Goal: Communication & Community: Answer question/provide support

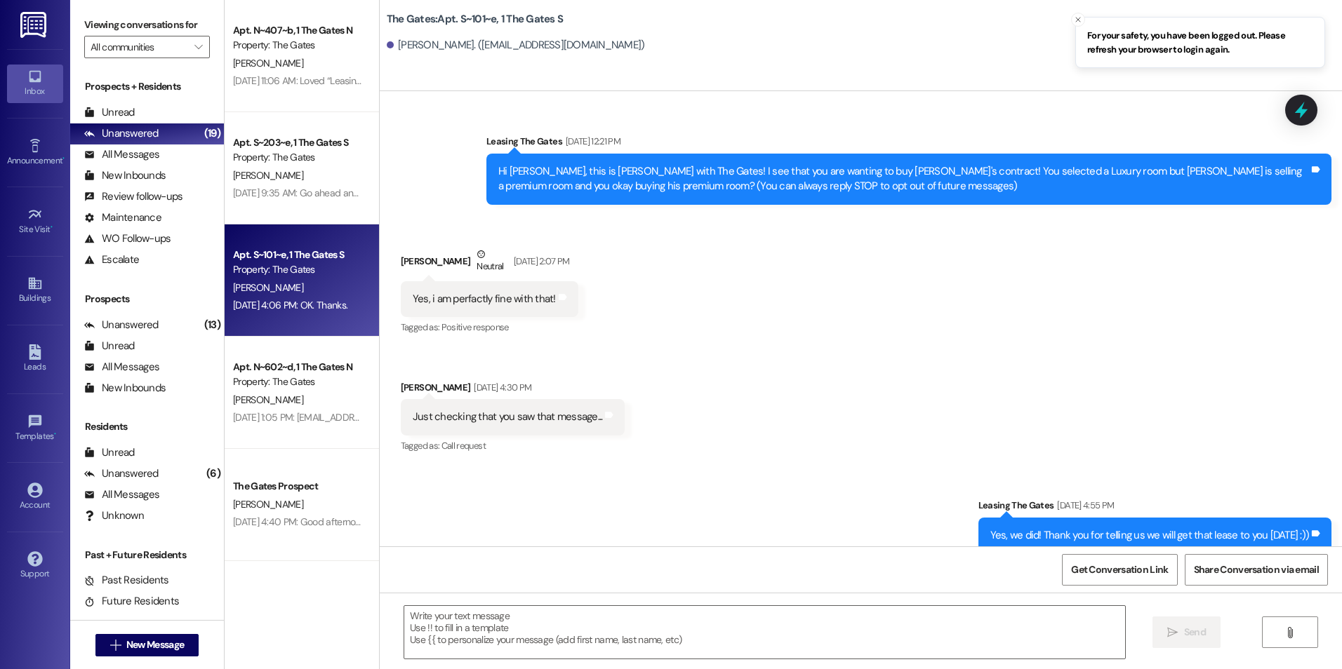
scroll to position [13292, 0]
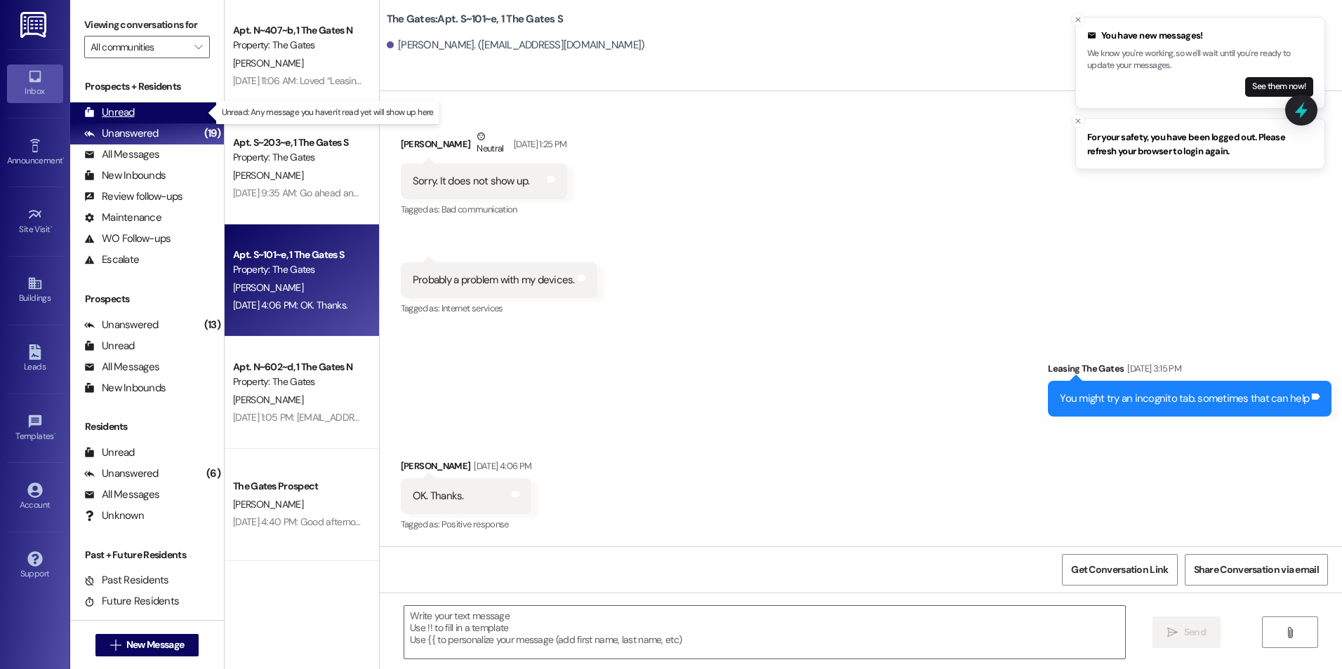
click at [140, 116] on div "Unread (0)" at bounding box center [147, 112] width 154 height 21
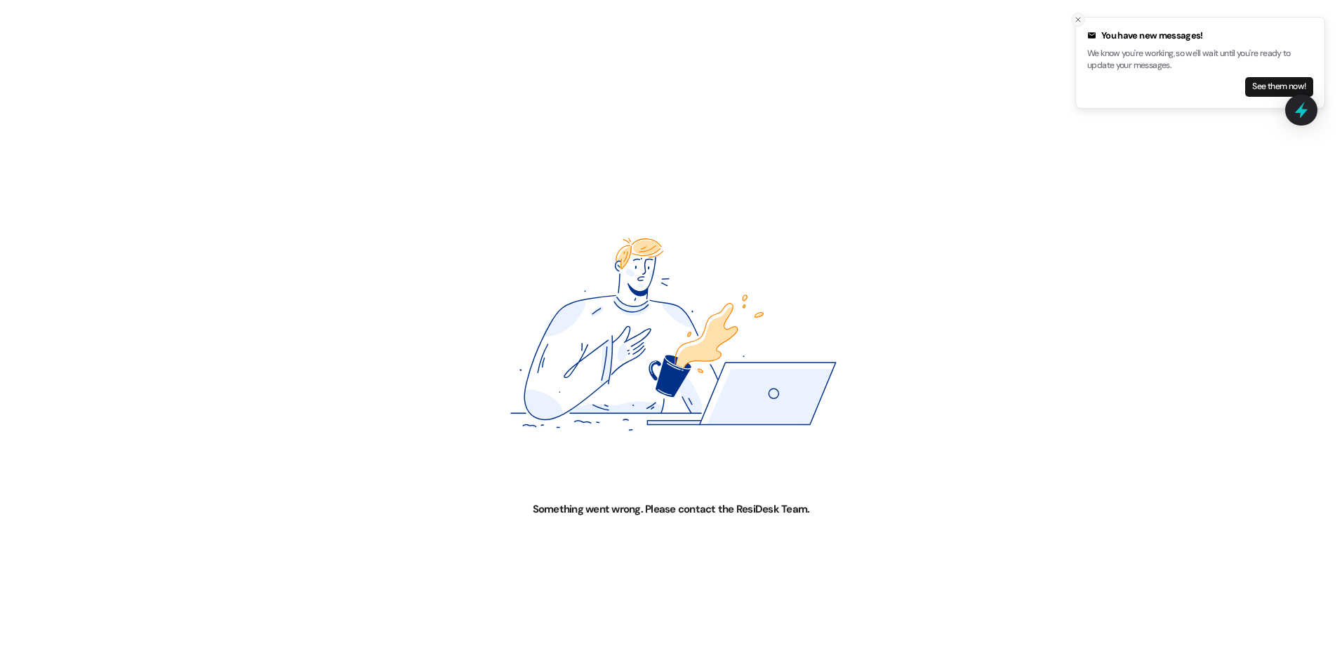
click at [1076, 23] on icon "Close toast" at bounding box center [1078, 19] width 8 height 8
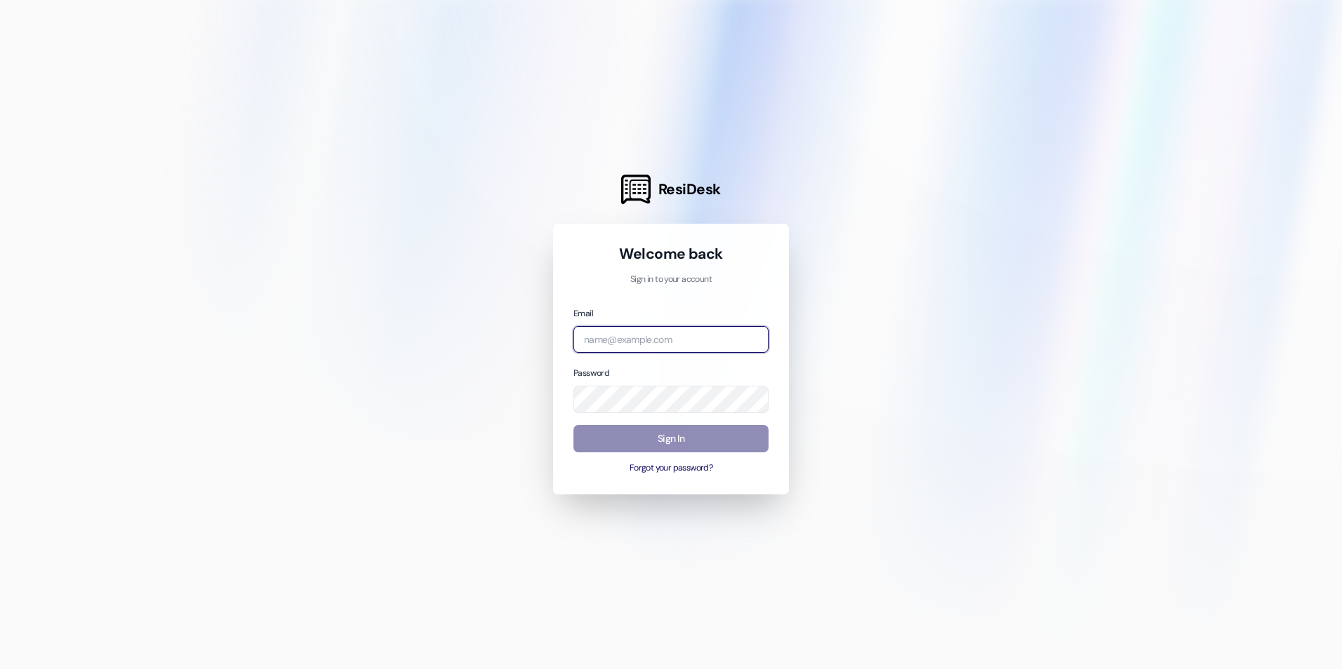
type input "[EMAIL_ADDRESS][DOMAIN_NAME]"
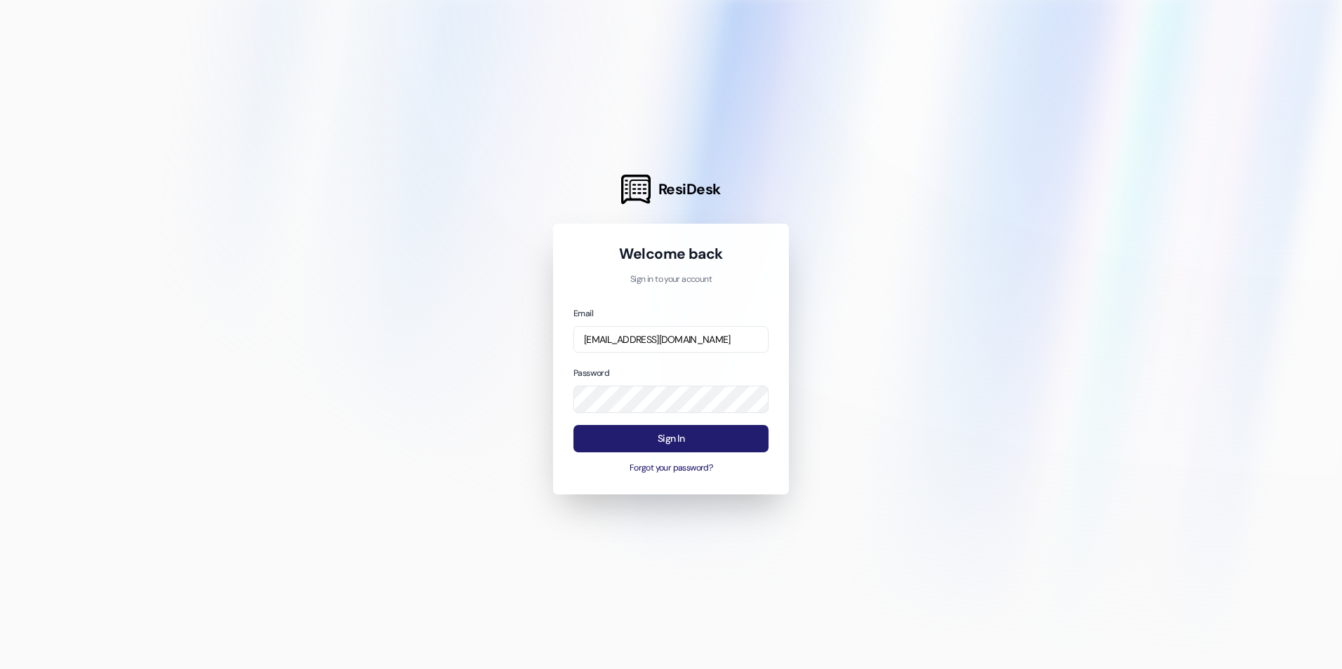
click at [585, 436] on button "Sign In" at bounding box center [670, 438] width 195 height 27
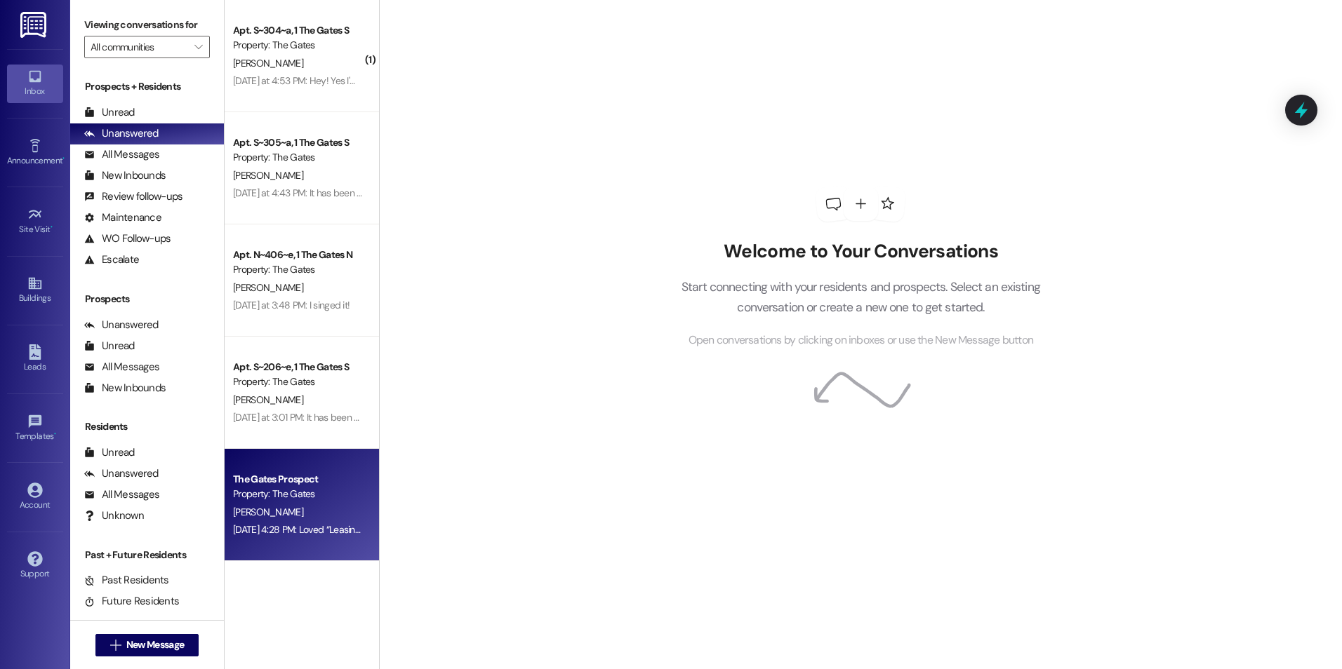
click at [285, 507] on div "[PERSON_NAME]" at bounding box center [298, 513] width 133 height 18
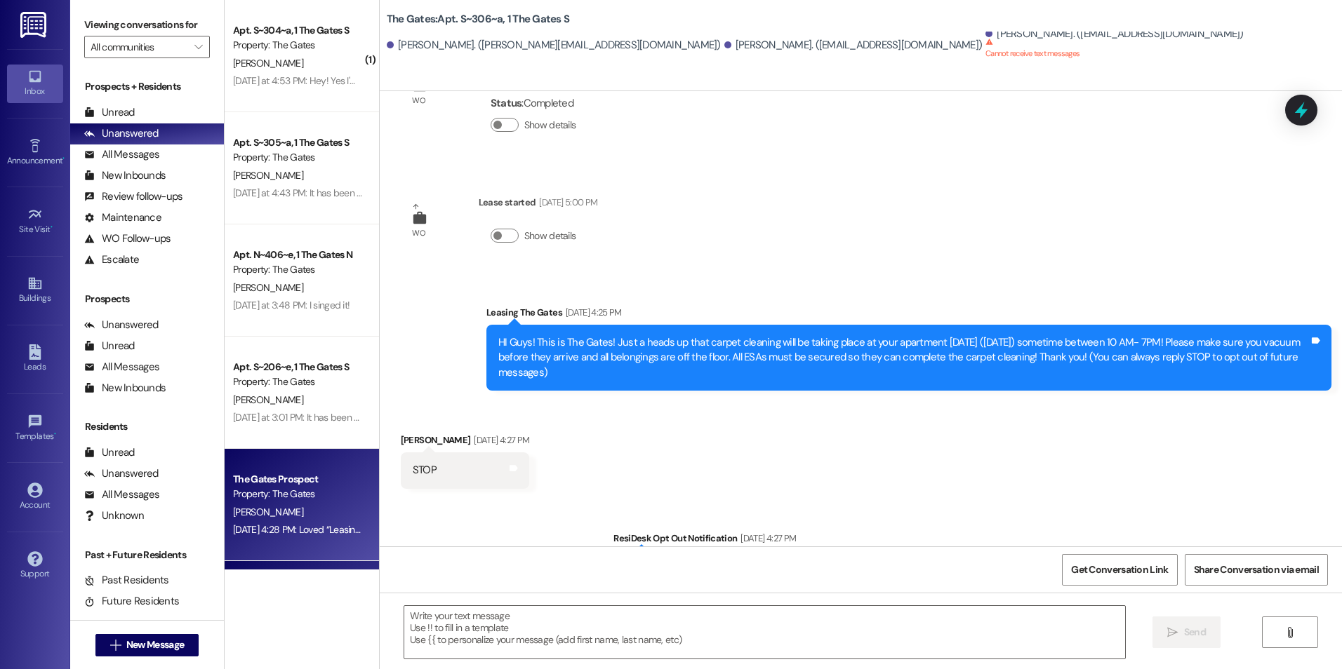
scroll to position [274, 0]
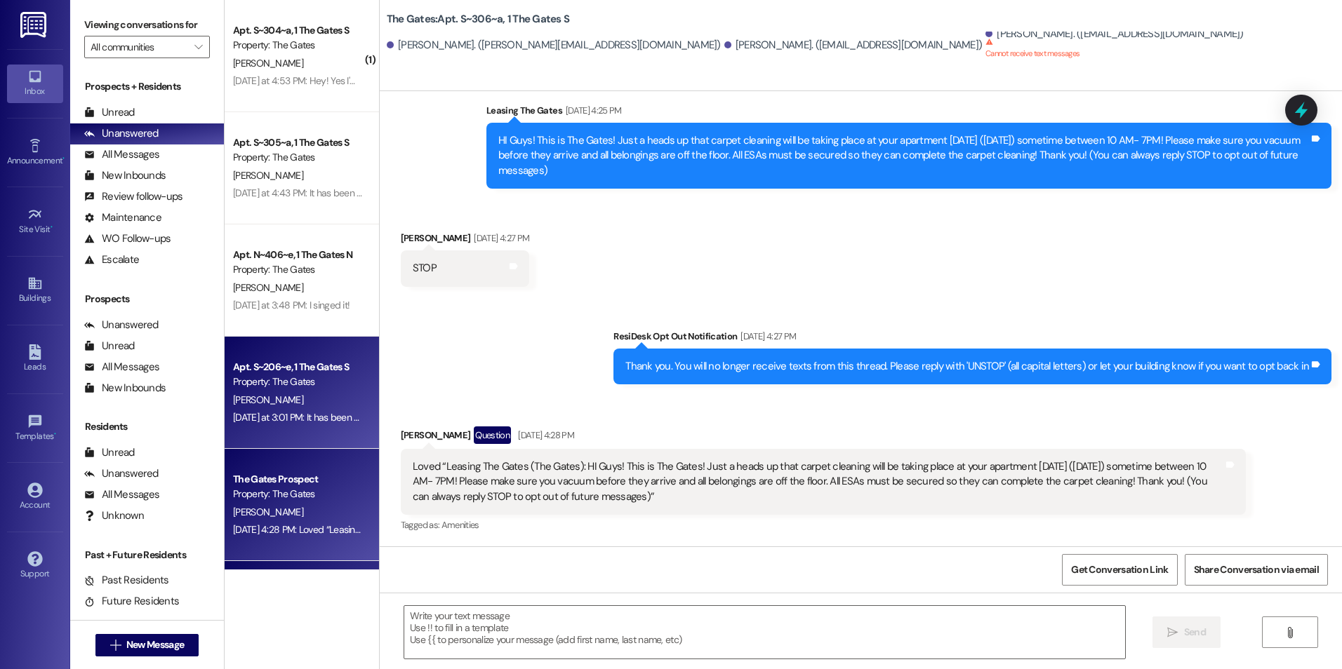
click at [270, 409] on div "[DATE] at 3:01 PM: It has been signed [DATE] at 3:01 PM: It has been signed" at bounding box center [298, 418] width 133 height 18
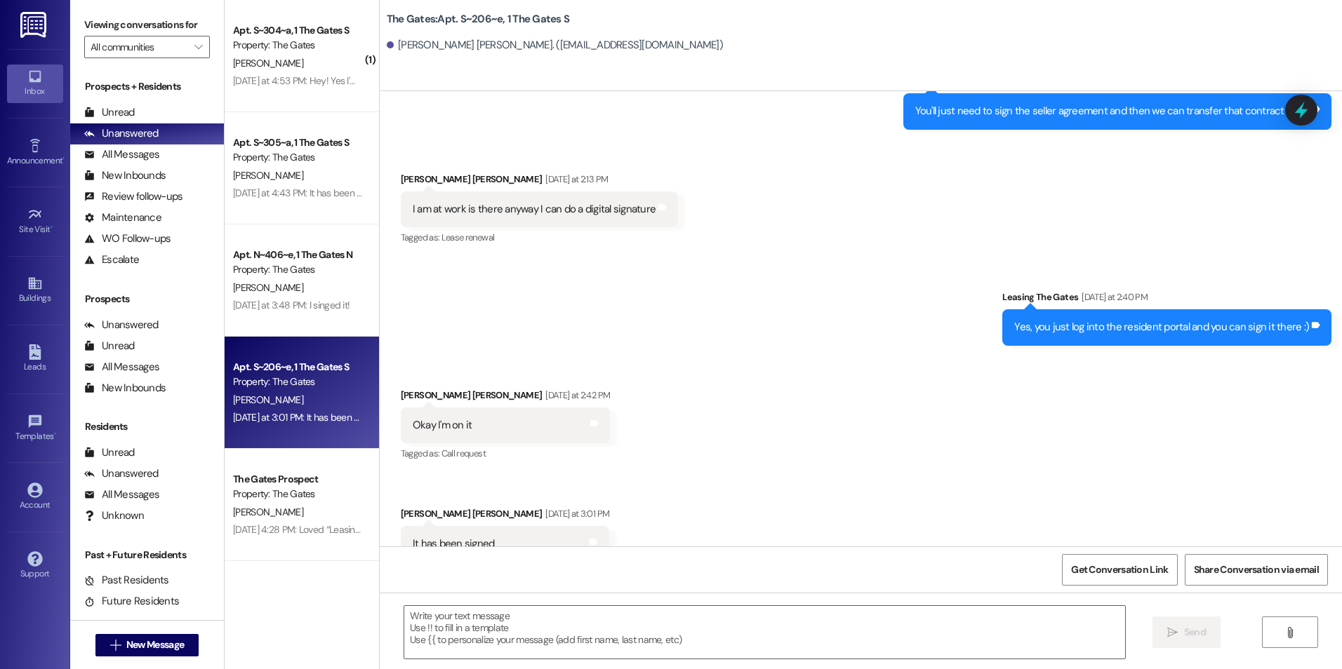
scroll to position [70201, 0]
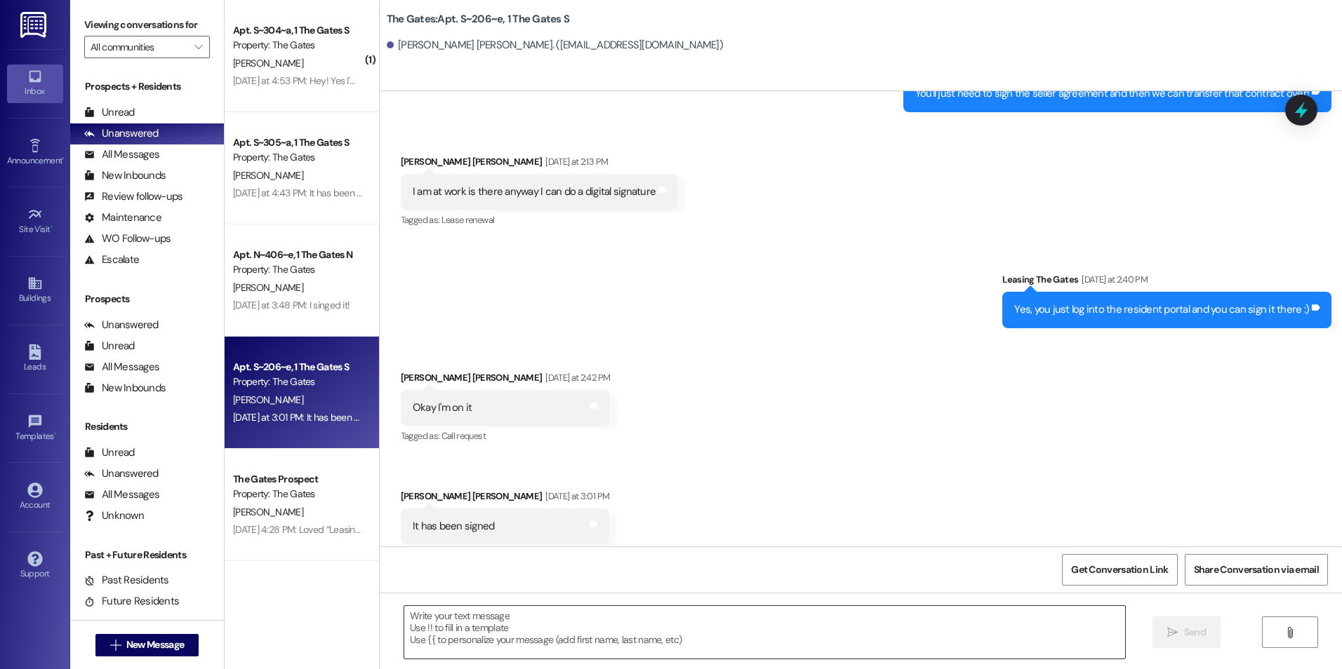
click at [805, 631] on textarea at bounding box center [764, 632] width 720 height 53
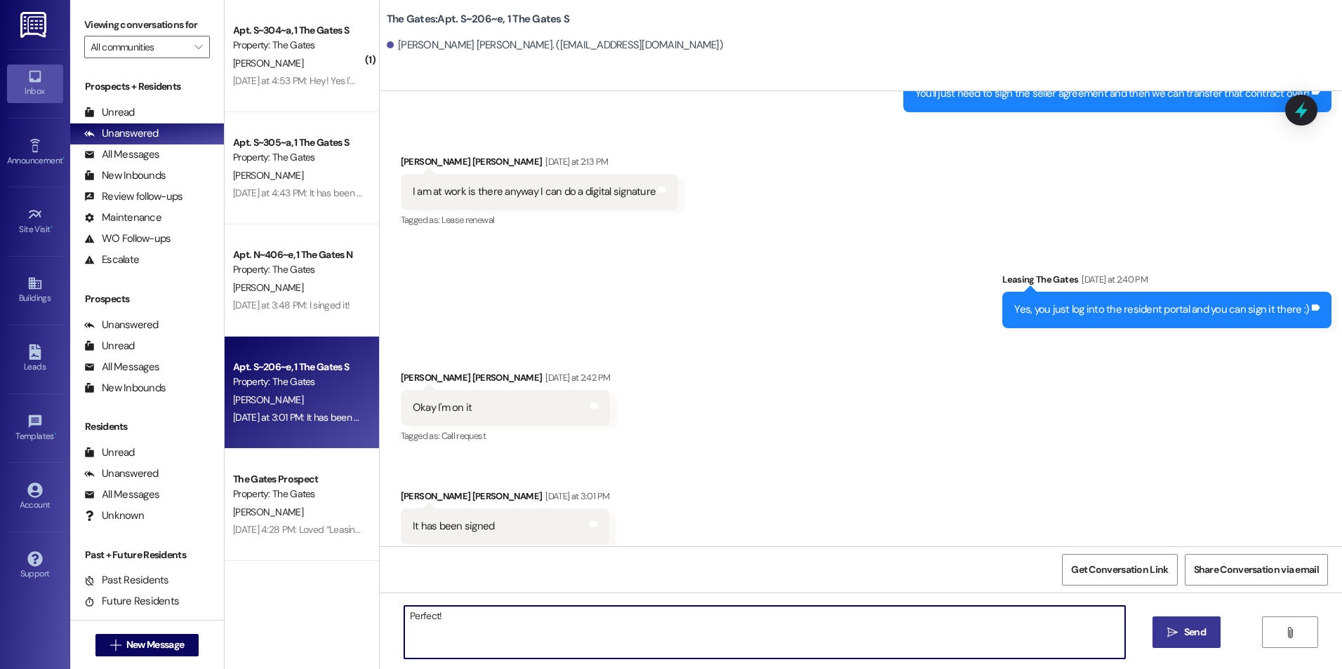
type textarea "Perfect!"
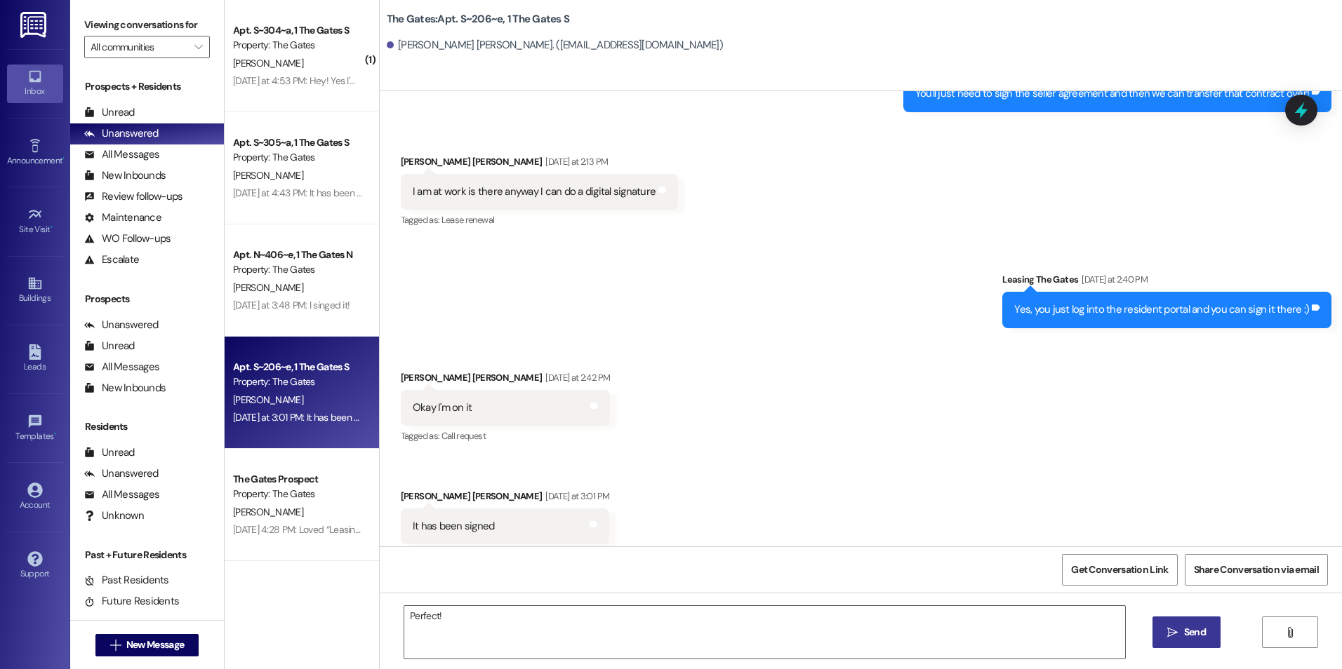
click at [1172, 632] on icon "" at bounding box center [1172, 632] width 11 height 11
click at [283, 300] on div "[DATE] at 3:48 PM: I singed it! [DATE] at 3:48 PM: I singed it!" at bounding box center [291, 305] width 116 height 13
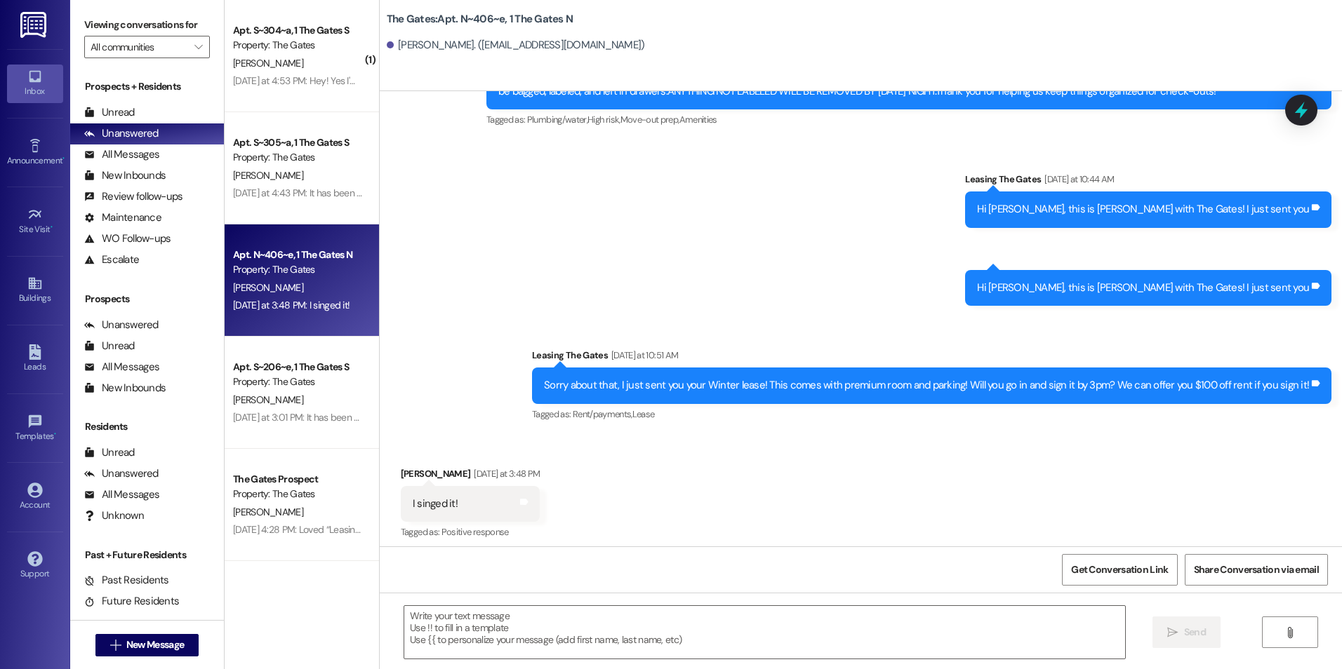
scroll to position [10040, 0]
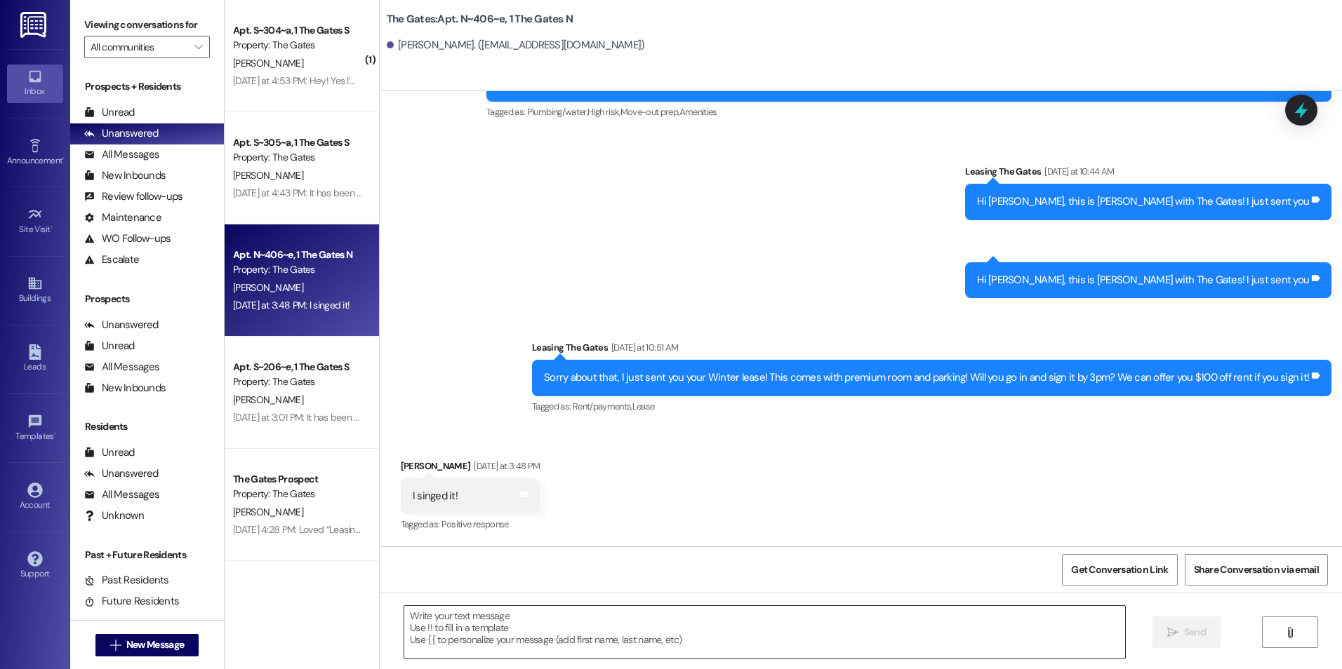
click at [773, 648] on textarea at bounding box center [764, 632] width 720 height 53
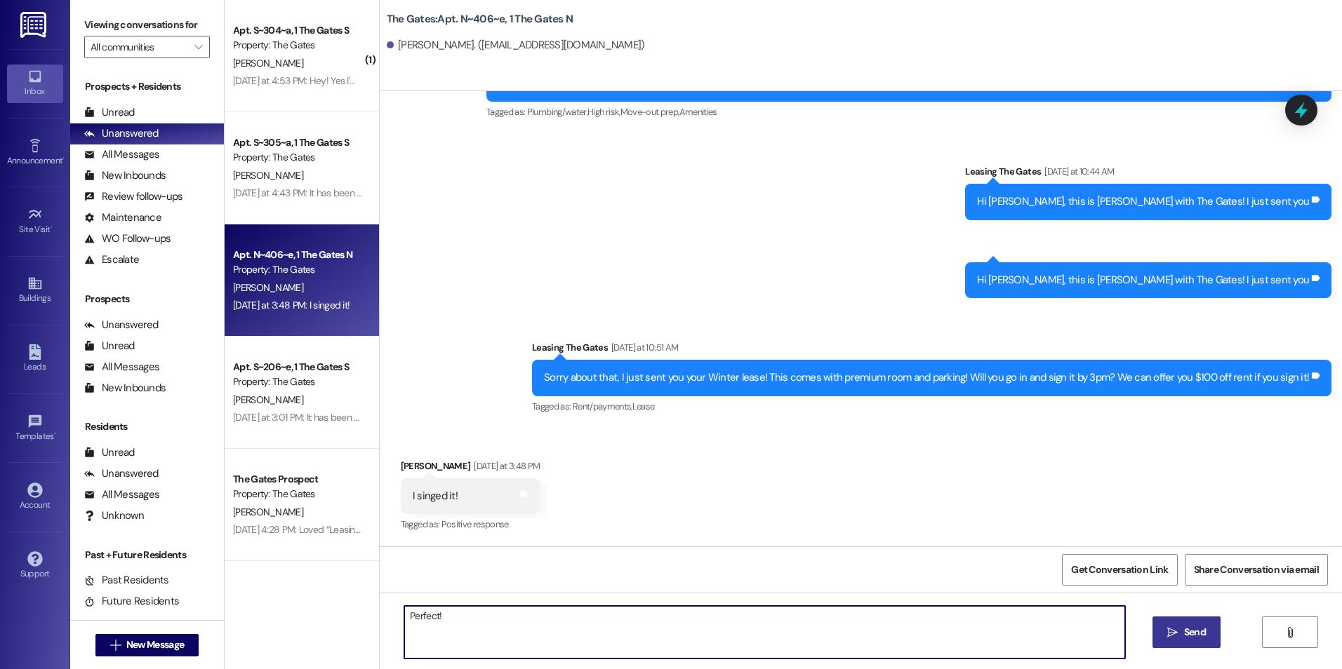
type textarea "Perfect!"
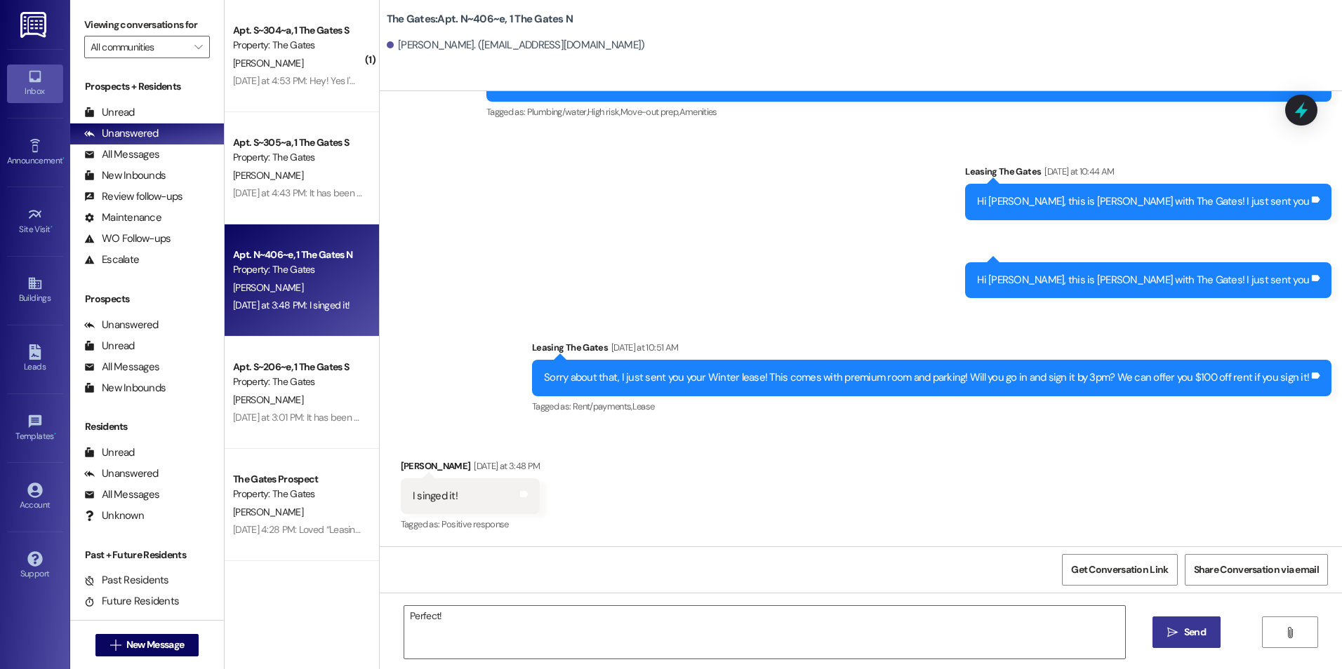
click at [1170, 638] on span " Send" at bounding box center [1186, 632] width 44 height 15
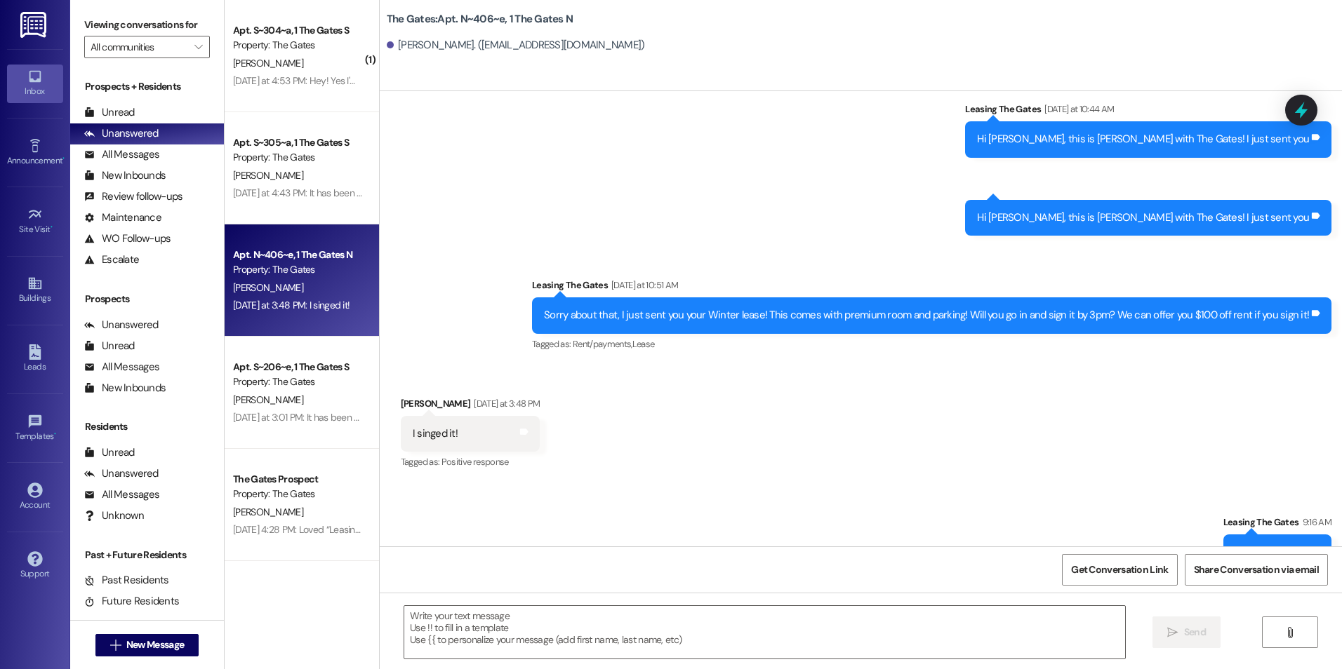
scroll to position [10138, 0]
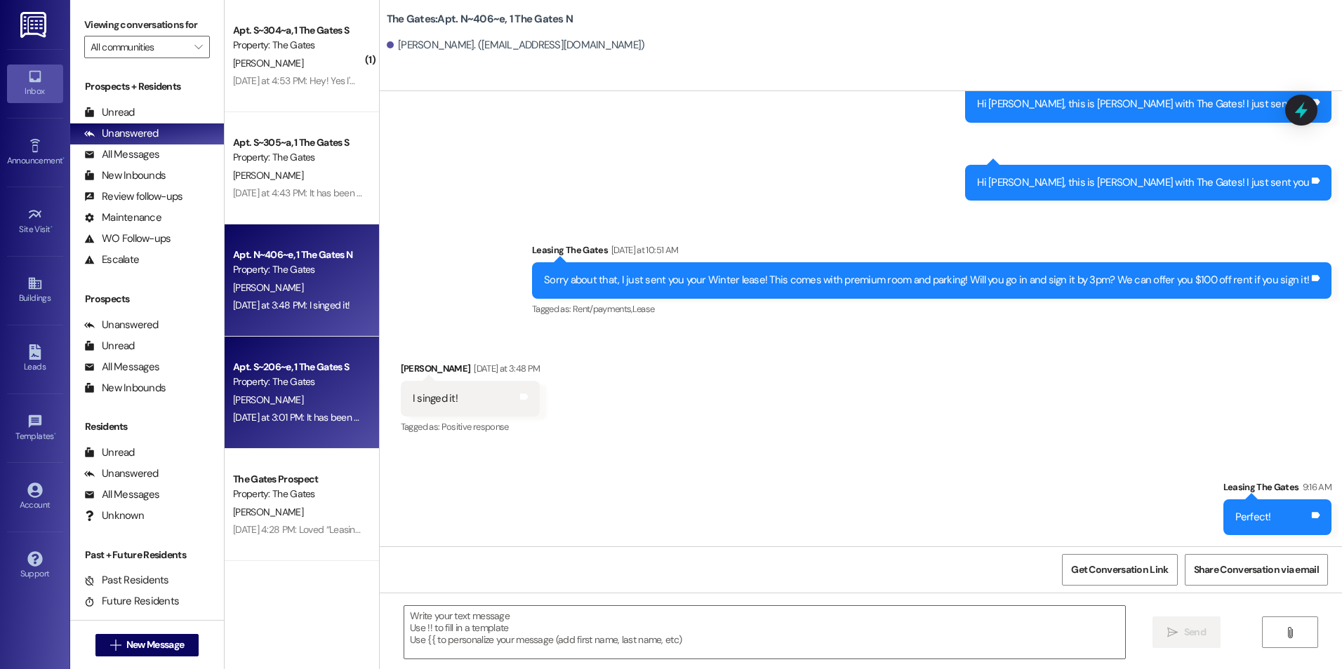
click at [242, 399] on span "[PERSON_NAME]" at bounding box center [268, 400] width 70 height 13
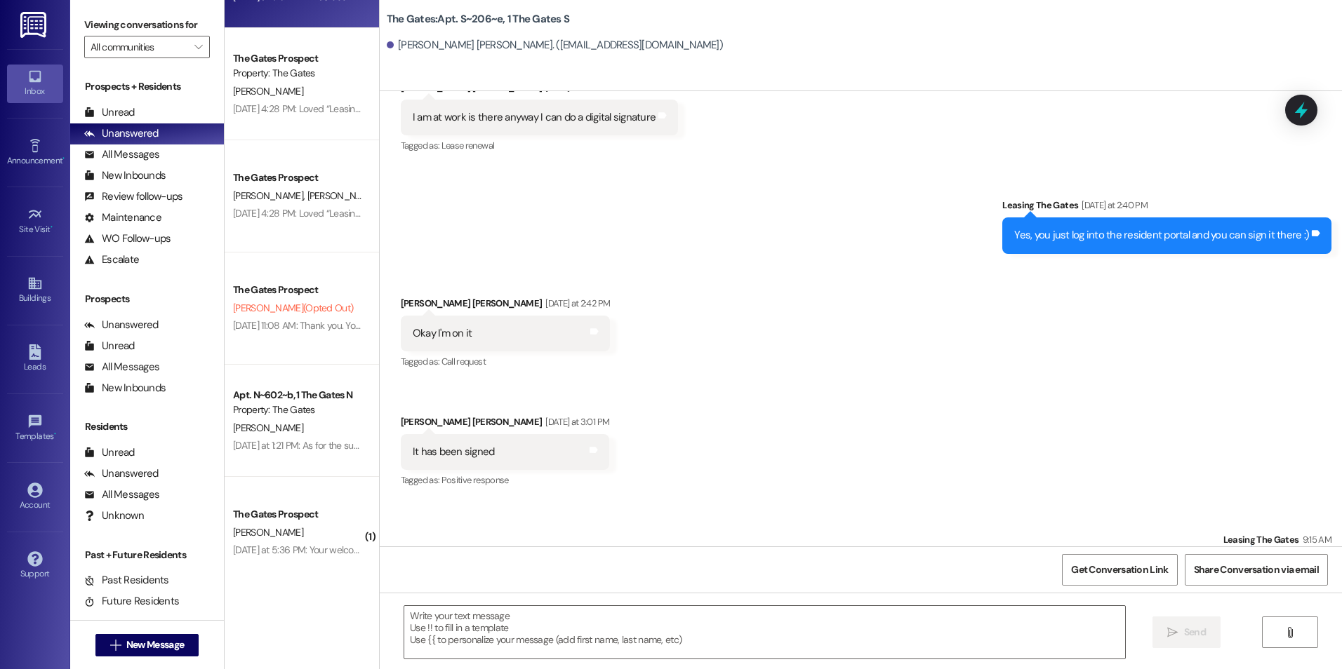
scroll to position [70298, 0]
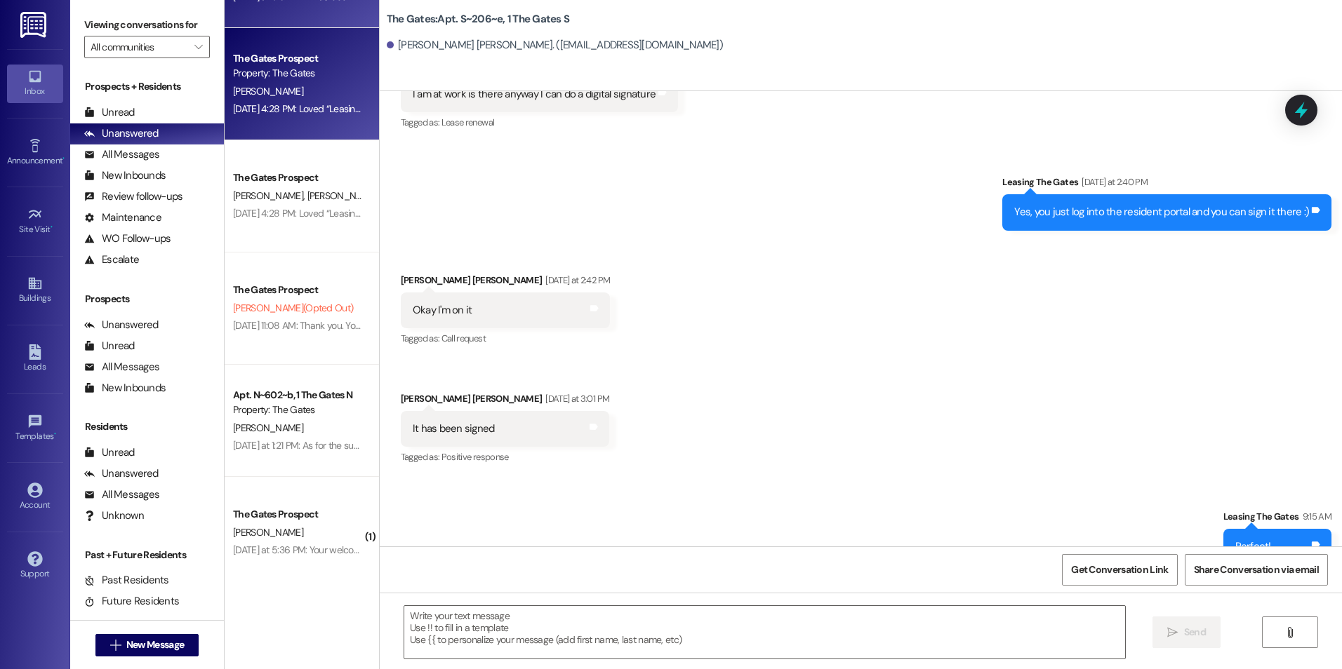
click at [317, 117] on div "[DATE] 4:28 PM: Loved “Leasing The Gates (The Gates): HI Guys! This is The Gate…" at bounding box center [298, 109] width 133 height 18
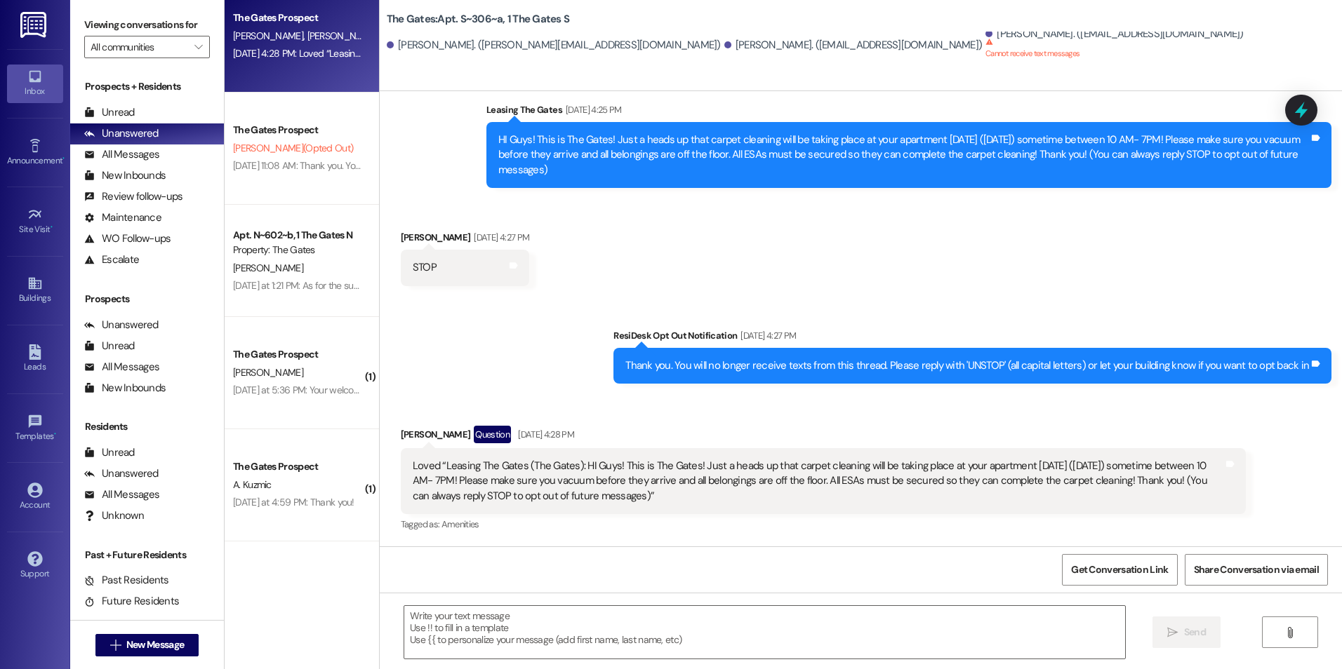
scroll to position [525, 0]
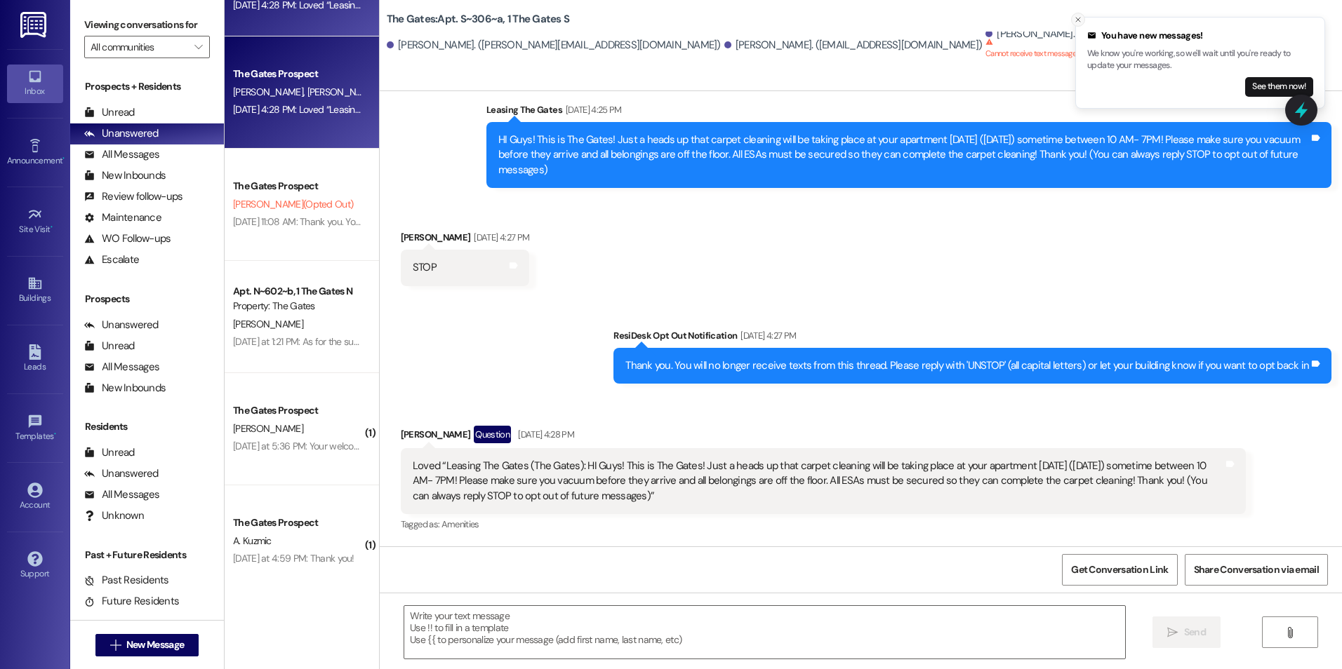
click at [1076, 18] on line "Close toast" at bounding box center [1078, 20] width 4 height 4
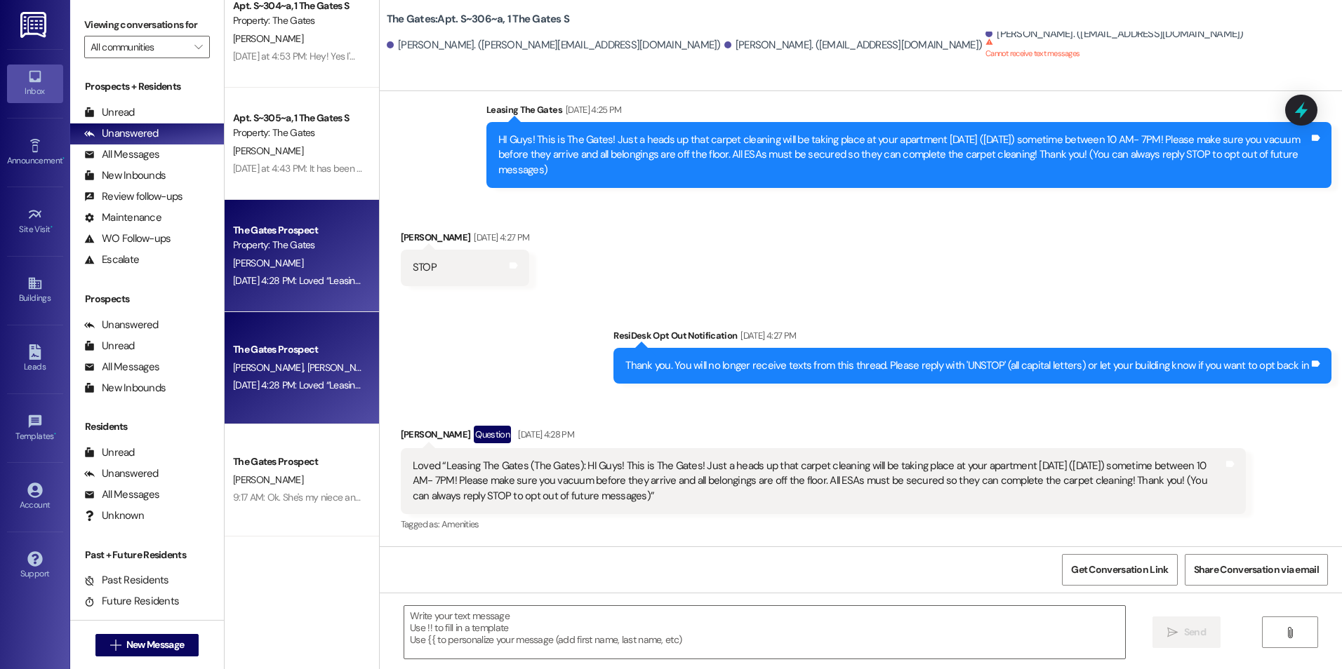
scroll to position [0, 0]
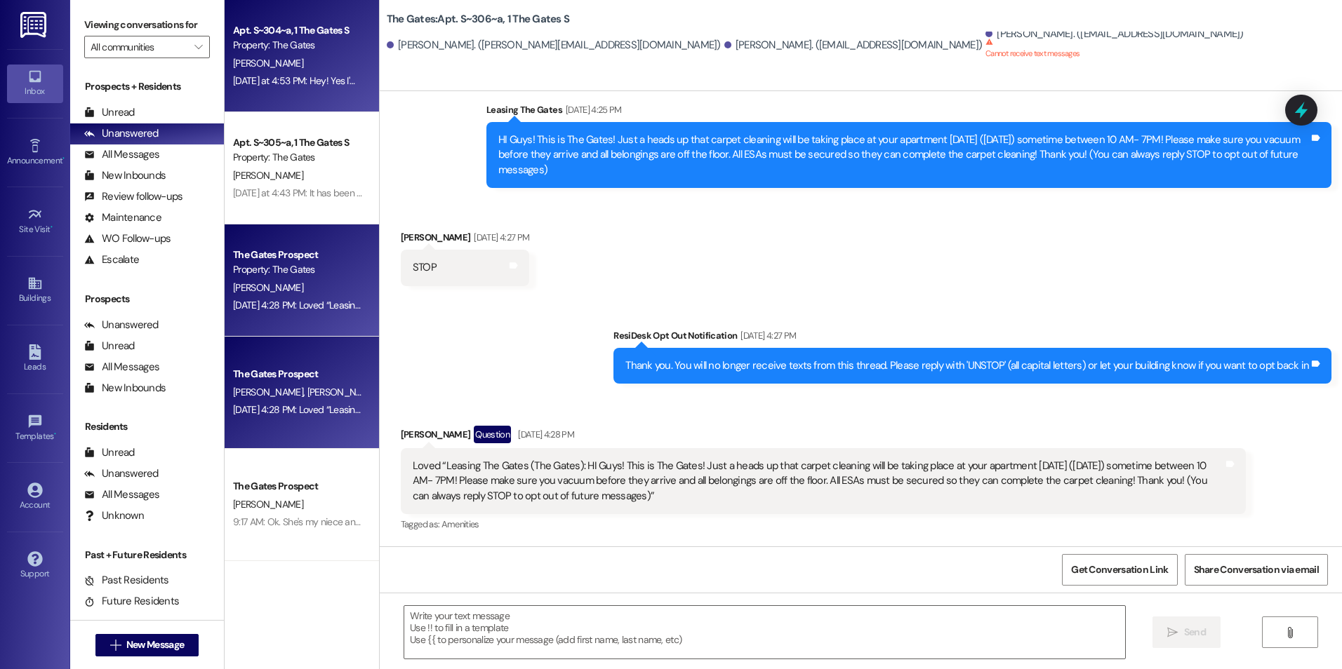
click at [310, 50] on div "Property: The Gates" at bounding box center [298, 45] width 130 height 15
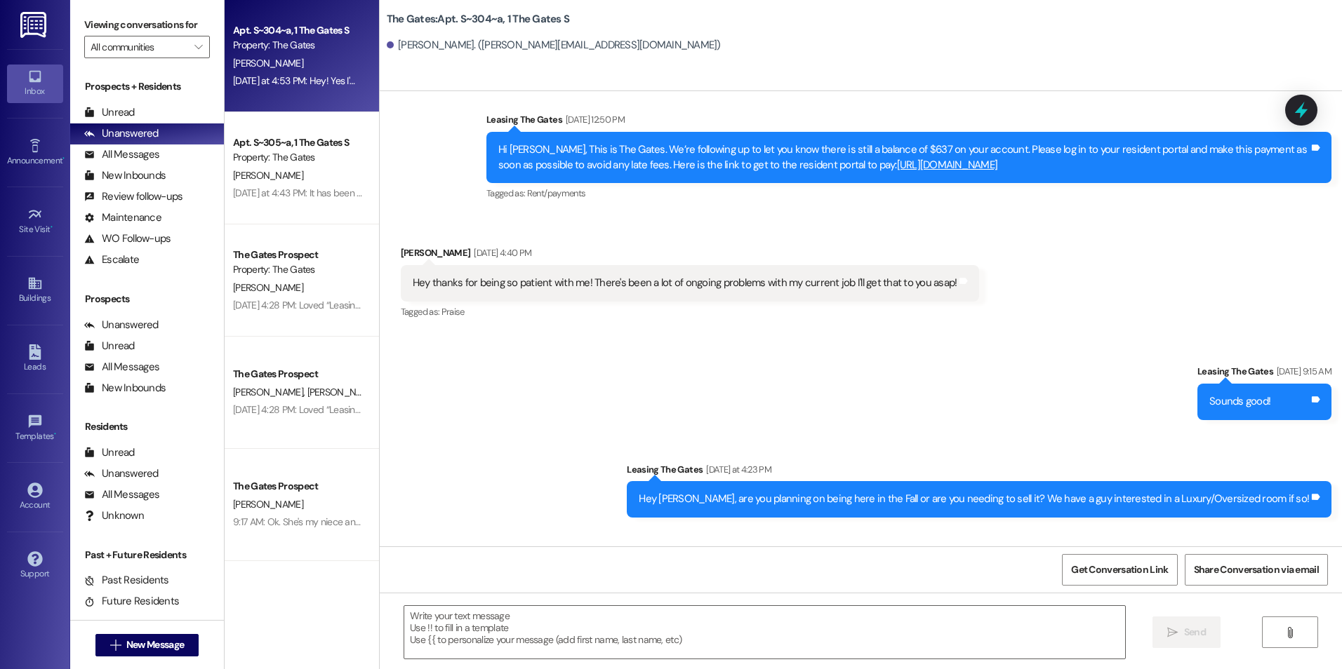
scroll to position [30646, 0]
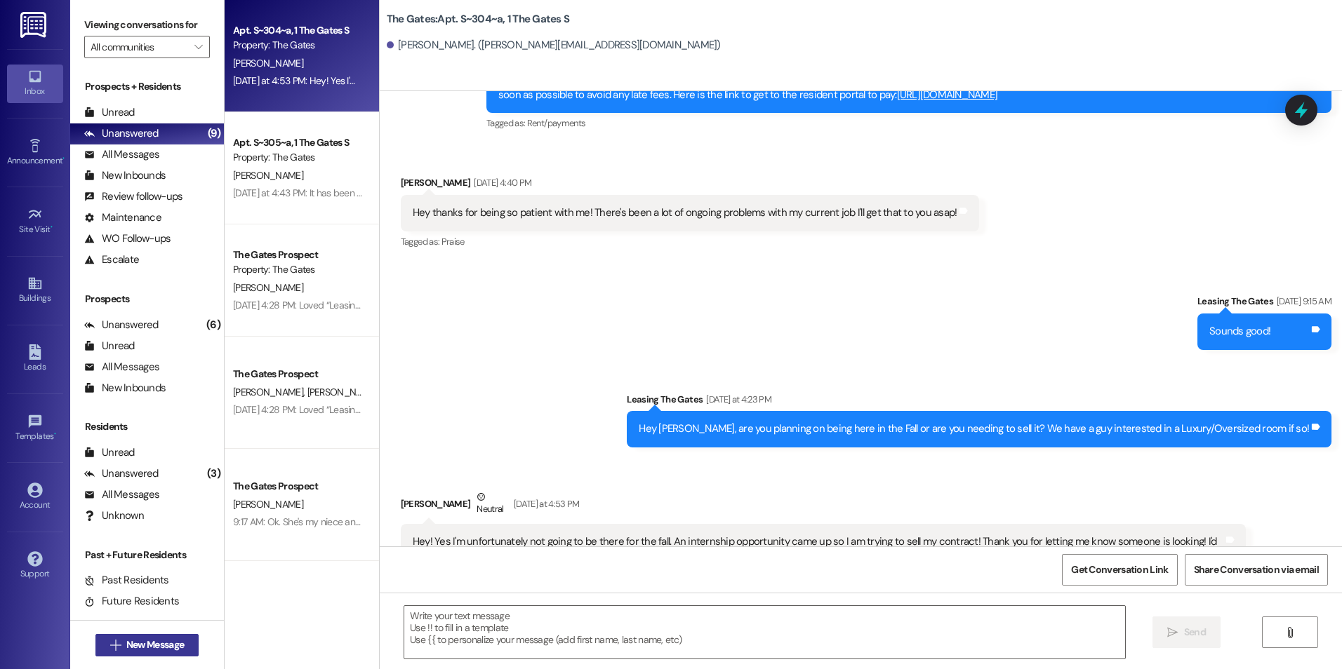
click at [107, 650] on span " New Message" at bounding box center [147, 645] width 80 height 15
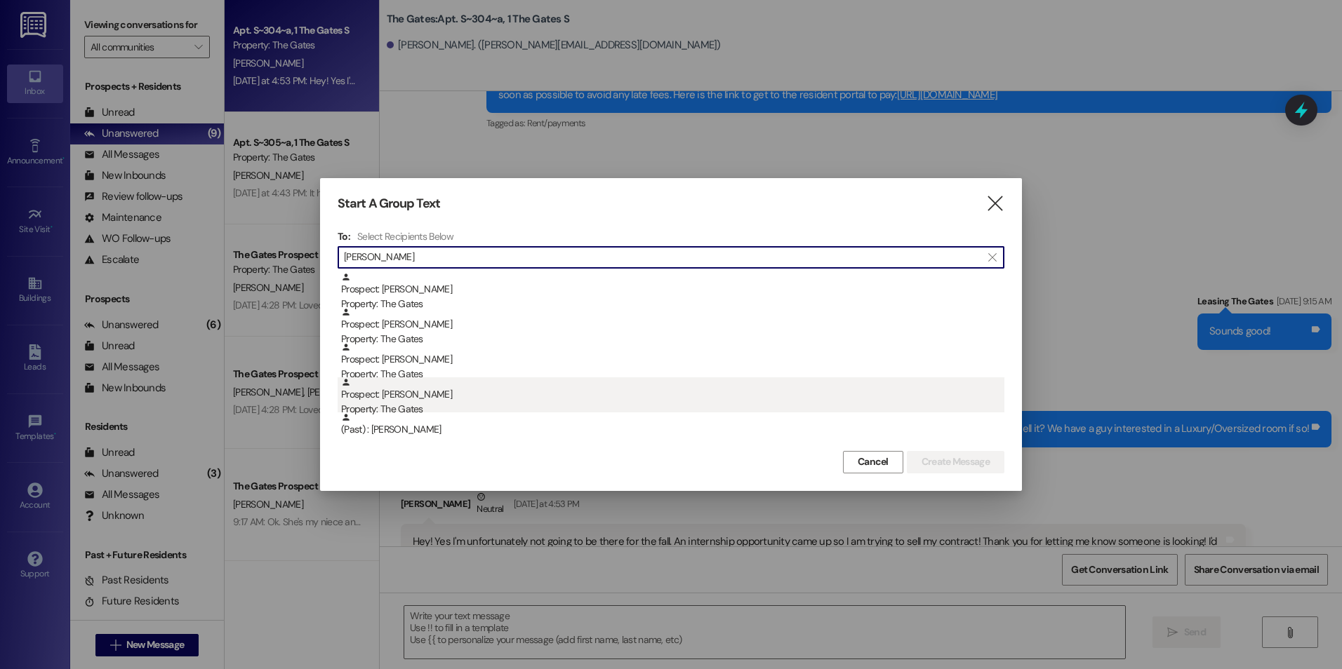
type input "[PERSON_NAME]"
click at [502, 399] on div "Prospect: [PERSON_NAME] Property: The Gates" at bounding box center [672, 397] width 663 height 40
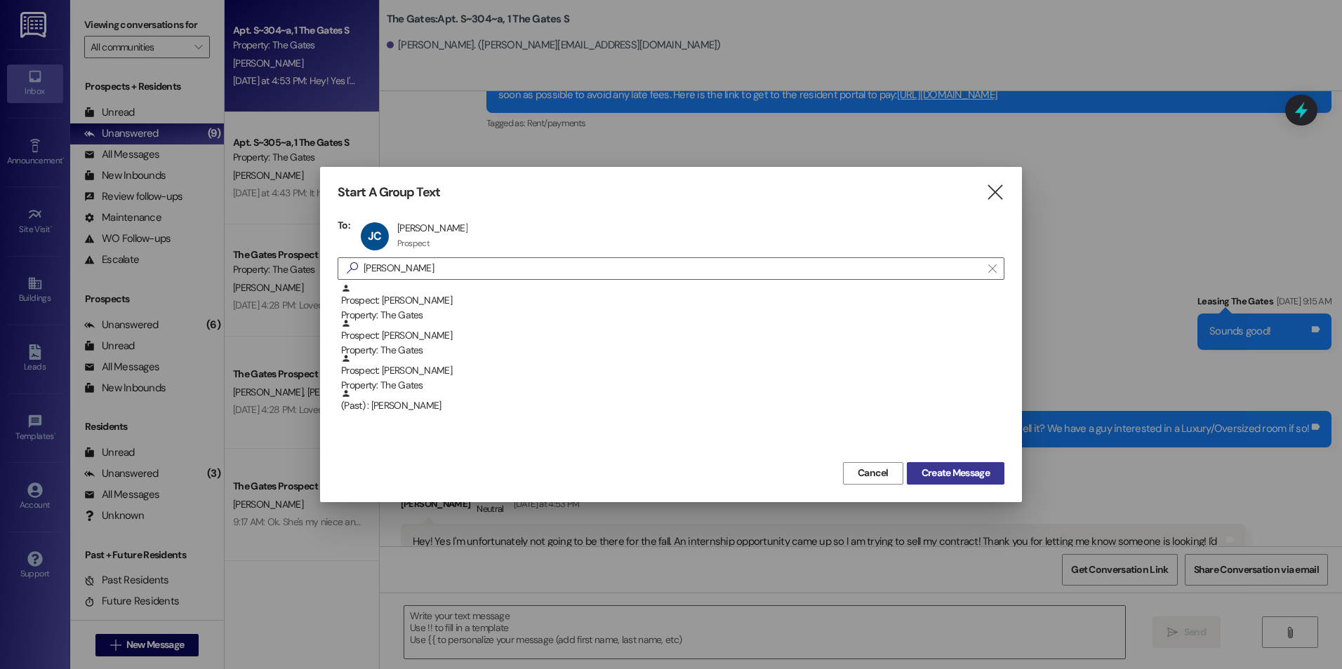
click at [960, 479] on span "Create Message" at bounding box center [955, 473] width 68 height 15
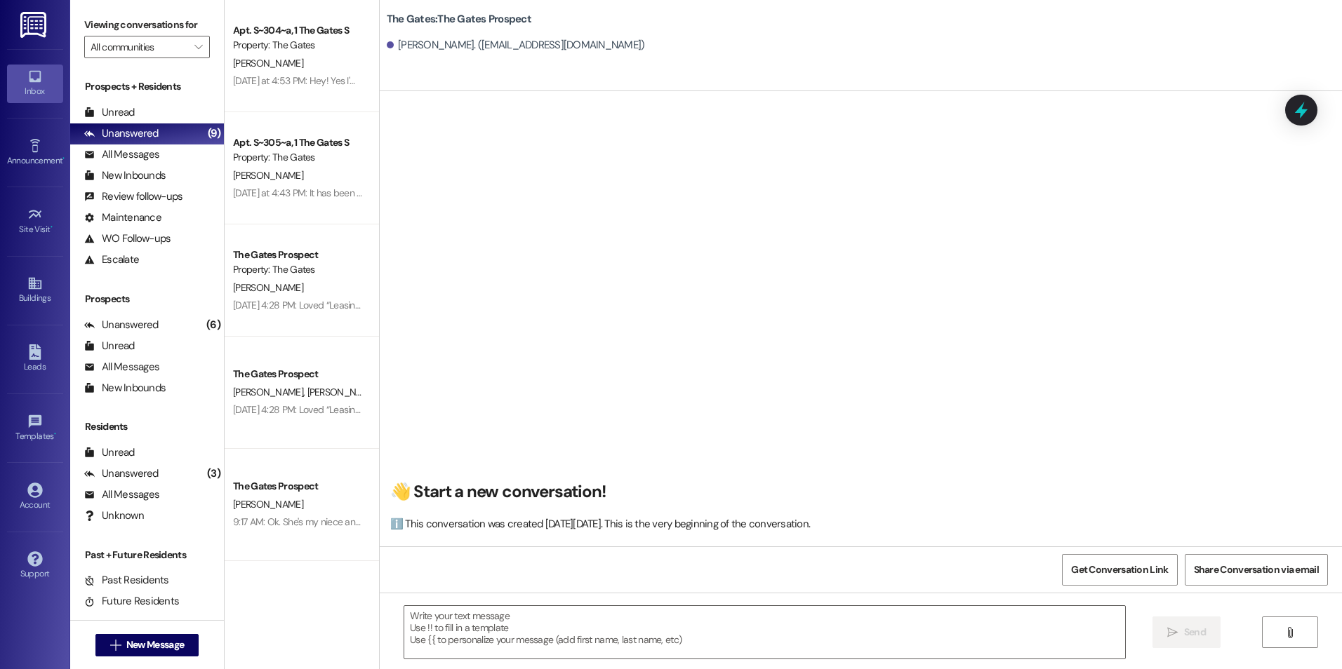
scroll to position [1, 0]
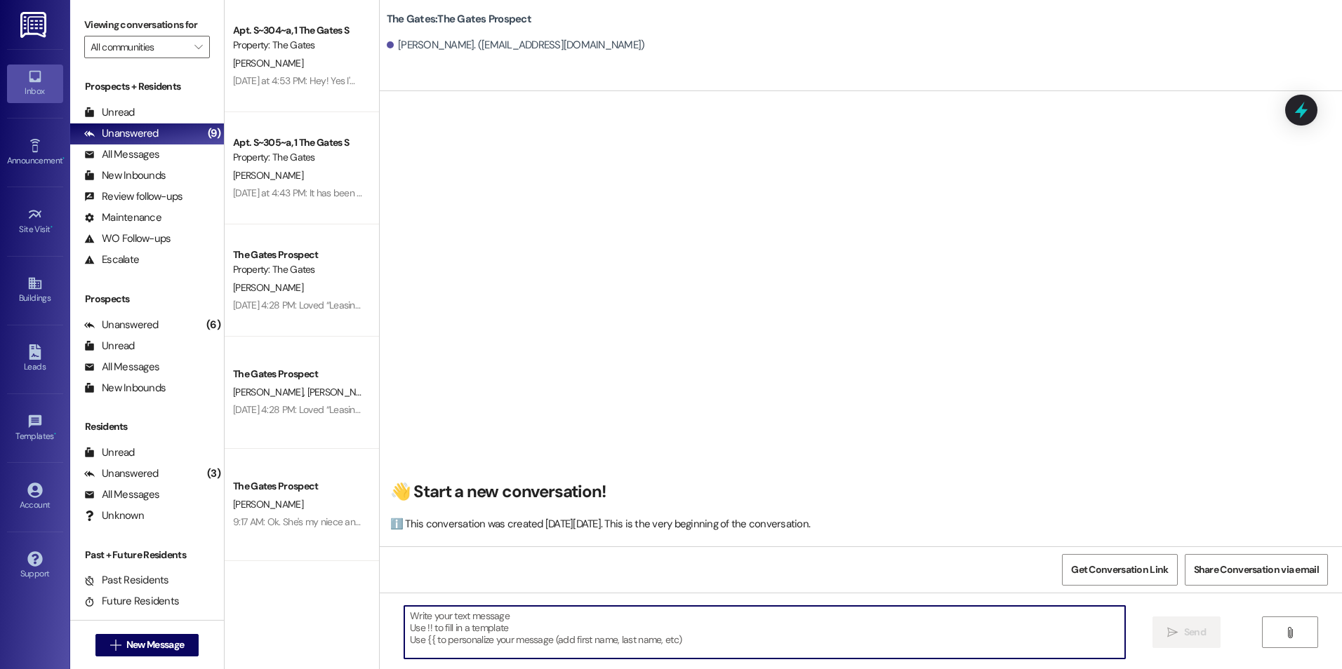
click at [697, 614] on textarea at bounding box center [764, 632] width 720 height 53
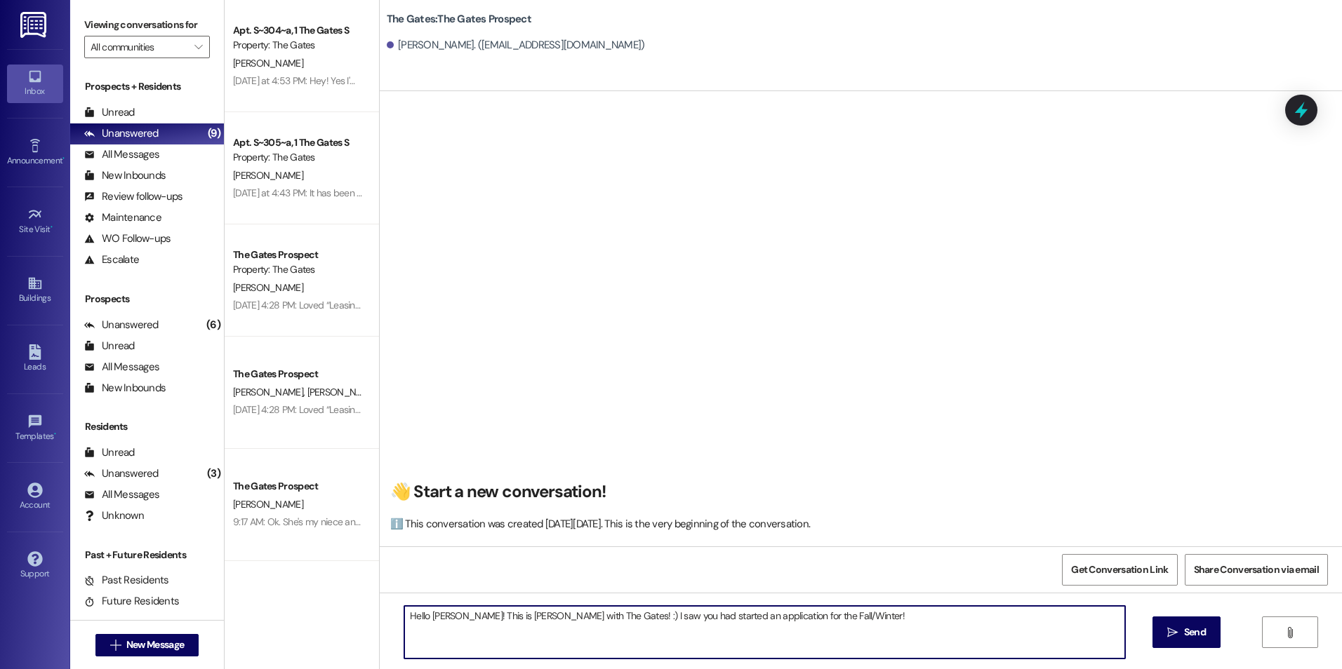
type textarea "Hello [PERSON_NAME]! This is [PERSON_NAME] with The Gates! :) I saw you had sta…"
drag, startPoint x: 820, startPoint y: 612, endPoint x: 365, endPoint y: 580, distance: 456.5
click at [365, 580] on div "Apt. S~304~a, 1 The Gates S Property: The Gates [PERSON_NAME] [DATE] at 4:53 PM…" at bounding box center [783, 334] width 1117 height 669
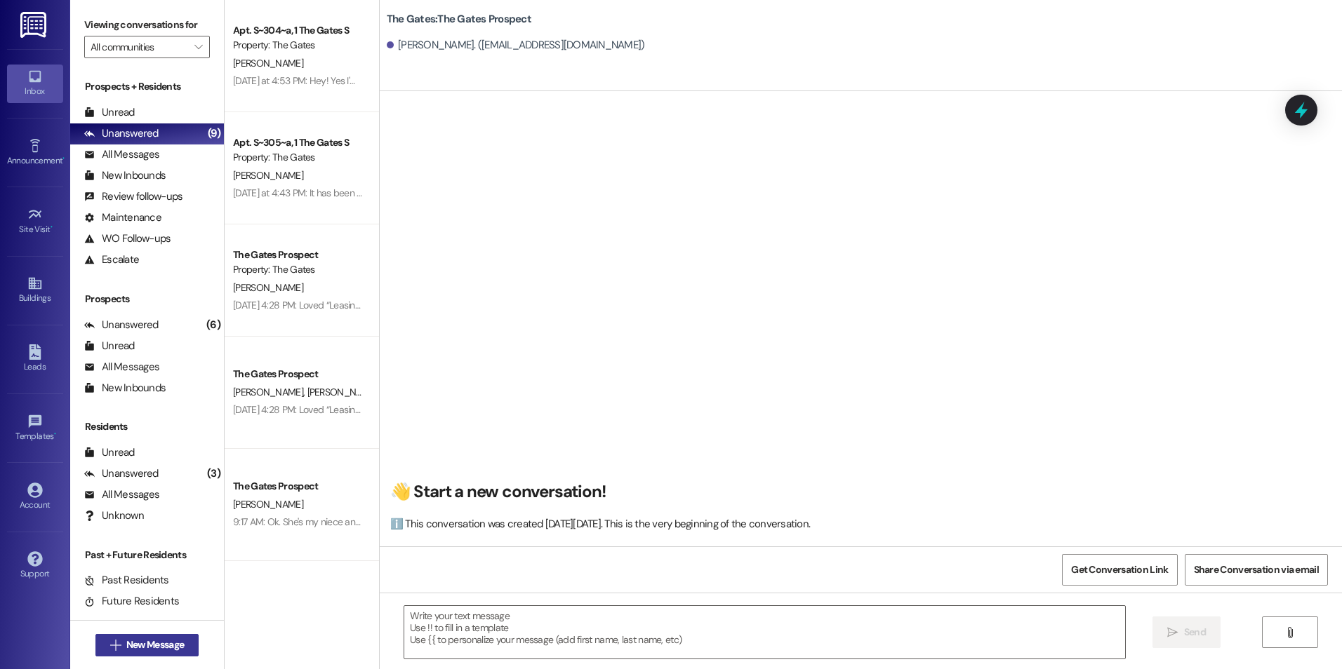
click at [107, 641] on span " New Message" at bounding box center [147, 645] width 80 height 15
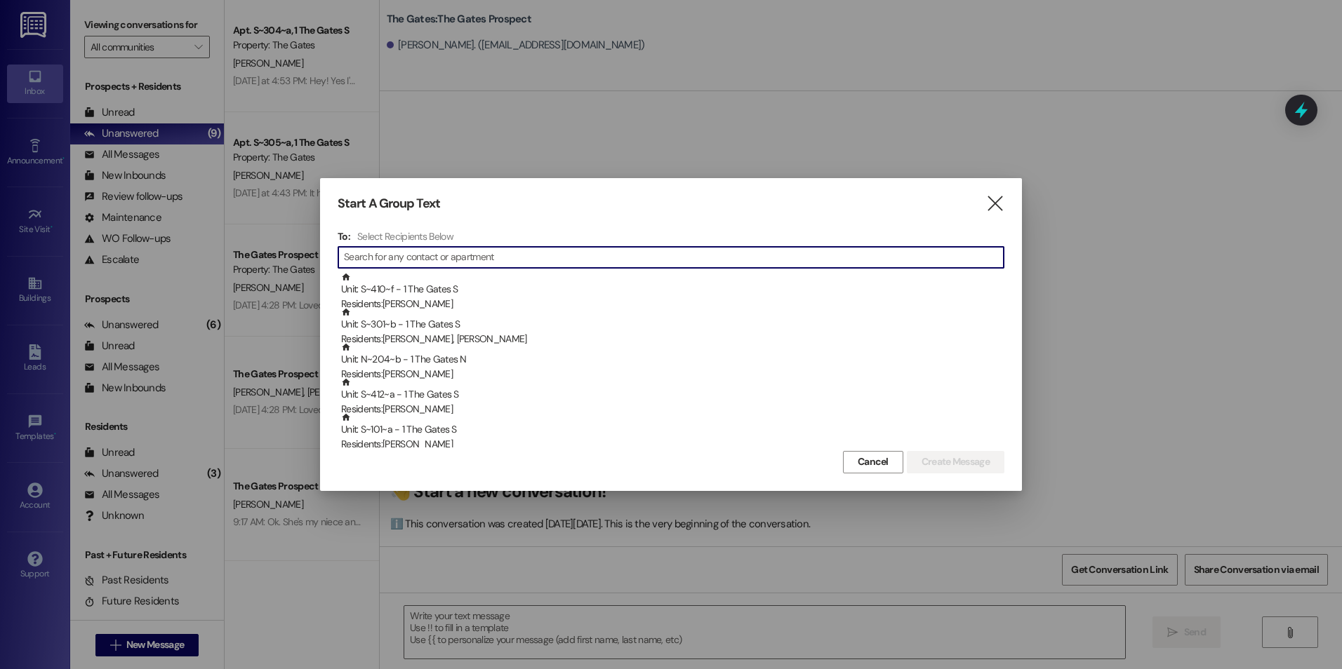
click at [464, 256] on input at bounding box center [674, 258] width 660 height 20
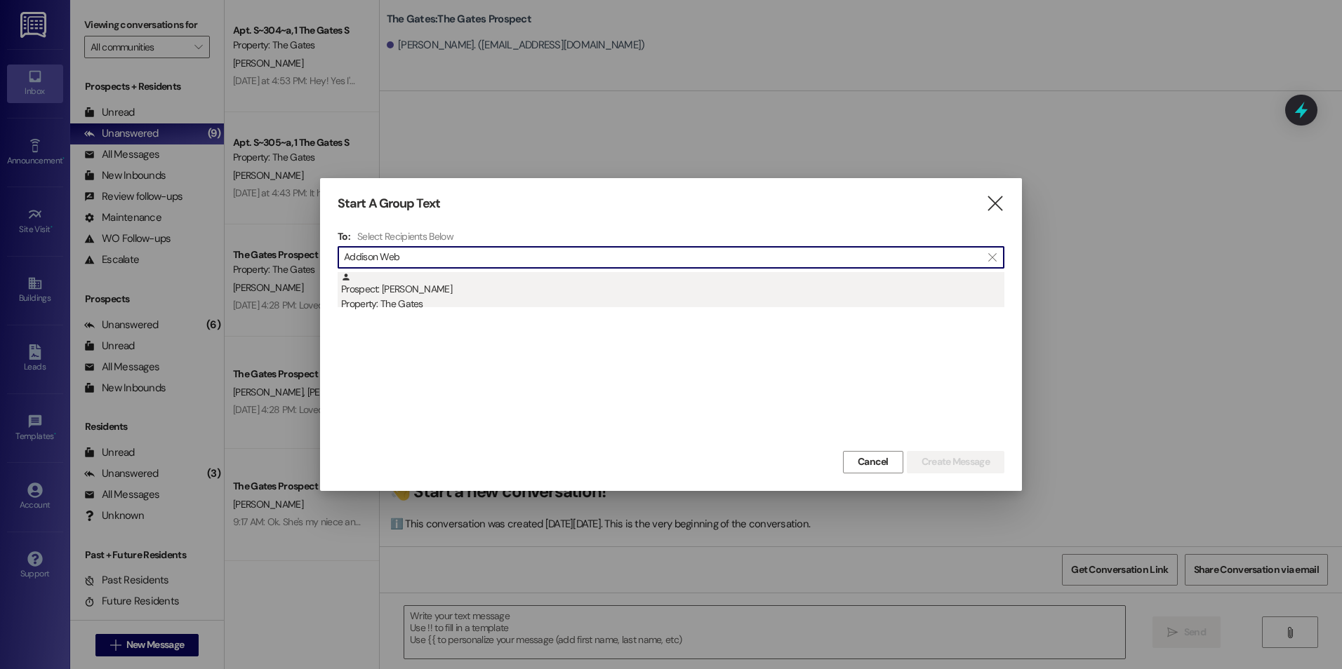
type input "Addison Web"
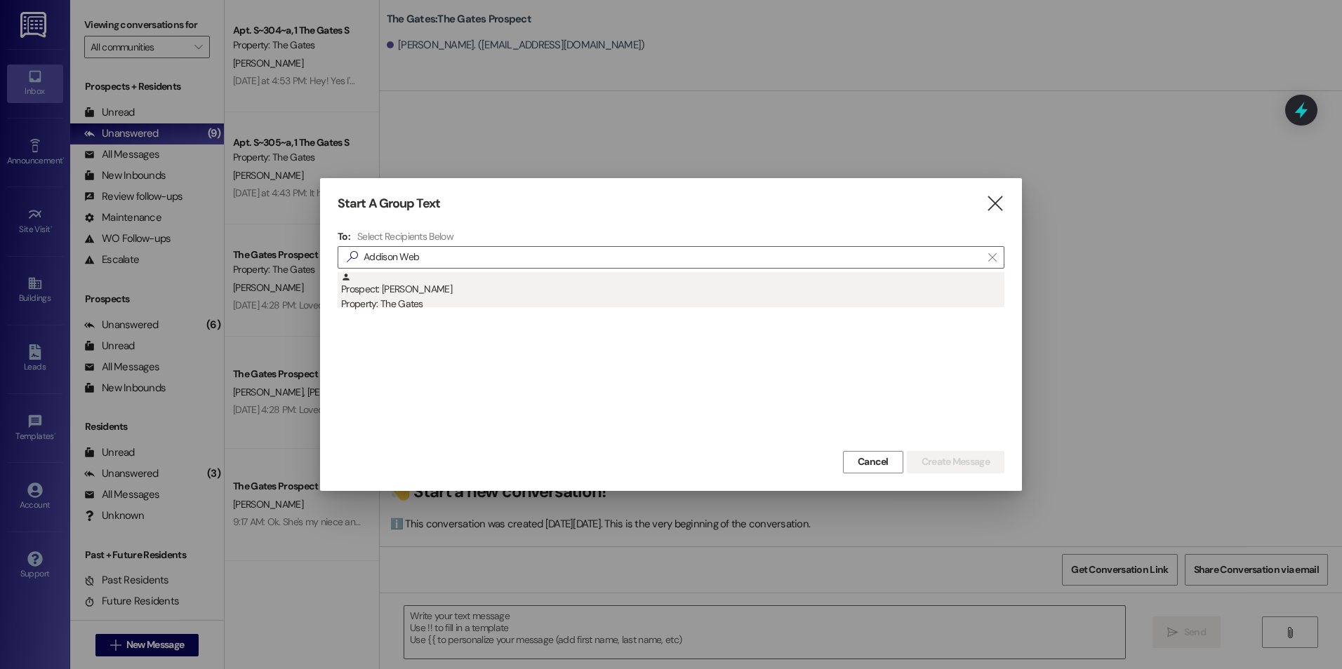
click at [468, 300] on div "Property: The Gates" at bounding box center [672, 304] width 663 height 15
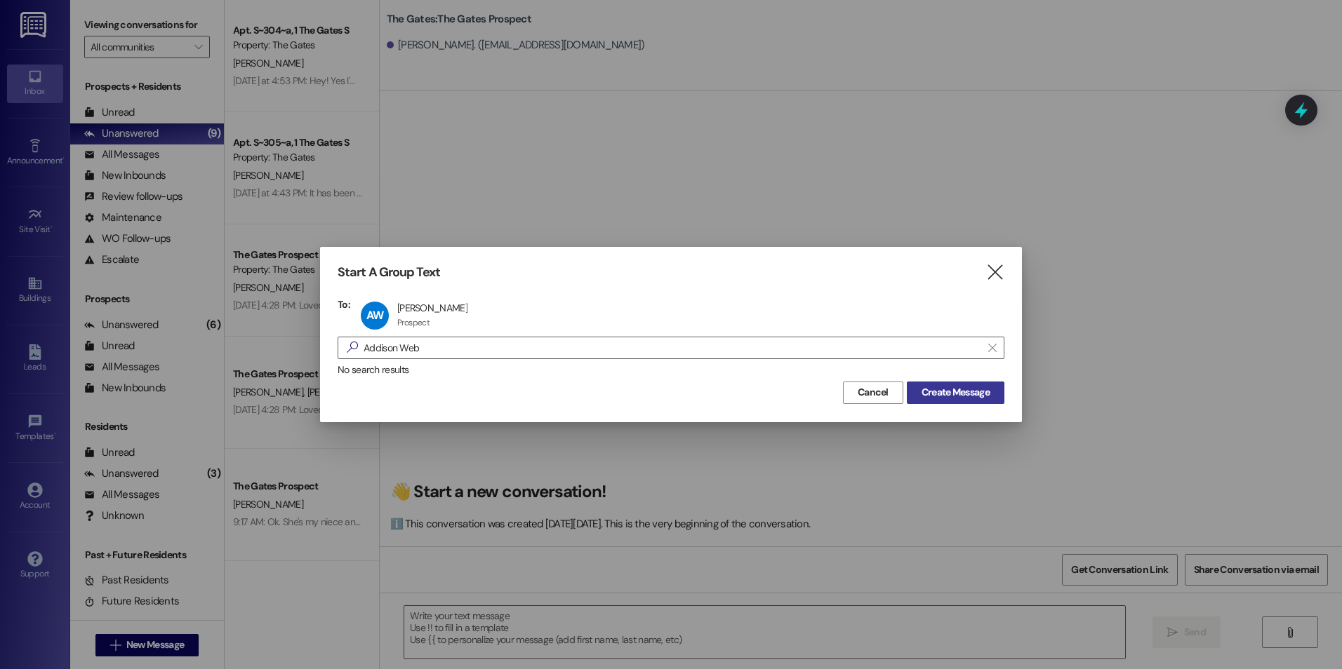
click at [963, 394] on span "Create Message" at bounding box center [955, 392] width 68 height 15
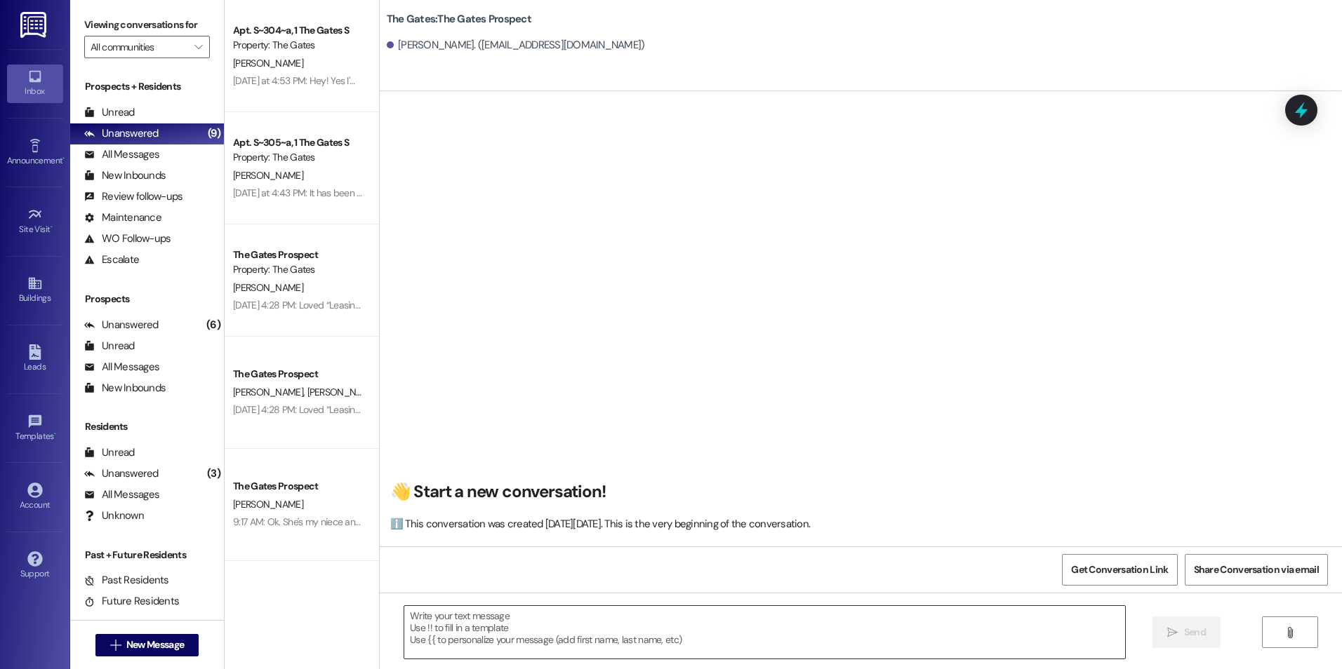
click at [631, 622] on textarea at bounding box center [764, 632] width 720 height 53
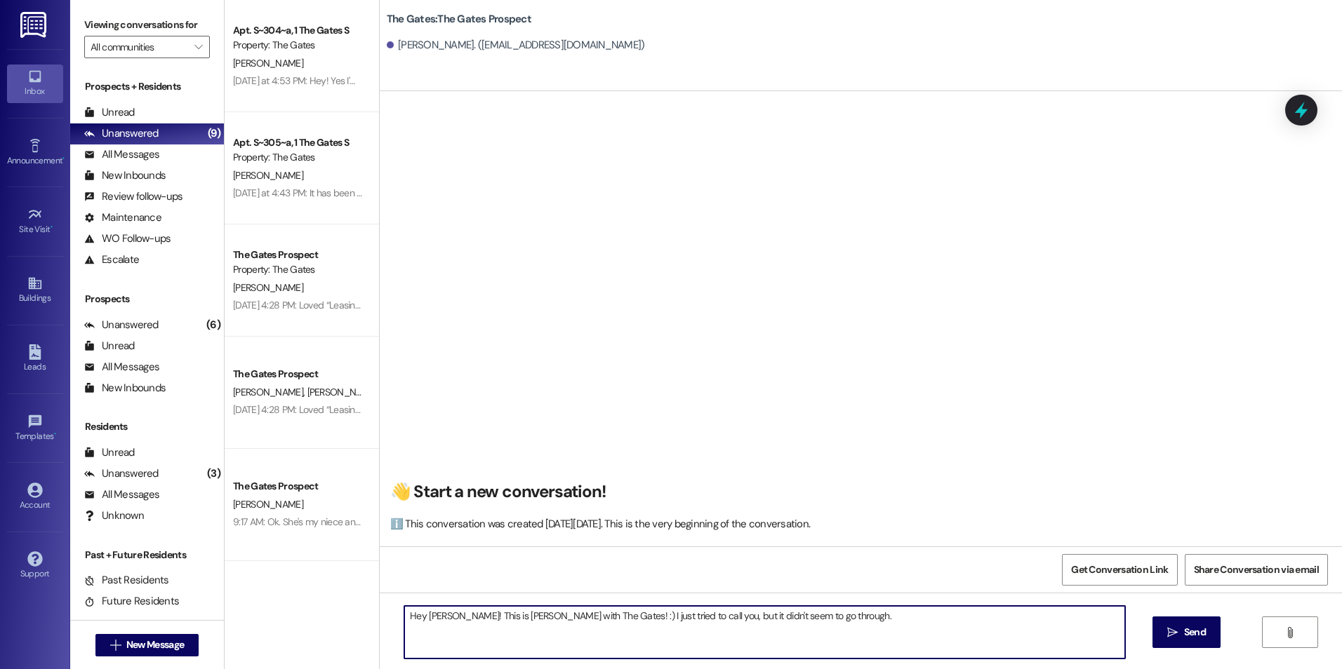
click at [827, 628] on textarea "Hey [PERSON_NAME]! This is [PERSON_NAME] with The Gates! :) I just tried to cal…" at bounding box center [764, 632] width 720 height 53
click at [845, 641] on textarea "Hey [PERSON_NAME]! This is [PERSON_NAME] with The Gates! :) I just tried to cal…" at bounding box center [764, 632] width 720 height 53
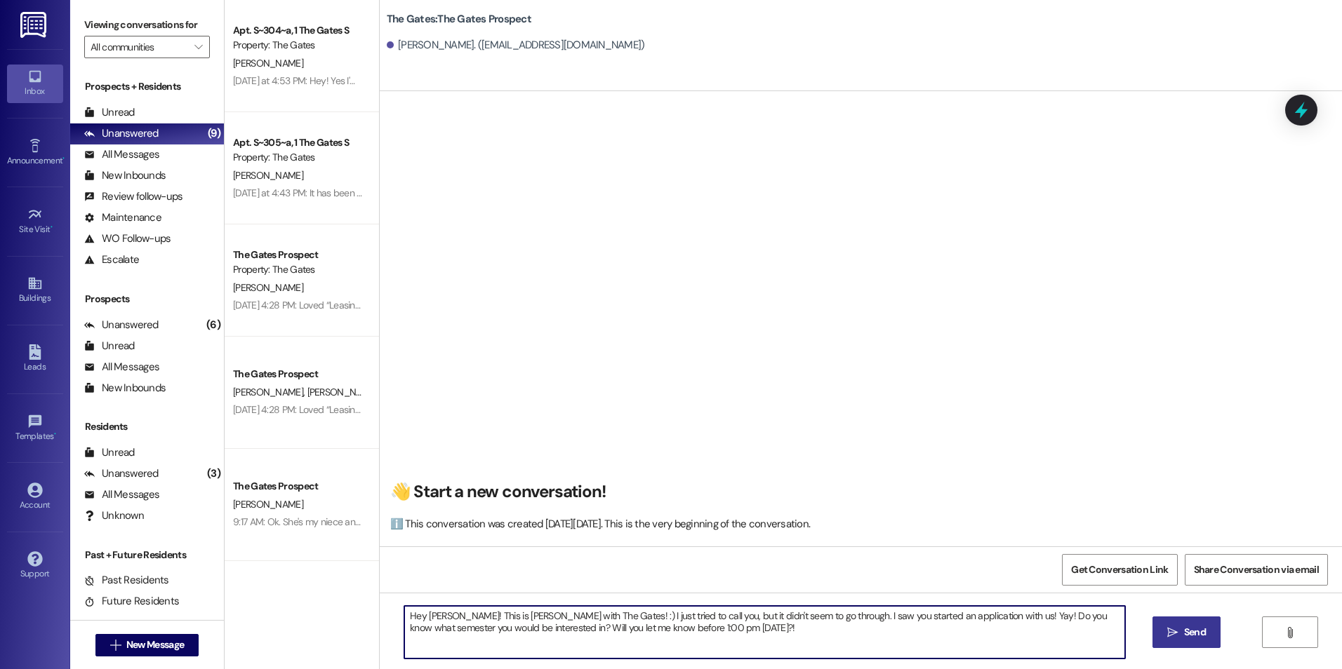
type textarea "Hey [PERSON_NAME]! This is [PERSON_NAME] with The Gates! :) I just tried to cal…"
click at [1184, 629] on span "Send" at bounding box center [1195, 632] width 22 height 15
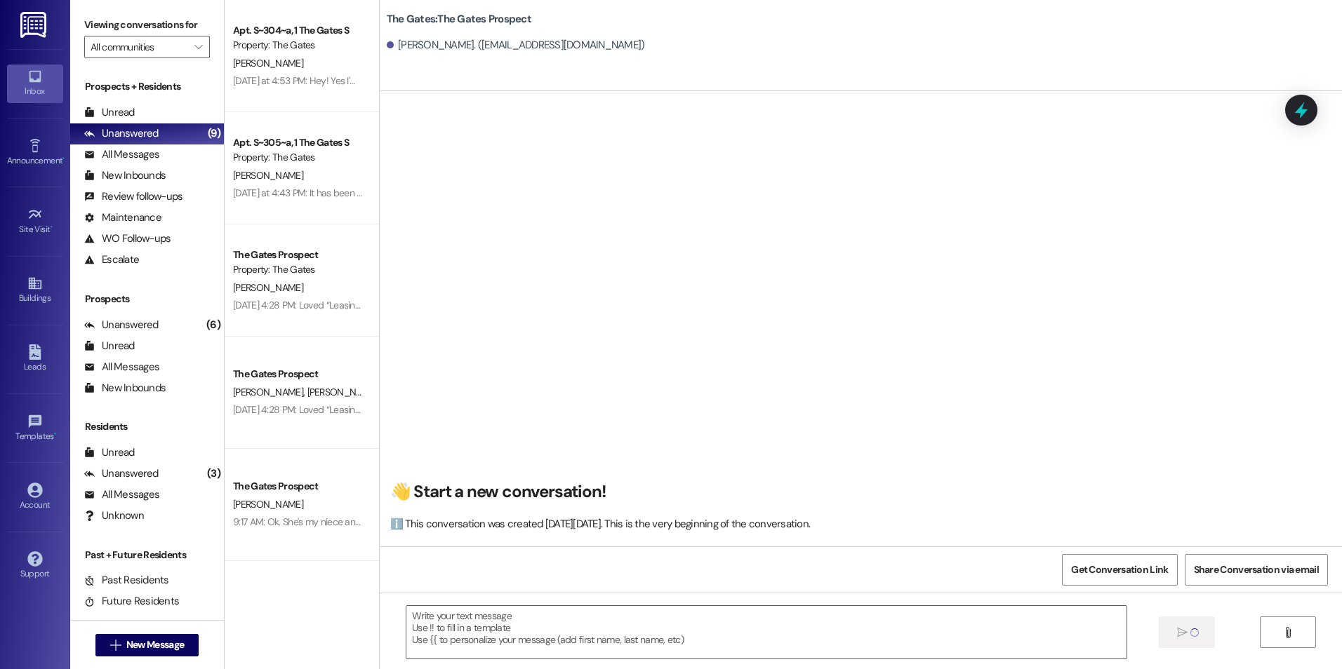
scroll to position [0, 0]
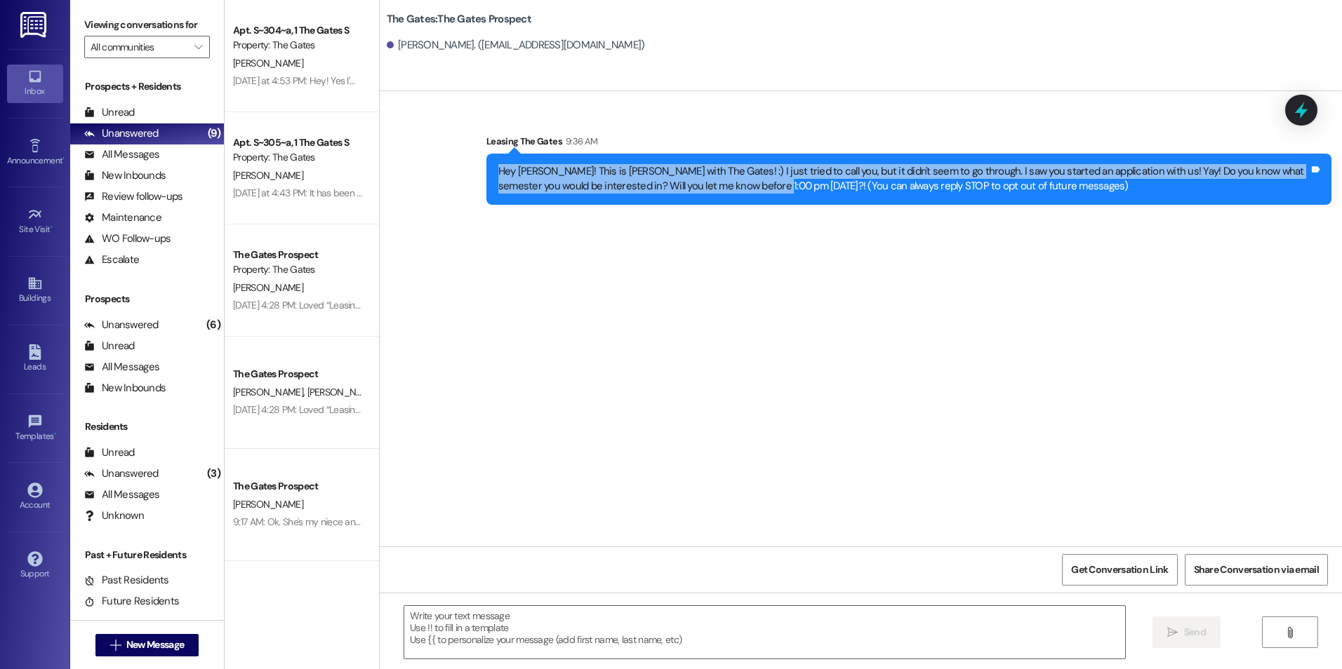
drag, startPoint x: 488, startPoint y: 170, endPoint x: 741, endPoint y: 192, distance: 253.5
click at [741, 192] on div "Hey [PERSON_NAME]! This is [PERSON_NAME] with The Gates! :) I just tried to cal…" at bounding box center [903, 179] width 810 height 30
drag, startPoint x: 741, startPoint y: 192, endPoint x: 690, endPoint y: 179, distance: 52.1
copy div "Hey [PERSON_NAME]! This is [PERSON_NAME] with The Gates! :) I just tried to cal…"
click at [170, 648] on span "New Message" at bounding box center [155, 645] width 58 height 15
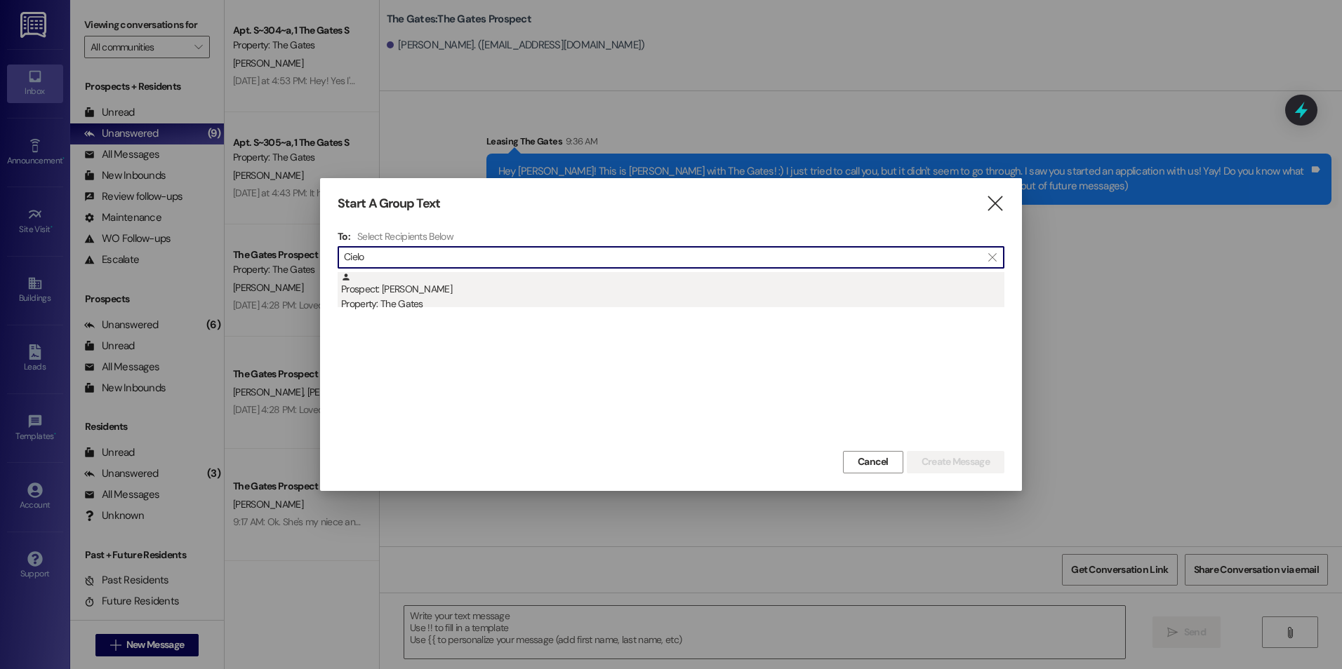
type input "Cielo"
click at [543, 283] on div "Prospect: [PERSON_NAME] Property: The Gates" at bounding box center [672, 292] width 663 height 40
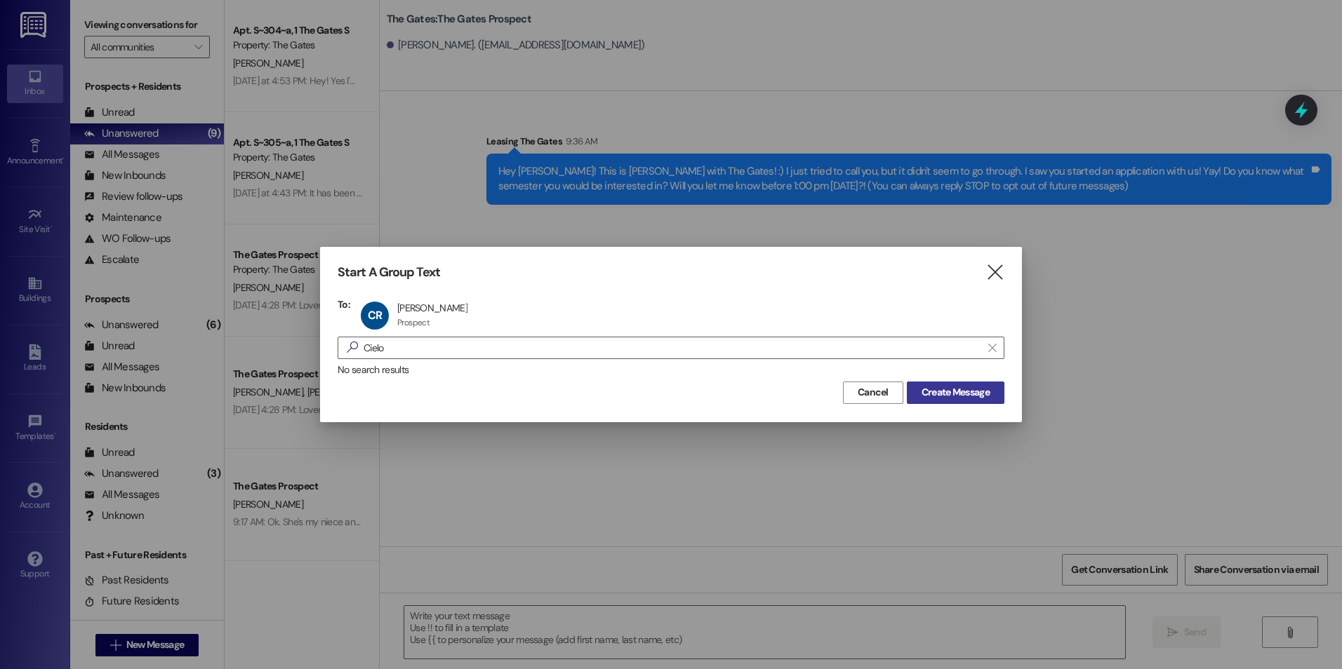
click at [957, 382] on button "Create Message" at bounding box center [956, 393] width 98 height 22
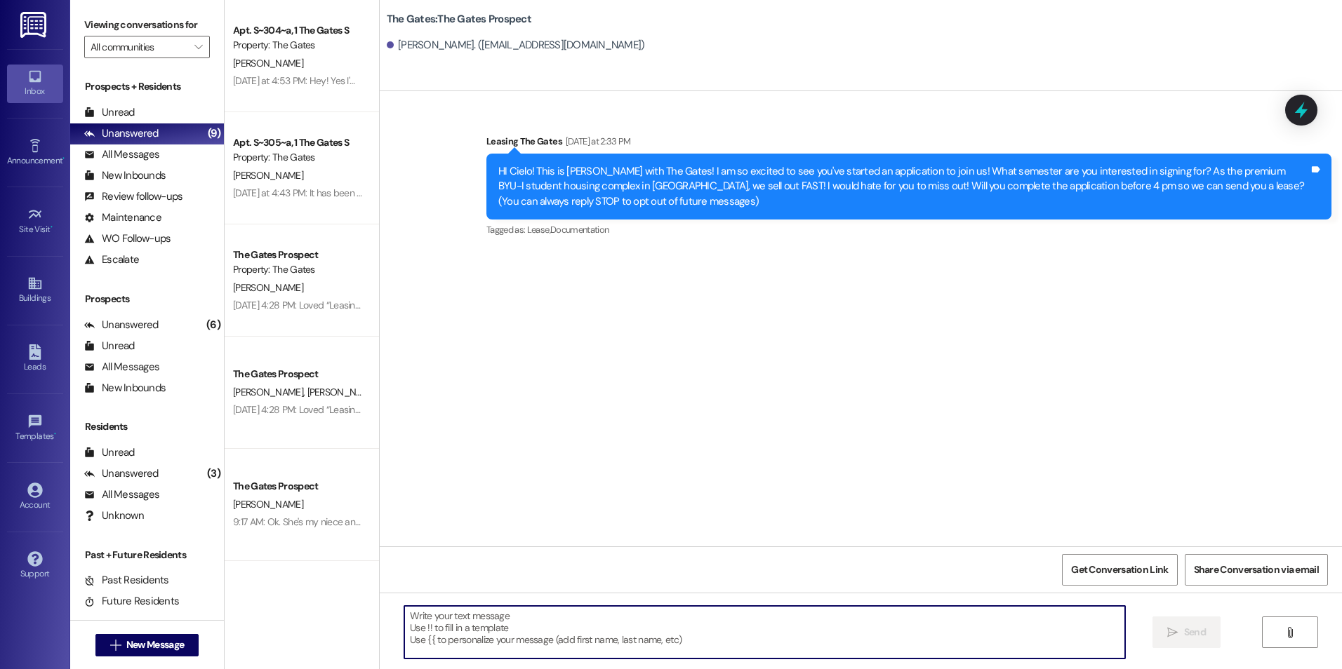
click at [660, 644] on textarea at bounding box center [764, 632] width 720 height 53
click at [707, 629] on textarea at bounding box center [764, 632] width 720 height 53
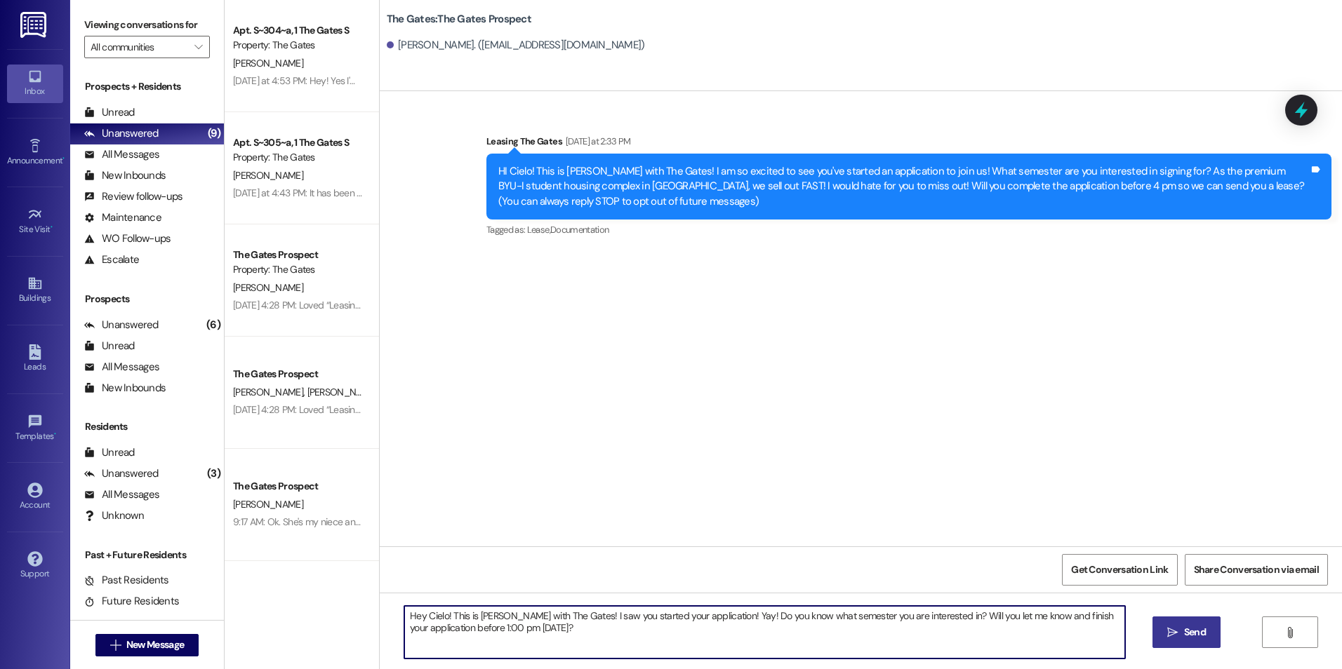
type textarea "Hey Cielo! This is [PERSON_NAME] with The Gates! I saw you started your applica…"
click at [1183, 626] on button " Send" at bounding box center [1186, 633] width 68 height 32
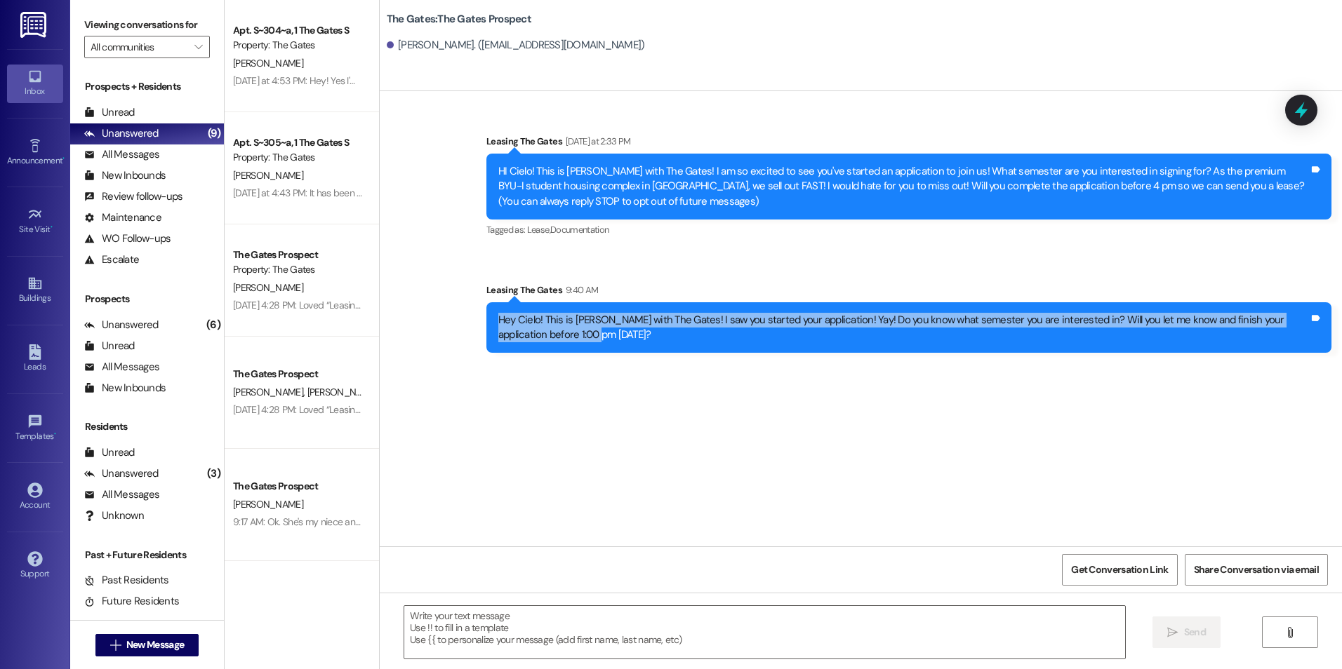
drag, startPoint x: 488, startPoint y: 319, endPoint x: 537, endPoint y: 336, distance: 52.2
click at [537, 336] on div "Hey Cielo! This is [PERSON_NAME] with The Gates! I saw you started your applica…" at bounding box center [903, 328] width 810 height 30
drag, startPoint x: 537, startPoint y: 336, endPoint x: 514, endPoint y: 323, distance: 26.4
copy div "Hey Cielo! This is [PERSON_NAME] with The Gates! I saw you started your applica…"
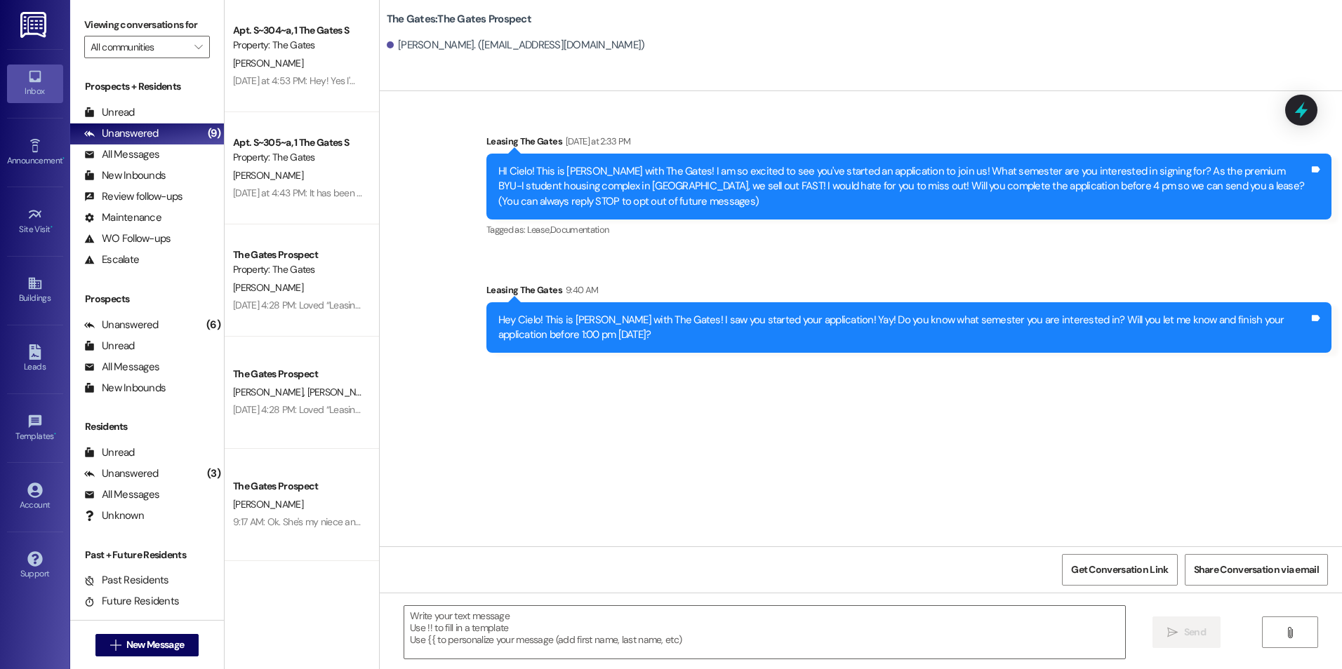
click at [972, 242] on div "Sent via SMS Leasing The Gates [DATE] at 2:33 PM HI Cielo! This is [PERSON_NAME…" at bounding box center [909, 187] width 866 height 128
click at [126, 646] on span "New Message" at bounding box center [155, 645] width 58 height 15
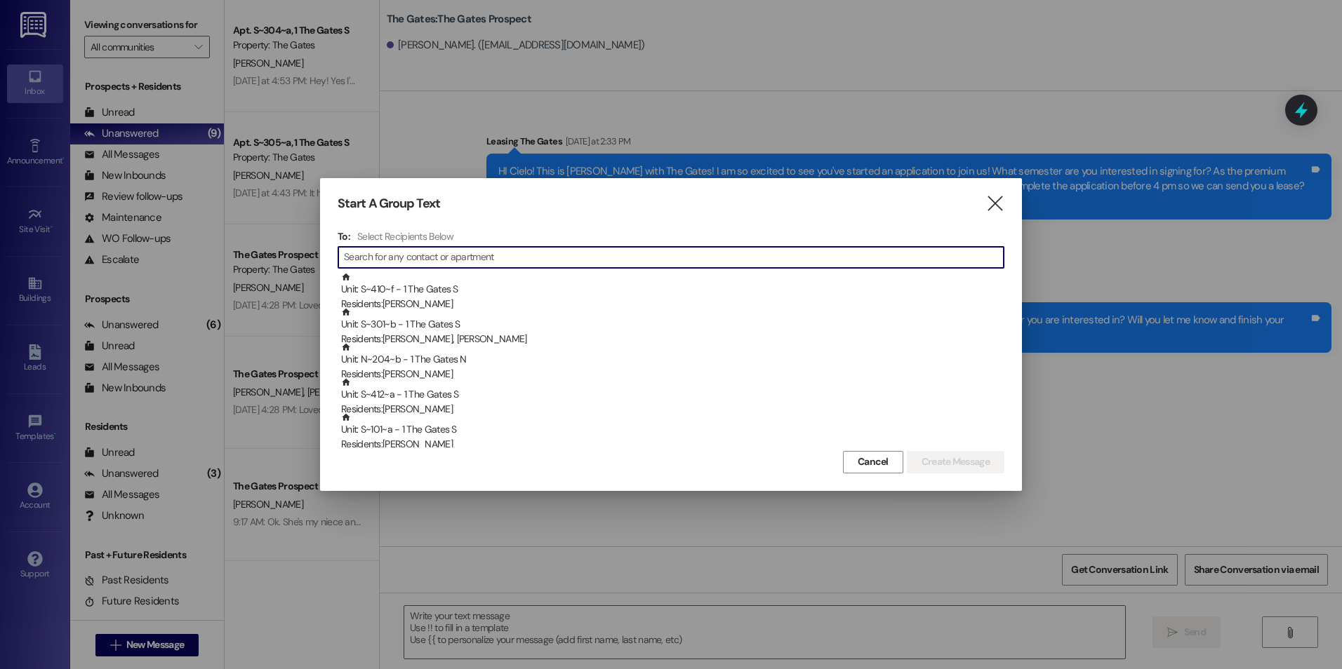
click at [485, 250] on input at bounding box center [674, 258] width 660 height 20
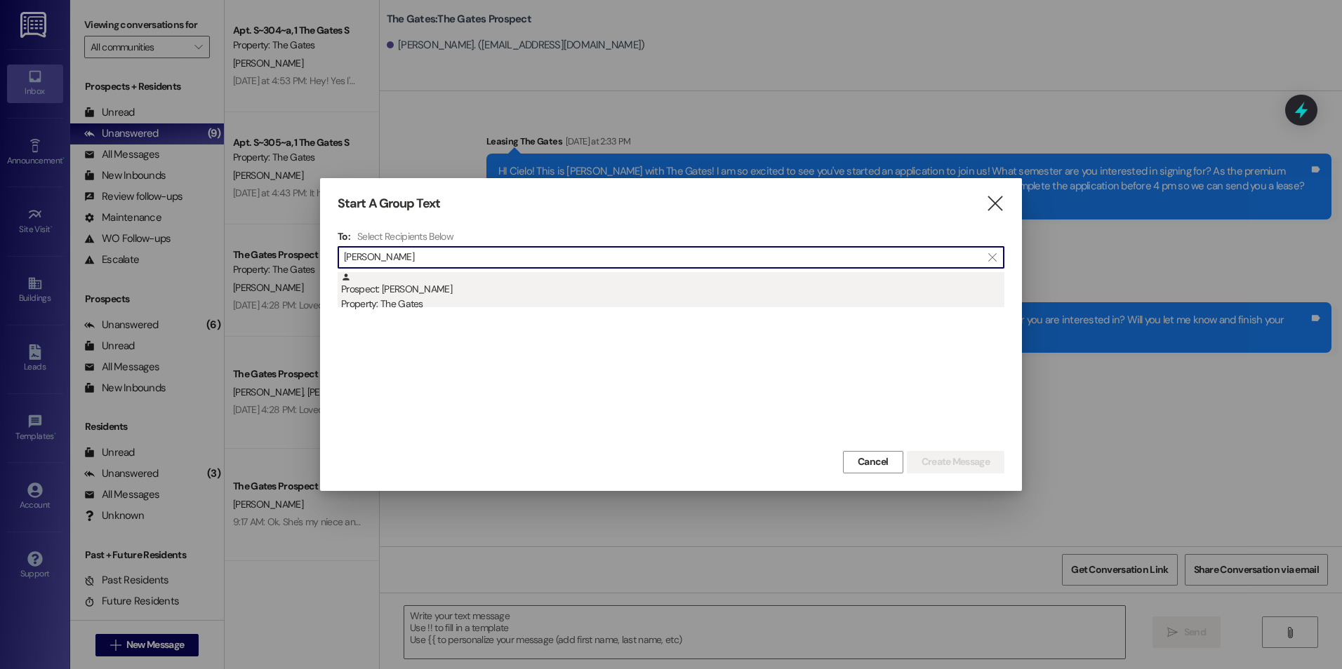
type input "[PERSON_NAME]"
click at [457, 286] on div "Prospect: [PERSON_NAME] Property: The Gates" at bounding box center [672, 292] width 663 height 40
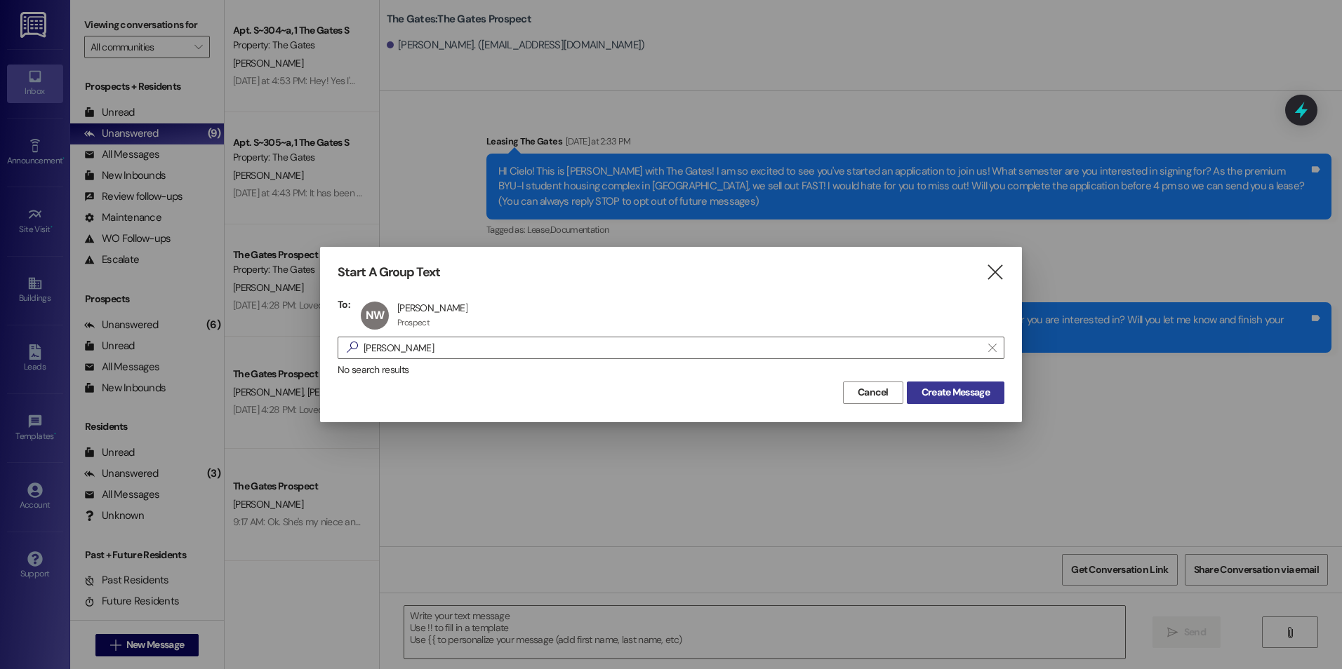
click at [975, 388] on span "Create Message" at bounding box center [955, 392] width 68 height 15
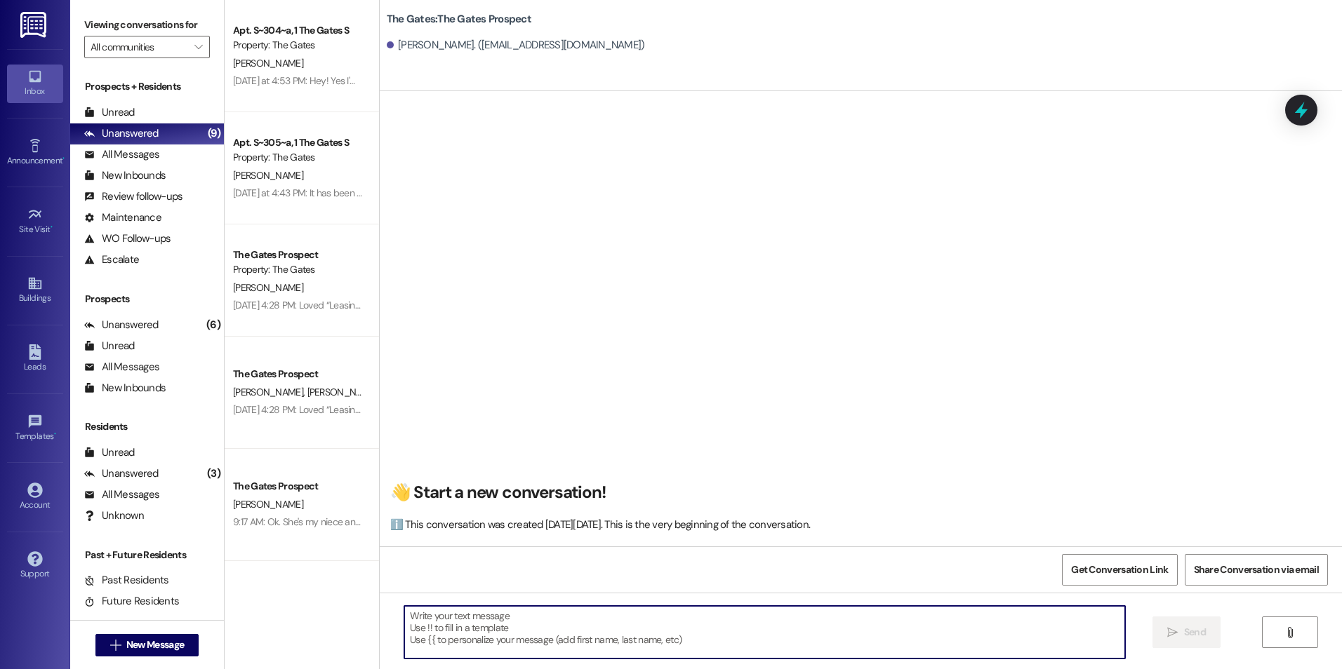
click at [440, 634] on textarea at bounding box center [764, 632] width 720 height 53
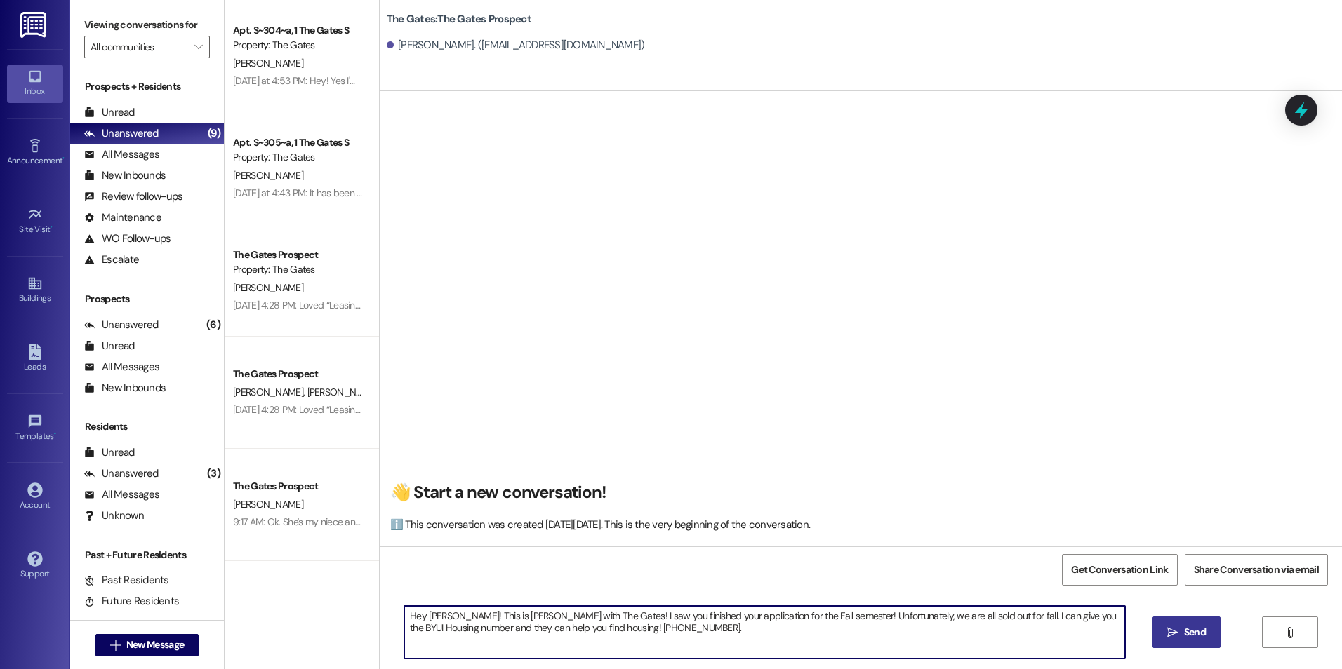
type textarea "Hey [PERSON_NAME]! This is [PERSON_NAME] with The Gates! I saw you finished you…"
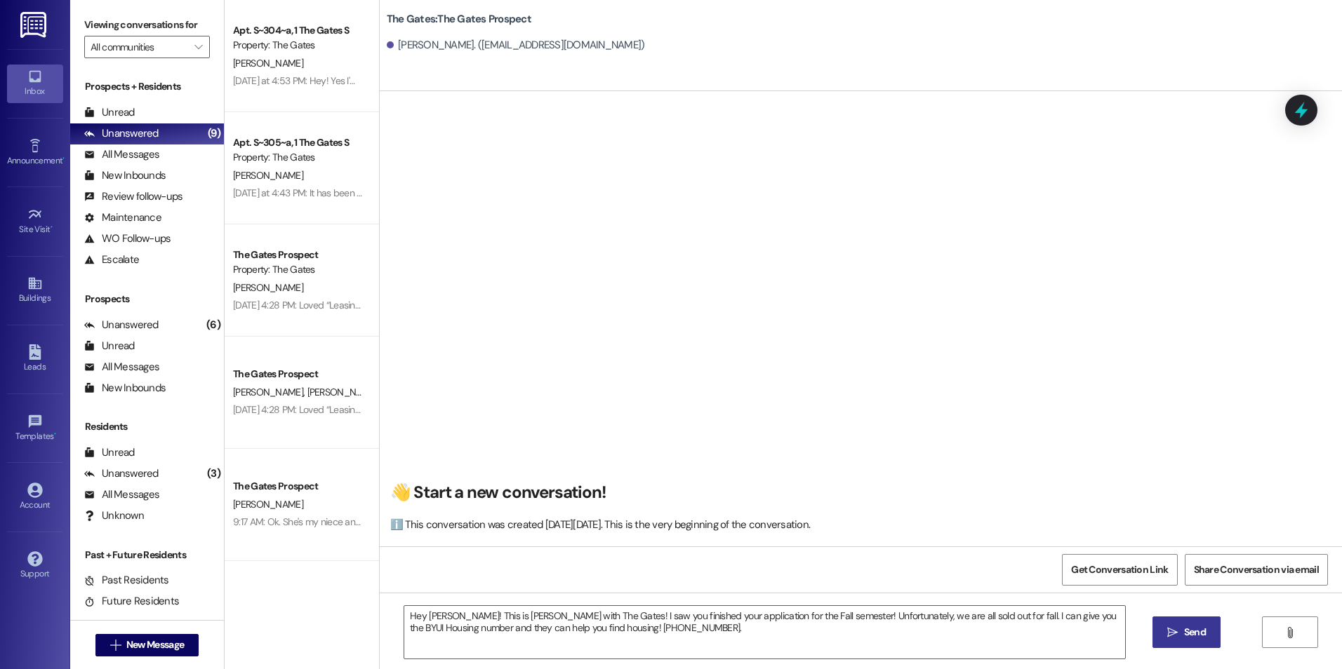
click at [1188, 633] on span "Send" at bounding box center [1195, 632] width 22 height 15
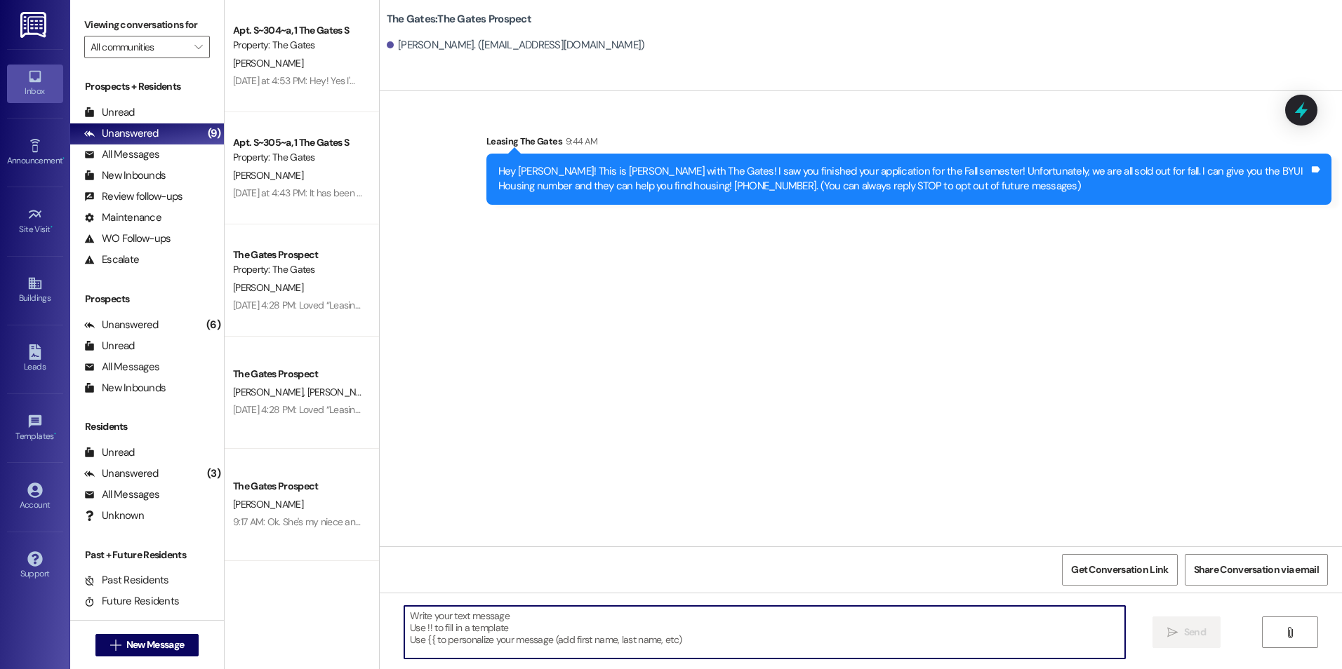
click at [869, 632] on textarea at bounding box center [764, 632] width 720 height 53
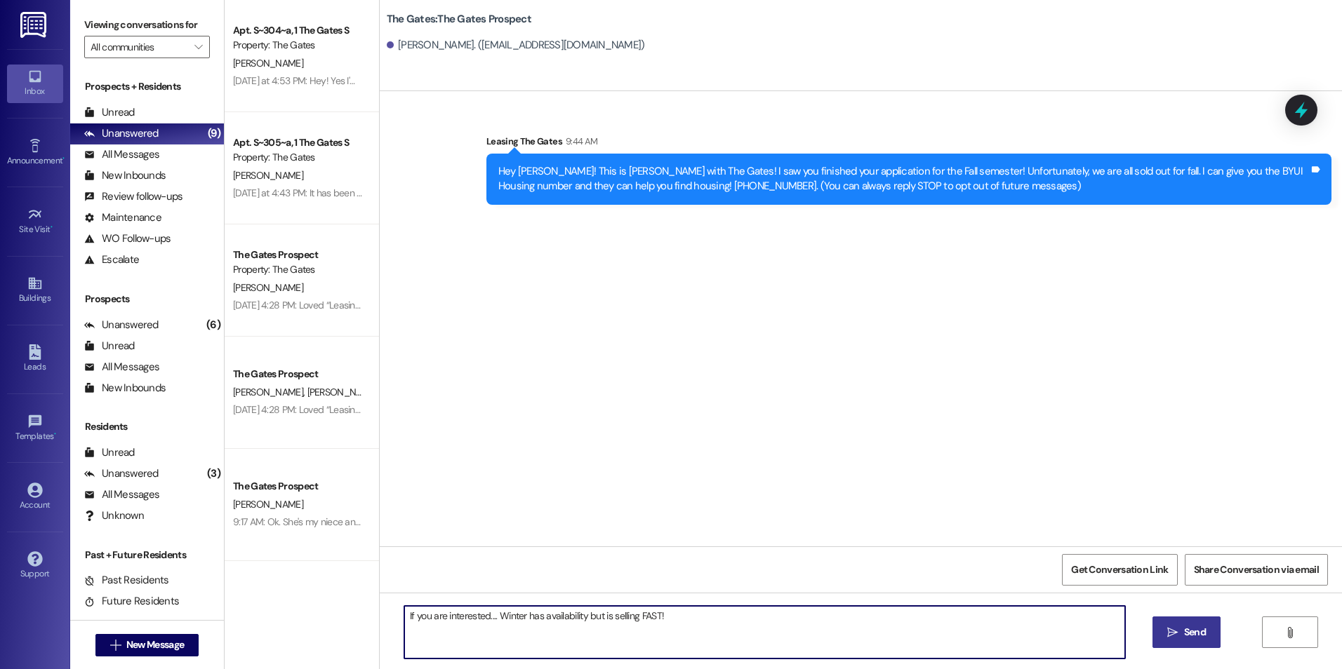
click at [709, 614] on textarea "If you are interested.... Winter has availability but is selling FAST!" at bounding box center [764, 632] width 720 height 53
type textarea "If you are interested.... Winter has availability but is selling FAST! Will you…"
click at [1169, 625] on span " Send" at bounding box center [1186, 632] width 44 height 15
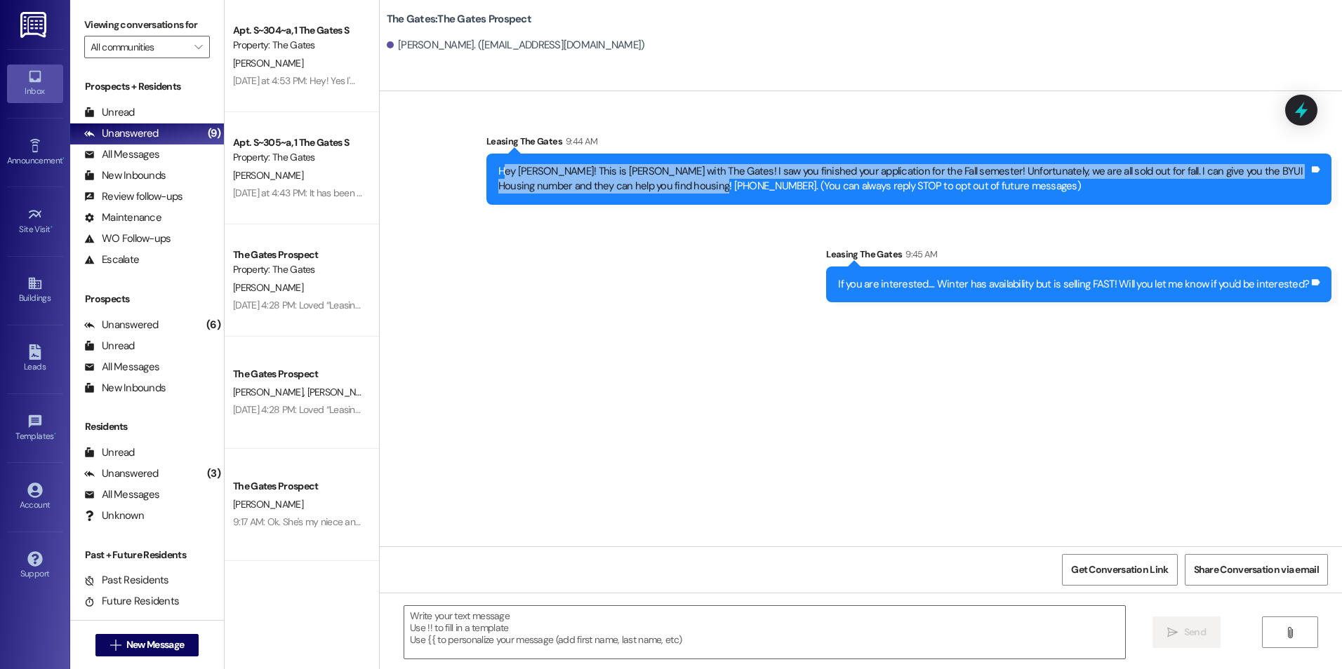
drag, startPoint x: 492, startPoint y: 170, endPoint x: 657, endPoint y: 202, distance: 168.0
click at [657, 202] on div "Hey [PERSON_NAME]! This is [PERSON_NAME] with The Gates! I saw you finished you…" at bounding box center [908, 179] width 845 height 51
drag, startPoint x: 657, startPoint y: 202, endPoint x: 634, endPoint y: 185, distance: 28.1
copy div "ey [PERSON_NAME]! This is [PERSON_NAME] with The Gates! I saw you finished your…"
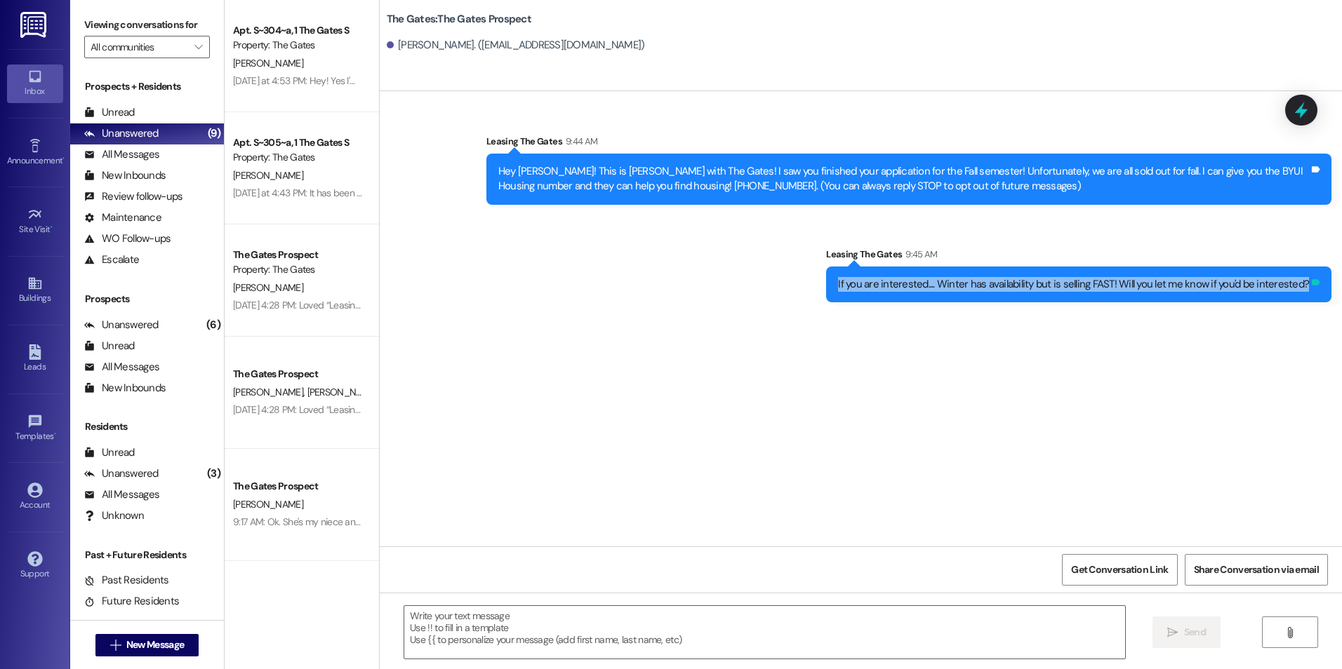
drag, startPoint x: 848, startPoint y: 284, endPoint x: 1315, endPoint y: 291, distance: 466.6
click at [1315, 291] on div "If you are interested.... Winter has availability but is selling FAST! Will you…" at bounding box center [1078, 285] width 505 height 36
drag, startPoint x: 1315, startPoint y: 291, endPoint x: 1290, endPoint y: 286, distance: 25.9
copy div "If you are interested.... Winter has availability but is selling FAST! Will you…"
click at [129, 647] on span "New Message" at bounding box center [155, 645] width 58 height 15
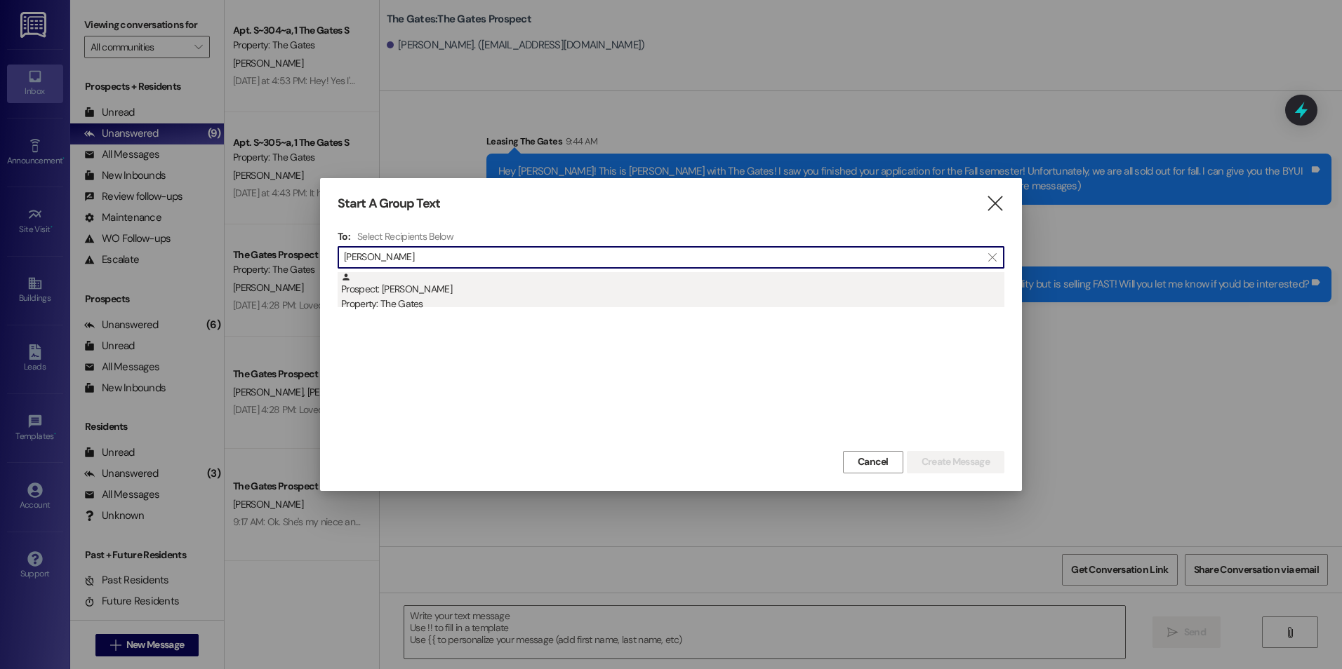
type input "[PERSON_NAME]"
click at [530, 299] on div "Property: The Gates" at bounding box center [672, 304] width 663 height 15
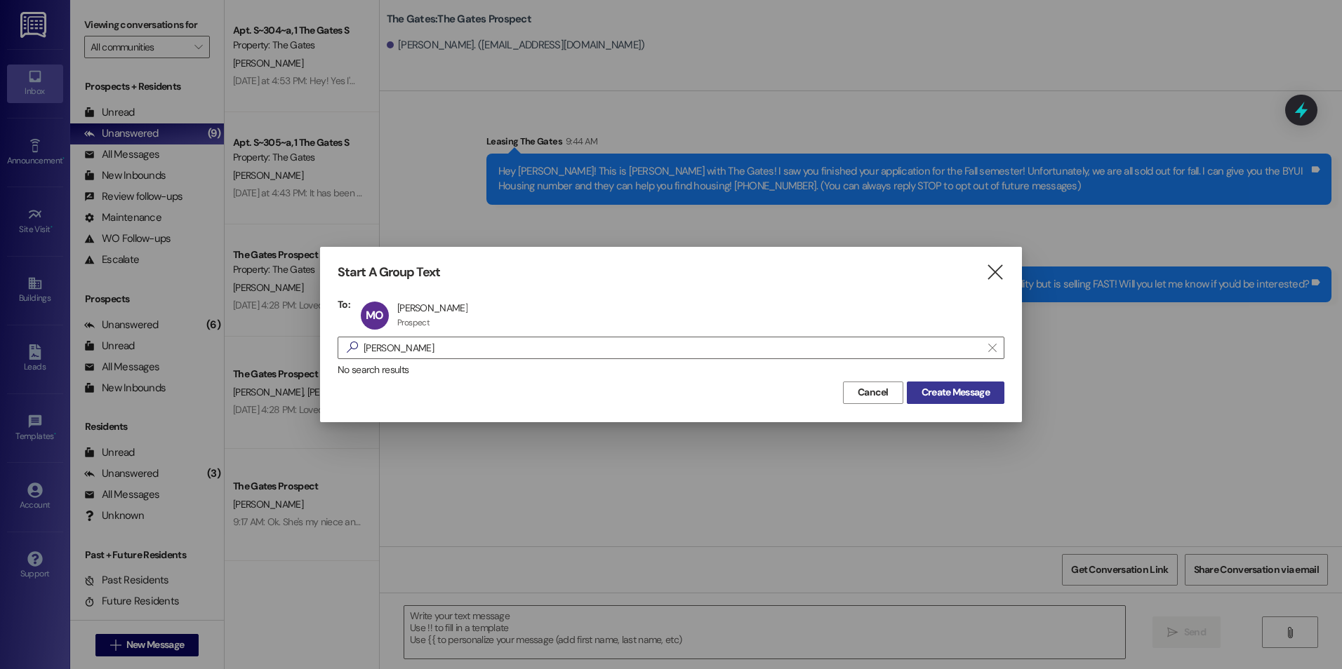
click at [971, 397] on span "Create Message" at bounding box center [955, 392] width 68 height 15
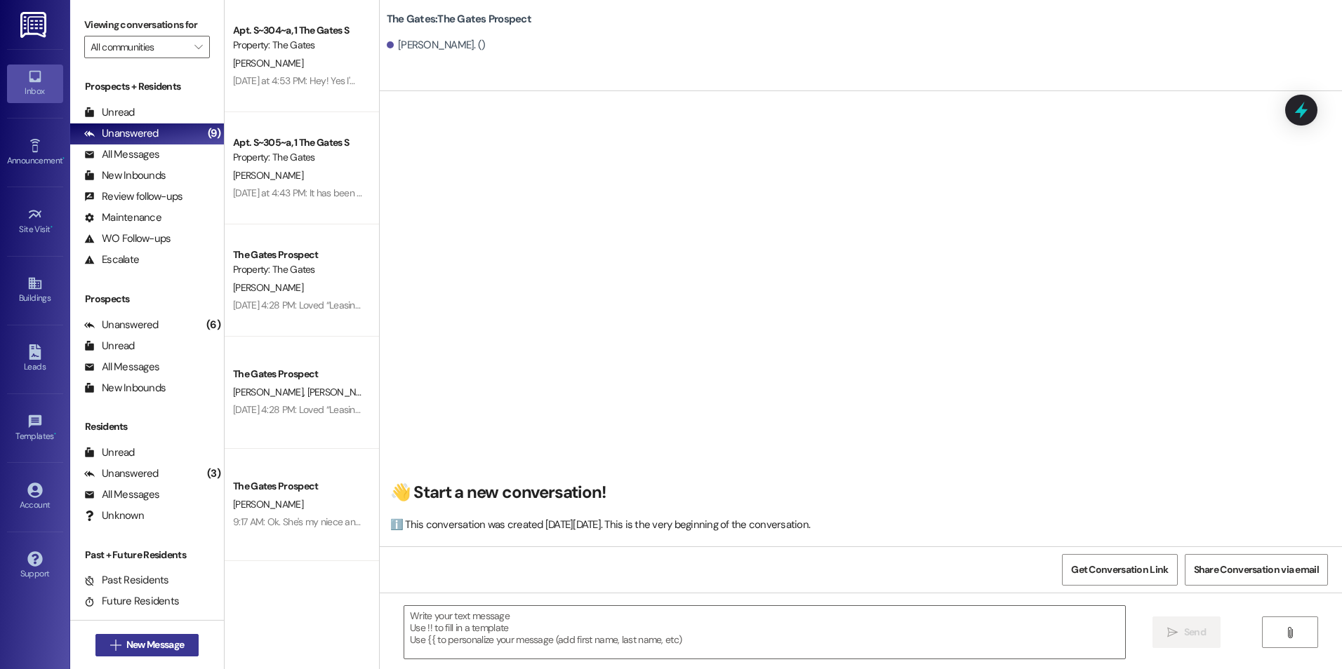
click at [173, 648] on span "New Message" at bounding box center [155, 645] width 58 height 15
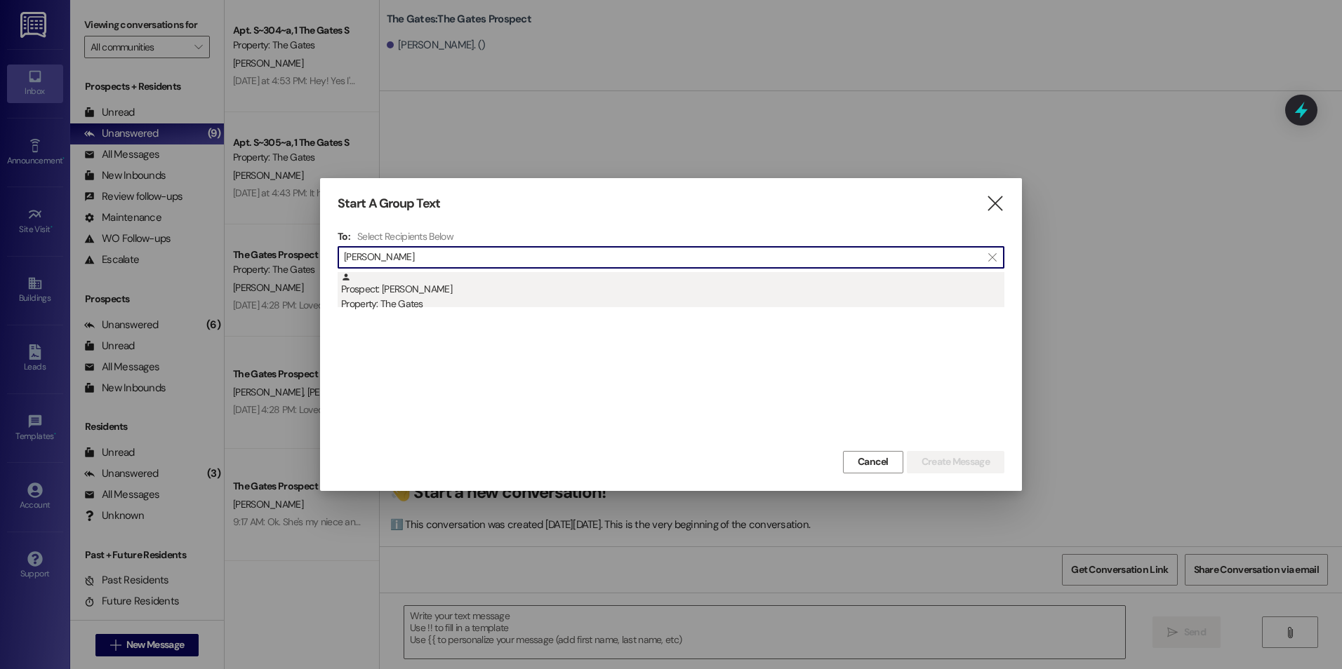
type input "[PERSON_NAME]"
click at [484, 281] on div "Prospect: [PERSON_NAME] Property: The Gates" at bounding box center [672, 292] width 663 height 40
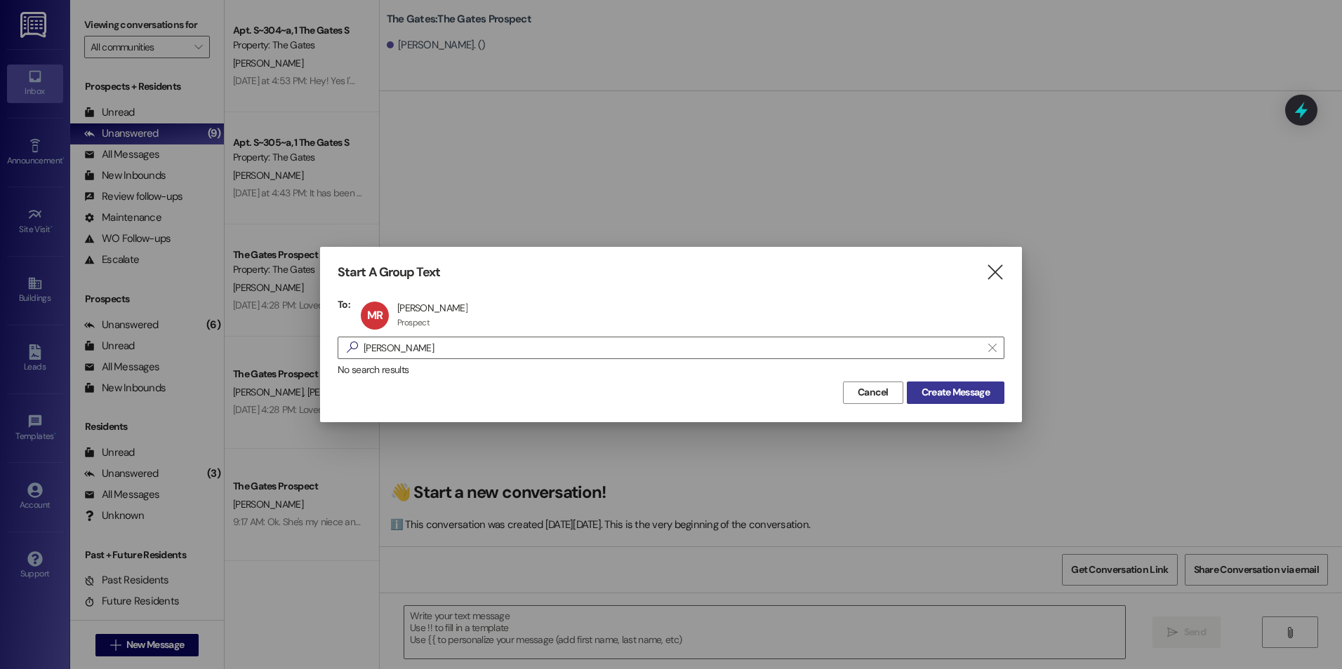
click at [923, 391] on span "Create Message" at bounding box center [955, 392] width 68 height 15
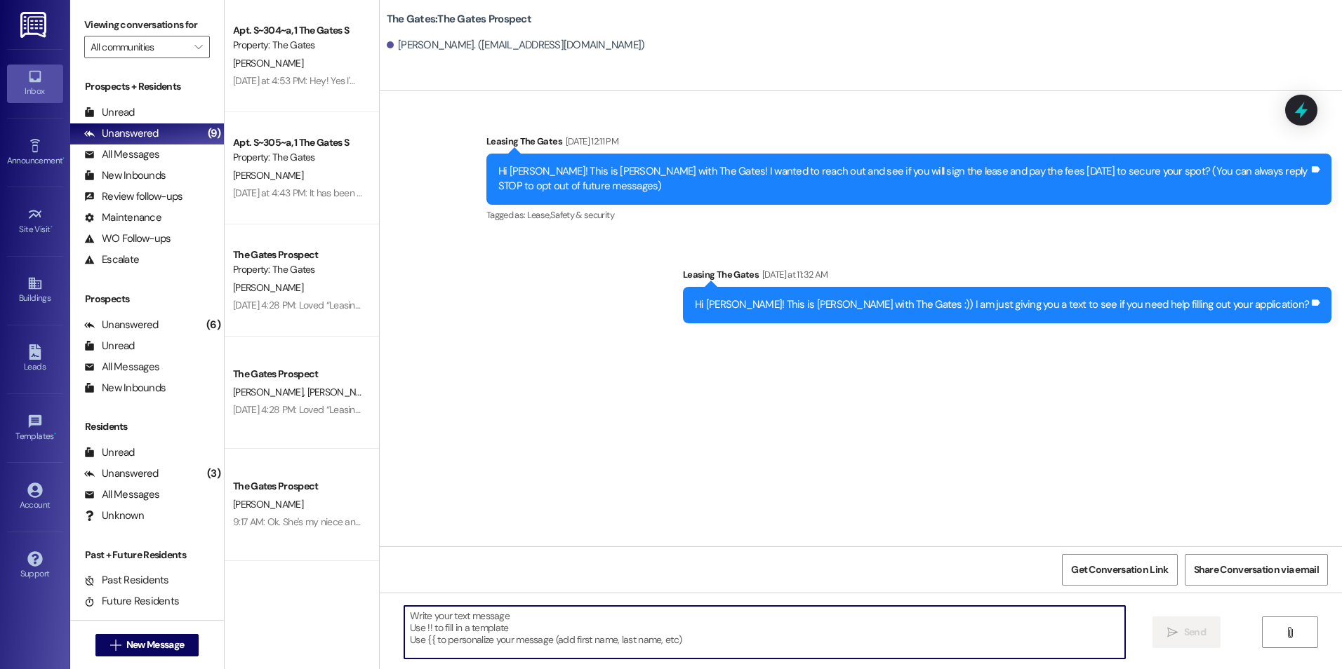
click at [745, 631] on textarea at bounding box center [764, 632] width 720 height 53
click at [551, 620] on textarea "Hey [PERSON_NAME]! This is Kali with" at bounding box center [764, 632] width 720 height 53
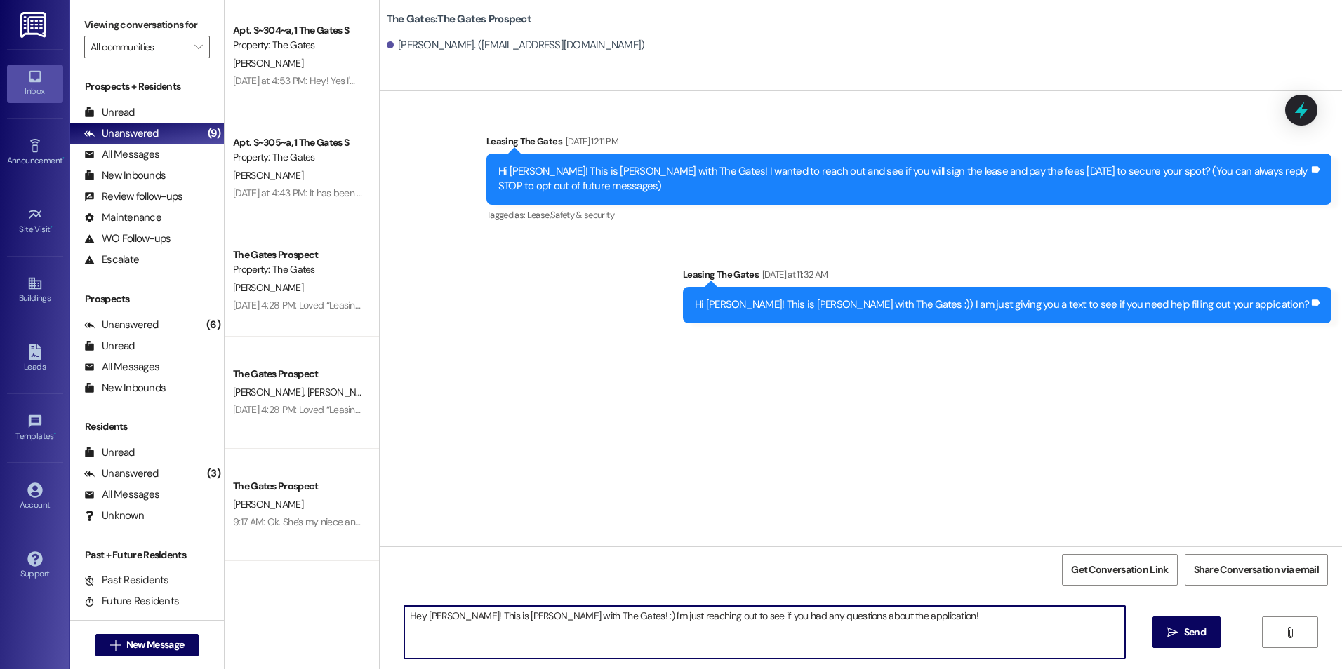
click at [909, 603] on div "Hey [PERSON_NAME]! This is [PERSON_NAME] with The Gates! :) I'm just reaching o…" at bounding box center [861, 645] width 962 height 105
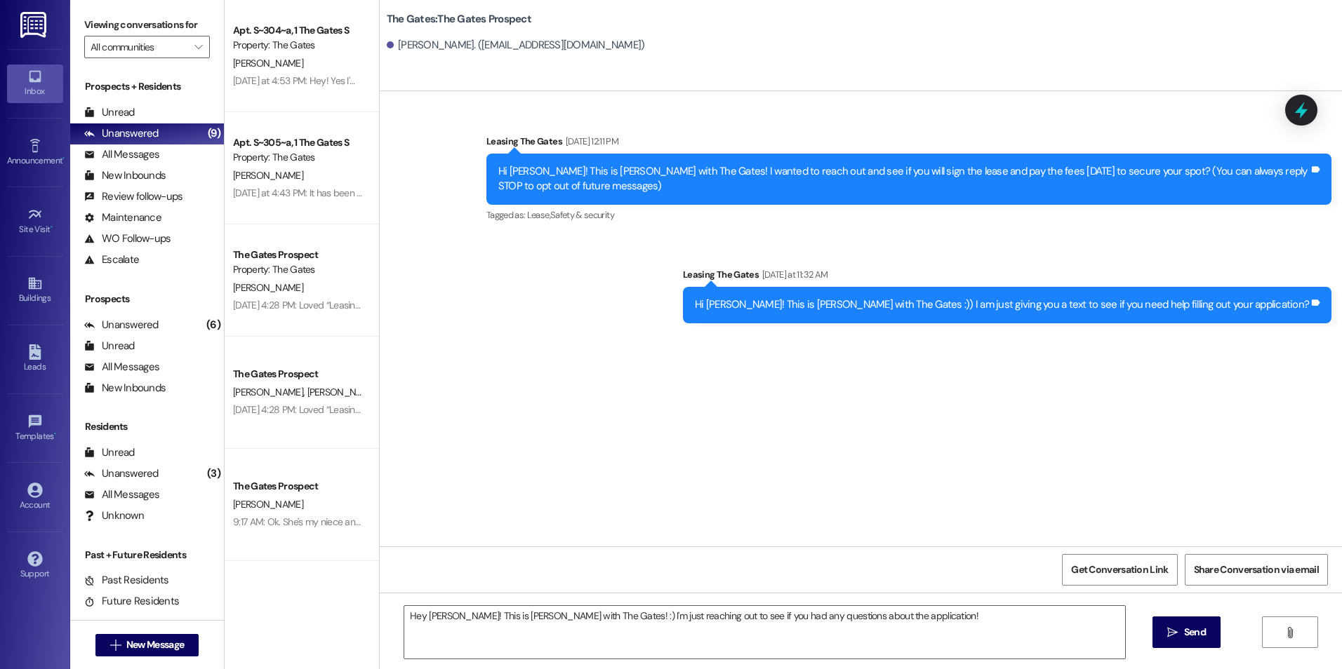
click at [912, 599] on div "Hey [PERSON_NAME]! This is [PERSON_NAME] with The Gates! :) I'm just reaching o…" at bounding box center [861, 645] width 962 height 105
click at [902, 615] on textarea "Hey [PERSON_NAME]! This is [PERSON_NAME] with The Gates! :) I'm just reaching o…" at bounding box center [764, 632] width 720 height 53
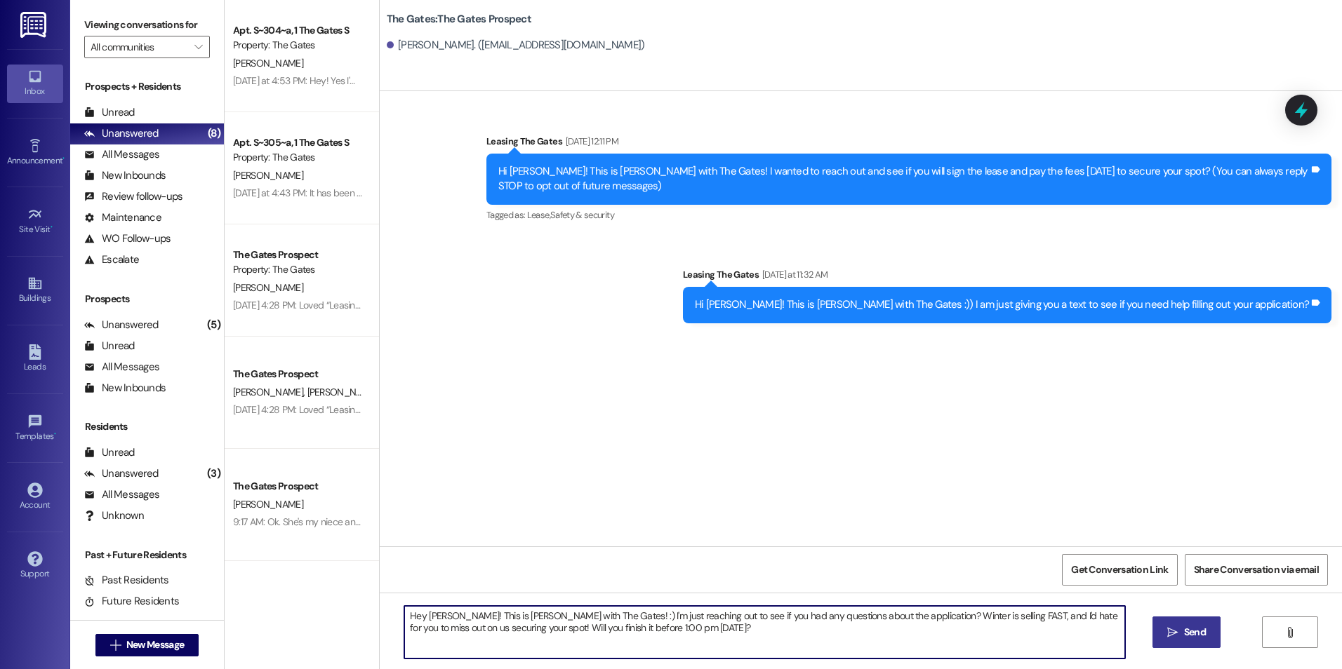
type textarea "Hey [PERSON_NAME]! This is [PERSON_NAME] with The Gates! :) I'm just reaching o…"
click at [1172, 634] on icon "" at bounding box center [1172, 632] width 11 height 11
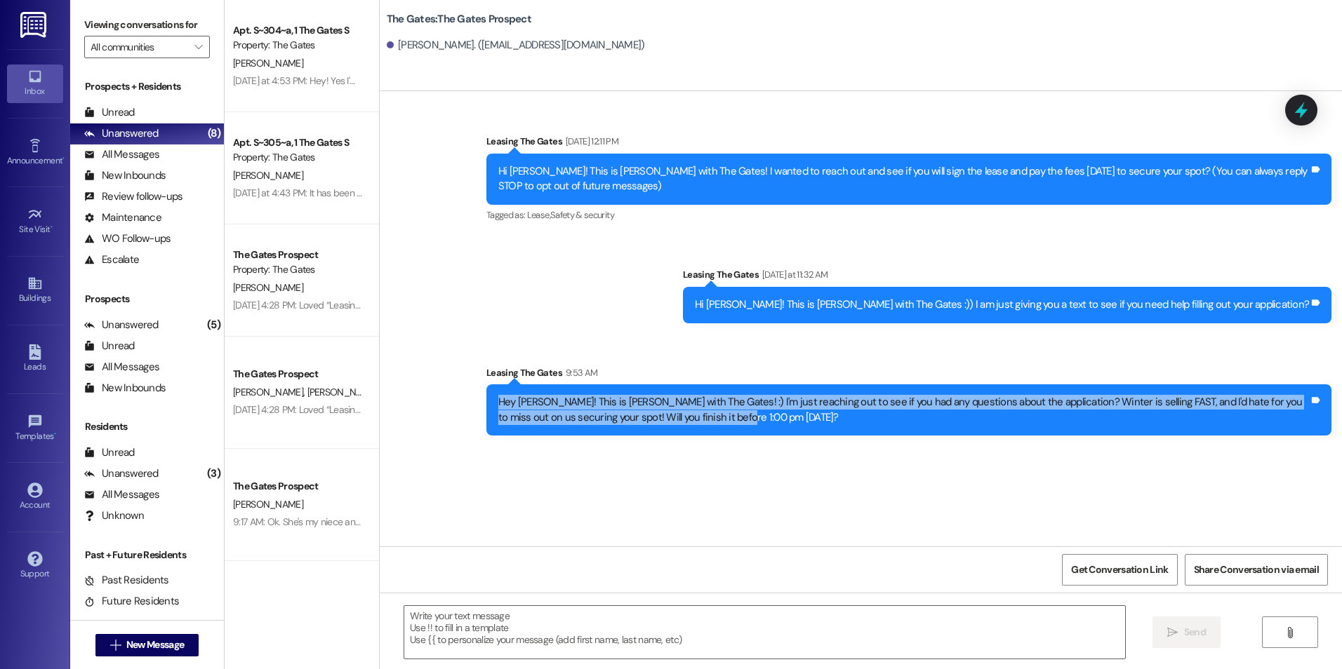
drag, startPoint x: 487, startPoint y: 398, endPoint x: 681, endPoint y: 432, distance: 196.6
click at [681, 432] on div "Hey [PERSON_NAME]! This is [PERSON_NAME] with The Gates! :) I'm just reaching o…" at bounding box center [908, 410] width 845 height 51
drag, startPoint x: 681, startPoint y: 432, endPoint x: 631, endPoint y: 408, distance: 55.2
copy div "Hey [PERSON_NAME]! This is [PERSON_NAME] with The Gates! :) I'm just reaching o…"
click at [126, 645] on span "New Message" at bounding box center [155, 645] width 58 height 15
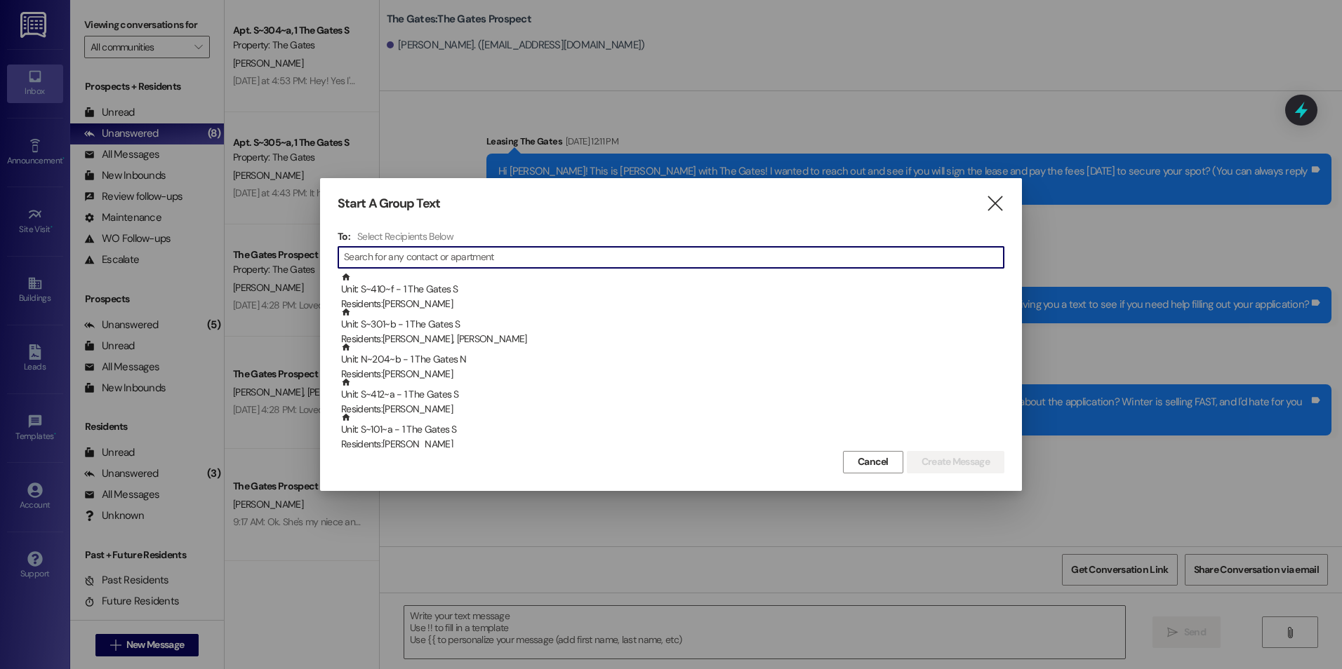
click at [535, 258] on input at bounding box center [674, 258] width 660 height 20
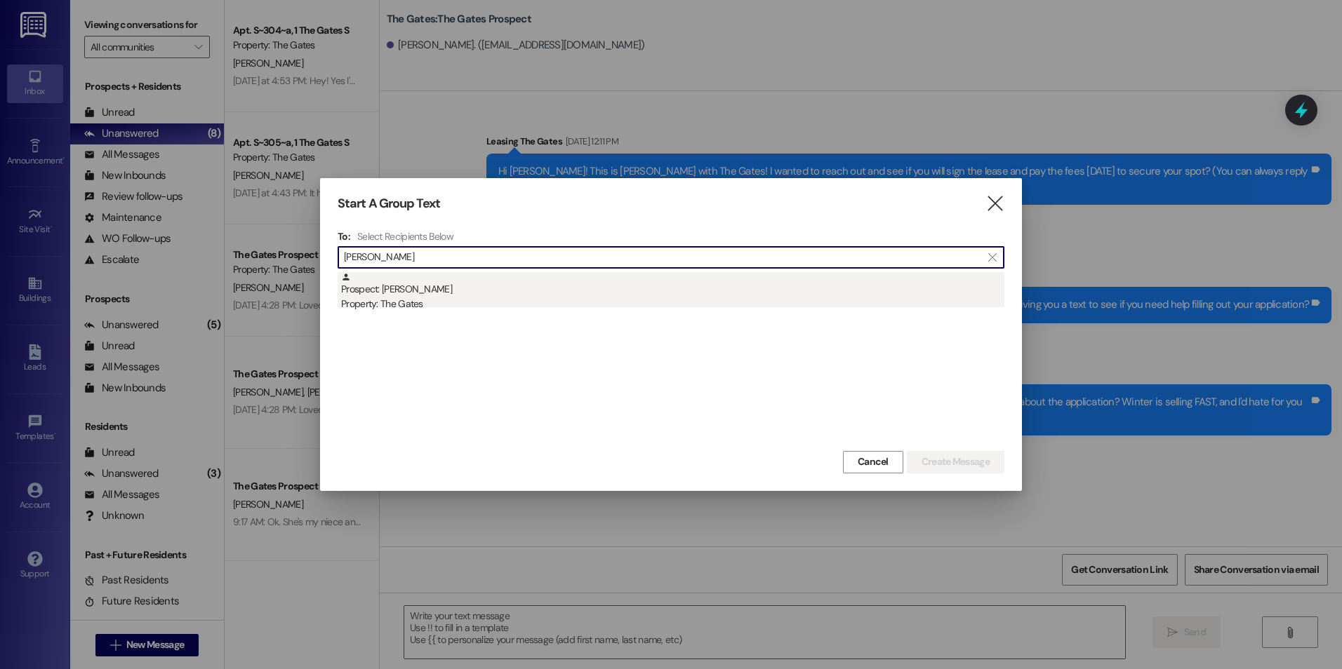
type input "[PERSON_NAME]"
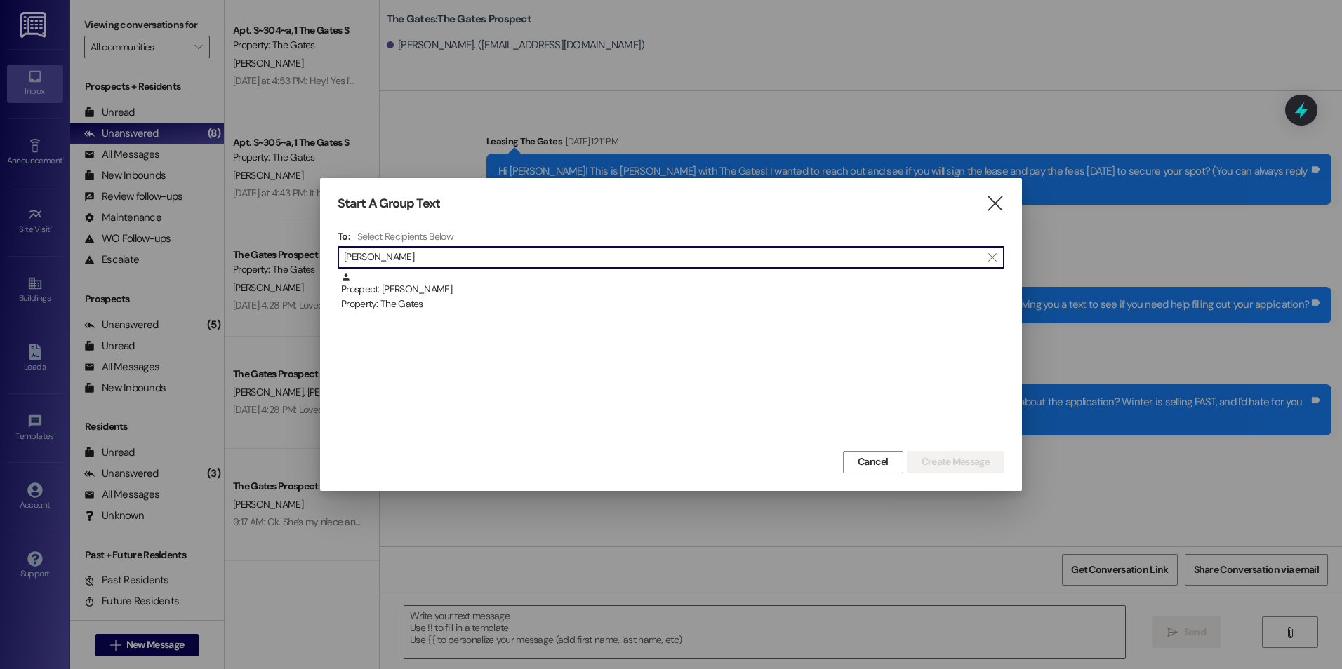
click at [502, 288] on div "Prospect: [PERSON_NAME] Property: The Gates" at bounding box center [672, 292] width 663 height 40
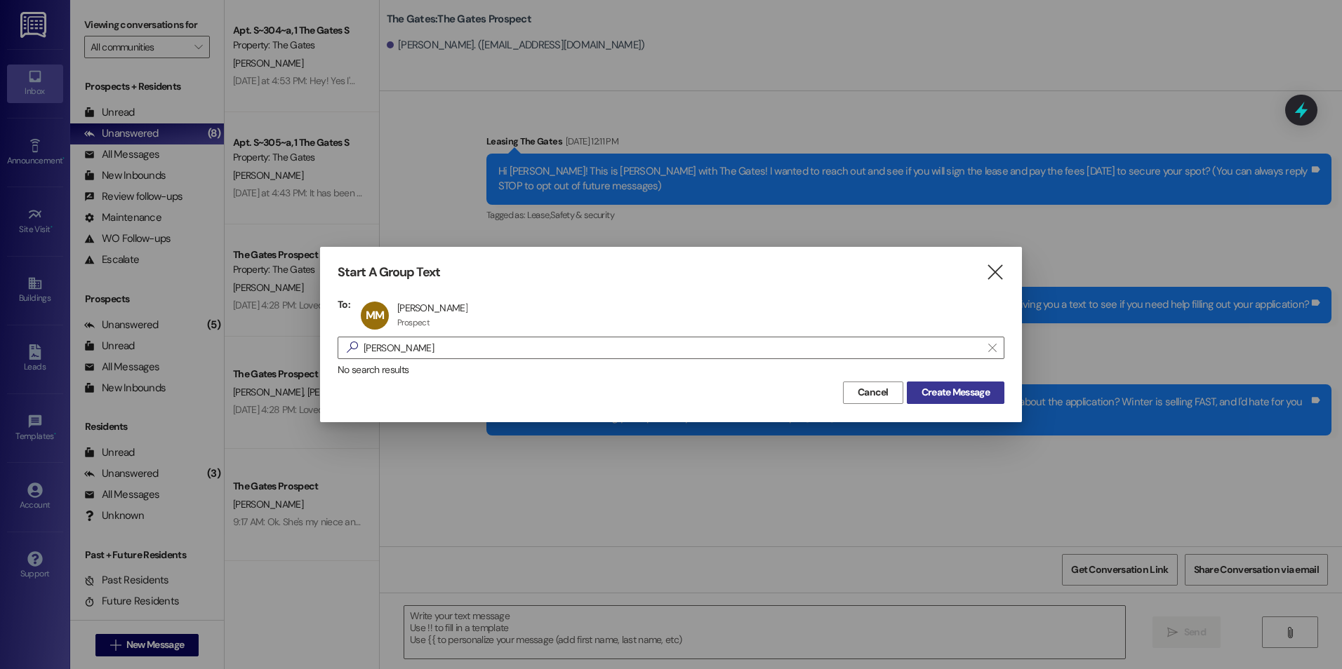
click at [974, 383] on button "Create Message" at bounding box center [956, 393] width 98 height 22
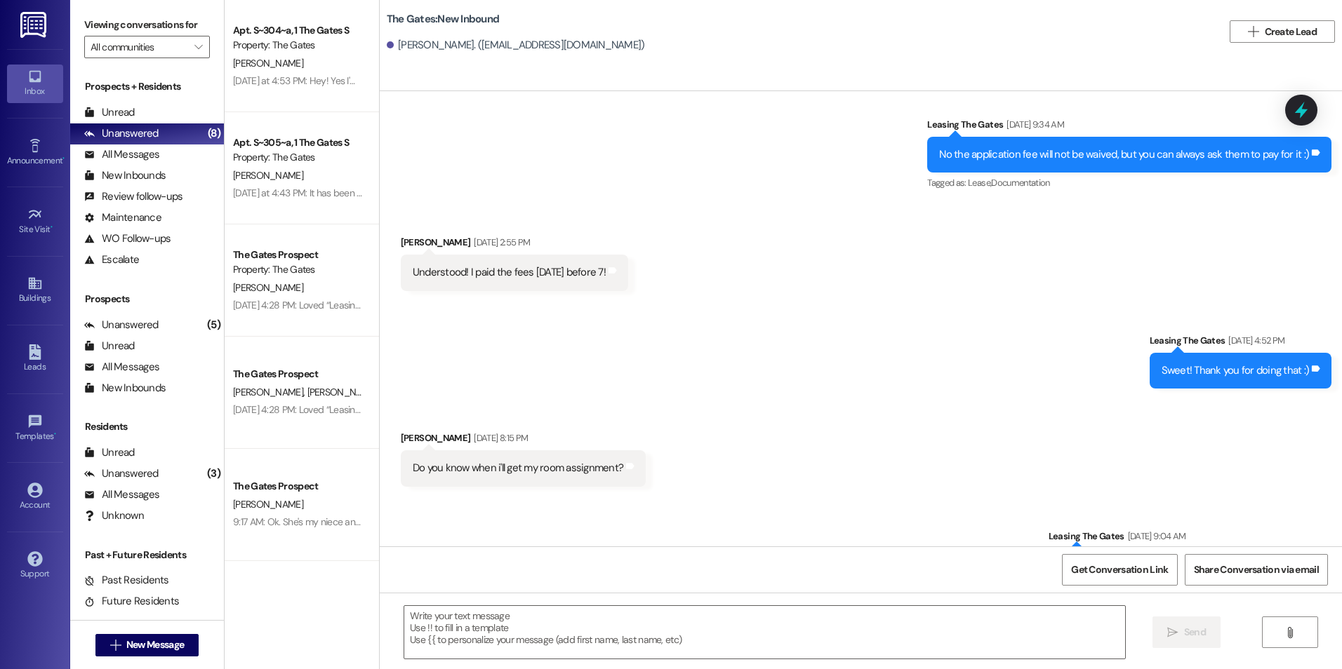
scroll to position [445, 0]
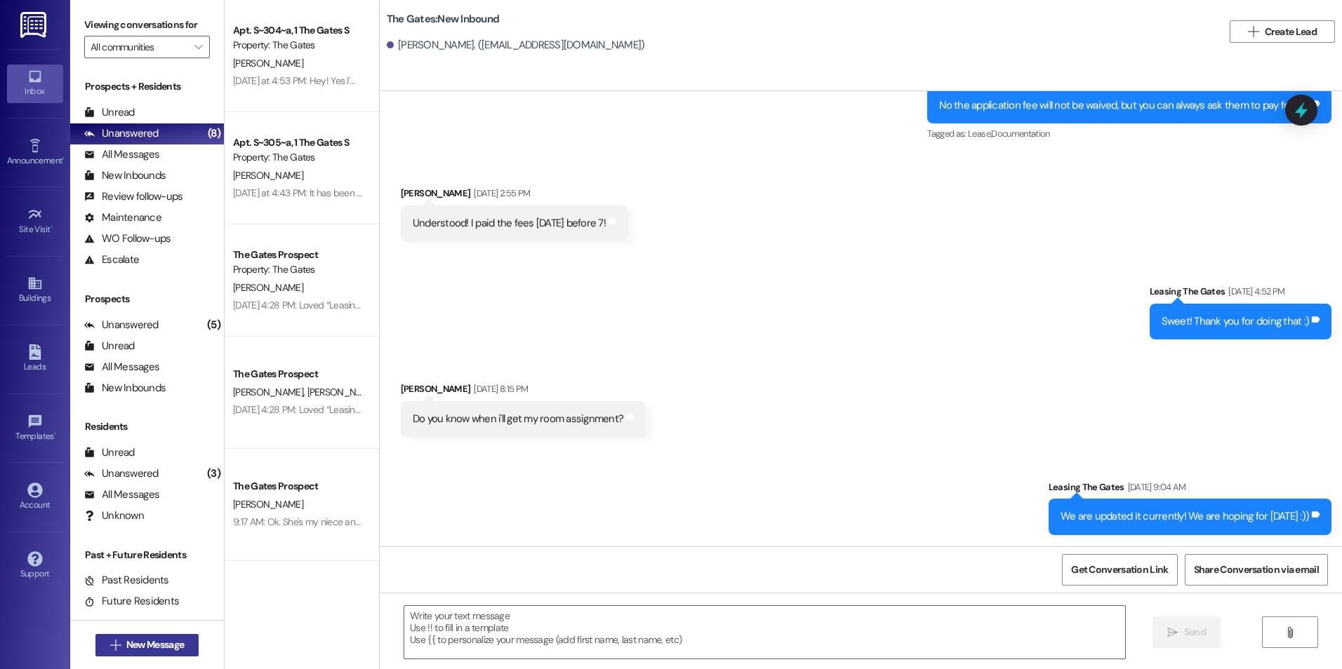
click at [126, 645] on span "New Message" at bounding box center [155, 645] width 58 height 15
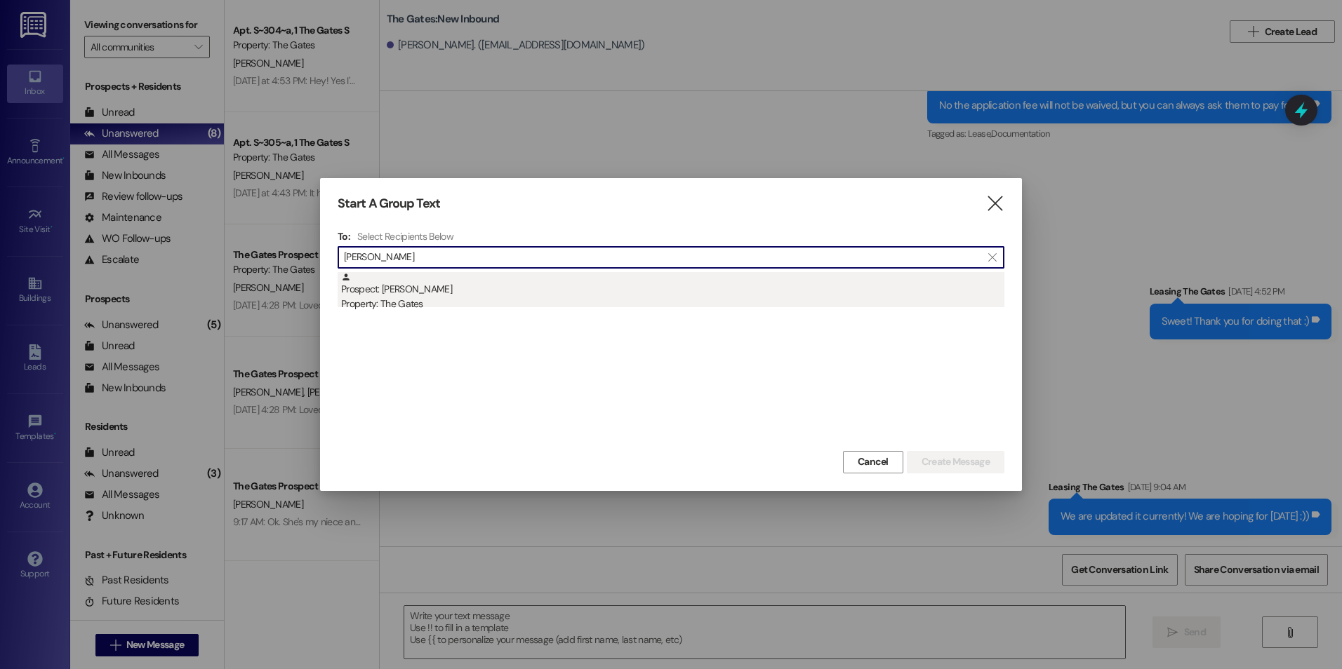
type input "[PERSON_NAME]"
click at [481, 301] on div "Property: The Gates" at bounding box center [672, 304] width 663 height 15
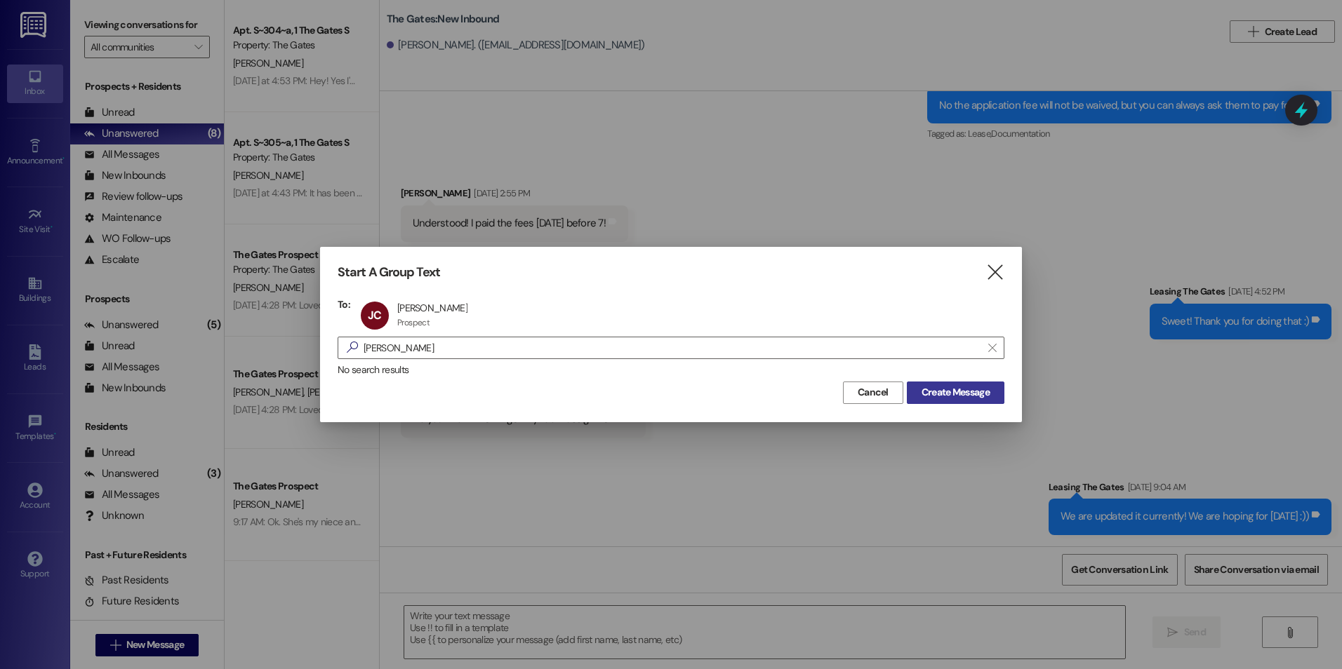
click at [980, 401] on button "Create Message" at bounding box center [956, 393] width 98 height 22
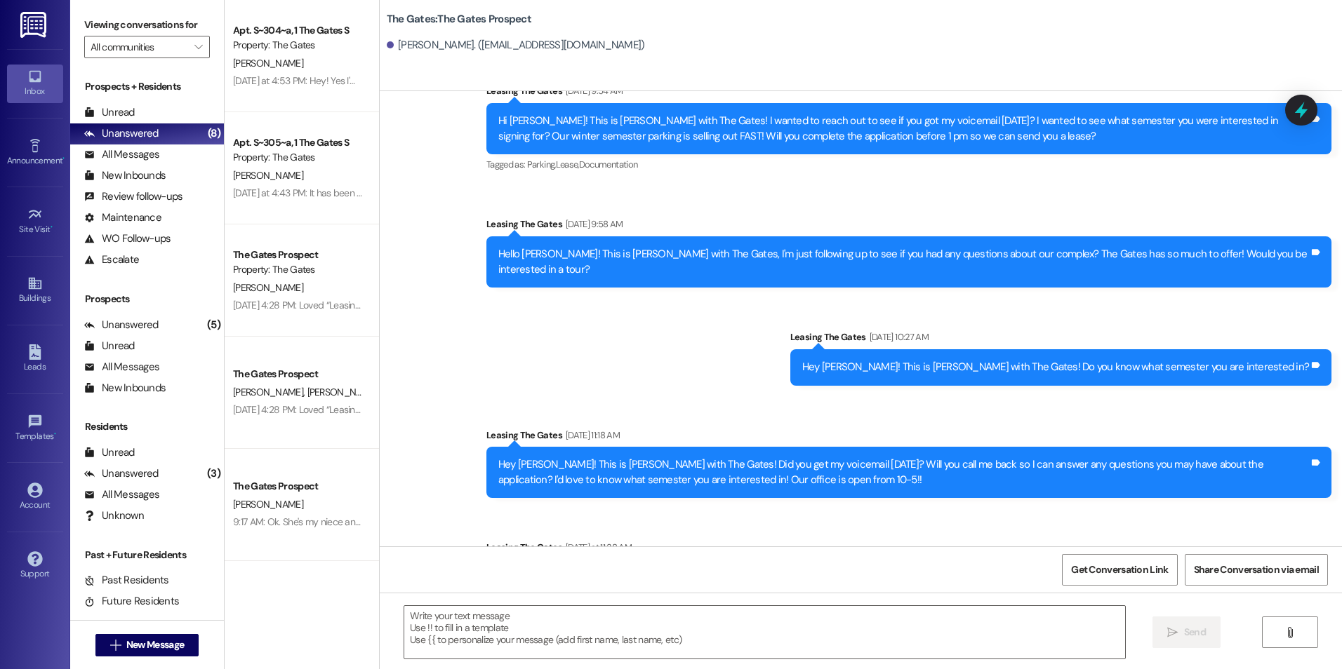
scroll to position [954, 0]
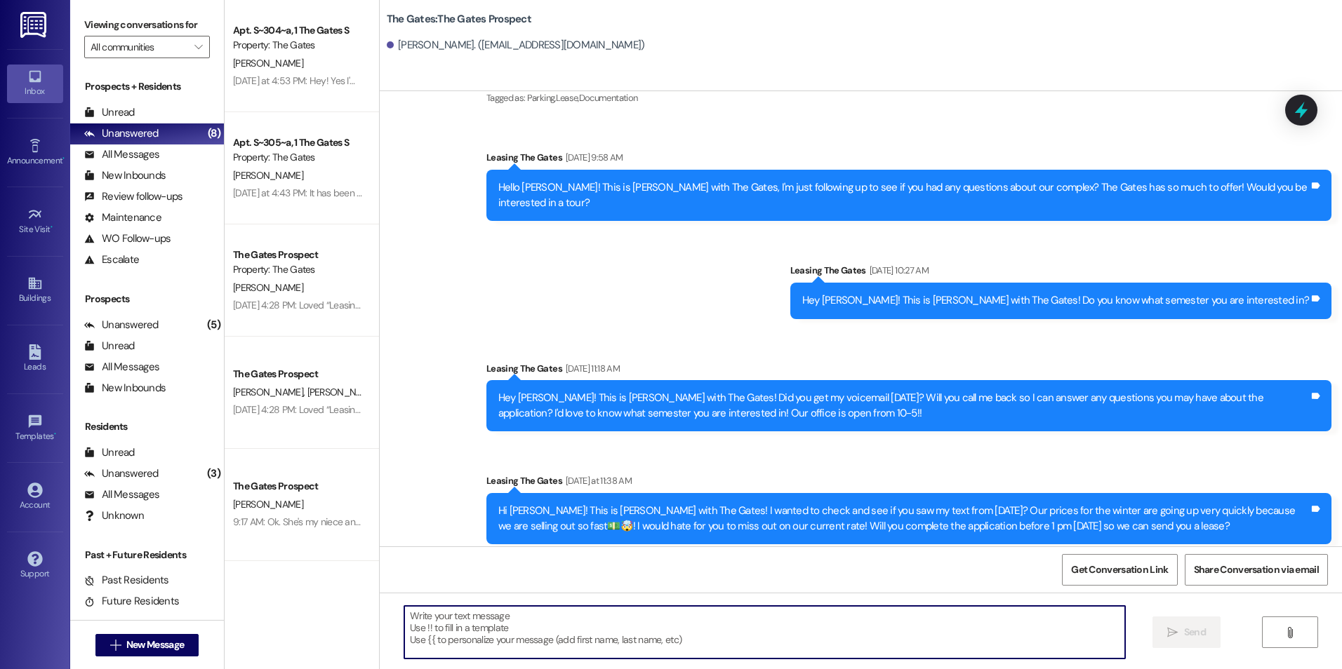
click at [646, 633] on textarea at bounding box center [764, 632] width 720 height 53
type textarea "H"
click at [744, 620] on textarea at bounding box center [764, 632] width 720 height 53
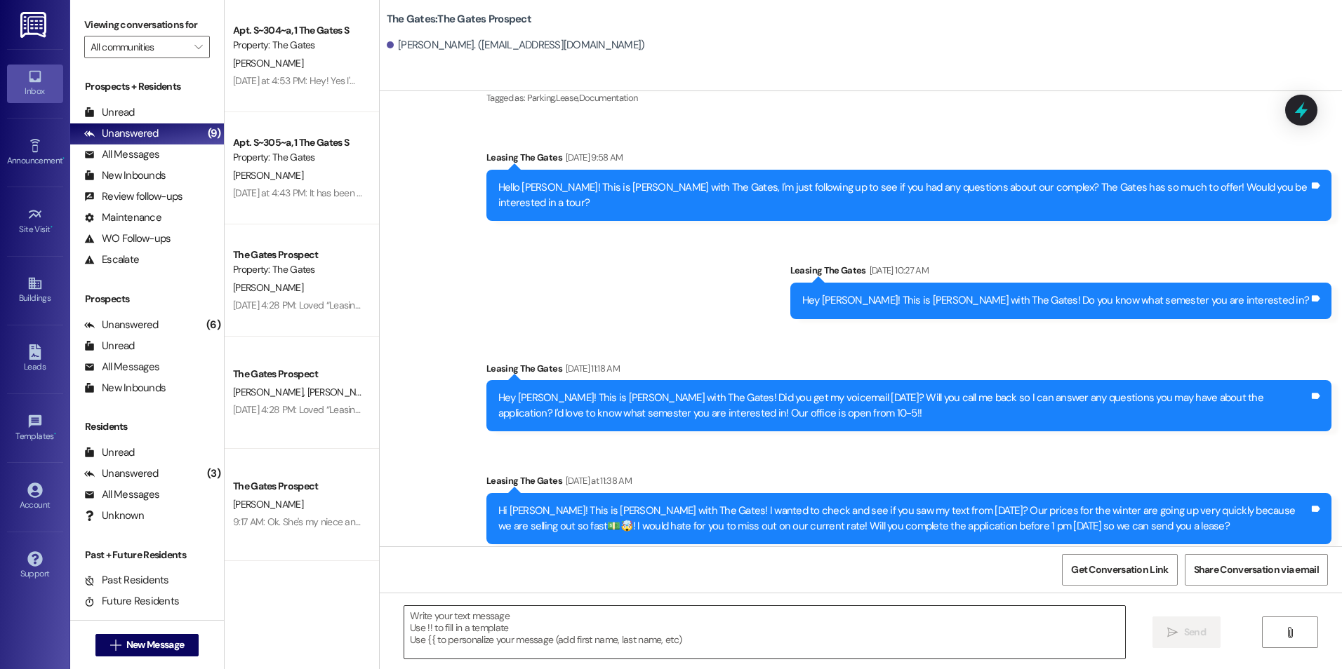
click at [557, 629] on textarea at bounding box center [764, 632] width 720 height 53
click at [550, 640] on textarea at bounding box center [764, 632] width 720 height 53
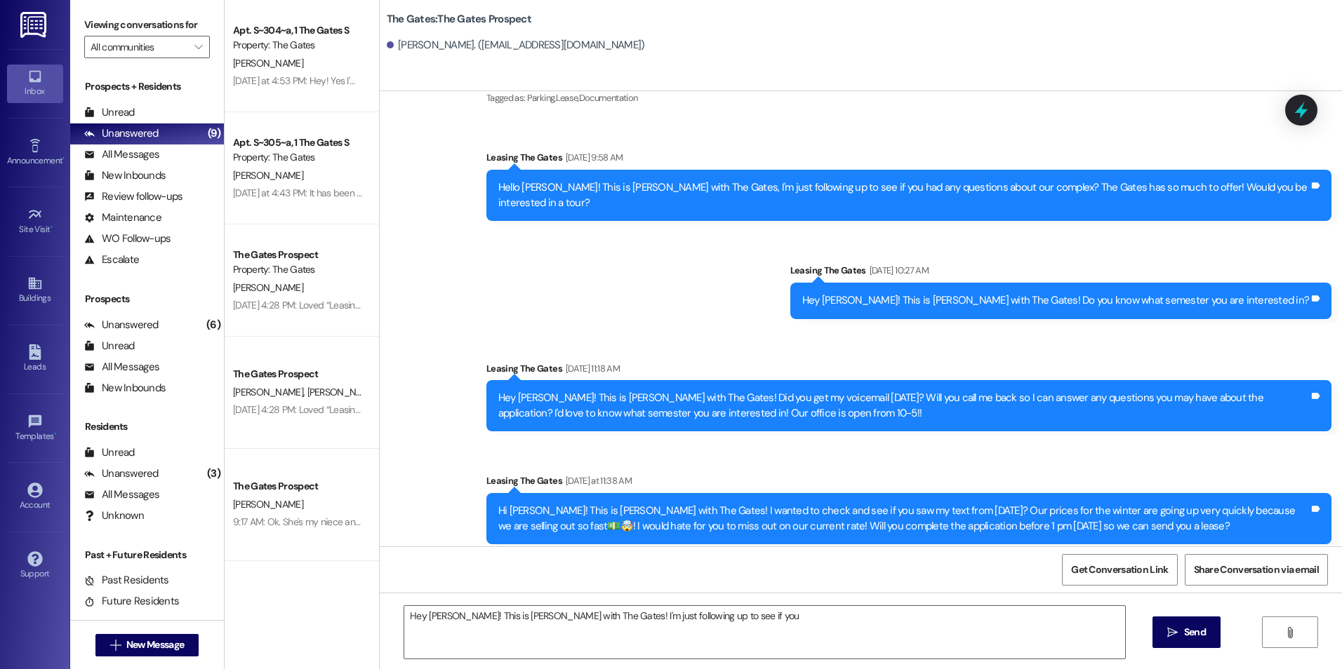
drag, startPoint x: 631, startPoint y: 621, endPoint x: 992, endPoint y: 60, distance: 667.6
click at [992, 60] on div "The Gates: The Gates Prospect [PERSON_NAME]. ([EMAIL_ADDRESS][DOMAIN_NAME])" at bounding box center [861, 45] width 962 height 91
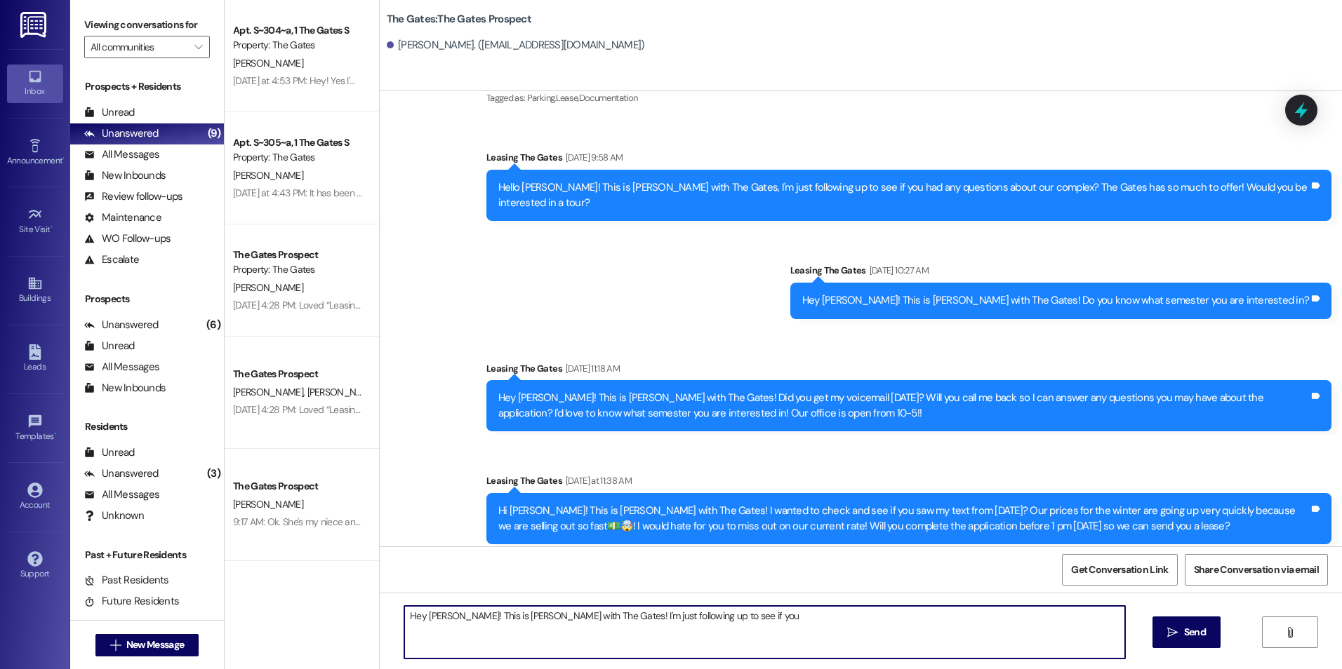
click at [737, 617] on textarea "Hey [PERSON_NAME]! This is [PERSON_NAME] with The Gates! I'm just following up …" at bounding box center [764, 632] width 720 height 53
click at [841, 616] on textarea "Hey [PERSON_NAME]! This is [PERSON_NAME] with The Gates! I'm just following up …" at bounding box center [764, 632] width 720 height 53
type textarea "Hey [PERSON_NAME]! This is [PERSON_NAME] with The Gates! I'm just following up …"
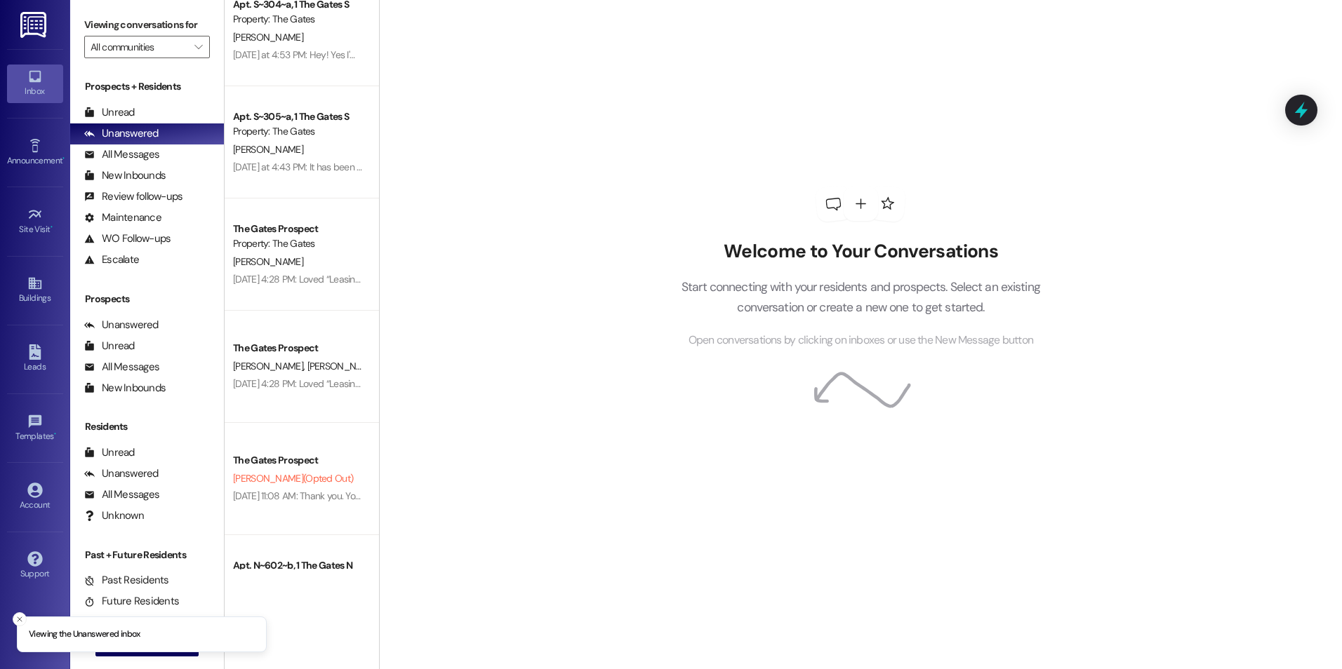
scroll to position [441, 0]
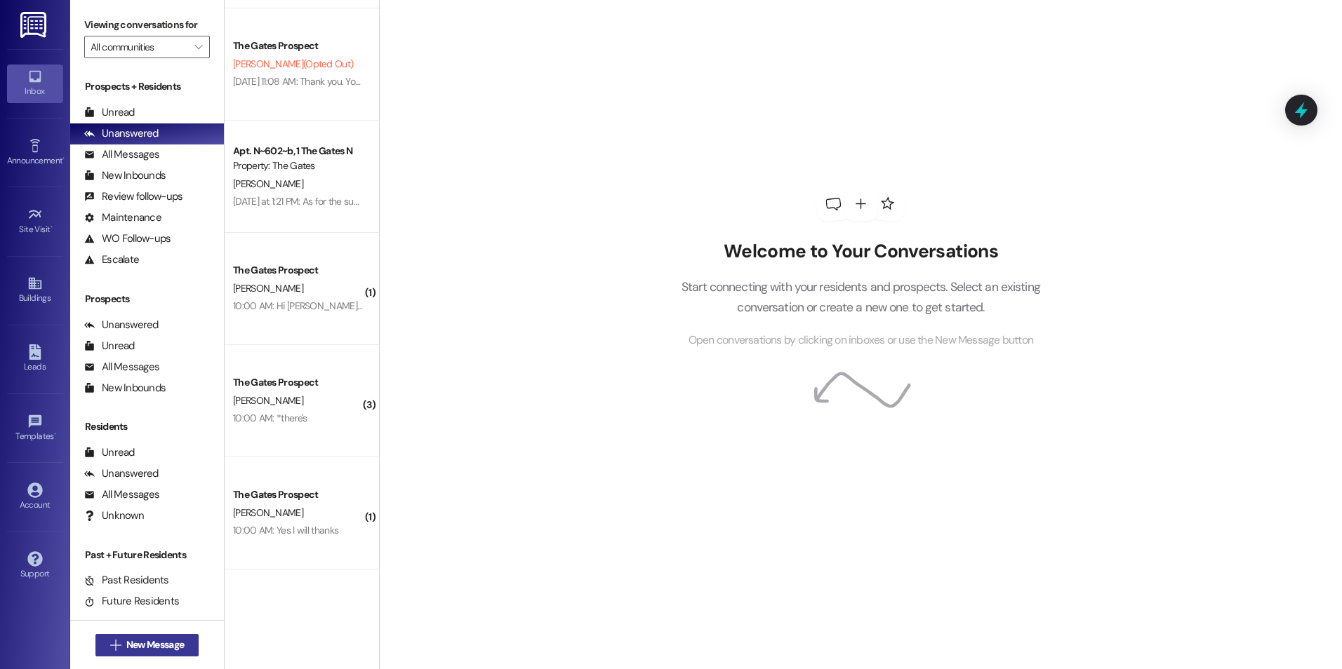
click at [153, 642] on span "New Message" at bounding box center [155, 645] width 58 height 15
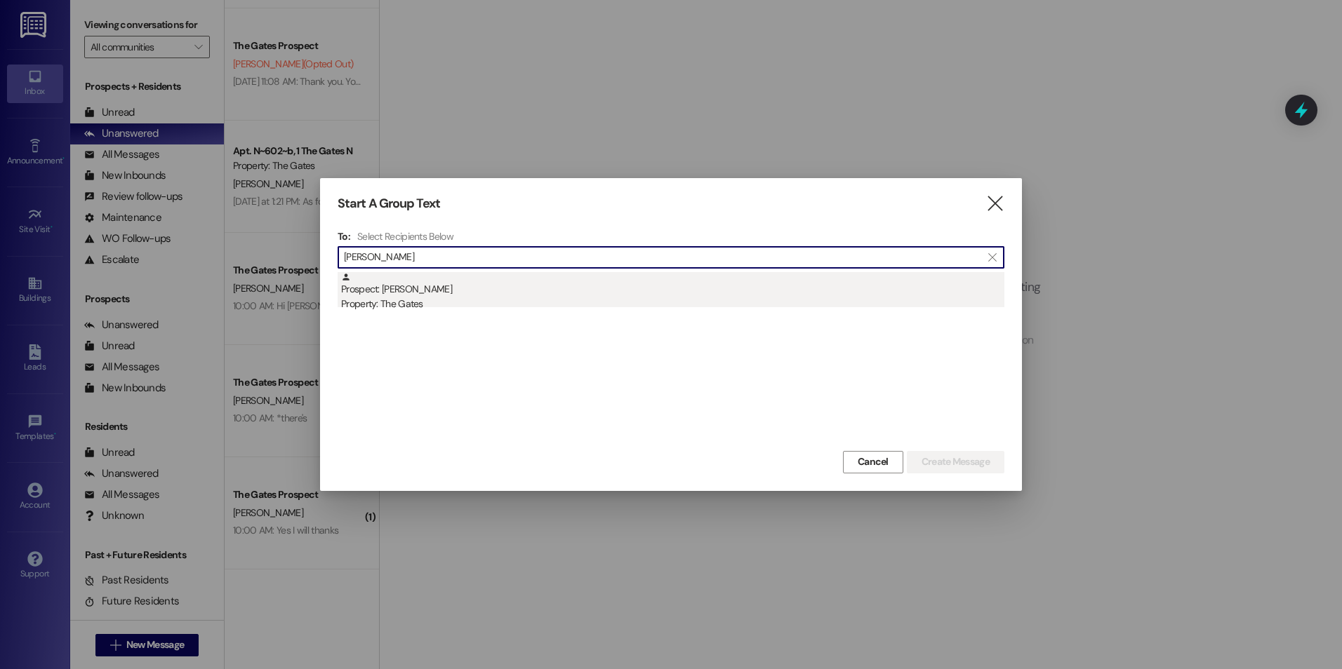
type input "[PERSON_NAME]"
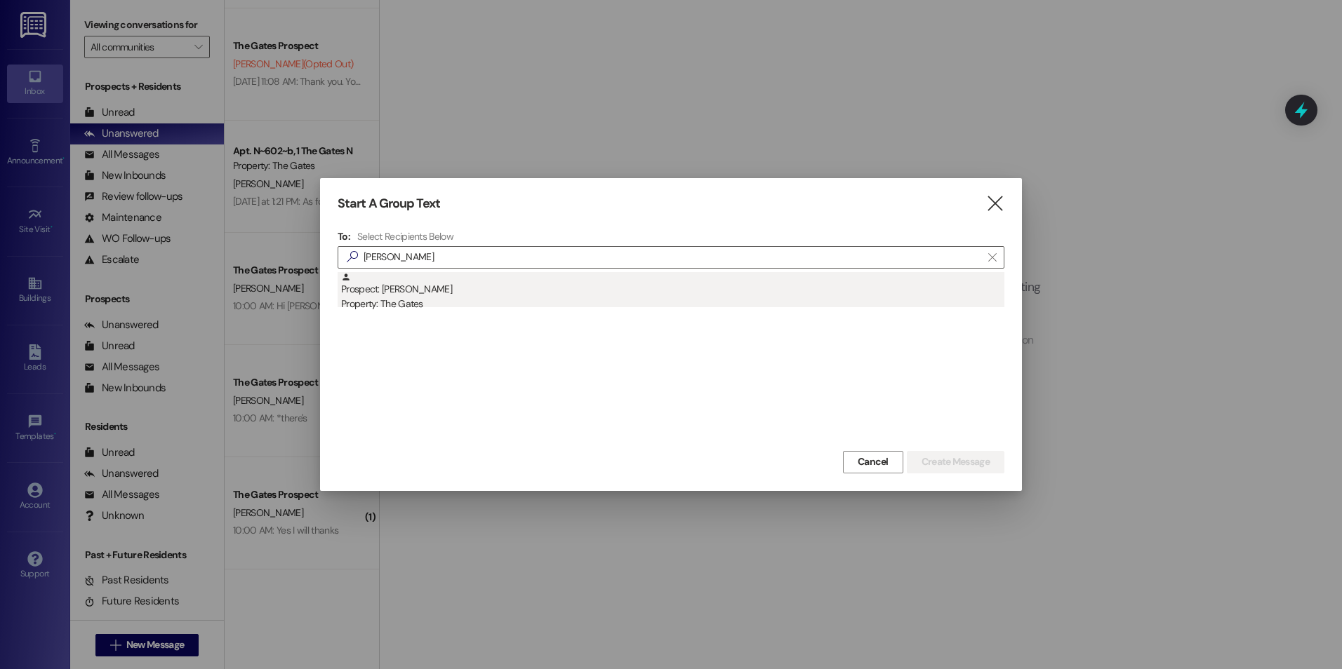
click at [472, 309] on div "Property: The Gates" at bounding box center [672, 304] width 663 height 15
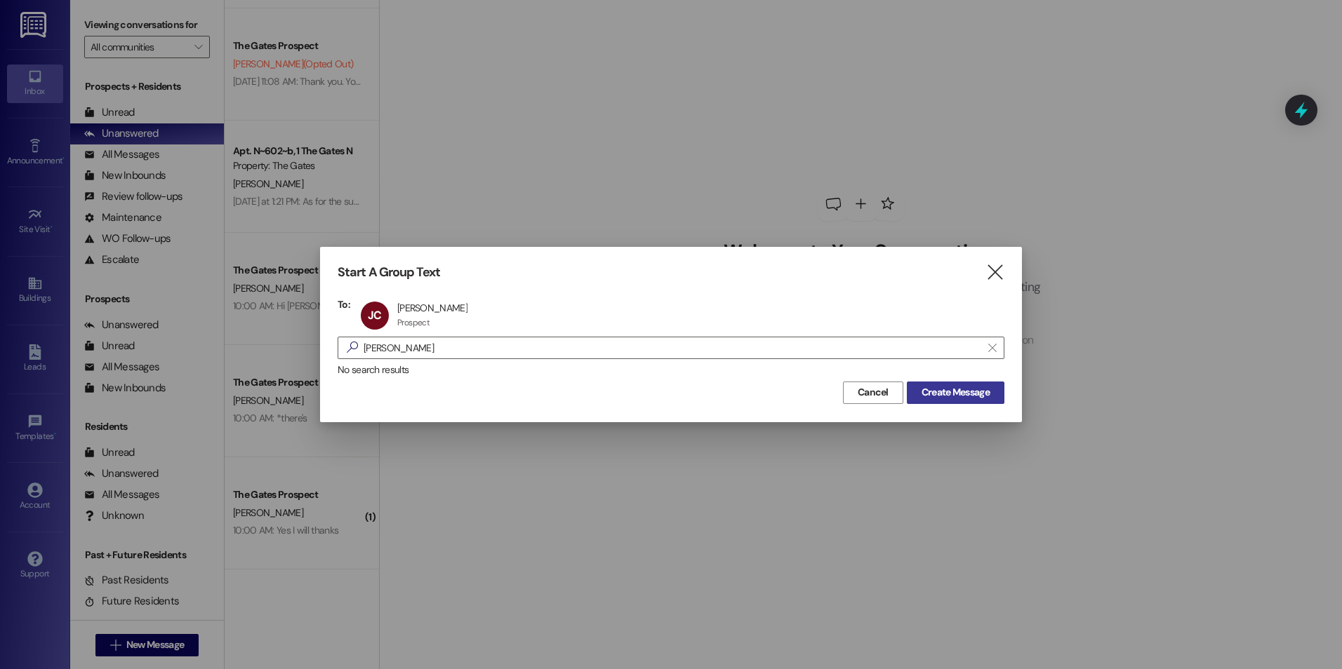
click at [987, 392] on span "Create Message" at bounding box center [955, 392] width 68 height 15
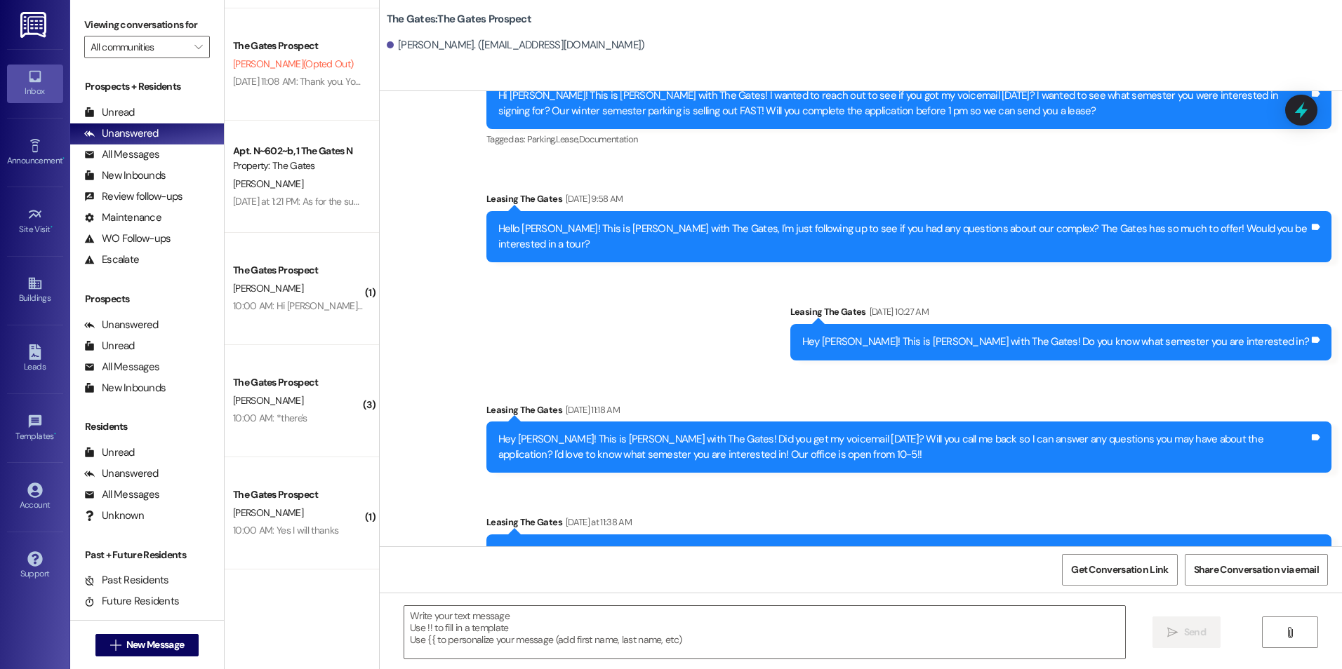
scroll to position [954, 0]
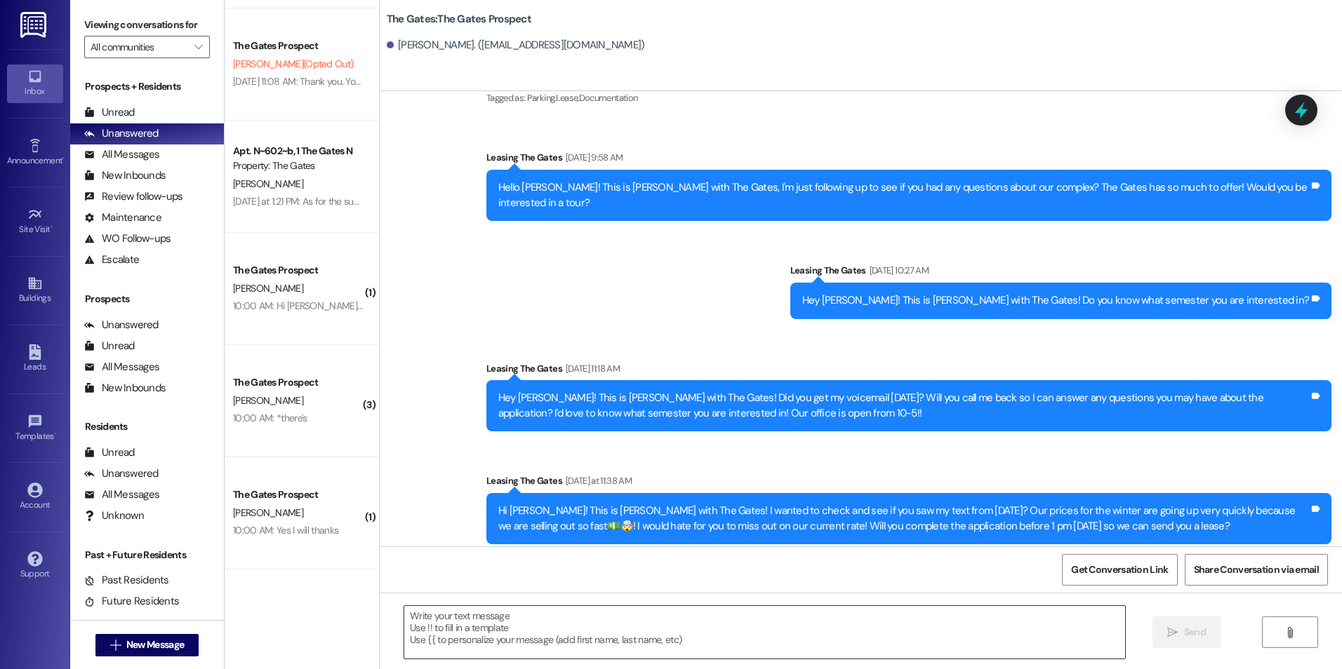
click at [591, 624] on textarea at bounding box center [764, 632] width 720 height 53
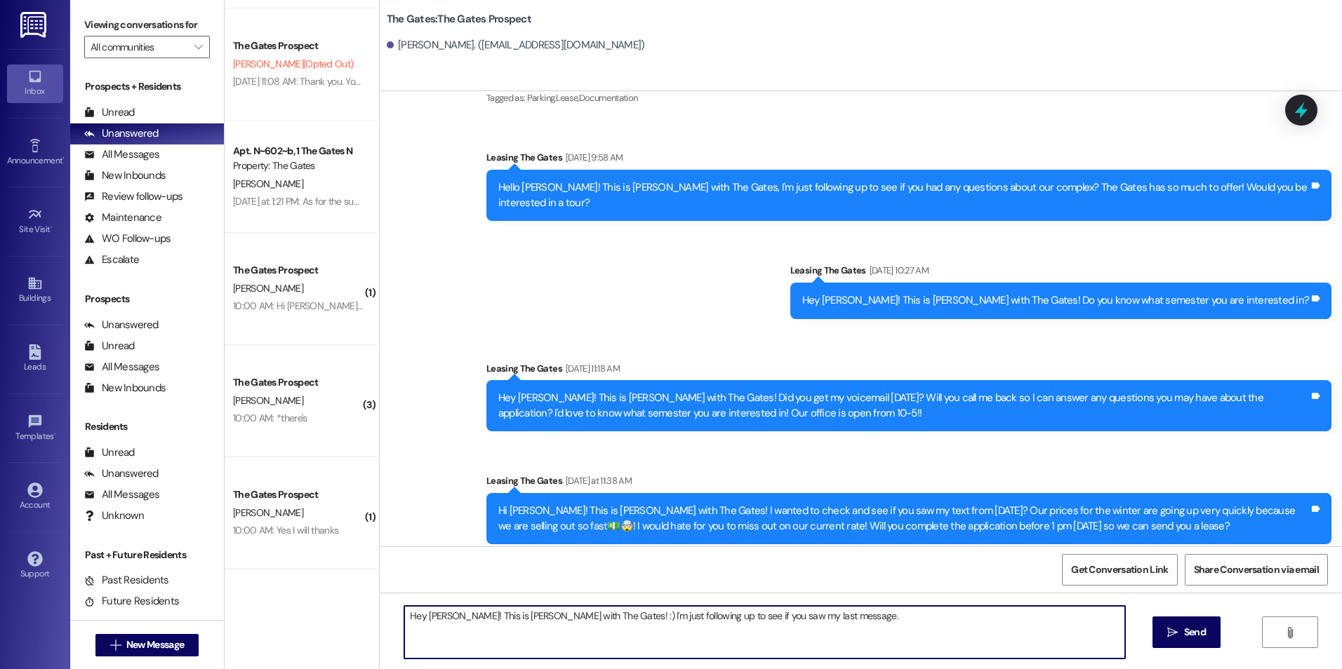
click at [829, 612] on textarea "Hey James! This is Kali with The Gates! :) I'm just following up to see if you …" at bounding box center [764, 632] width 720 height 53
click at [601, 637] on textarea "Hey James! This is Kali with The Gates! :) I'm just following up to see if you …" at bounding box center [764, 632] width 720 height 53
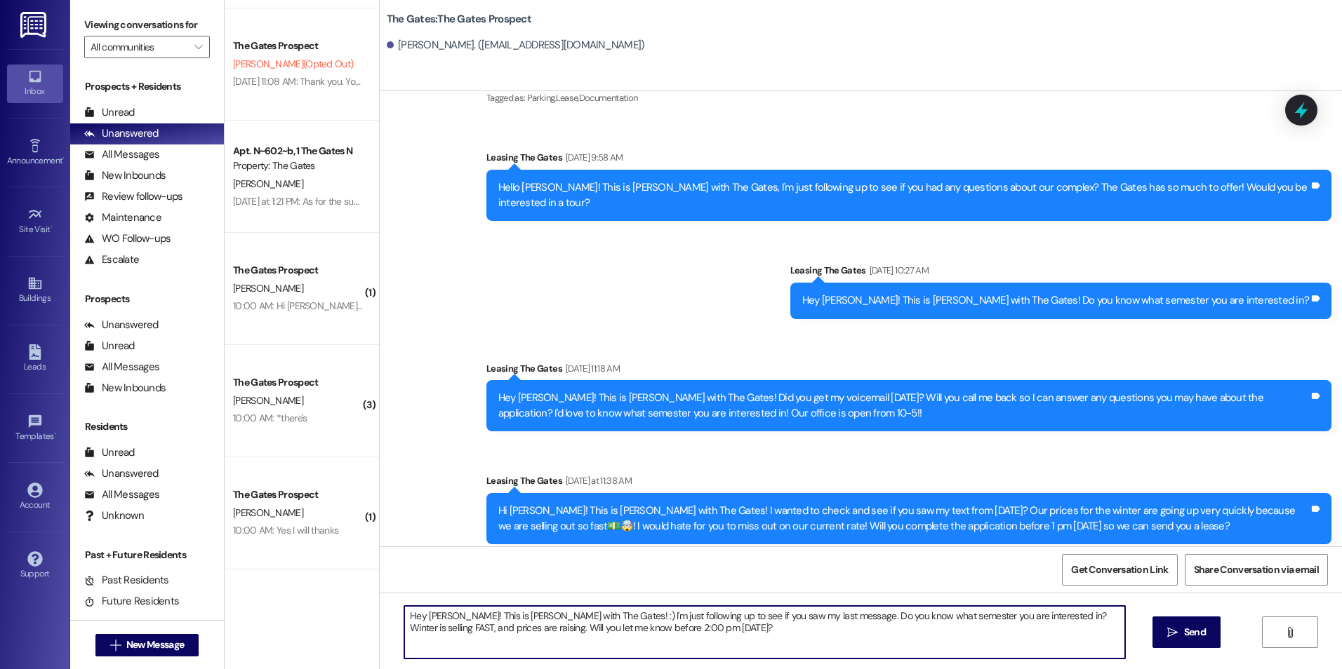
click at [1109, 630] on textarea "Hey James! This is Kali with The Gates! :) I'm just following up to see if you …" at bounding box center [764, 632] width 720 height 53
type textarea "Hey James! This is Kali with The Gates! :) I'm just following up to see if you …"
click at [1177, 627] on span " Send" at bounding box center [1186, 632] width 44 height 15
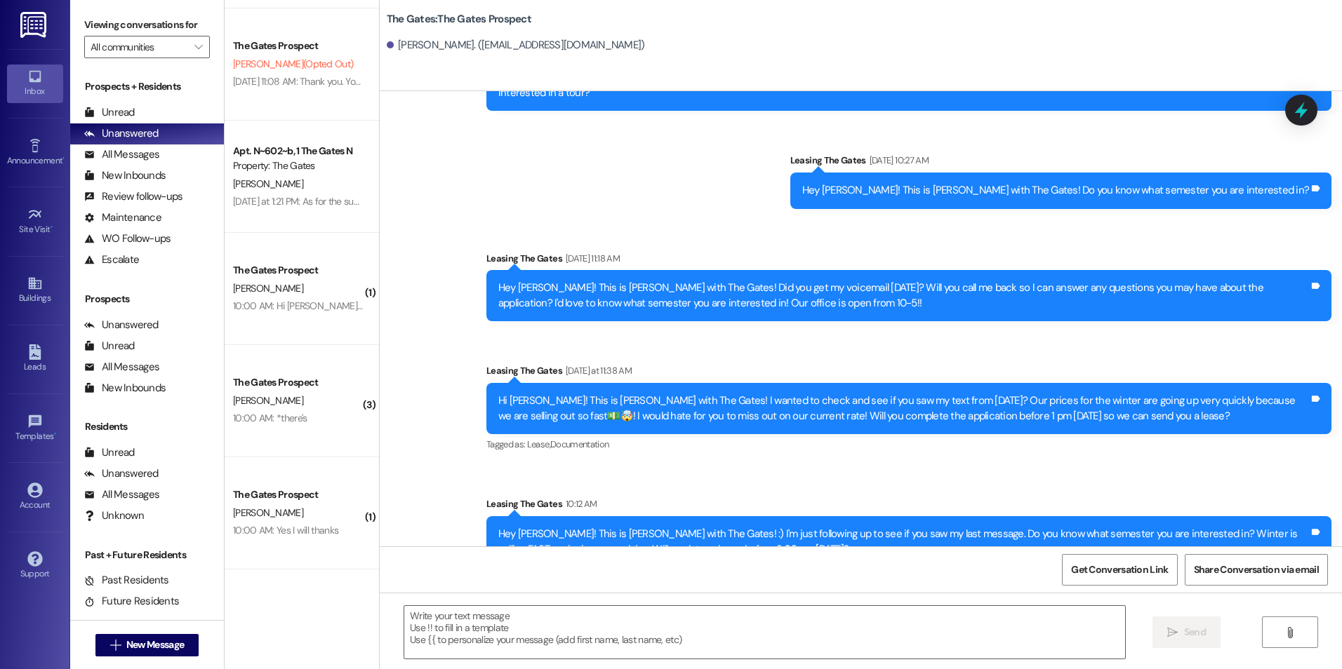
scroll to position [1066, 0]
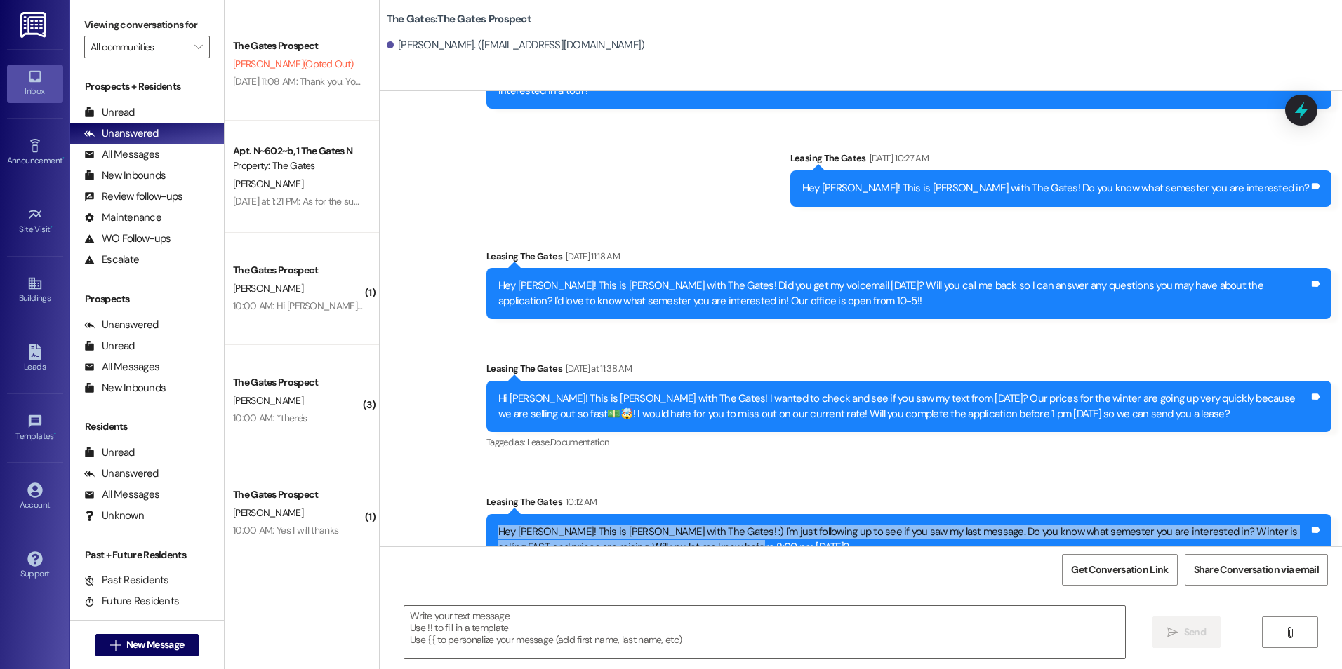
drag, startPoint x: 488, startPoint y: 501, endPoint x: 747, endPoint y: 523, distance: 259.9
click at [747, 525] on div "Hey James! This is Kali with The Gates! :) I'm just following up to see if you …" at bounding box center [903, 540] width 810 height 30
drag, startPoint x: 747, startPoint y: 523, endPoint x: 686, endPoint y: 519, distance: 60.5
copy div "Hey James! This is Kali with The Gates! :) I'm just following up to see if you …"
click at [159, 647] on span "New Message" at bounding box center [155, 645] width 58 height 15
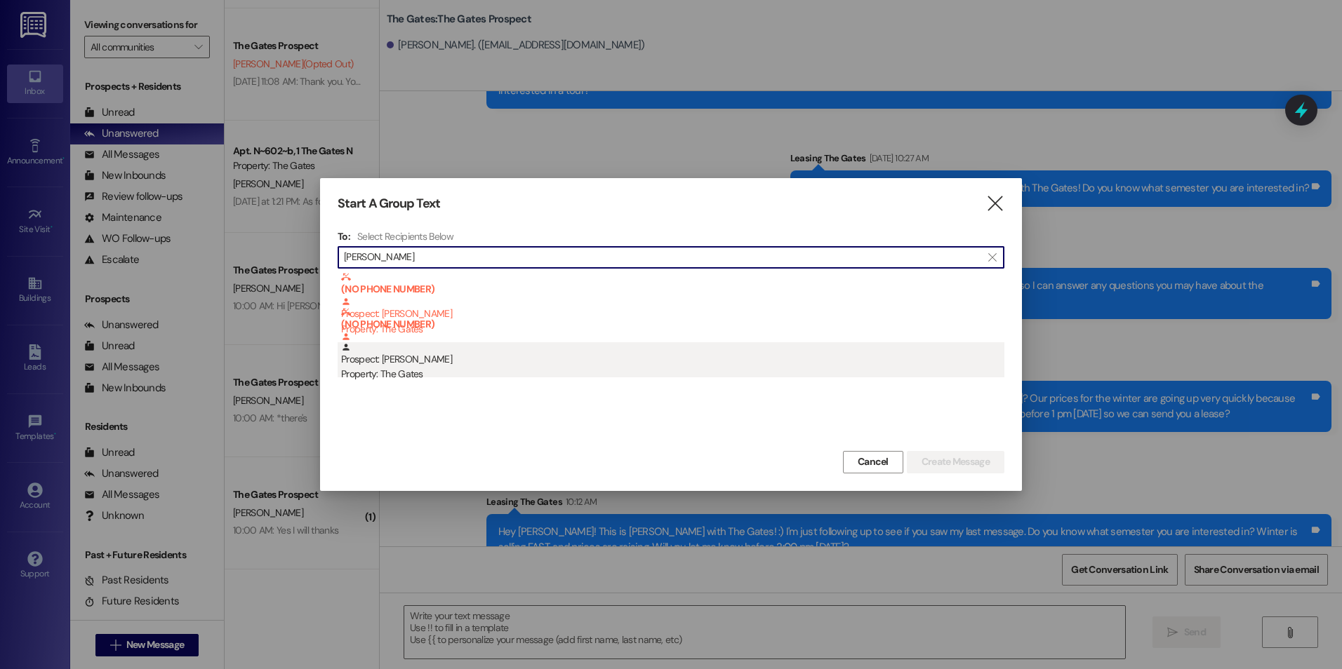
type input "Hailey Rawlings"
click at [504, 359] on div "Prospect: Hailey Rawlings Property: The Gates" at bounding box center [672, 362] width 663 height 40
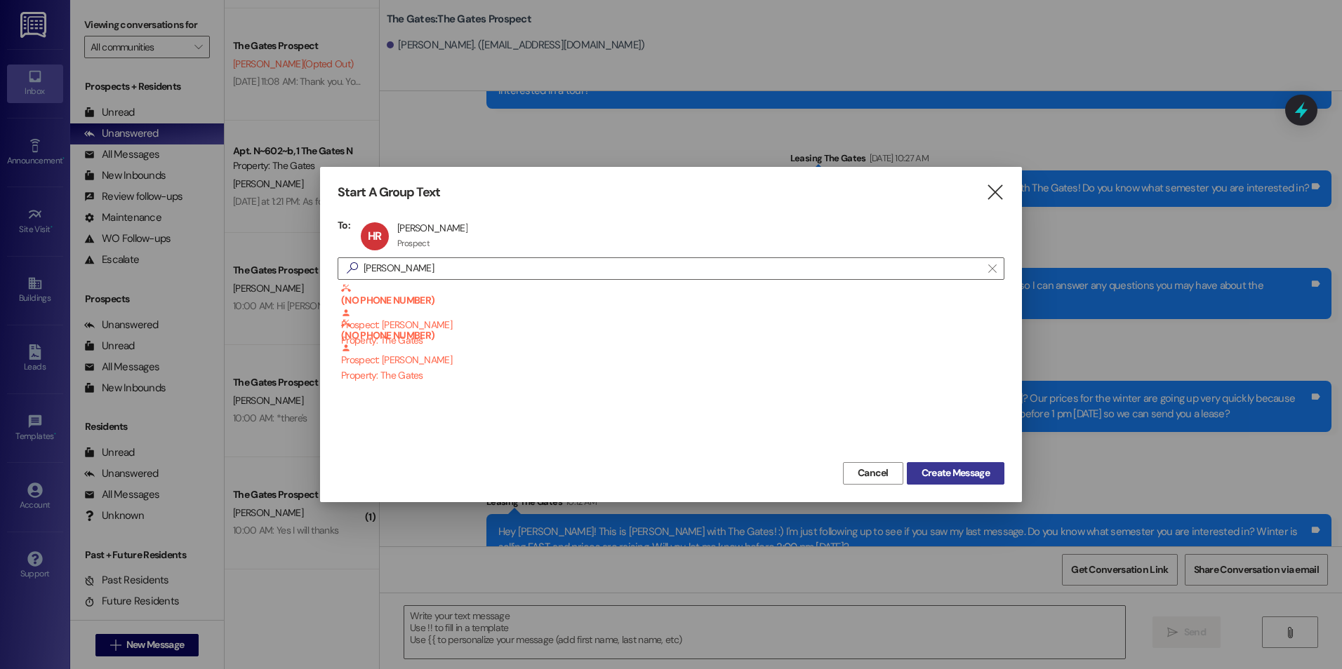
click at [969, 480] on span "Create Message" at bounding box center [955, 473] width 68 height 15
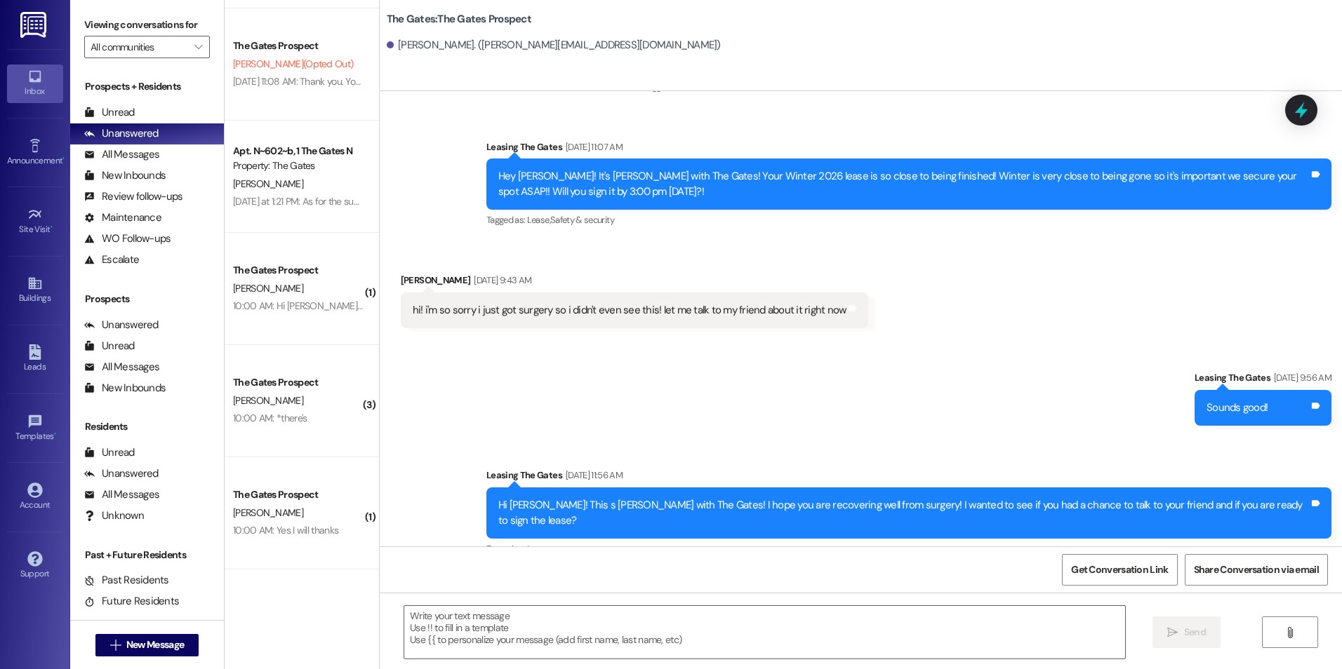
scroll to position [2213, 0]
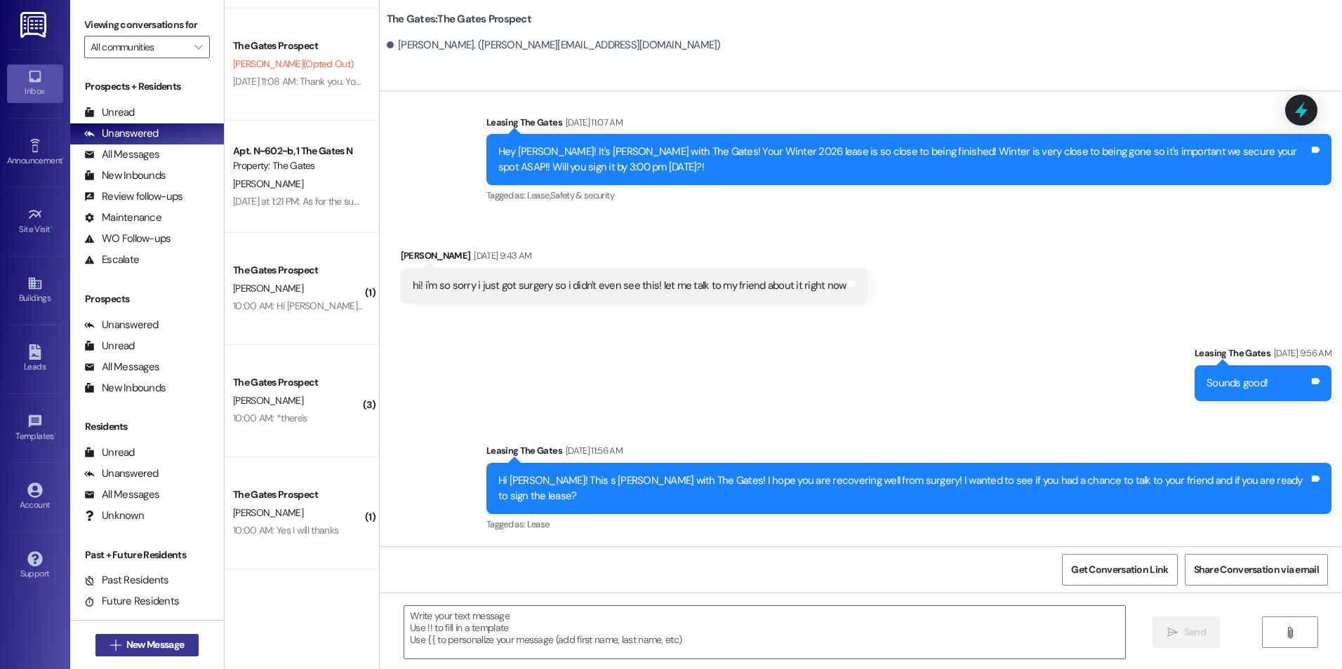
click at [130, 637] on button " New Message" at bounding box center [147, 645] width 104 height 22
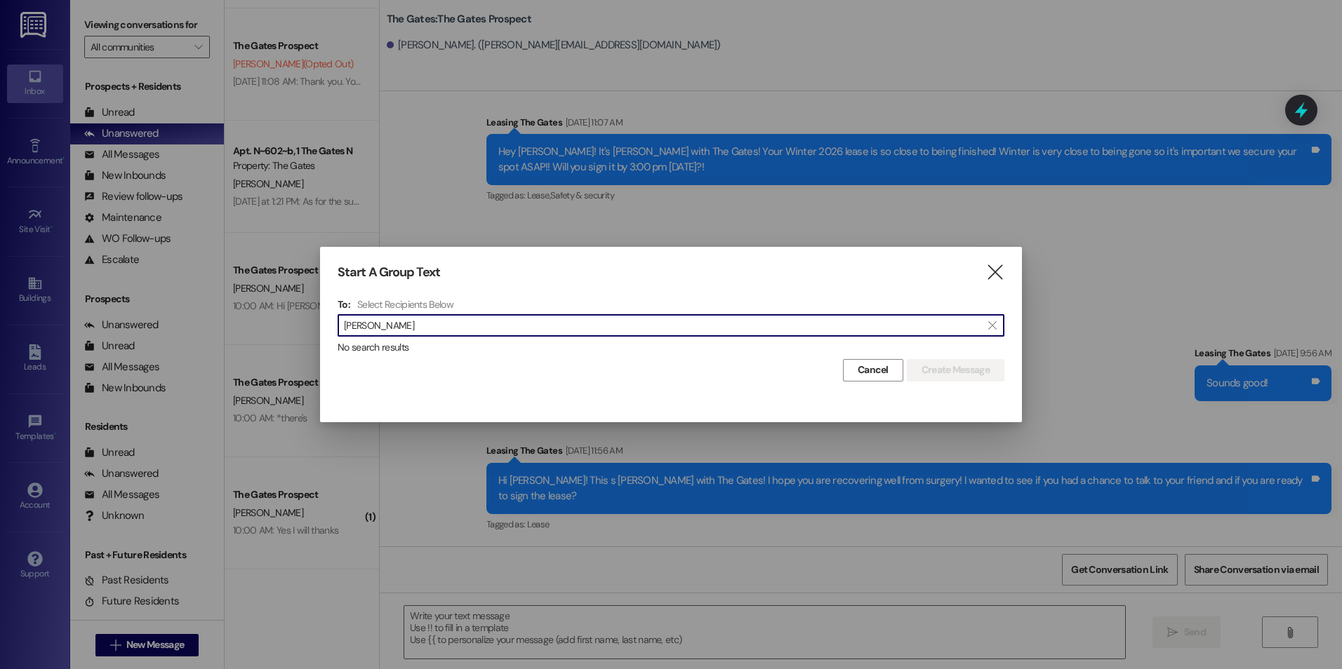
click at [568, 321] on input "Melanie Bostwick" at bounding box center [662, 326] width 637 height 20
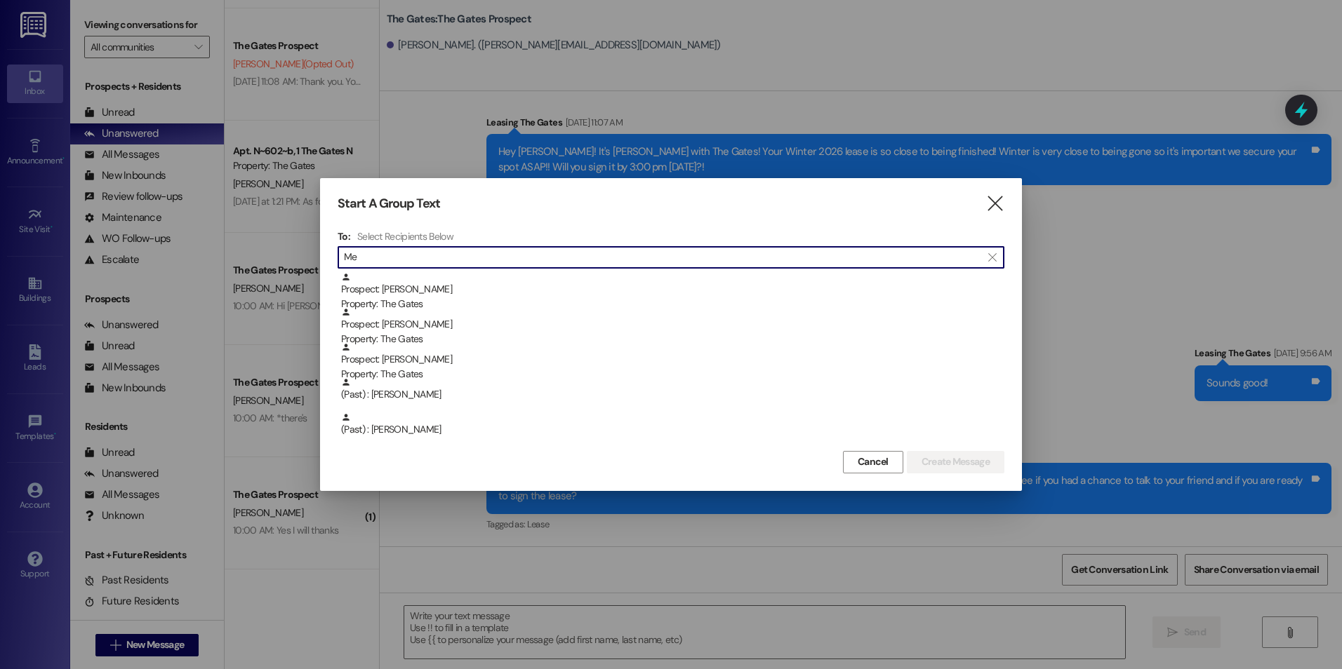
type input "M"
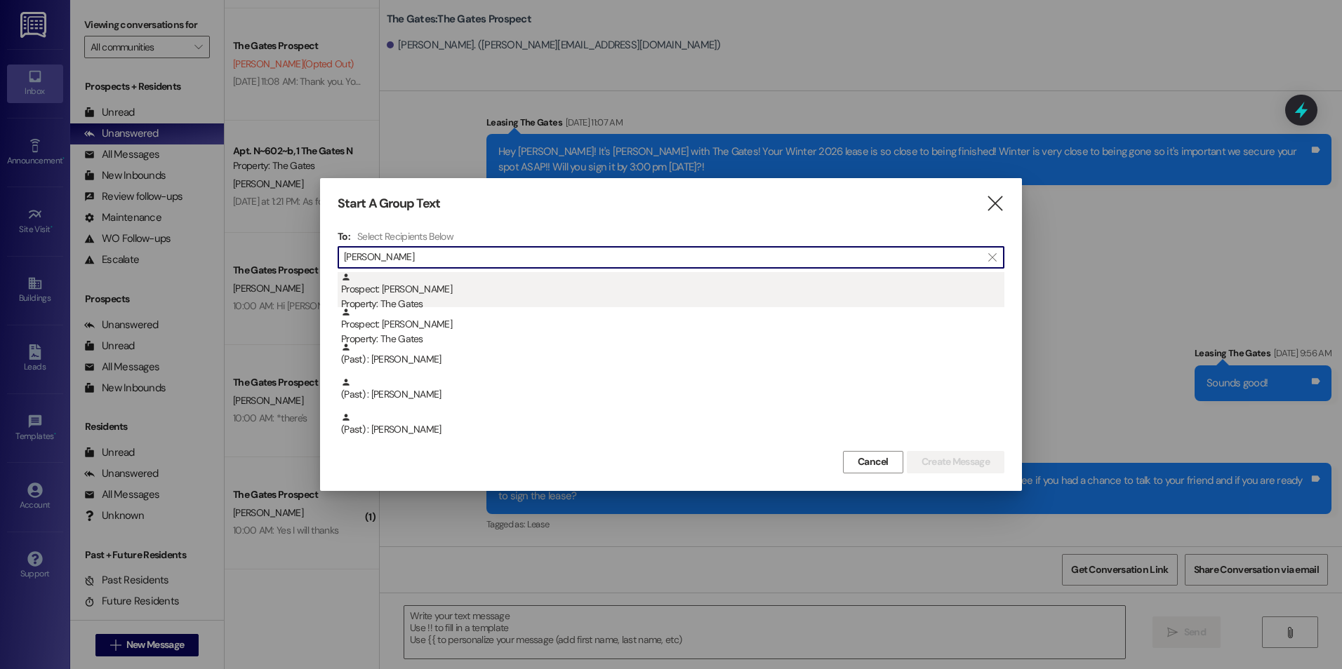
type input "bost"
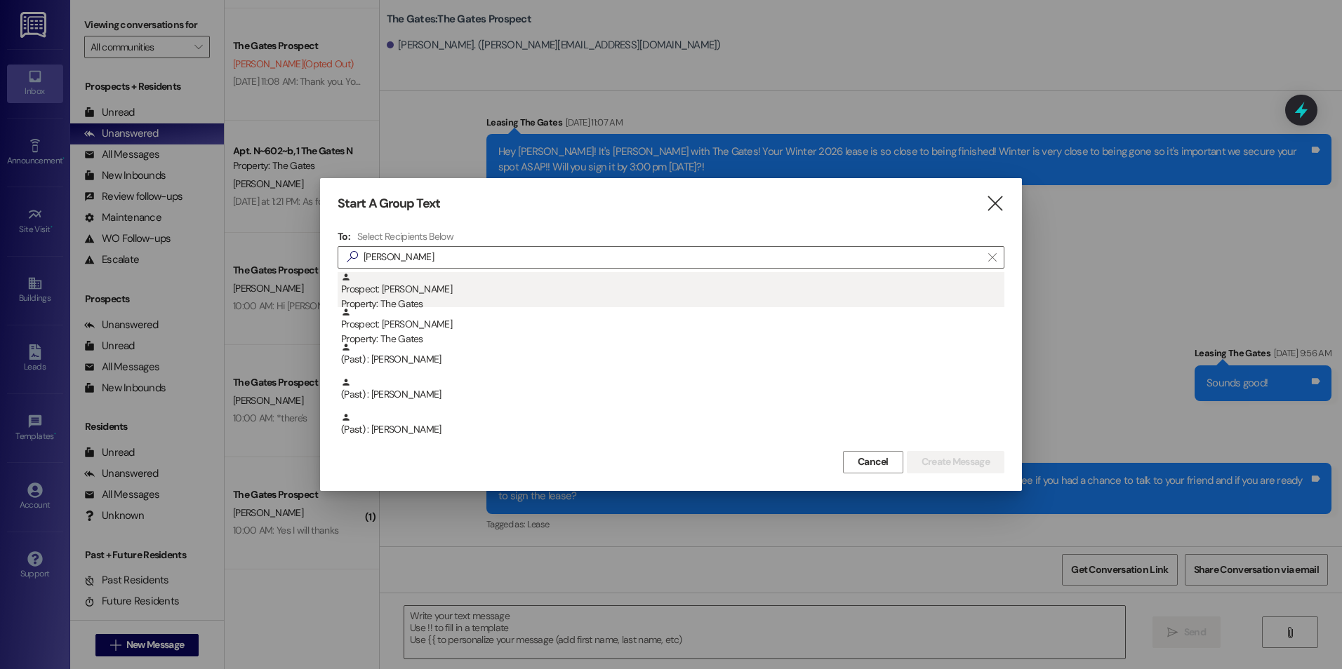
click at [580, 303] on div "Property: The Gates" at bounding box center [672, 304] width 663 height 15
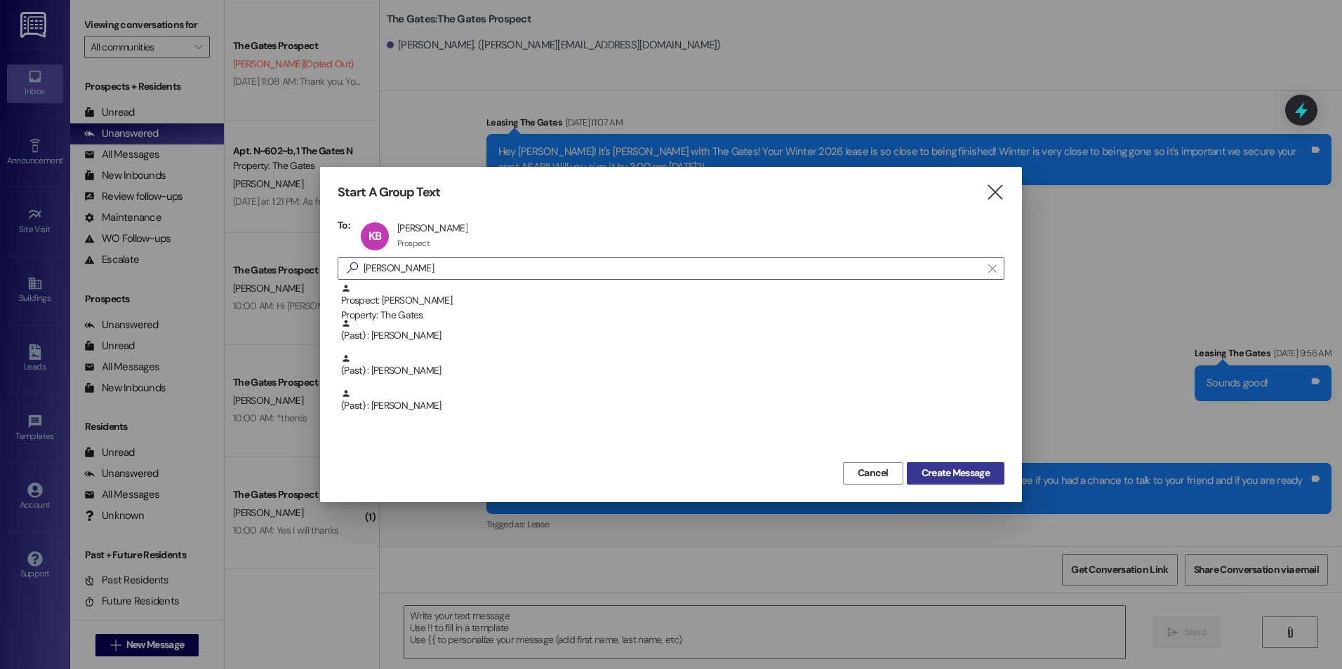
click at [953, 472] on span "Create Message" at bounding box center [955, 473] width 68 height 15
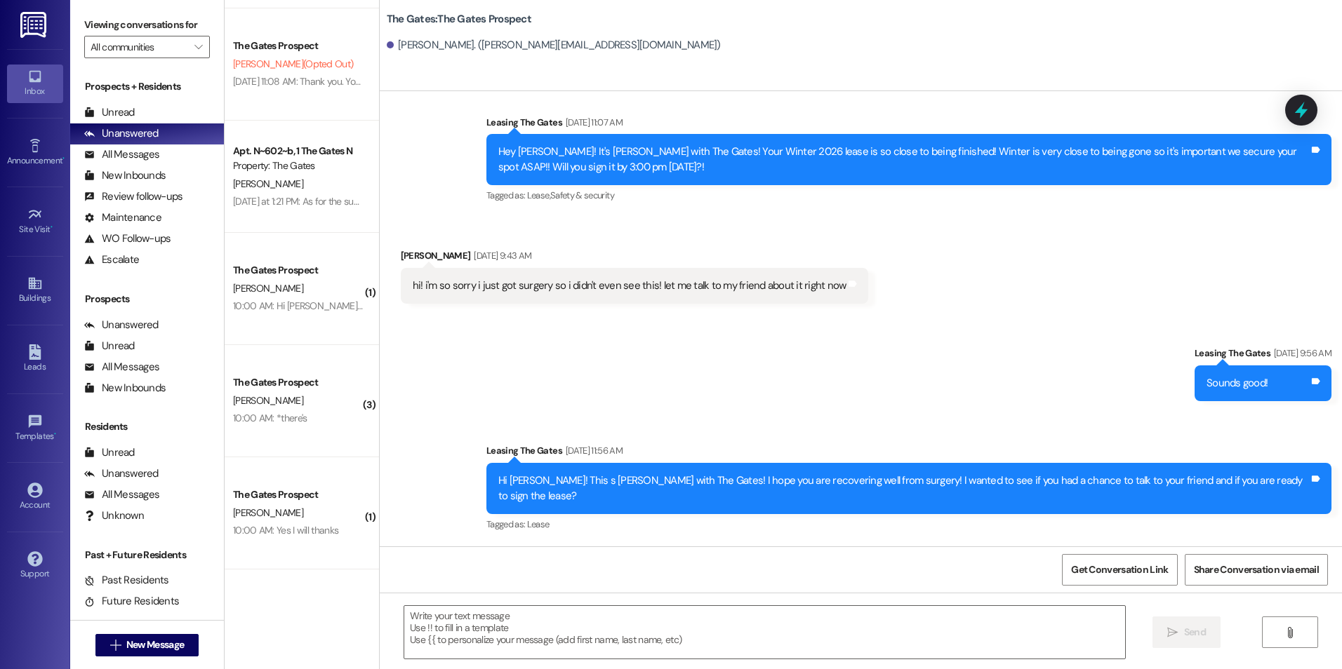
scroll to position [0, 0]
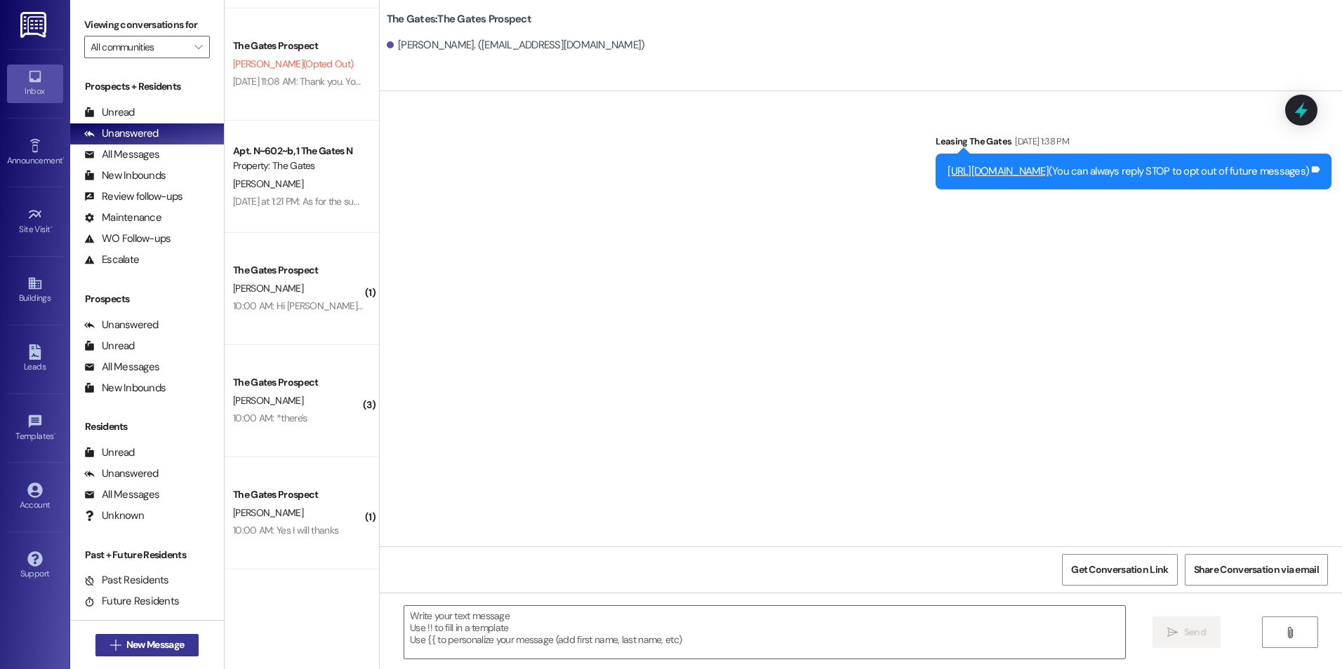
click at [173, 640] on span "New Message" at bounding box center [155, 645] width 58 height 15
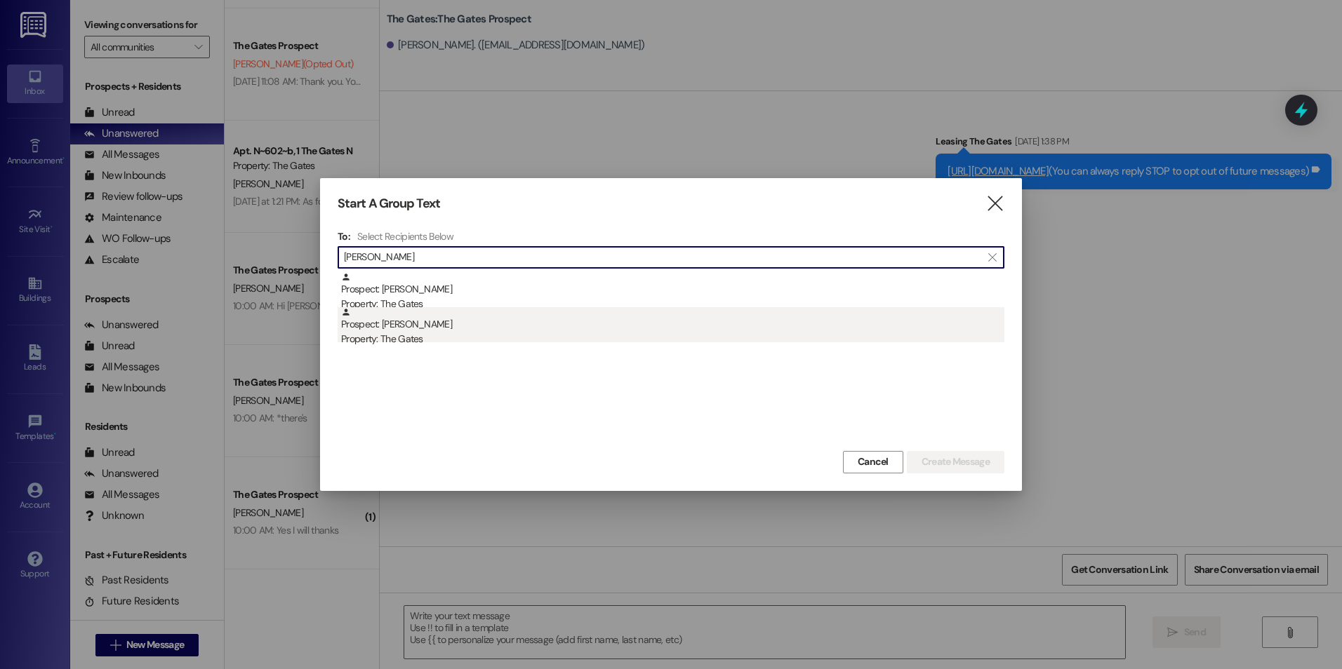
type input "Bostwick"
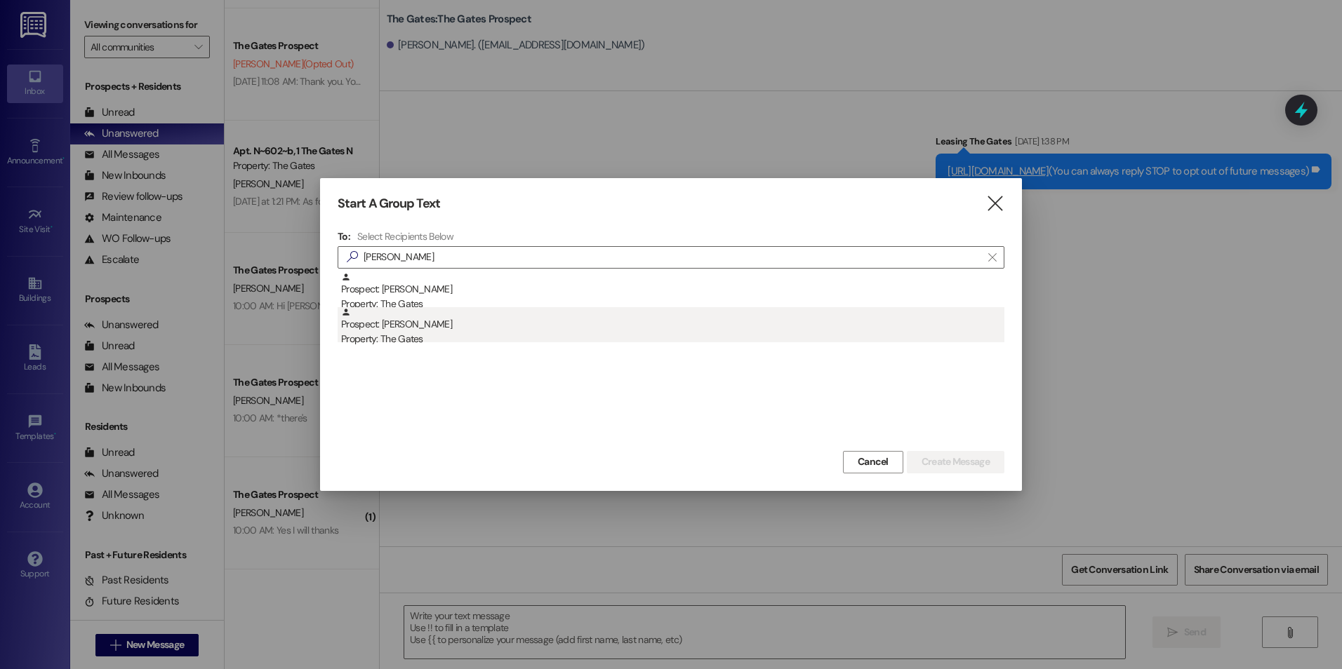
click at [462, 315] on div "Prospect: Camryn Bostwick Property: The Gates" at bounding box center [672, 327] width 663 height 40
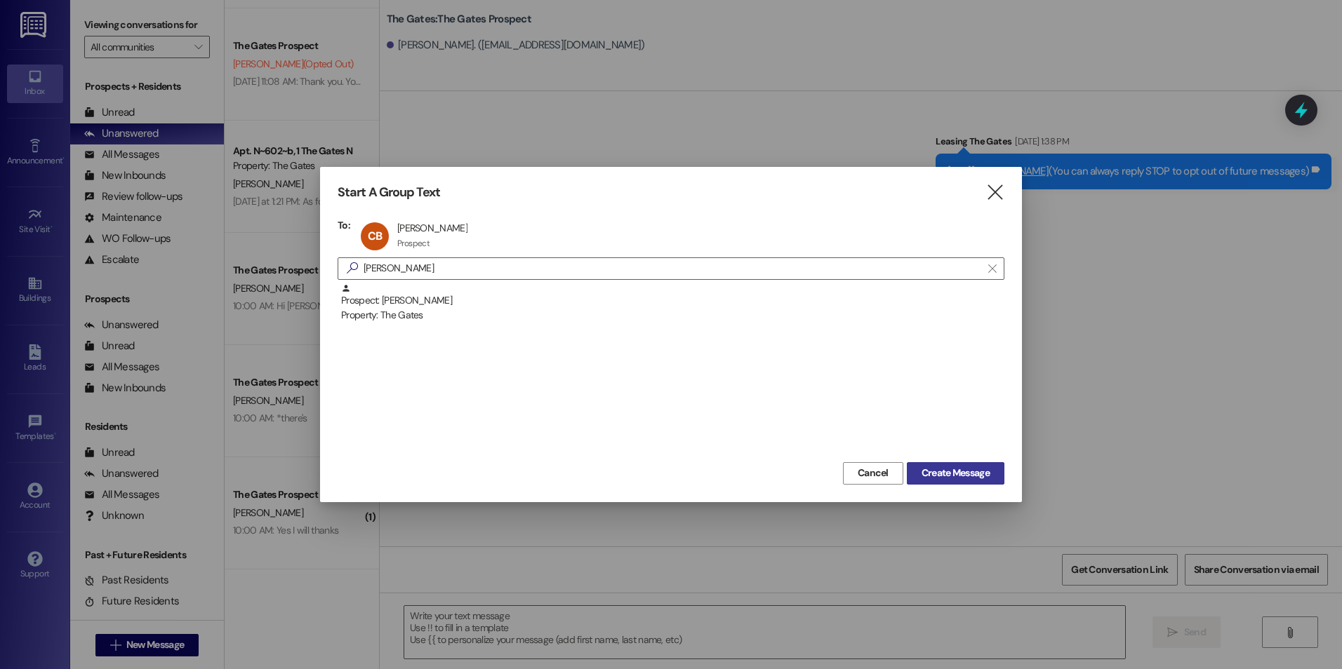
click at [957, 472] on span "Create Message" at bounding box center [955, 473] width 68 height 15
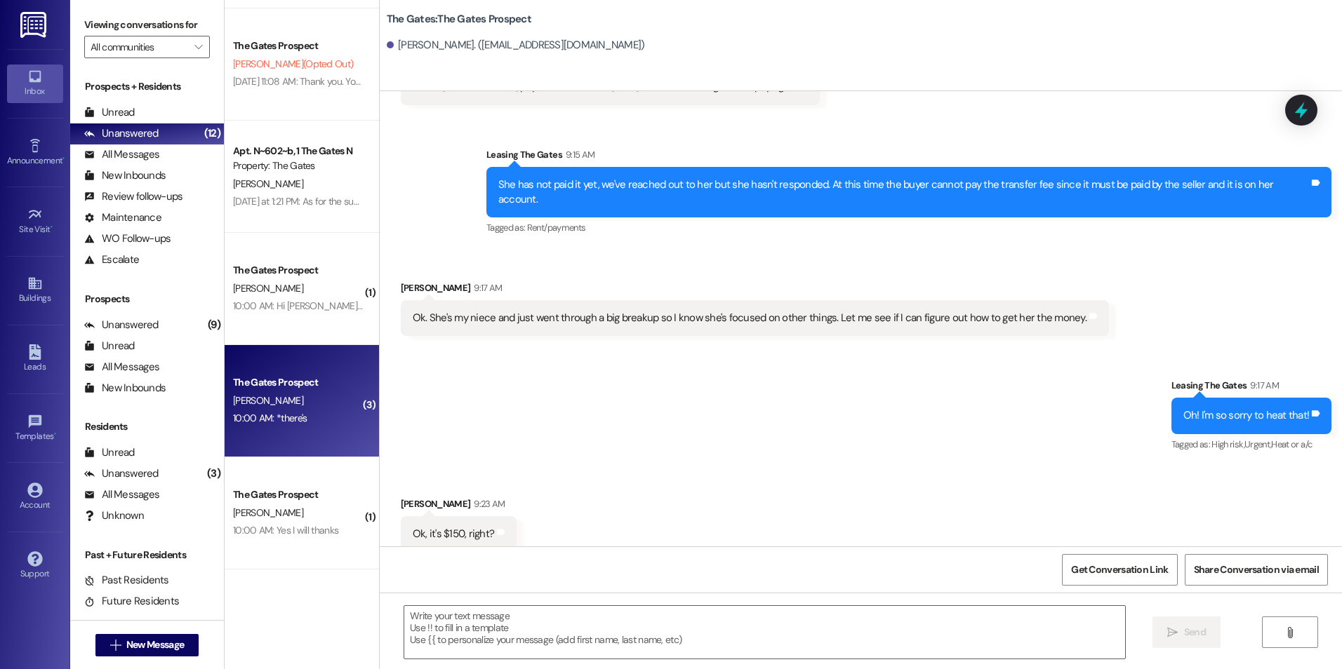
scroll to position [1830, 0]
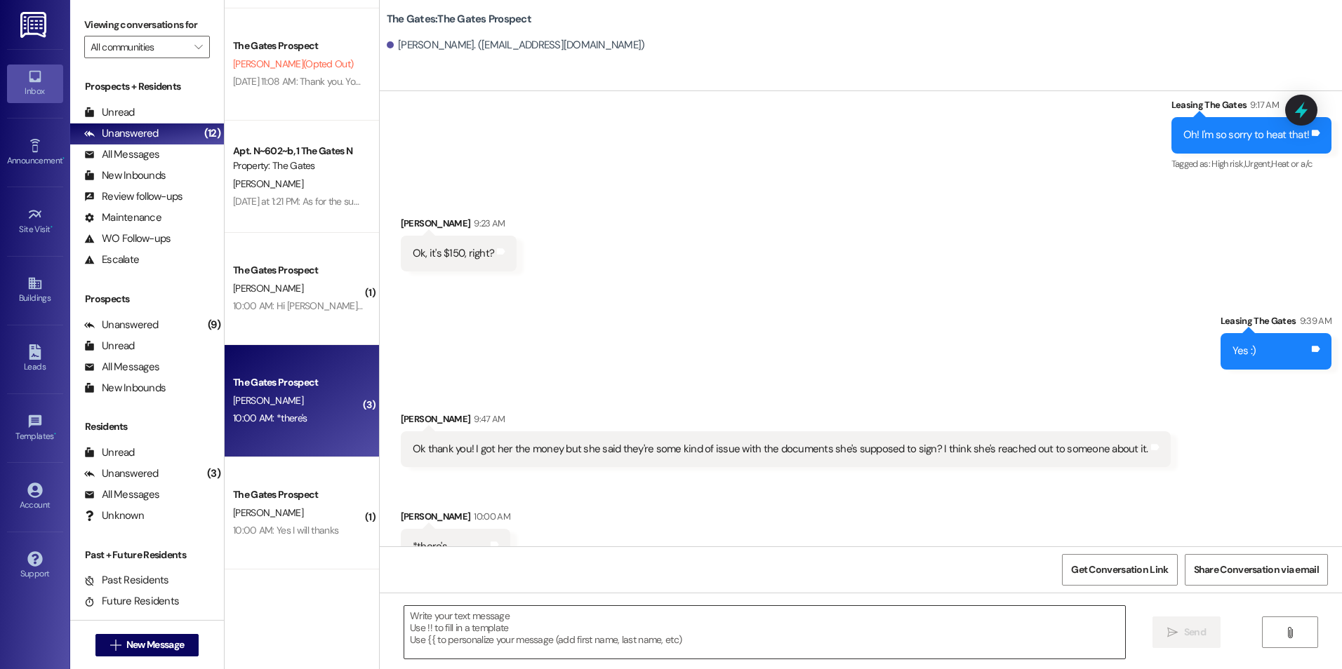
click at [526, 631] on textarea at bounding box center [764, 632] width 720 height 53
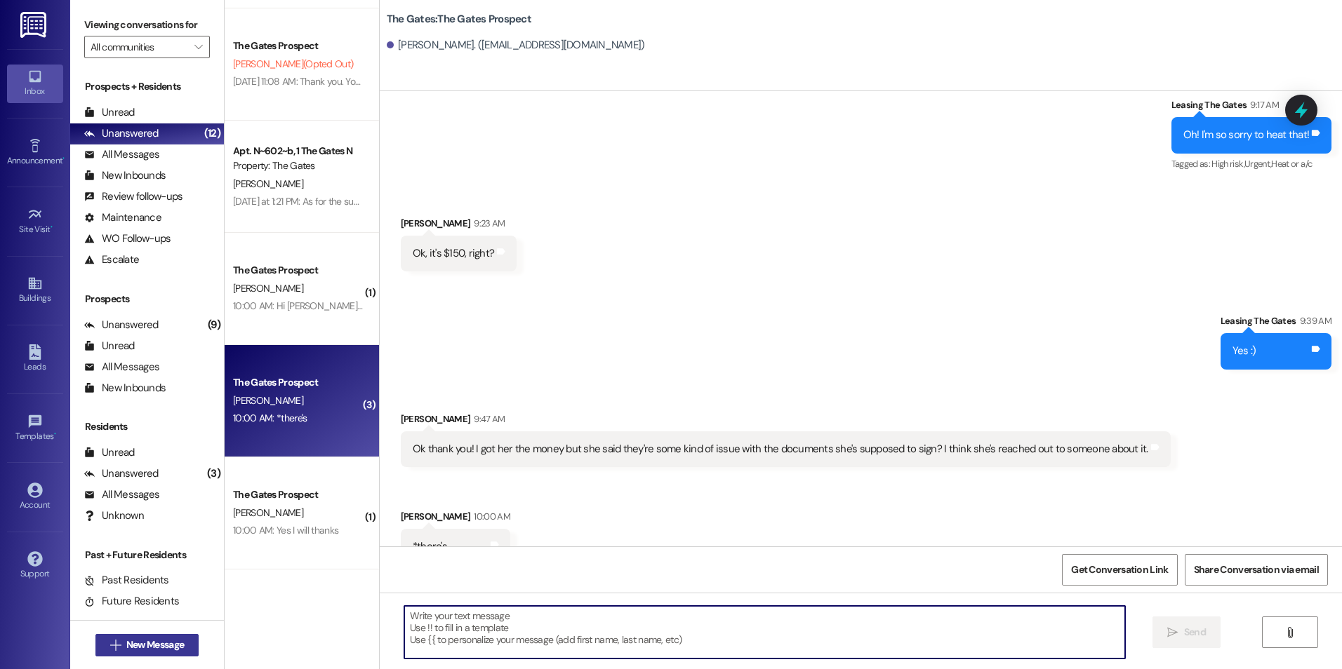
click at [96, 650] on button " New Message" at bounding box center [147, 645] width 104 height 22
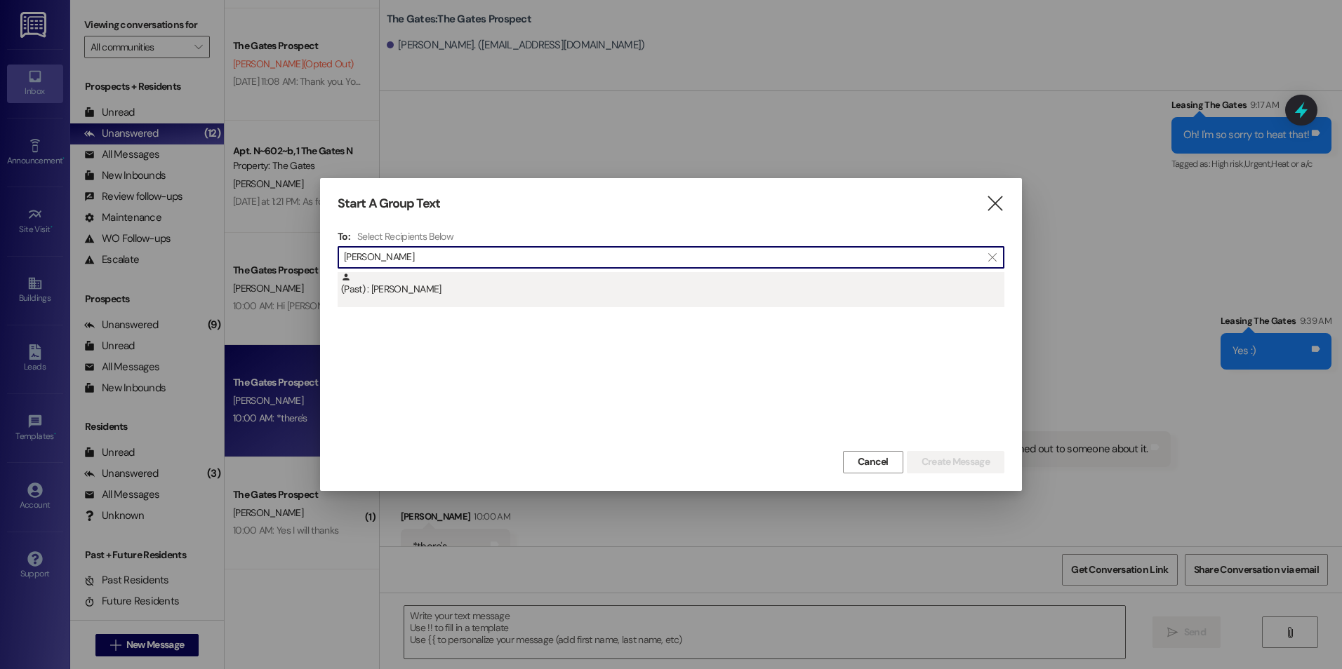
type input "Olivia Chapman"
click at [439, 297] on div "(Past) : Olivia Chapman" at bounding box center [672, 284] width 663 height 25
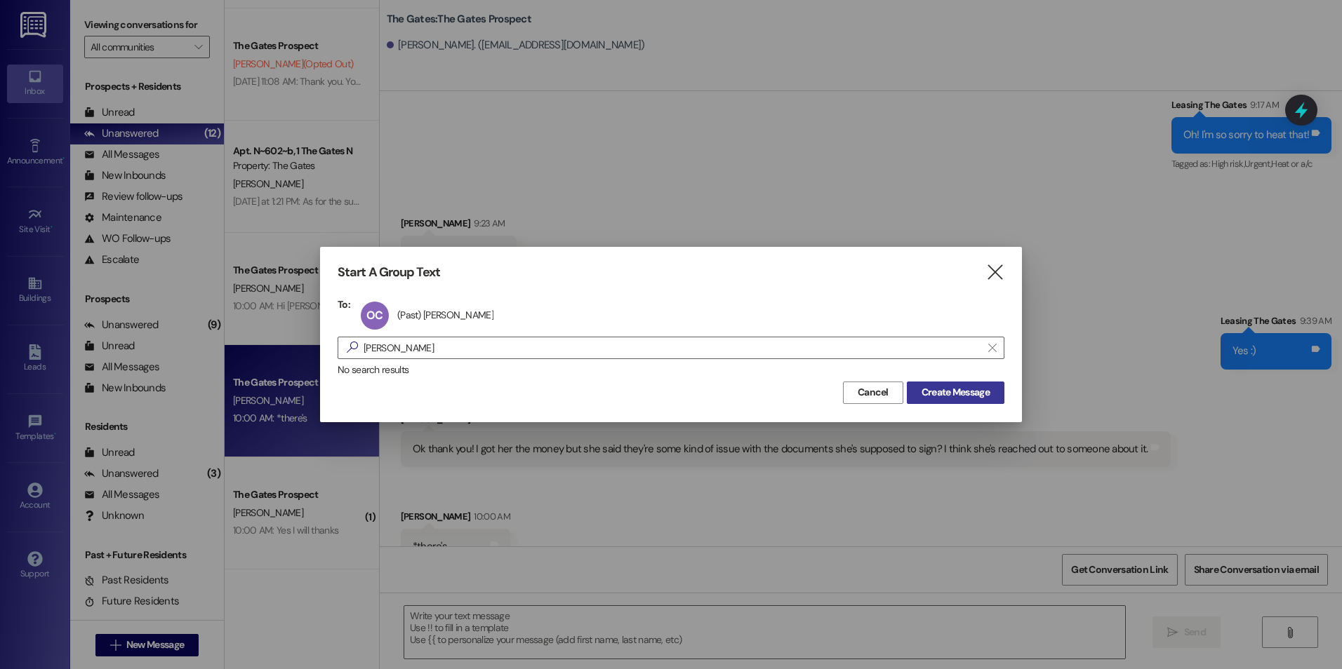
click at [963, 401] on button "Create Message" at bounding box center [956, 393] width 98 height 22
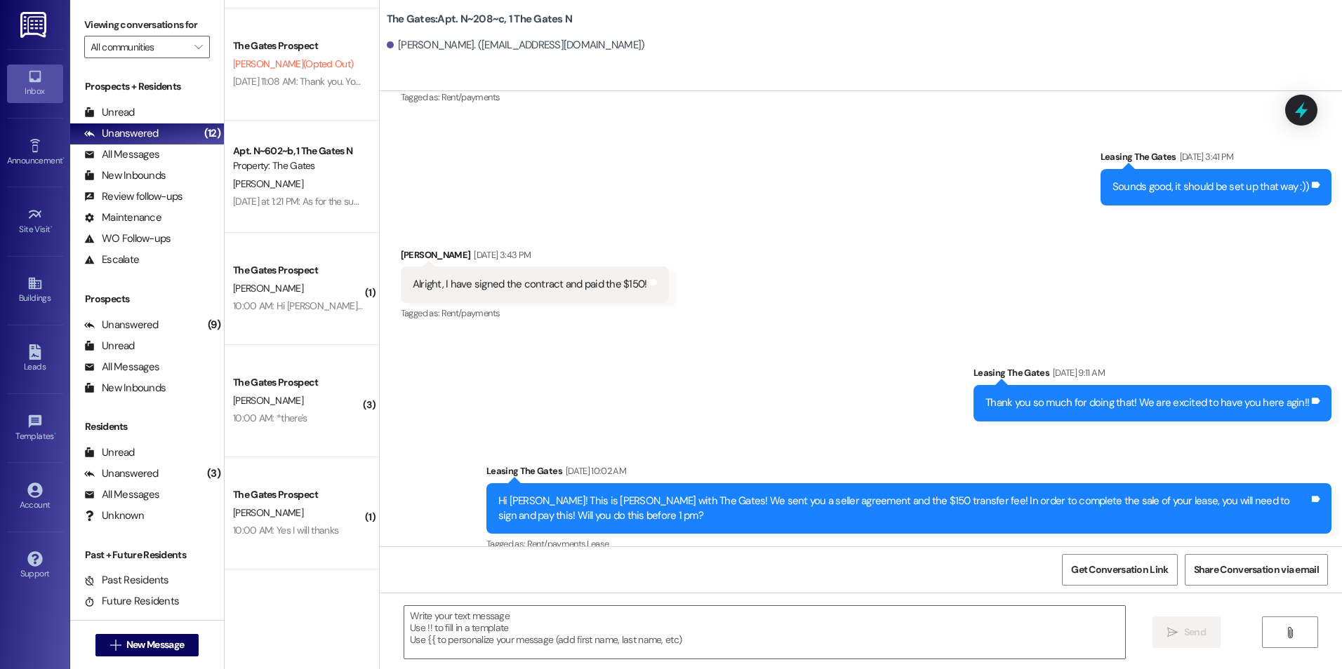
scroll to position [10570, 0]
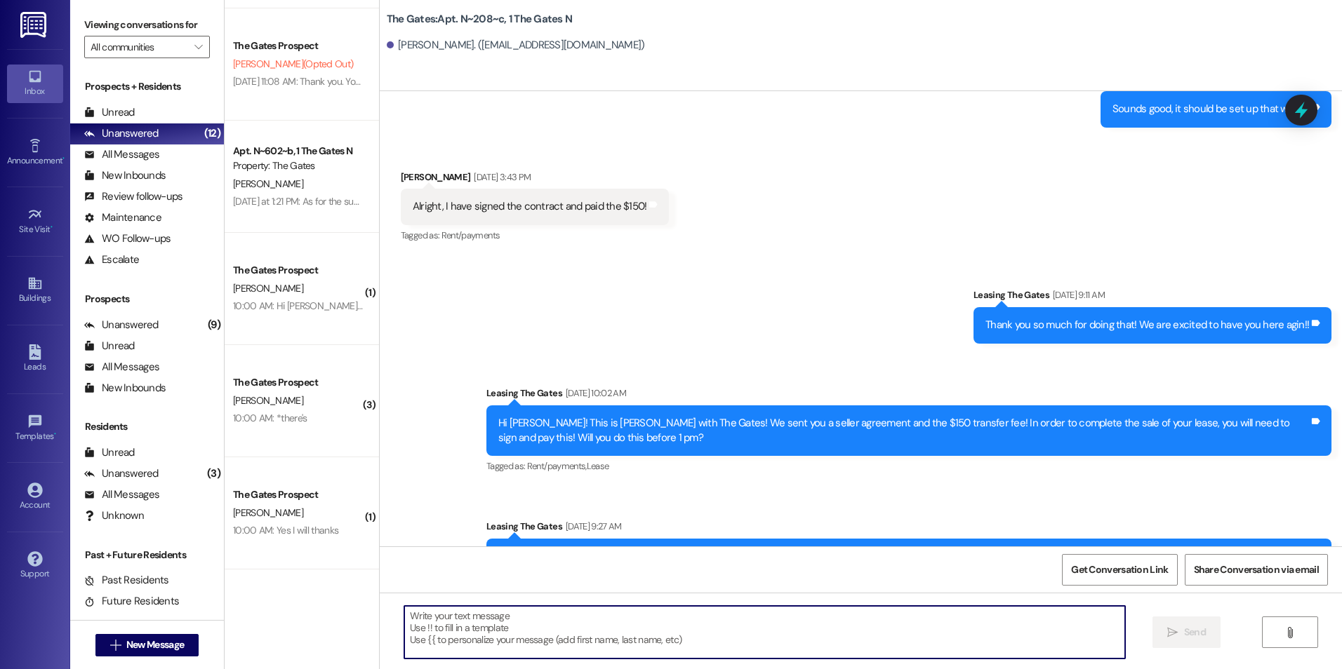
click at [643, 619] on textarea at bounding box center [764, 632] width 720 height 53
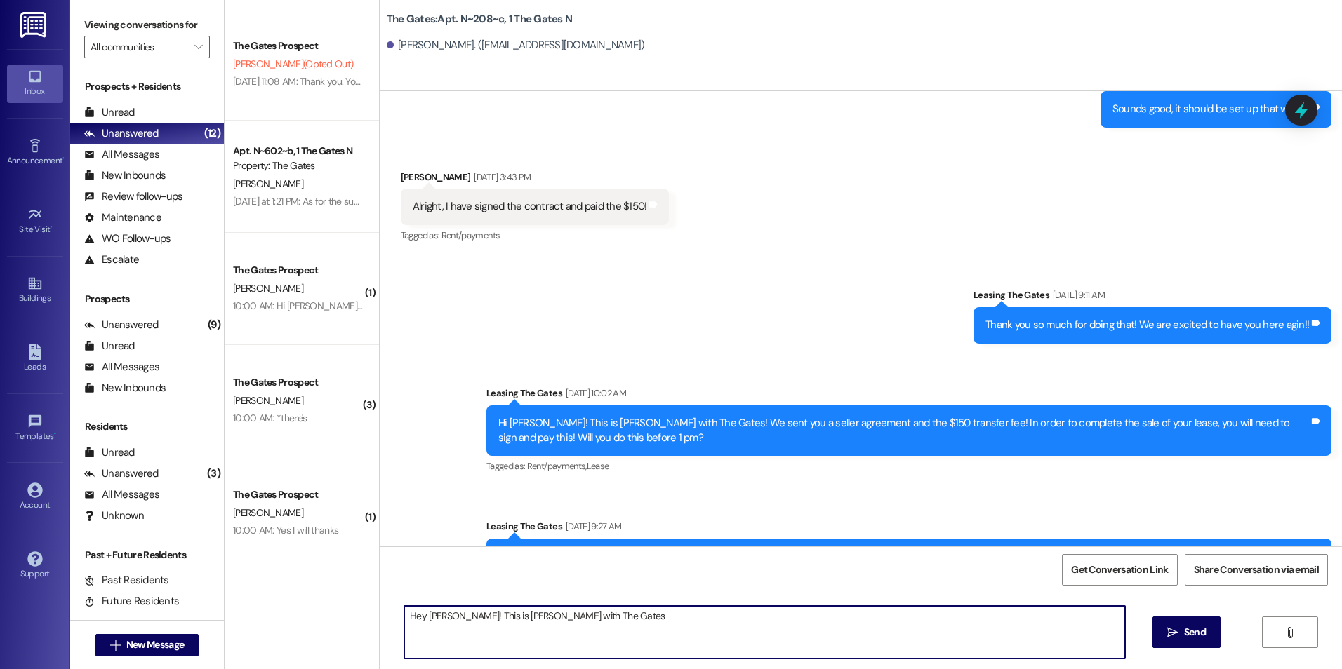
click at [594, 613] on textarea "Hey Olivia! This is Kali with The Gates" at bounding box center [764, 632] width 720 height 53
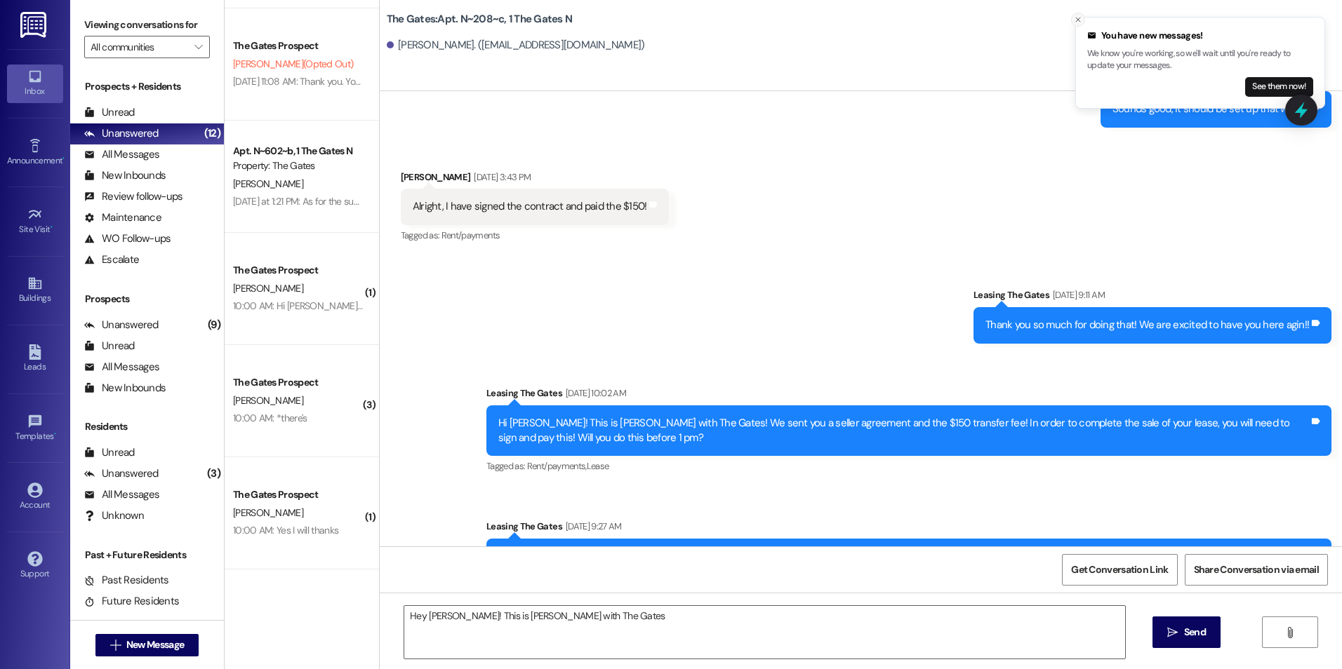
click at [1078, 18] on icon "Close toast" at bounding box center [1078, 19] width 8 height 8
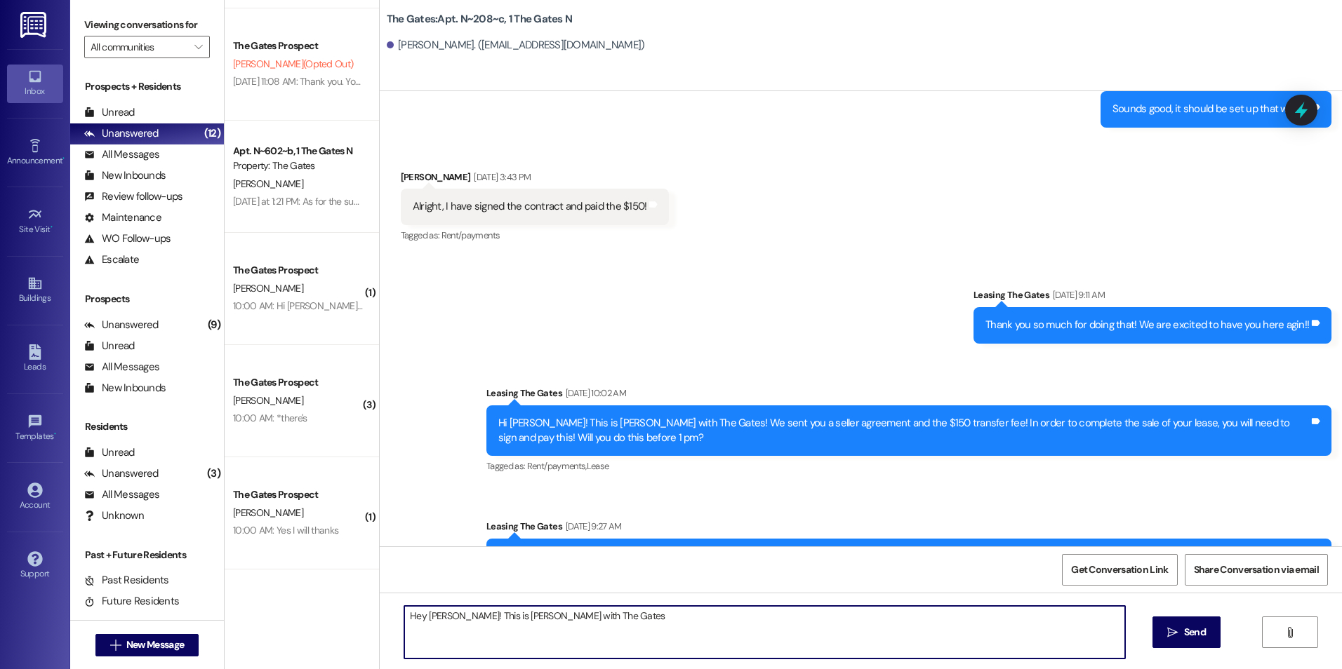
click at [629, 619] on textarea "Hey Olivia! This is Kali with The Gates" at bounding box center [764, 632] width 720 height 53
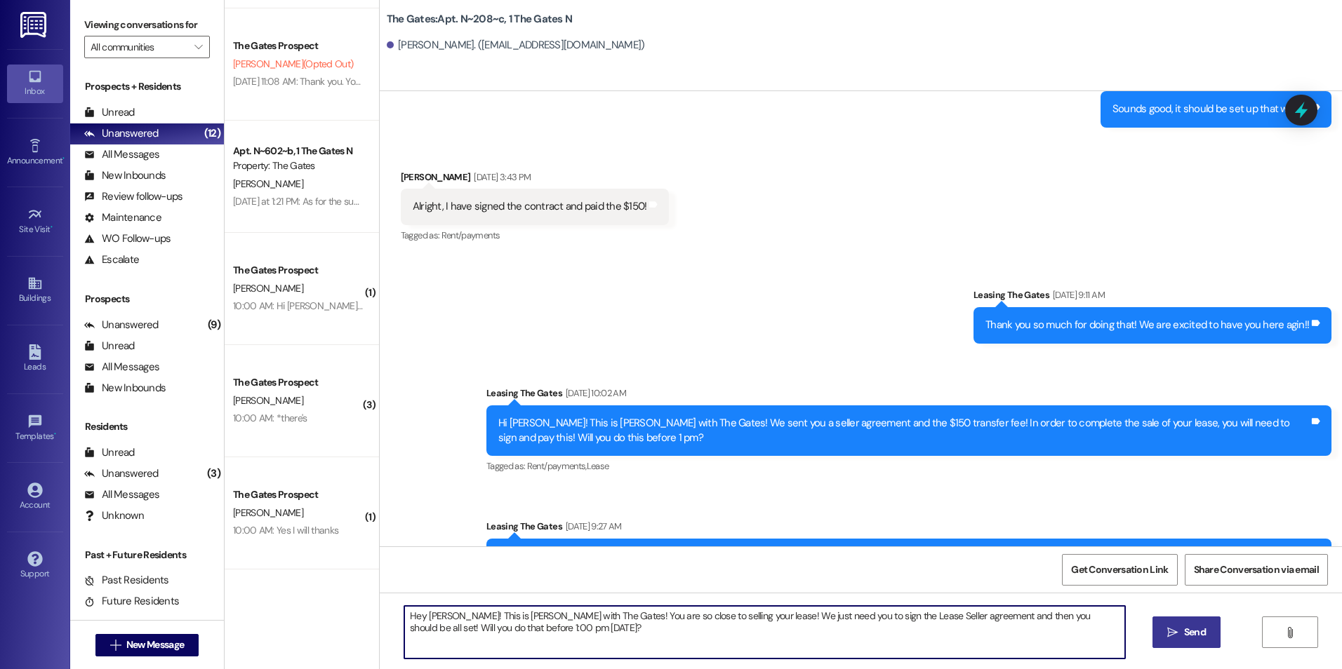
type textarea "Hey Olivia! This is Kali with The Gates! You are so close to selling your lease…"
click at [1201, 635] on span "Send" at bounding box center [1195, 632] width 22 height 15
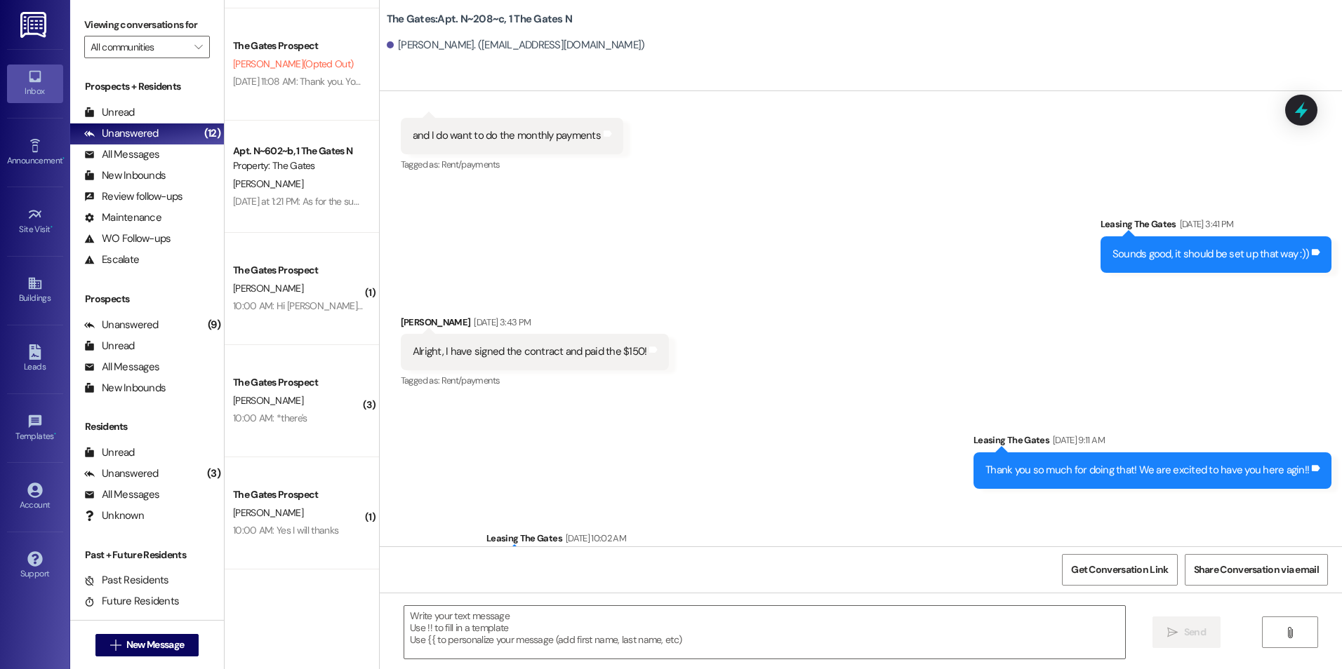
scroll to position [10683, 0]
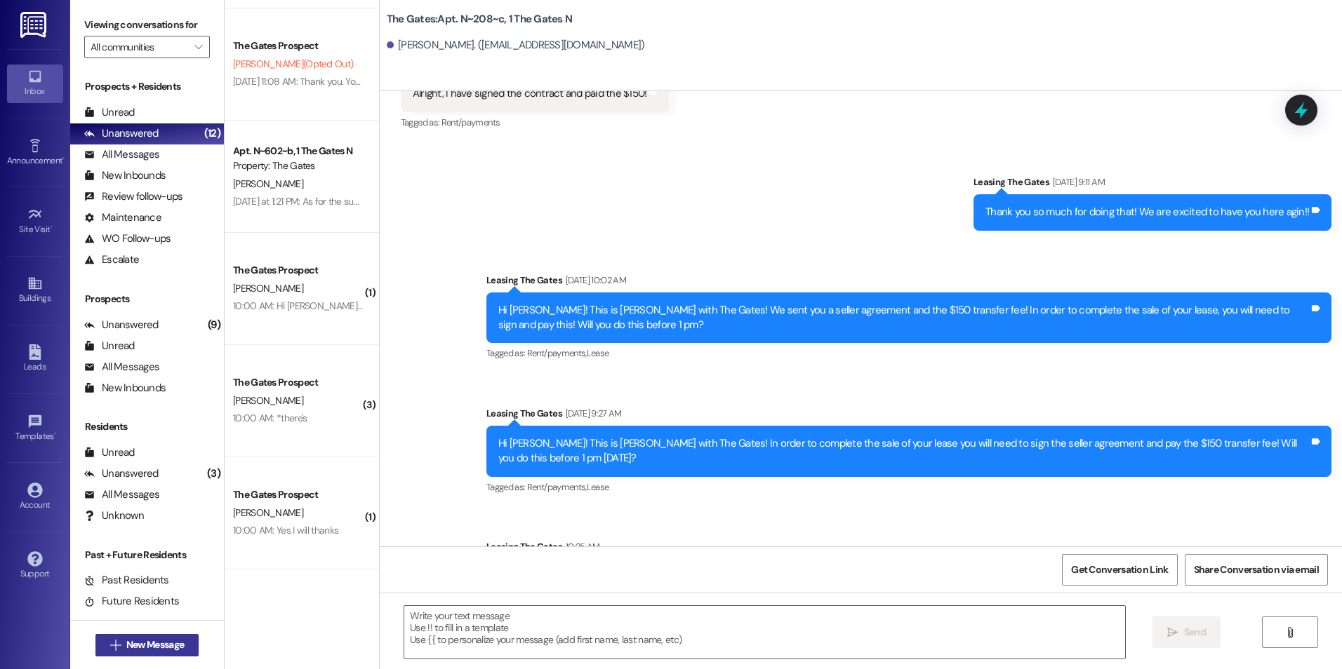
click at [126, 646] on span "New Message" at bounding box center [155, 645] width 58 height 15
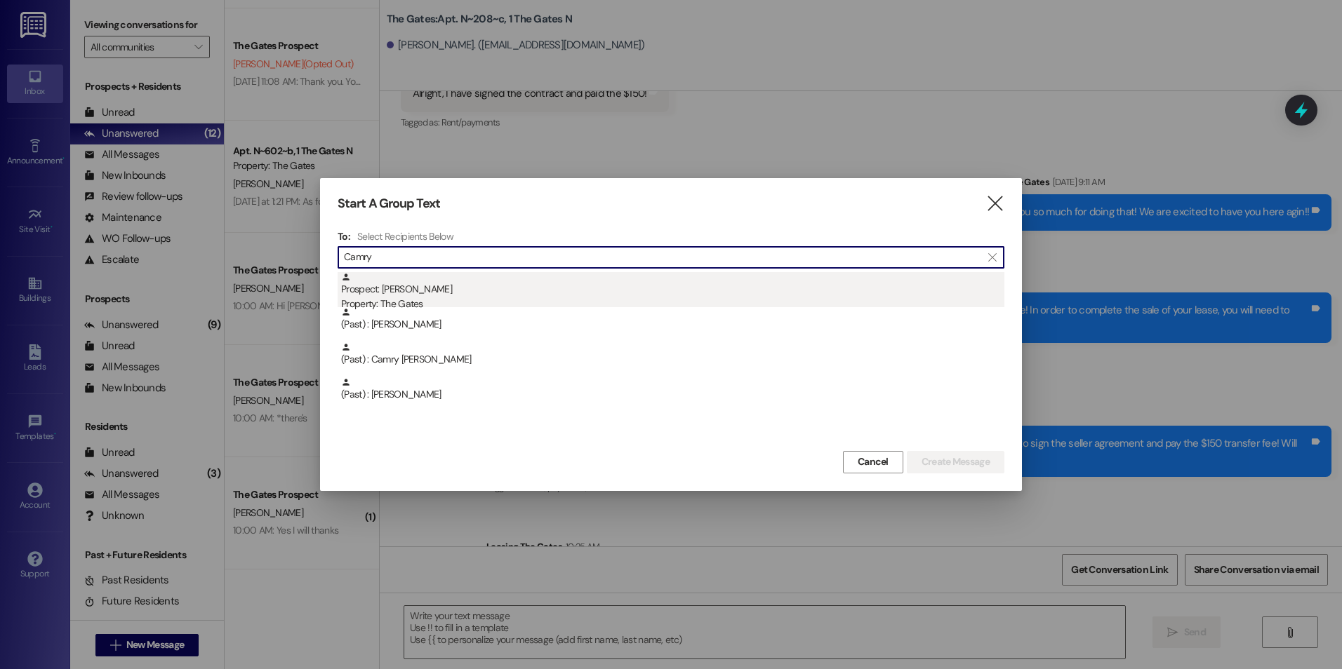
type input "Camry"
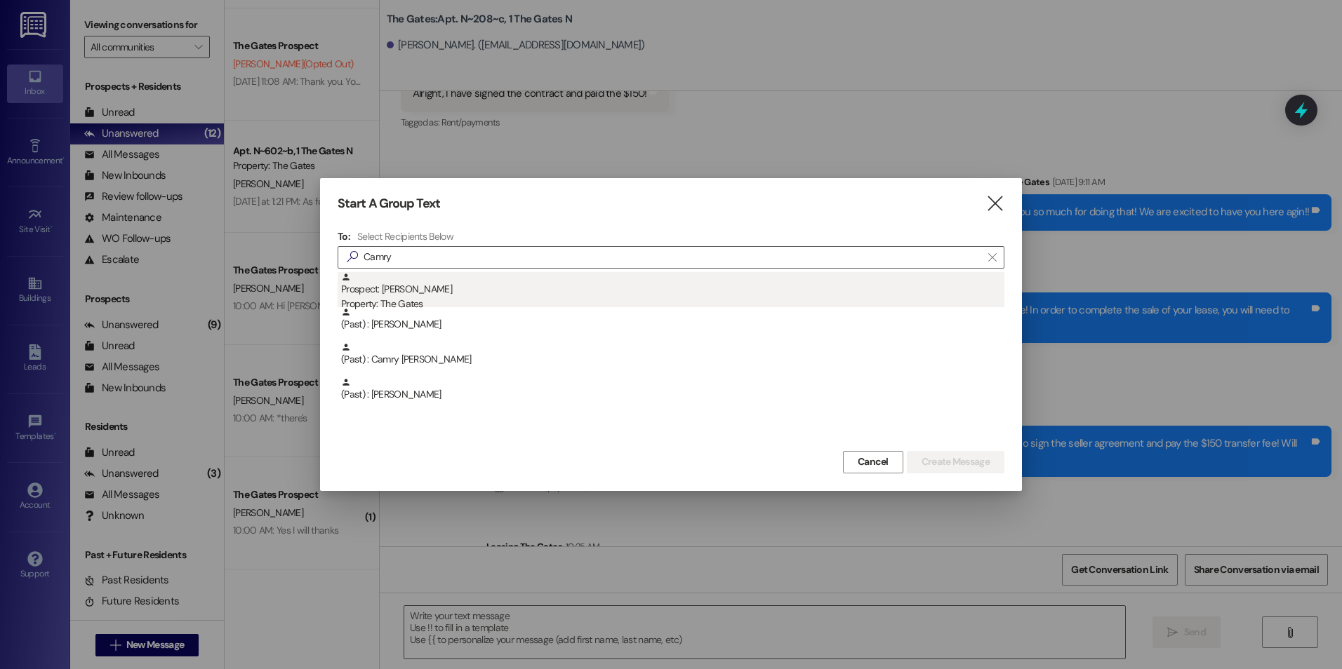
click at [528, 282] on div "Prospect: Camryn Bostwick Property: The Gates" at bounding box center [672, 292] width 663 height 40
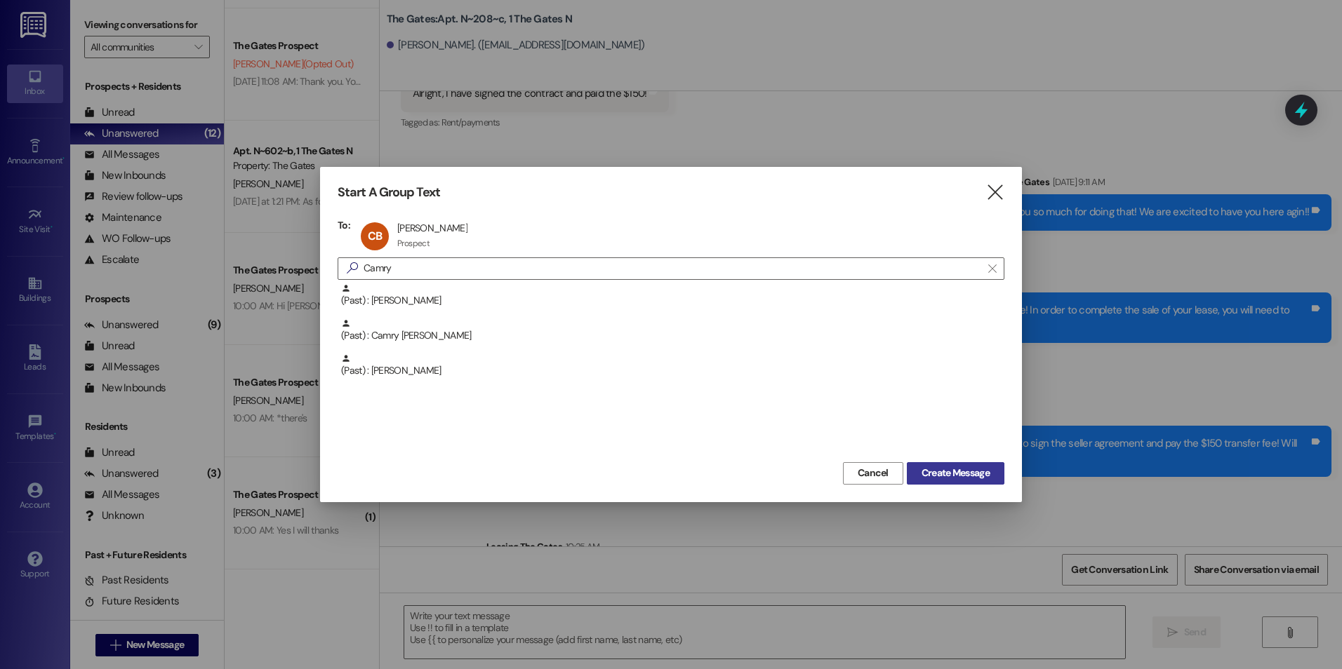
click at [928, 470] on span "Create Message" at bounding box center [955, 473] width 68 height 15
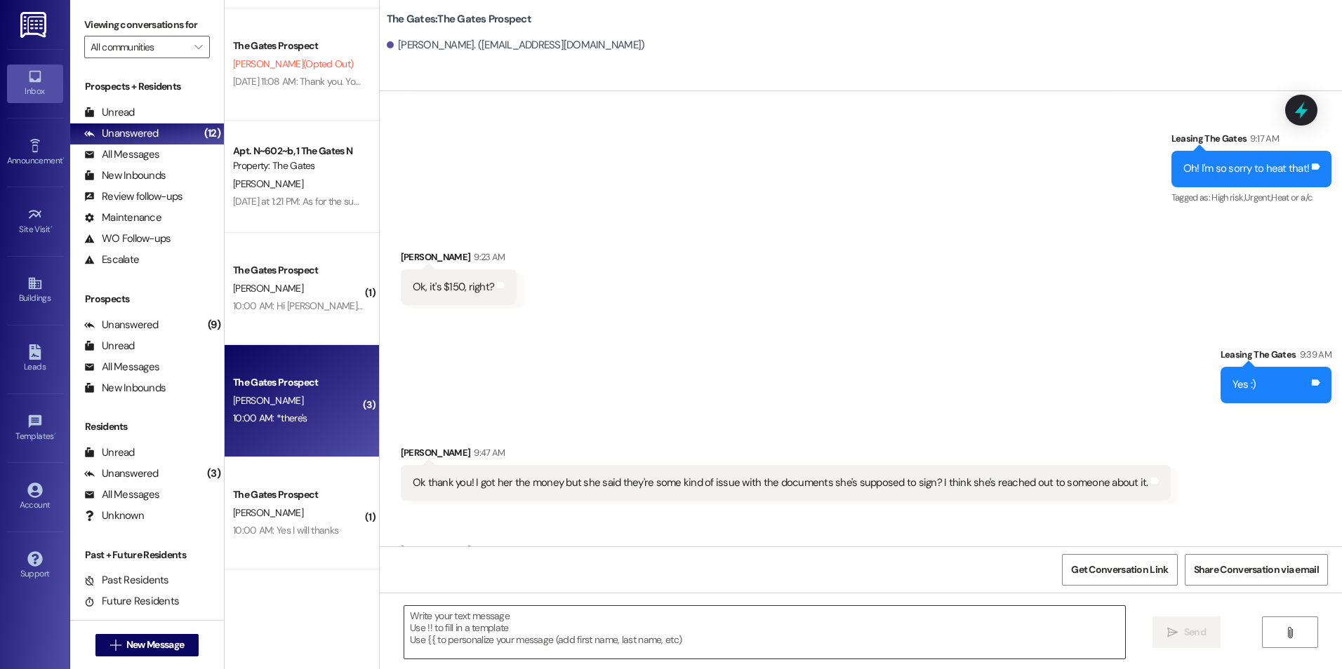
scroll to position [1829, 0]
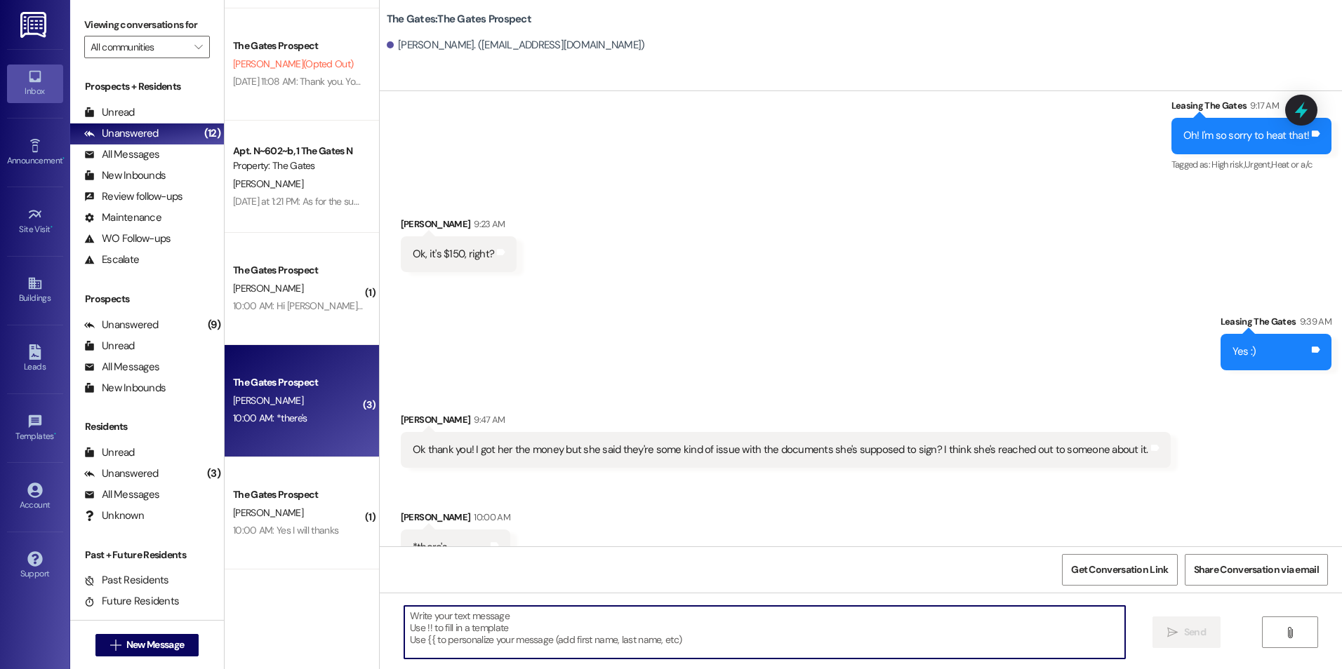
click at [695, 627] on textarea at bounding box center [764, 632] width 720 height 53
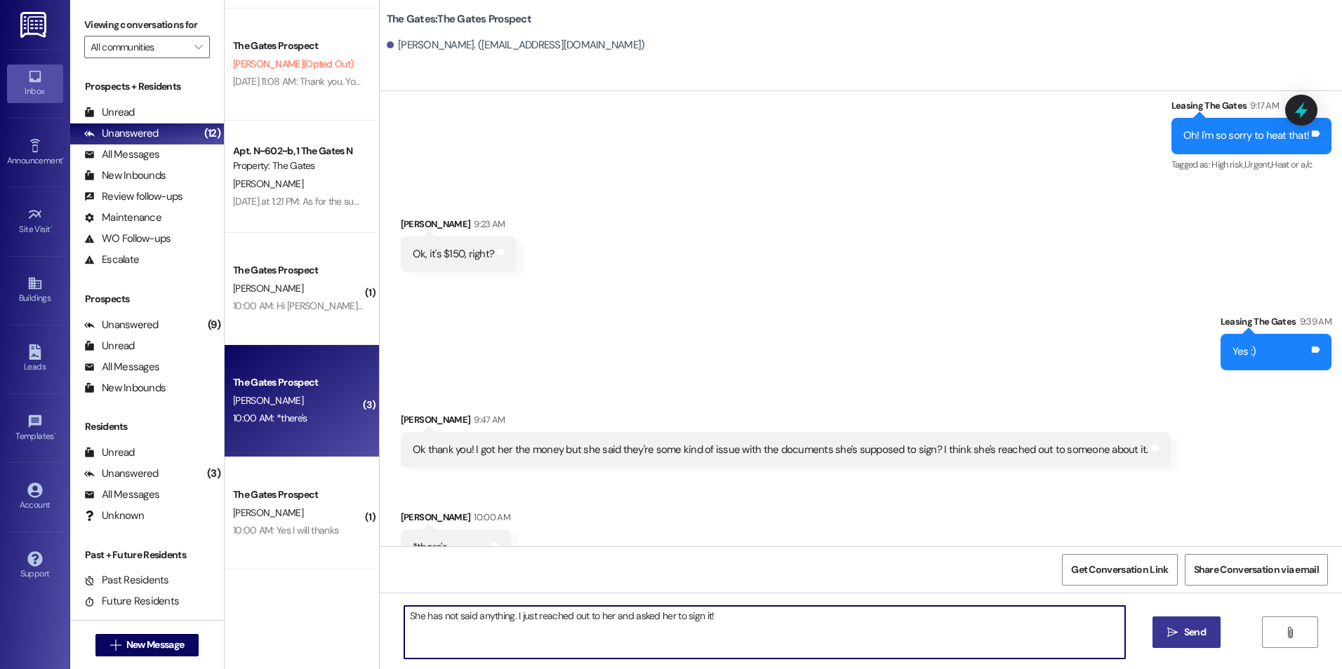
type textarea "She has not said anything. I just reached out to her and asked her to sign it!"
click at [1173, 626] on span " Send" at bounding box center [1186, 632] width 44 height 15
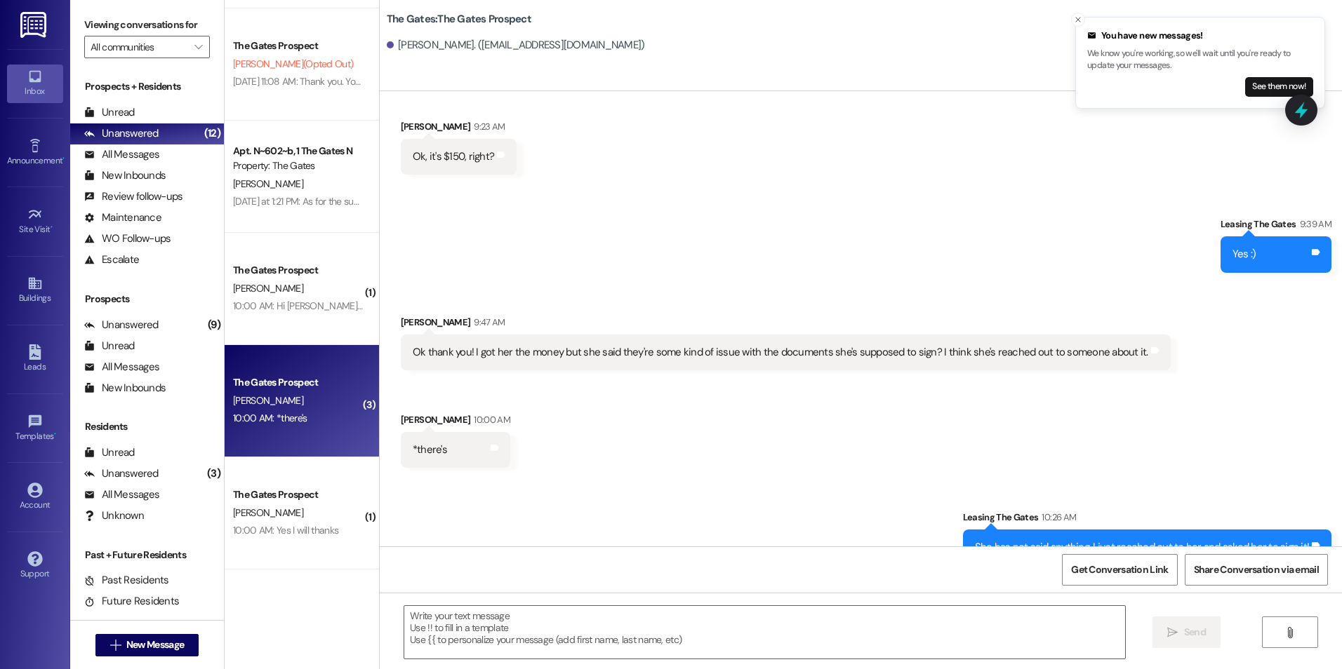
scroll to position [1927, 0]
drag, startPoint x: 981, startPoint y: 518, endPoint x: 1321, endPoint y: 525, distance: 340.4
click at [1321, 529] on div "She has not said anything. I just reached out to her and asked her to sign it! …" at bounding box center [1147, 547] width 369 height 36
drag, startPoint x: 1321, startPoint y: 525, endPoint x: 1231, endPoint y: 519, distance: 90.0
copy div "She has not said anything. I just reached out to her and asked her to sign it! …"
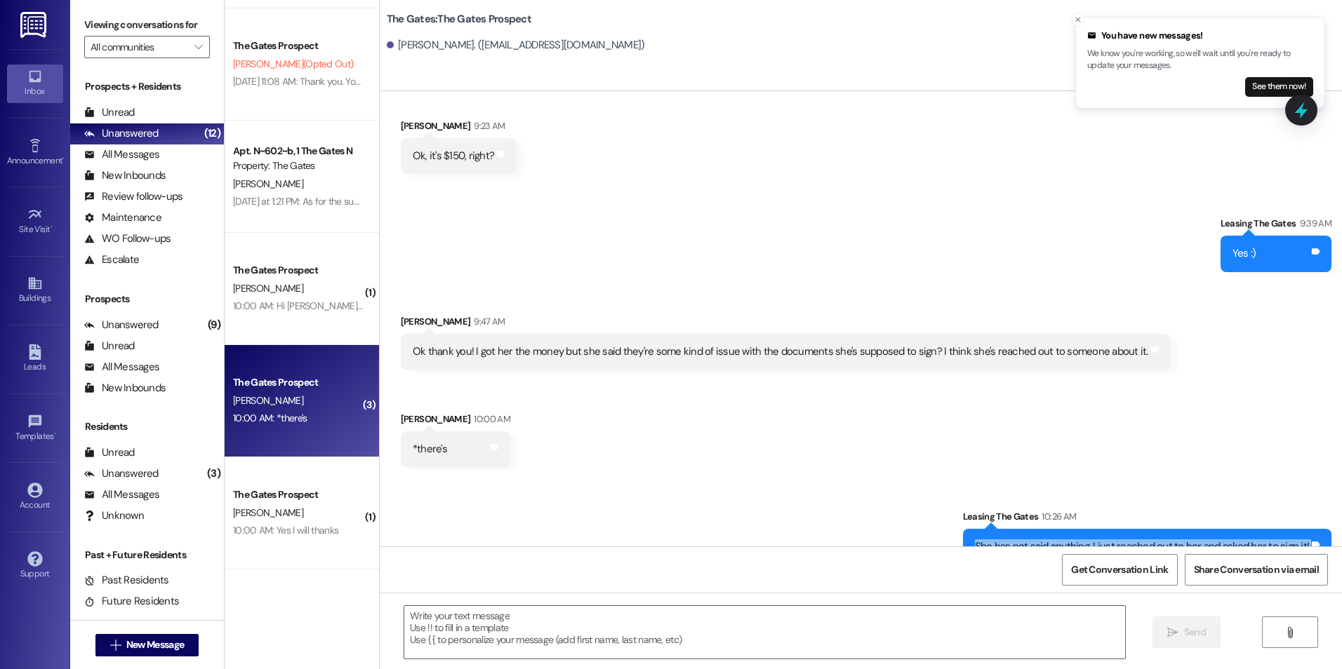
scroll to position [2024, 0]
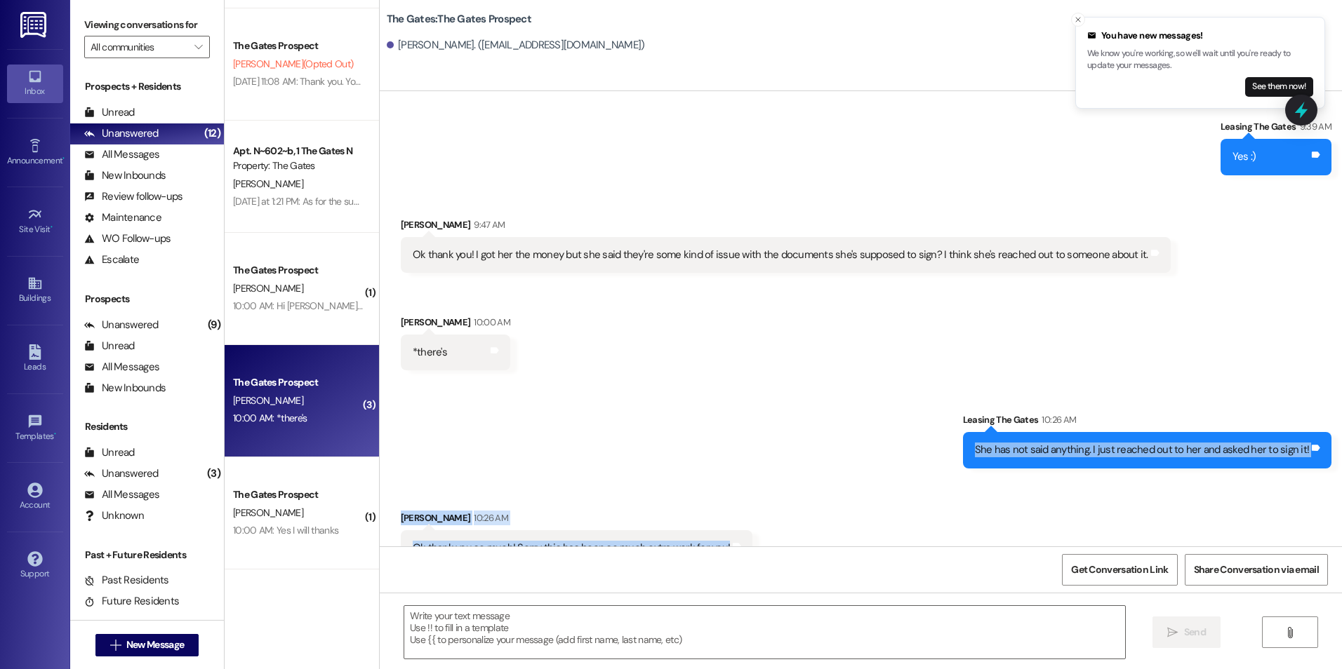
copy div "She has not said anything. I just reached out to her and asked her to sign it! …"
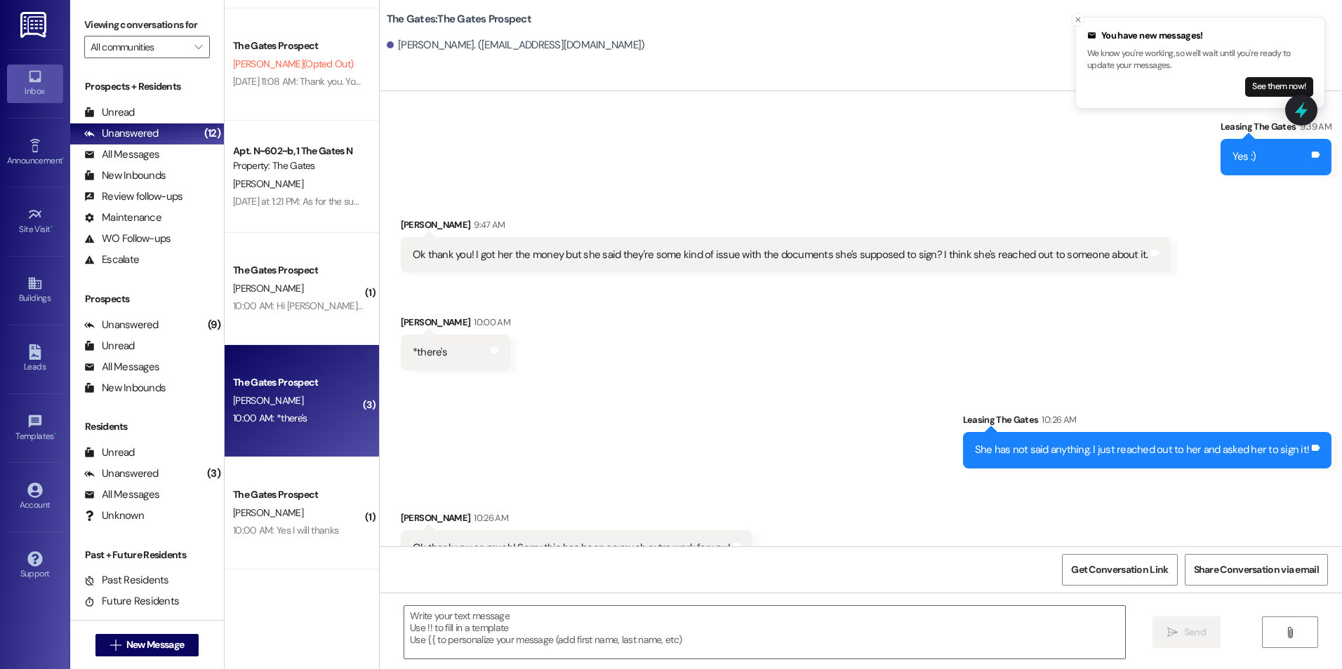
click at [791, 381] on div "Sent via SMS Leasing The Gates 10:26 AM She has not said anything. I just reach…" at bounding box center [861, 430] width 962 height 98
click at [162, 648] on span "New Message" at bounding box center [155, 645] width 58 height 15
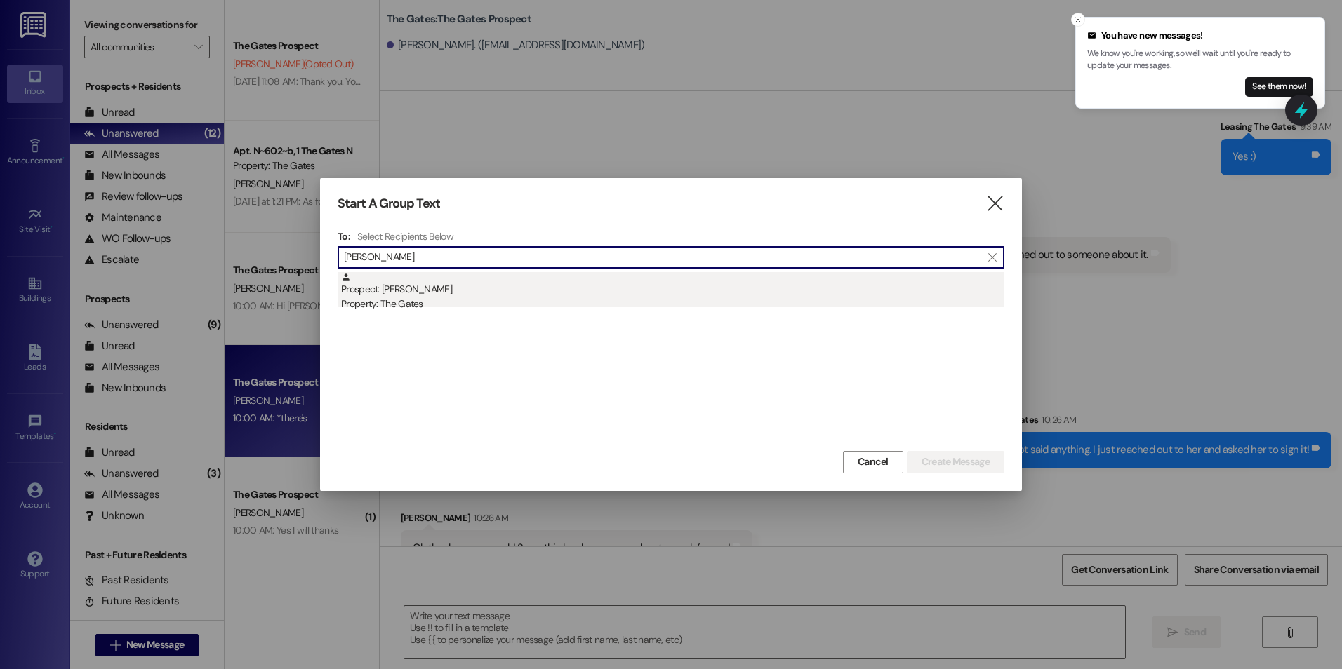
type input "Ava Ander"
click at [436, 286] on div "Prospect: Ava Anderson Property: The Gates" at bounding box center [672, 292] width 663 height 40
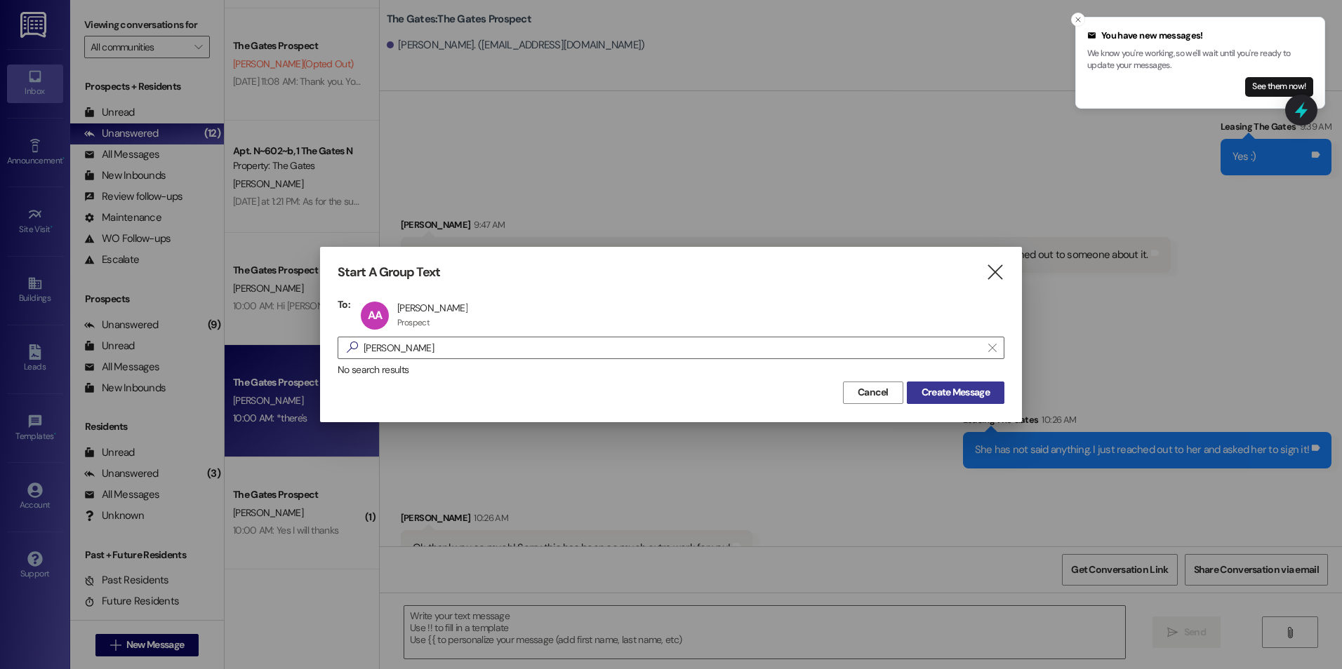
click at [982, 398] on span "Create Message" at bounding box center [955, 392] width 68 height 15
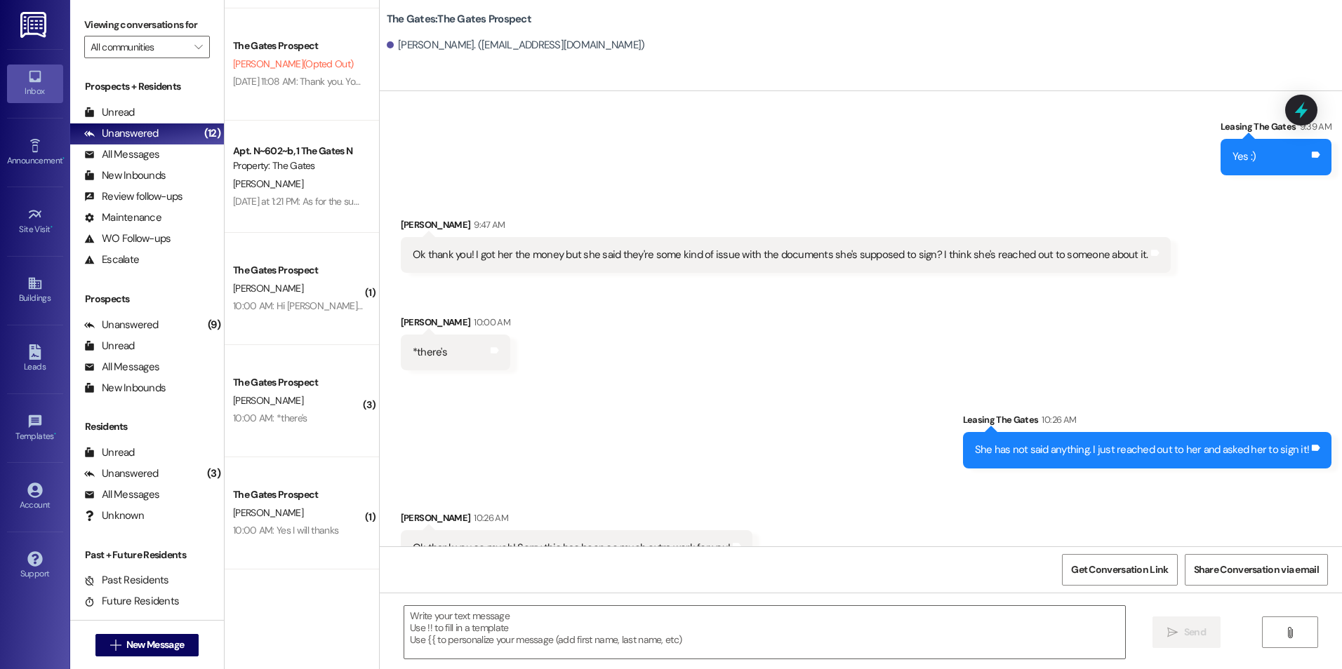
scroll to position [1439, 0]
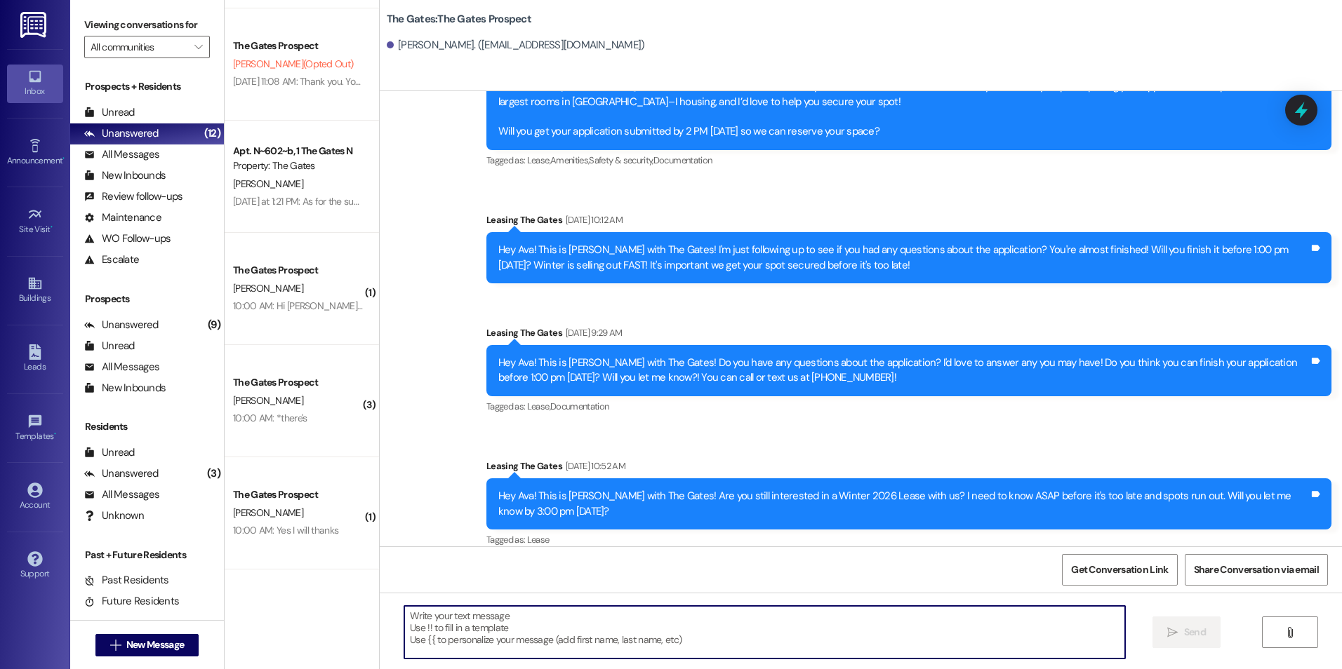
click at [684, 621] on textarea at bounding box center [764, 632] width 720 height 53
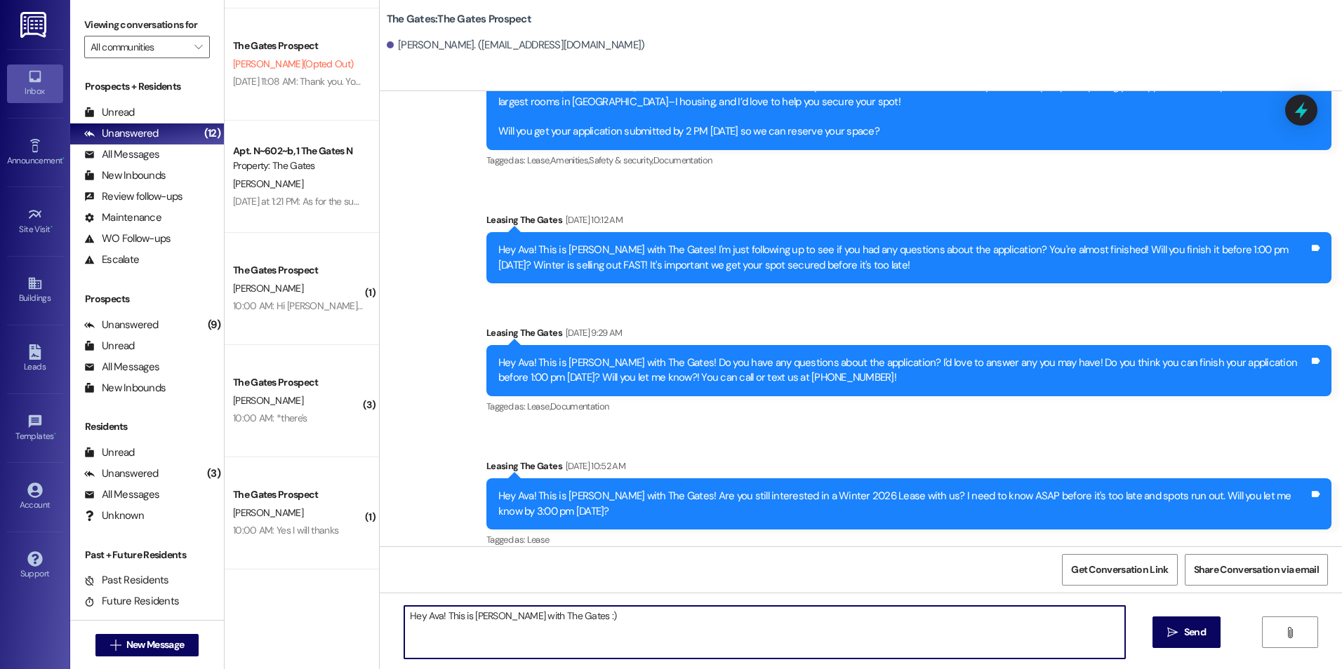
click at [594, 613] on textarea "Hey Ava! This is Kali with The Gates :)" at bounding box center [764, 632] width 720 height 53
type textarea "Hey Ava! This is Kali with The Gates :) I saw you started a Winter 2026 applica…"
click at [1167, 640] on span " Send" at bounding box center [1186, 632] width 44 height 15
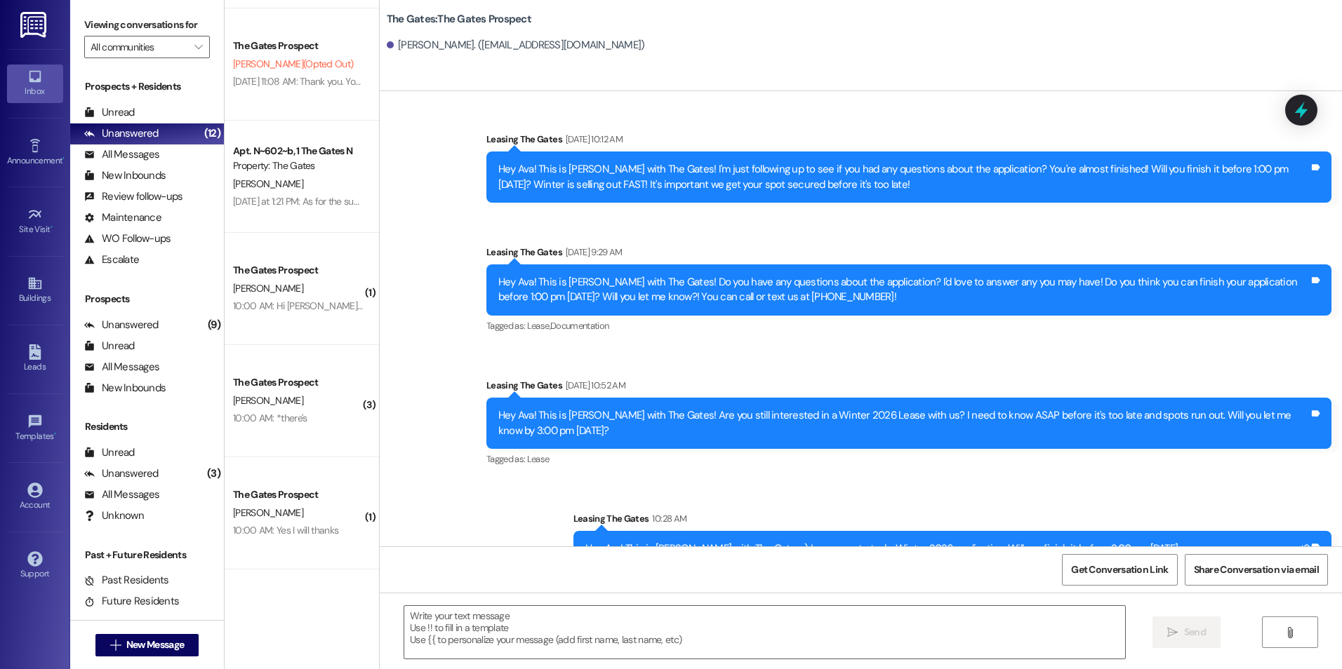
scroll to position [1537, 0]
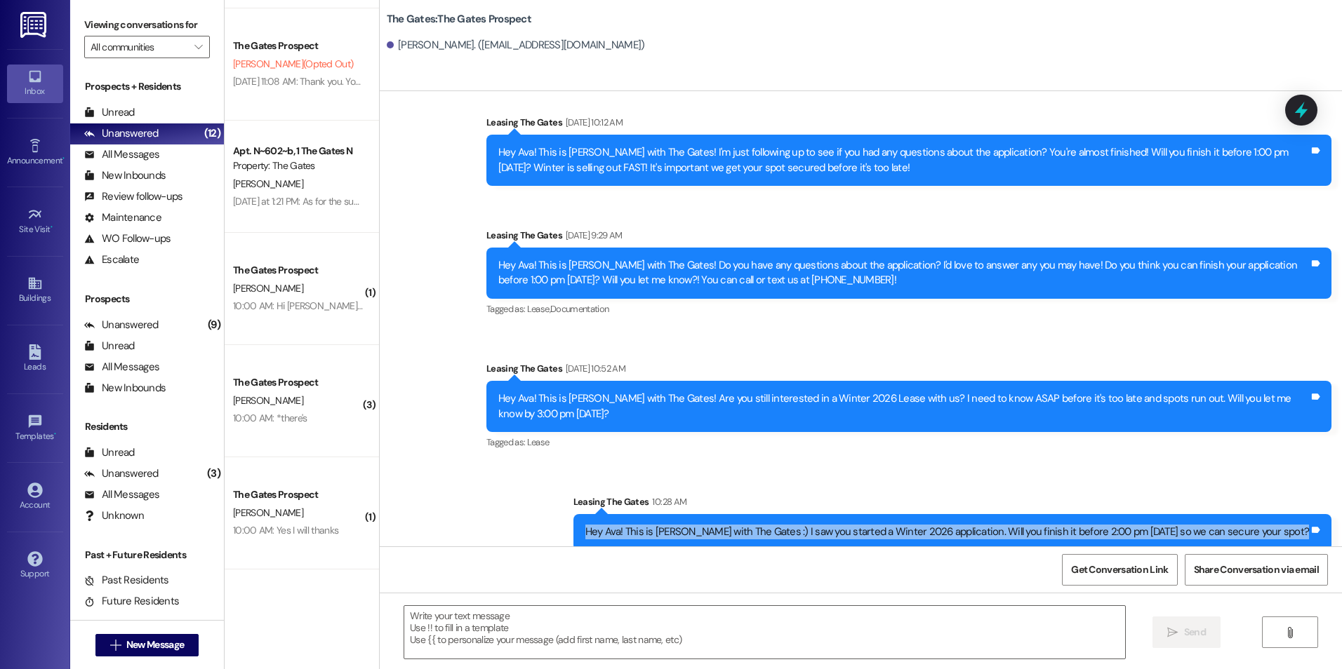
drag, startPoint x: 659, startPoint y: 519, endPoint x: 1316, endPoint y: 512, distance: 656.8
click at [1316, 514] on div "Hey Ava! This is Kali with The Gates :) I saw you started a Winter 2026 applica…" at bounding box center [952, 532] width 758 height 36
drag, startPoint x: 1316, startPoint y: 512, endPoint x: 1258, endPoint y: 518, distance: 57.8
copy div "Hey Ava! This is Kali with The Gates :) I saw you started a Winter 2026 applica…"
click at [131, 643] on span "New Message" at bounding box center [155, 645] width 58 height 15
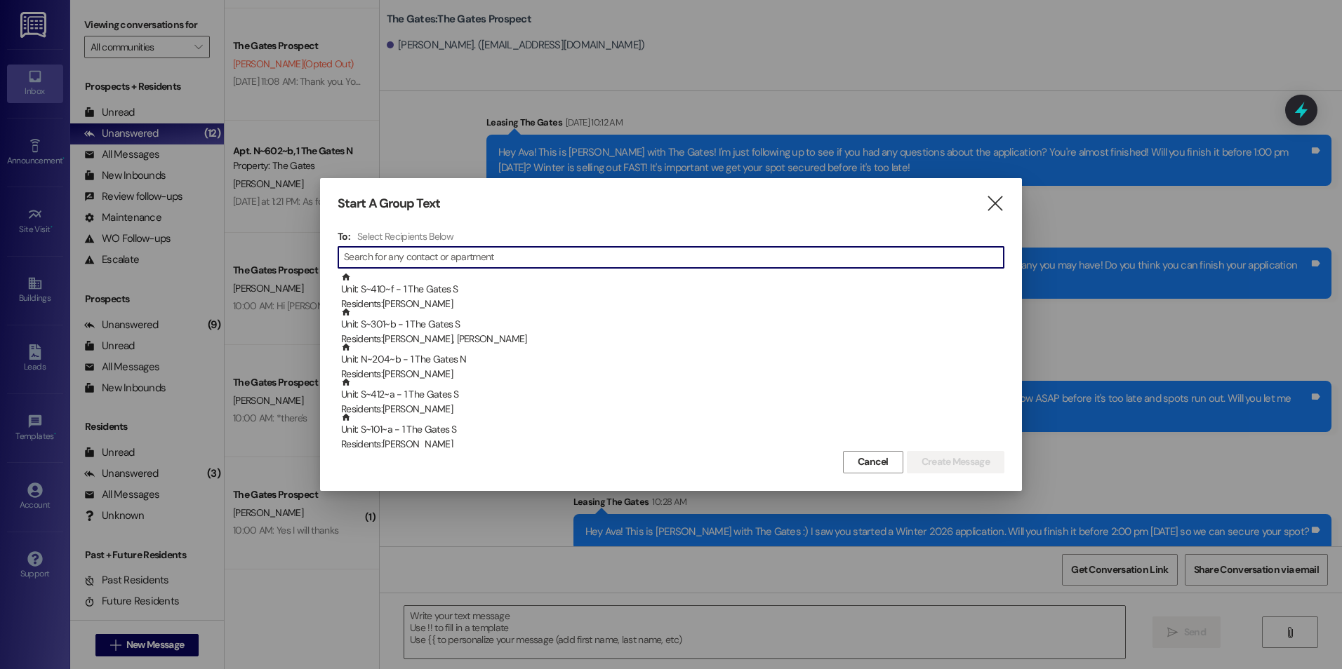
click at [400, 260] on input at bounding box center [674, 258] width 660 height 20
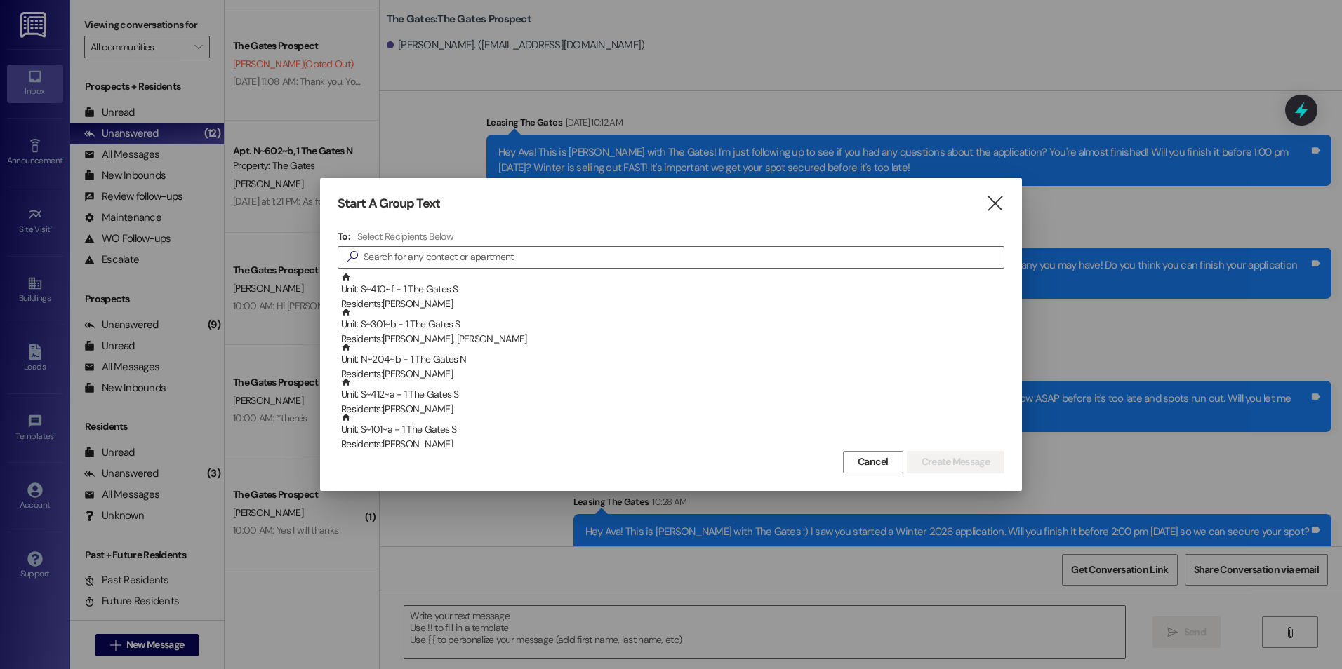
click at [979, 196] on div "Start A Group Text " at bounding box center [670, 204] width 667 height 16
click at [991, 196] on icon "" at bounding box center [994, 203] width 19 height 15
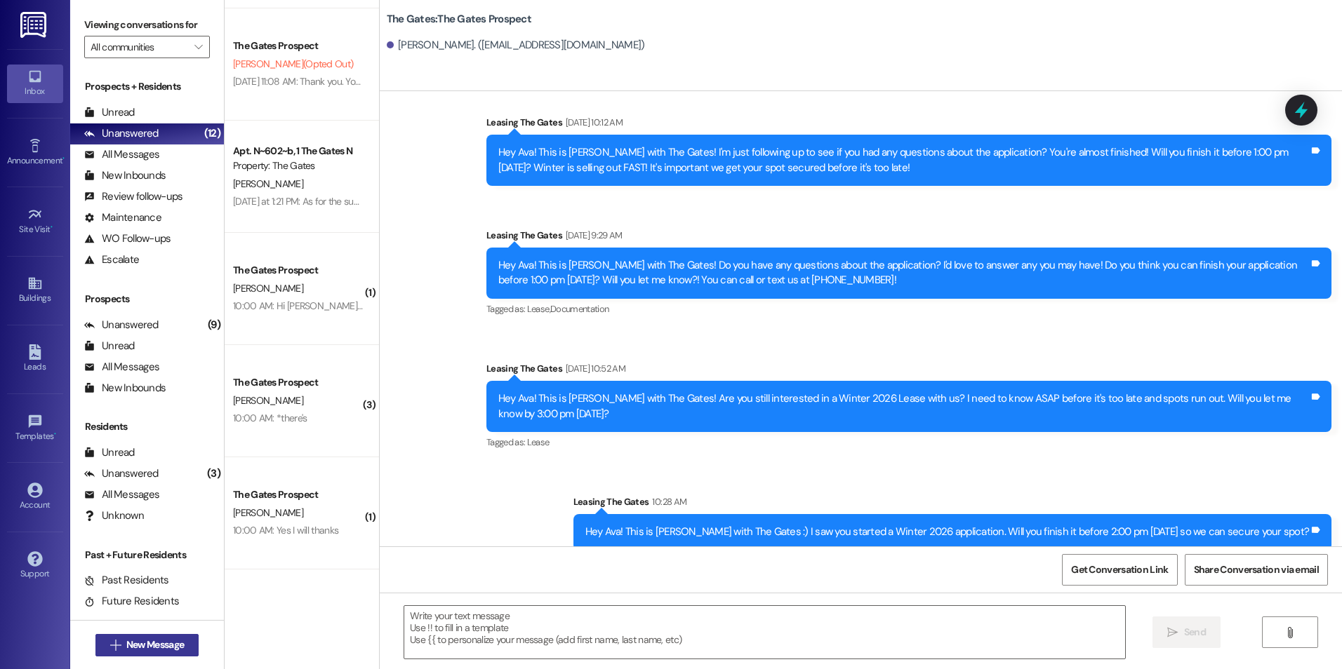
click at [126, 649] on span "New Message" at bounding box center [155, 645] width 58 height 15
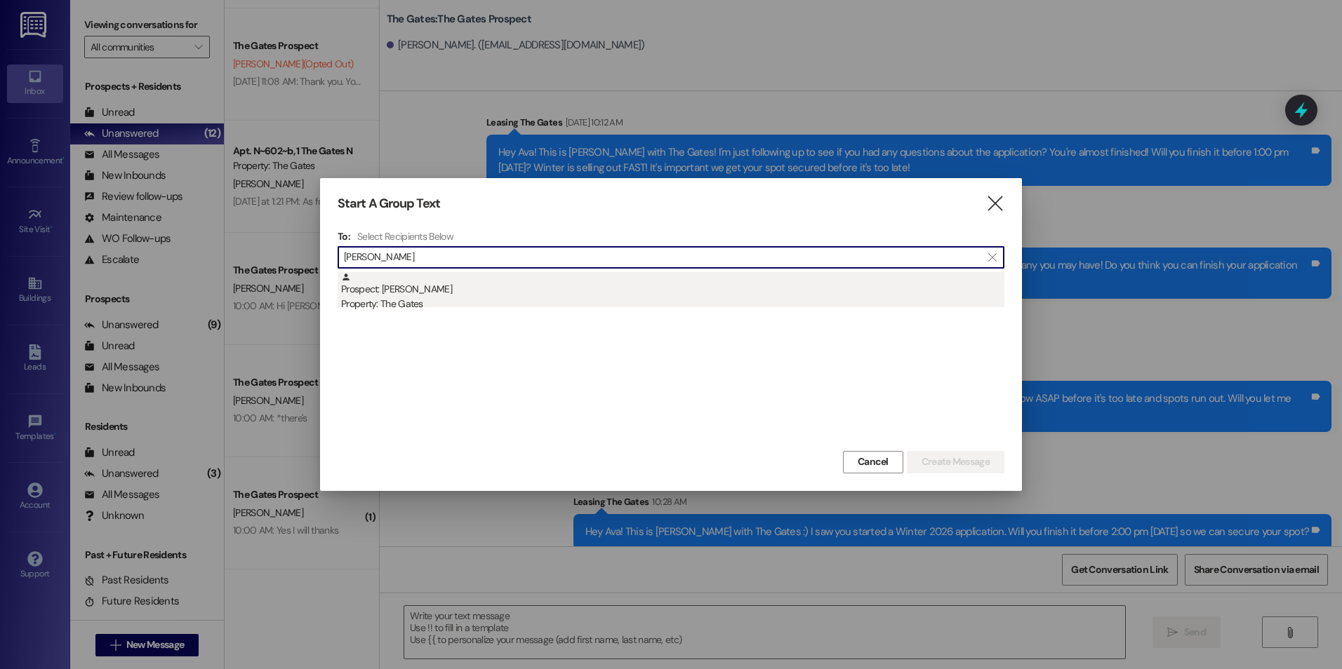
type input "Tyler Packa"
click at [490, 297] on div "Property: The Gates" at bounding box center [672, 304] width 663 height 15
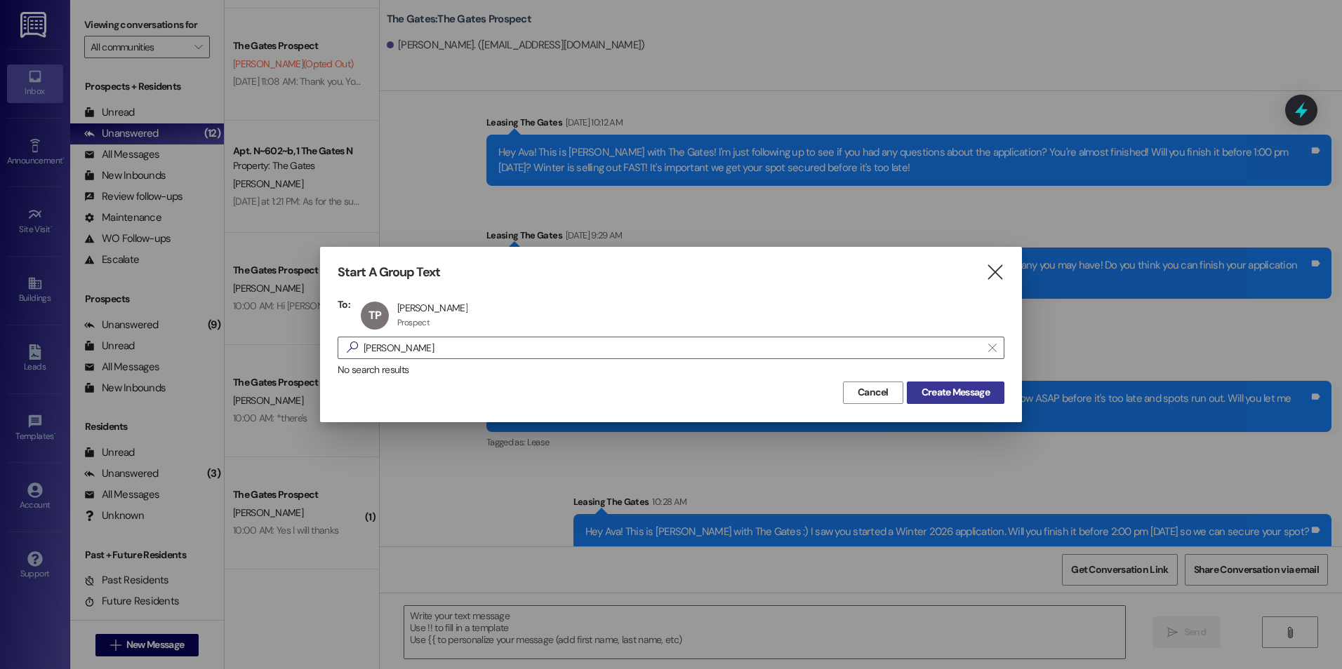
click at [972, 394] on span "Create Message" at bounding box center [955, 392] width 68 height 15
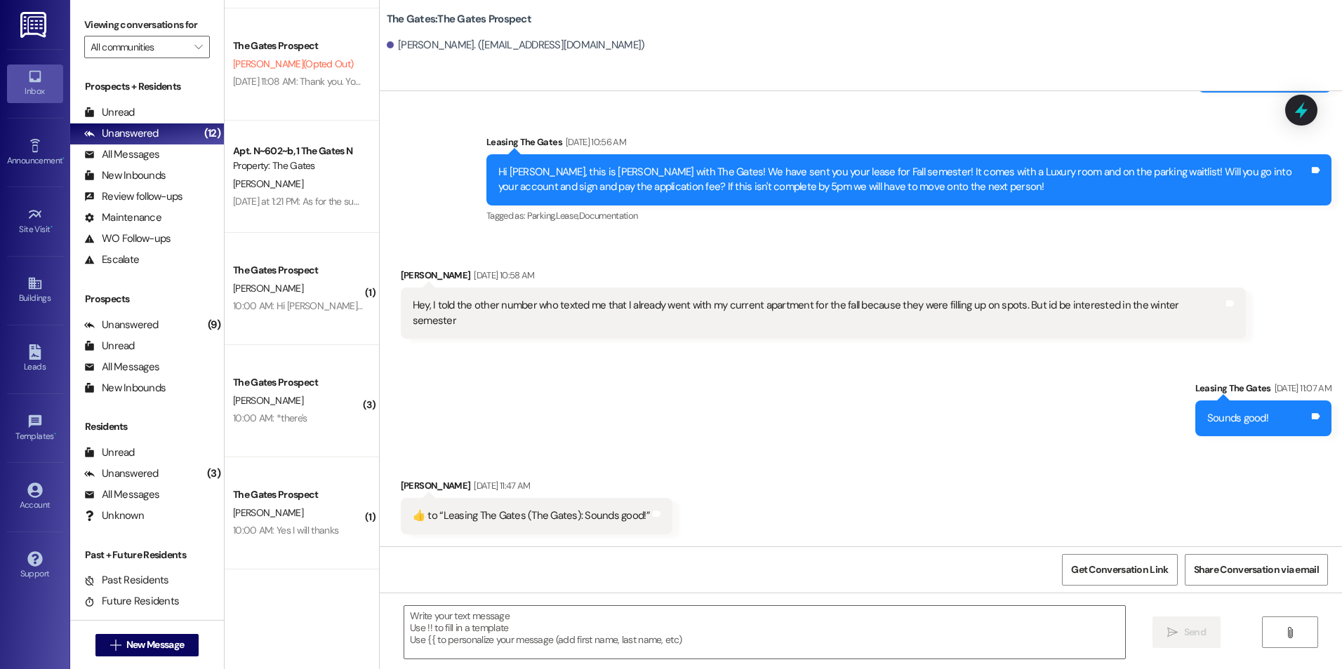
scroll to position [1100, 0]
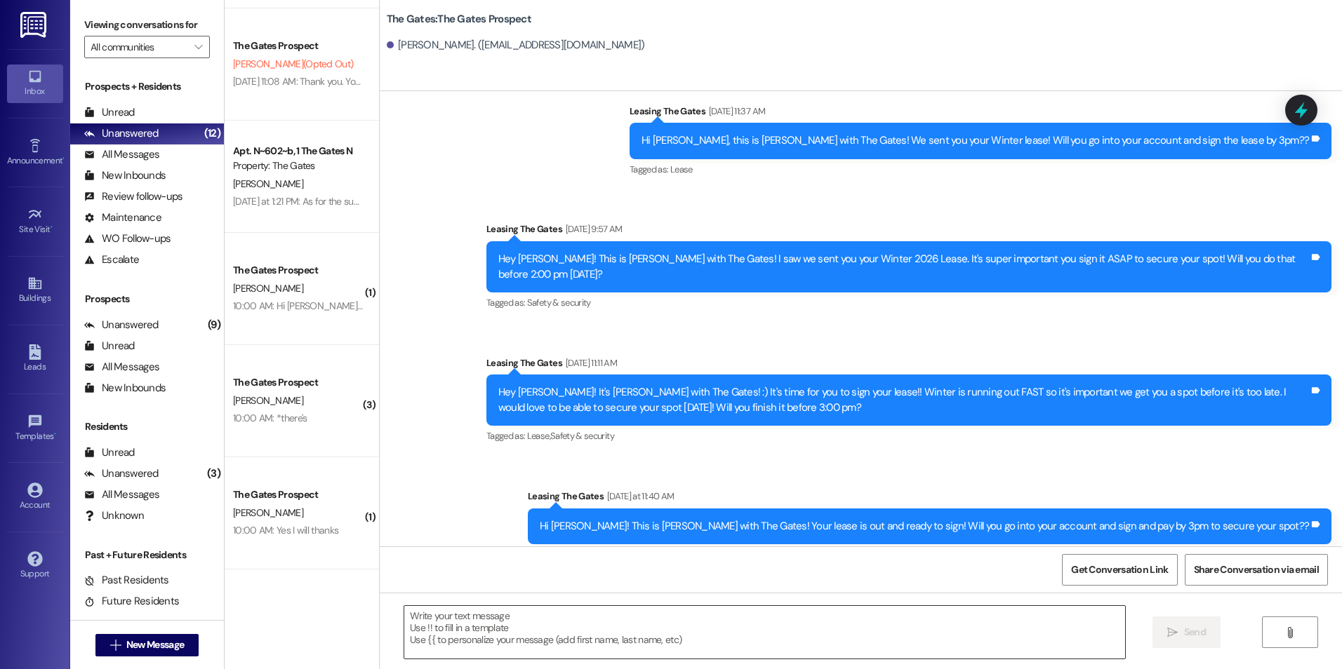
click at [607, 625] on textarea at bounding box center [764, 632] width 720 height 53
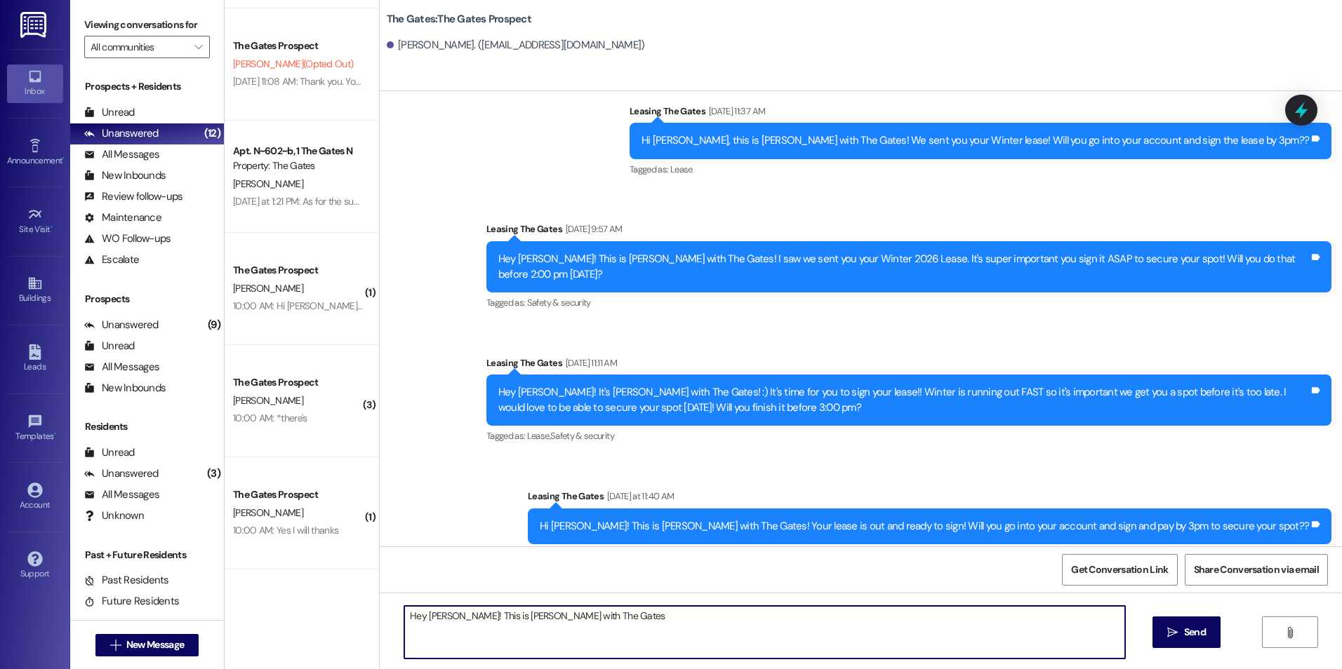
click at [576, 617] on textarea "Hey Tyler! This is Kali with The Gates" at bounding box center [764, 632] width 720 height 53
click at [624, 618] on textarea "Hey Tyler! This is Kali with The Gates!" at bounding box center [764, 632] width 720 height 53
click at [607, 622] on textarea "Hey Tyler! This is Kali with The Gates!" at bounding box center [764, 632] width 720 height 53
type textarea "Hey Tyler! This is Kali with The Gates! We sent you your Winter 2026 Lease! Wil…"
click at [1195, 638] on span "Send" at bounding box center [1195, 632] width 22 height 15
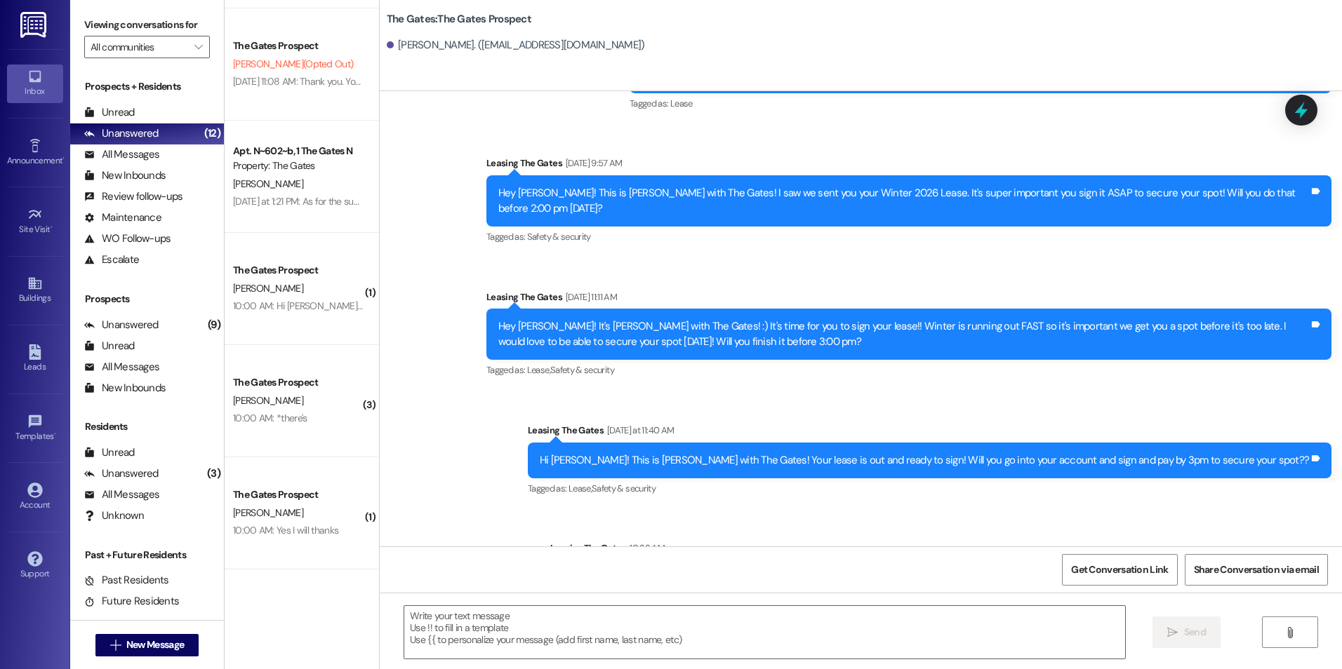
scroll to position [1198, 0]
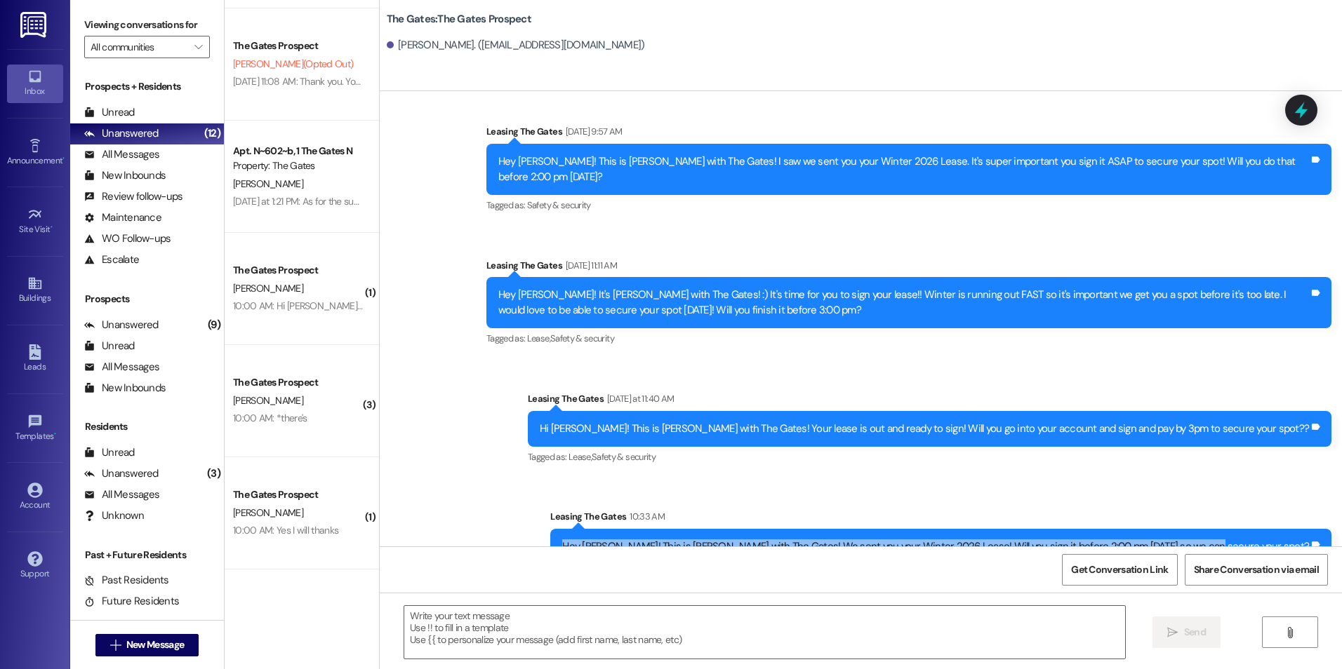
drag, startPoint x: 687, startPoint y: 516, endPoint x: 1302, endPoint y: 509, distance: 615.4
click at [1302, 529] on div "Hey Tyler! This is Kali with The Gates! We sent you your Winter 2026 Lease! Wil…" at bounding box center [940, 547] width 781 height 36
drag, startPoint x: 1302, startPoint y: 509, endPoint x: 1267, endPoint y: 511, distance: 35.1
copy div "Hey Tyler! This is Kali with The Gates! We sent you your Winter 2026 Lease! Wil…"
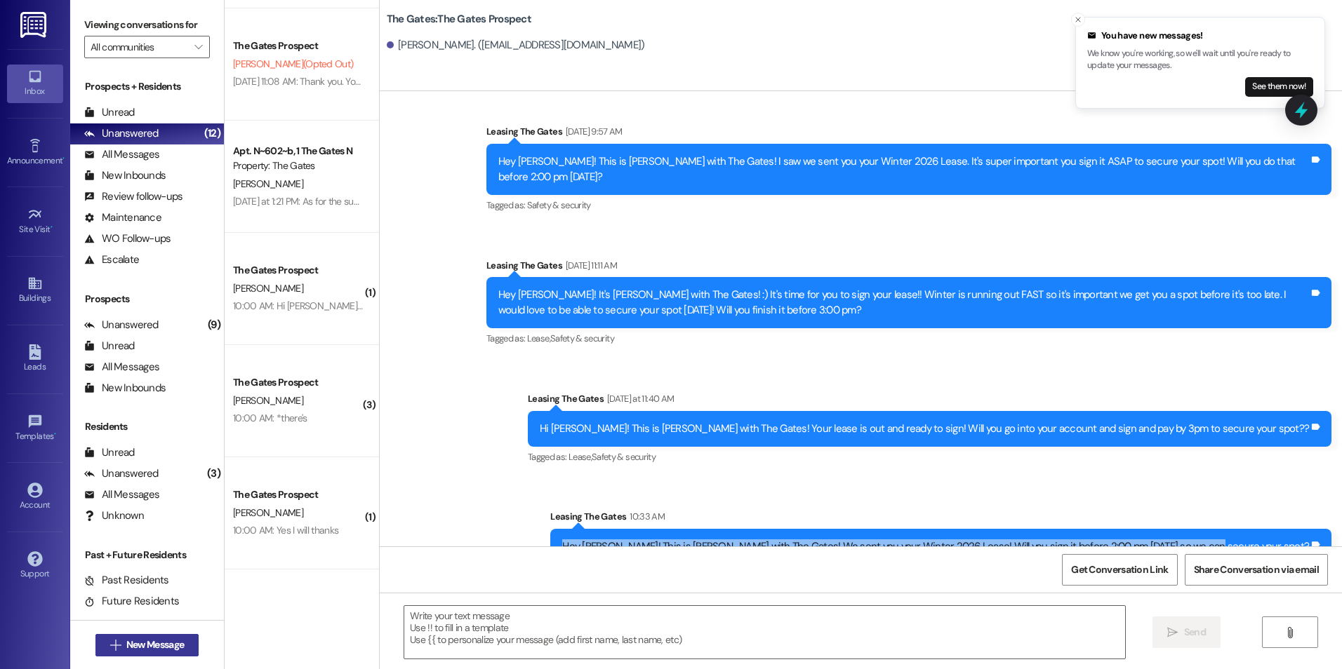
click at [133, 648] on span "New Message" at bounding box center [155, 645] width 58 height 15
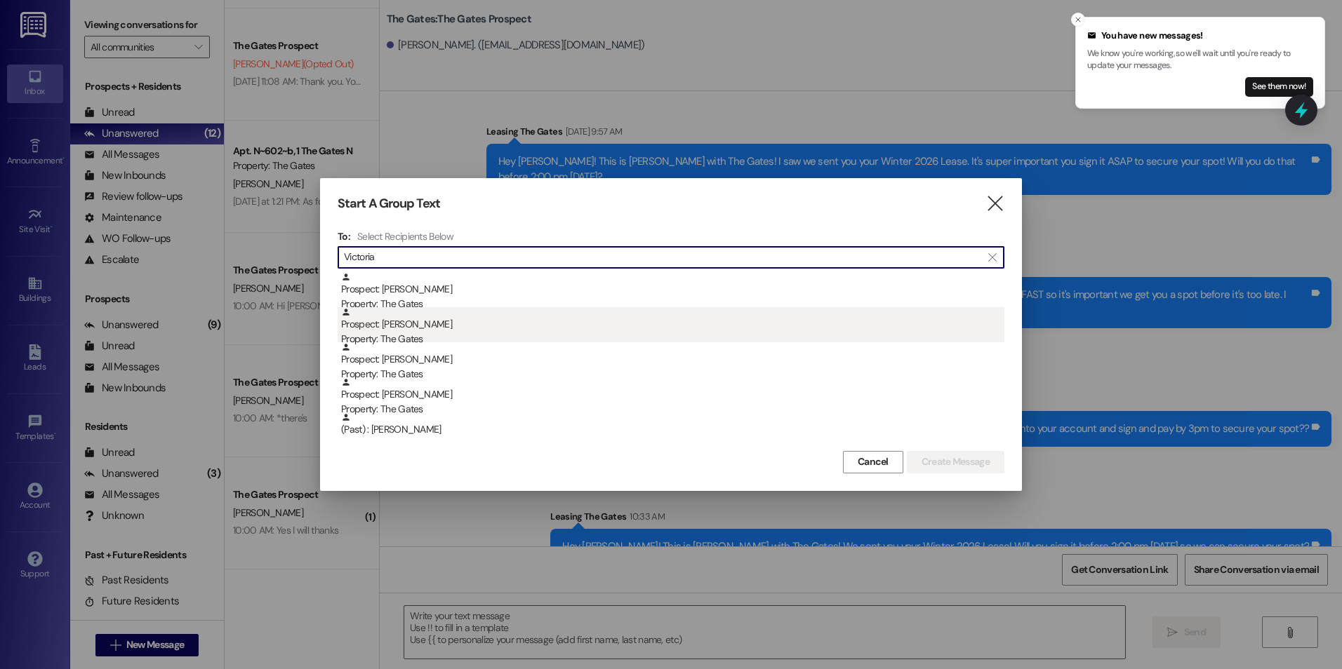
type input "Victoria"
click at [435, 328] on div "Prospect: Victoria Carlson Property: The Gates" at bounding box center [672, 327] width 663 height 40
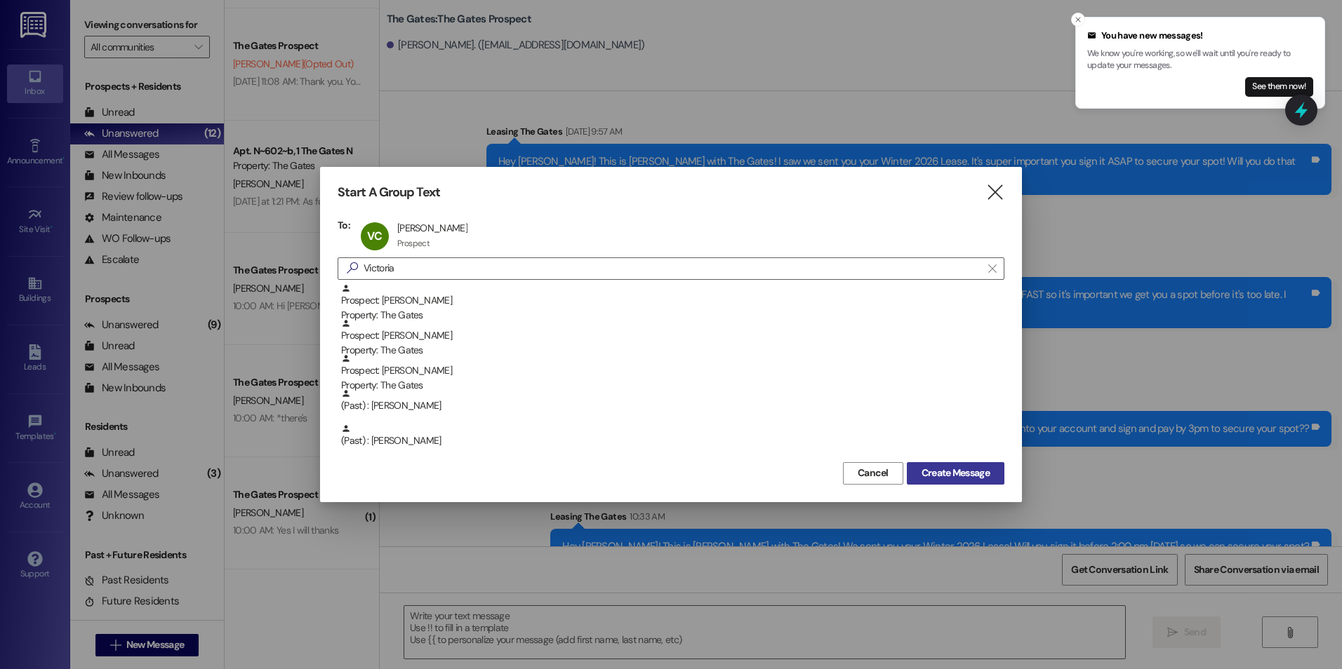
click at [981, 476] on span "Create Message" at bounding box center [955, 473] width 68 height 15
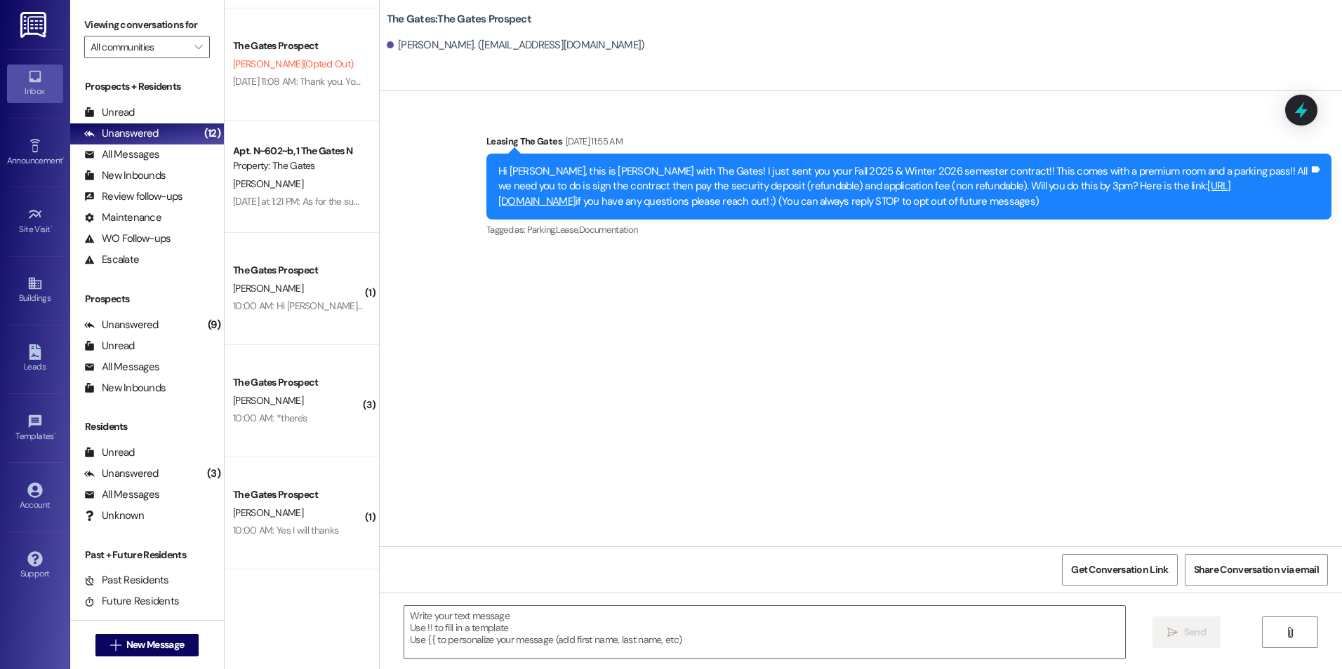
scroll to position [0, 0]
click at [594, 631] on textarea at bounding box center [764, 632] width 720 height 53
click at [632, 401] on div "Sent via SMS Leasing The Gates Apr 30, 2025 at 11:55 AM Hi Victoria, this is Ka…" at bounding box center [861, 318] width 962 height 455
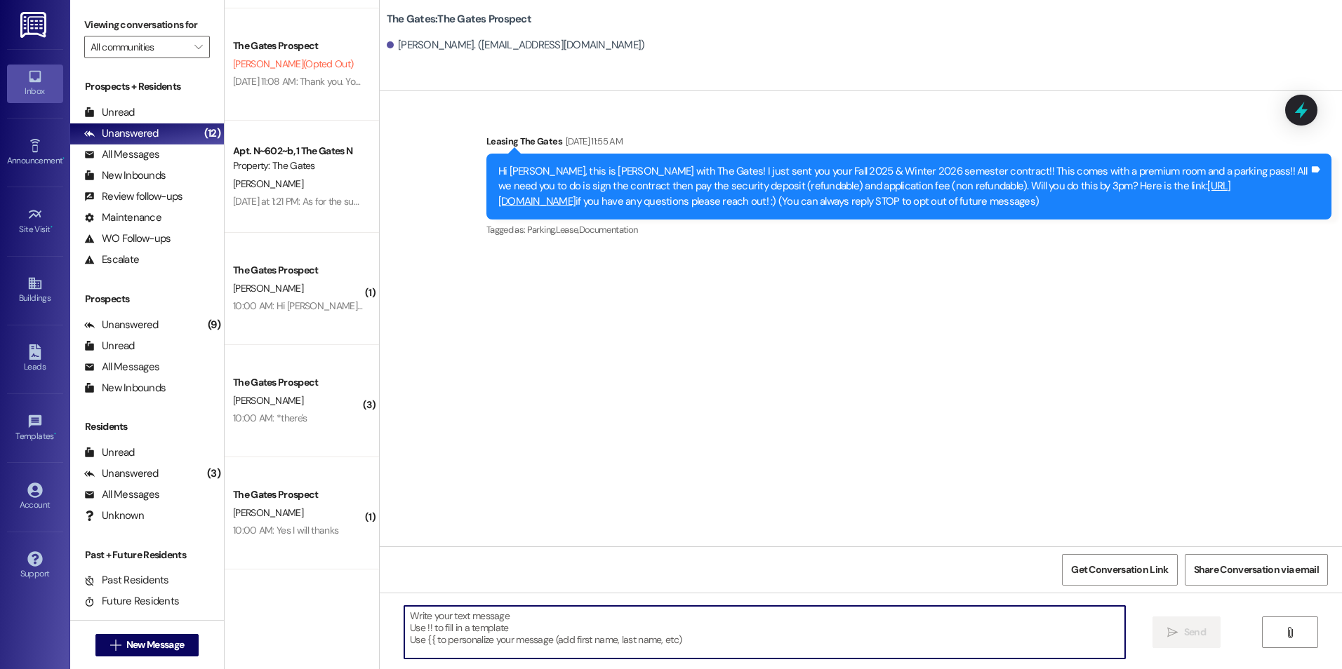
click at [573, 627] on textarea at bounding box center [764, 632] width 720 height 53
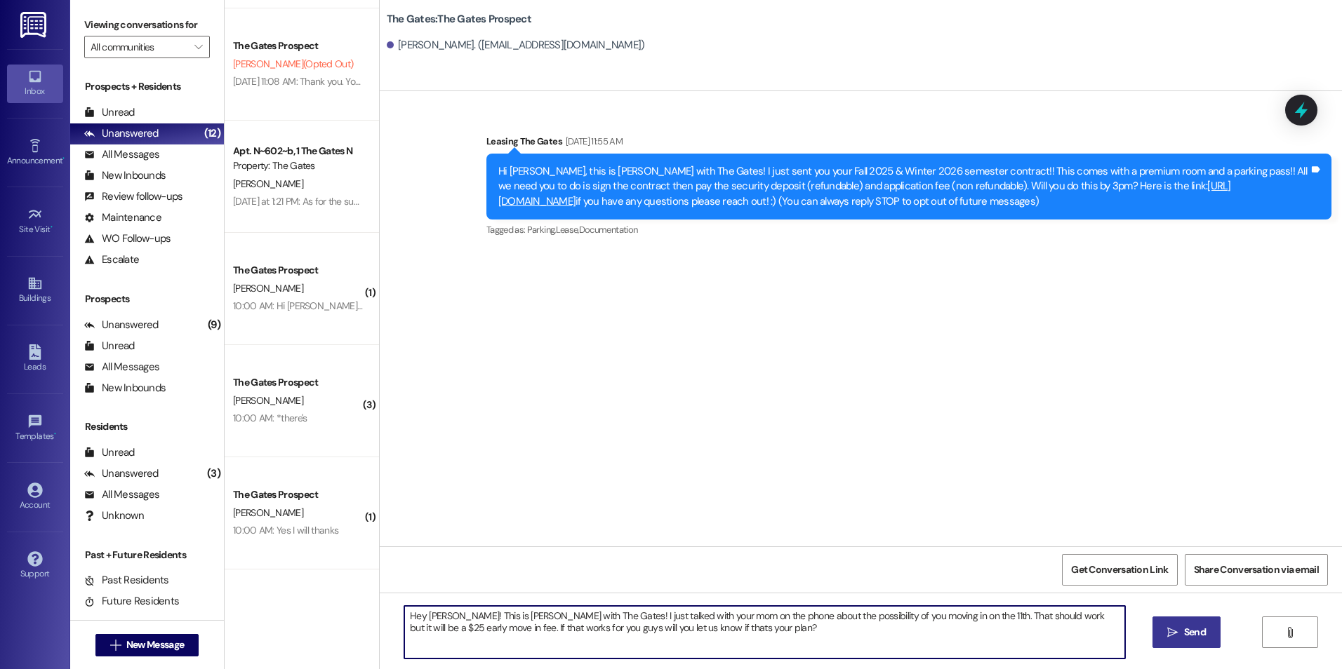
drag, startPoint x: 575, startPoint y: 624, endPoint x: 566, endPoint y: 631, distance: 12.5
click at [575, 638] on textarea "Hey Victoria! This is Kali with The Gates! I just talked with your mom on the p…" at bounding box center [764, 632] width 720 height 53
click at [751, 634] on textarea "Hey Victoria! This is Kali with The Gates! I just talked with your mom on the p…" at bounding box center [764, 632] width 720 height 53
type textarea "Hey Victoria! This is Kali with The Gates! I just talked with your mom on the p…"
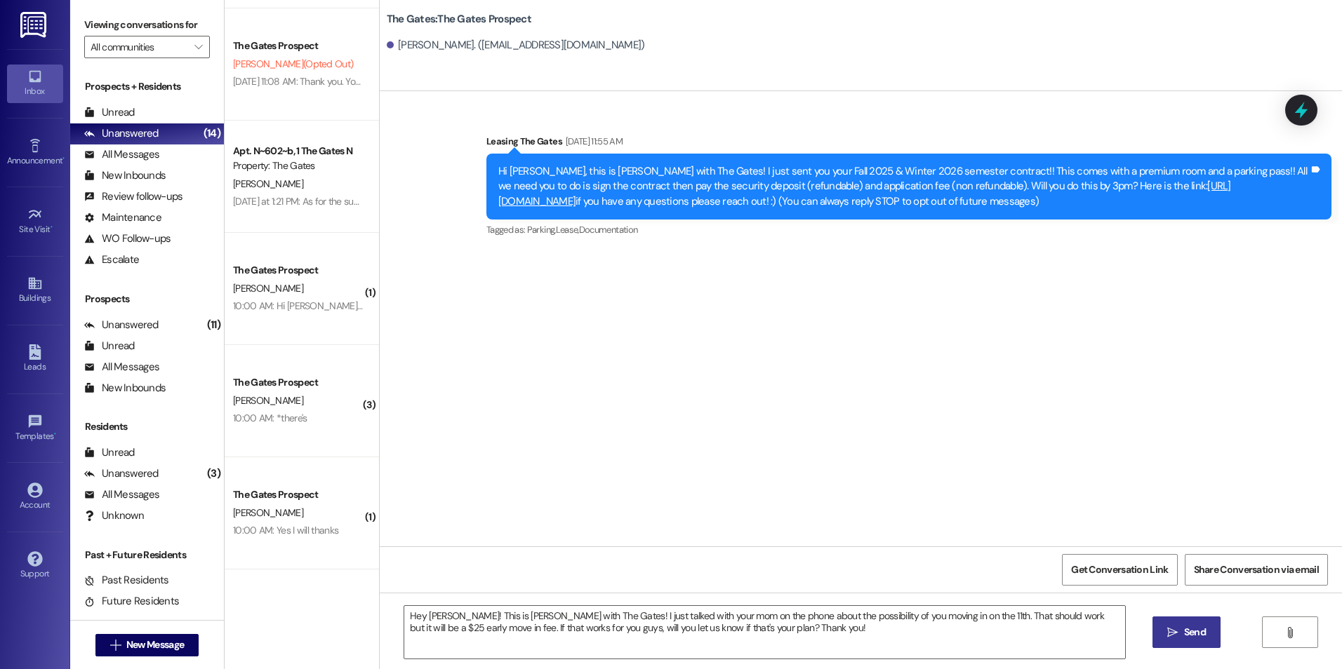
click at [1197, 640] on span "Send" at bounding box center [1195, 632] width 22 height 15
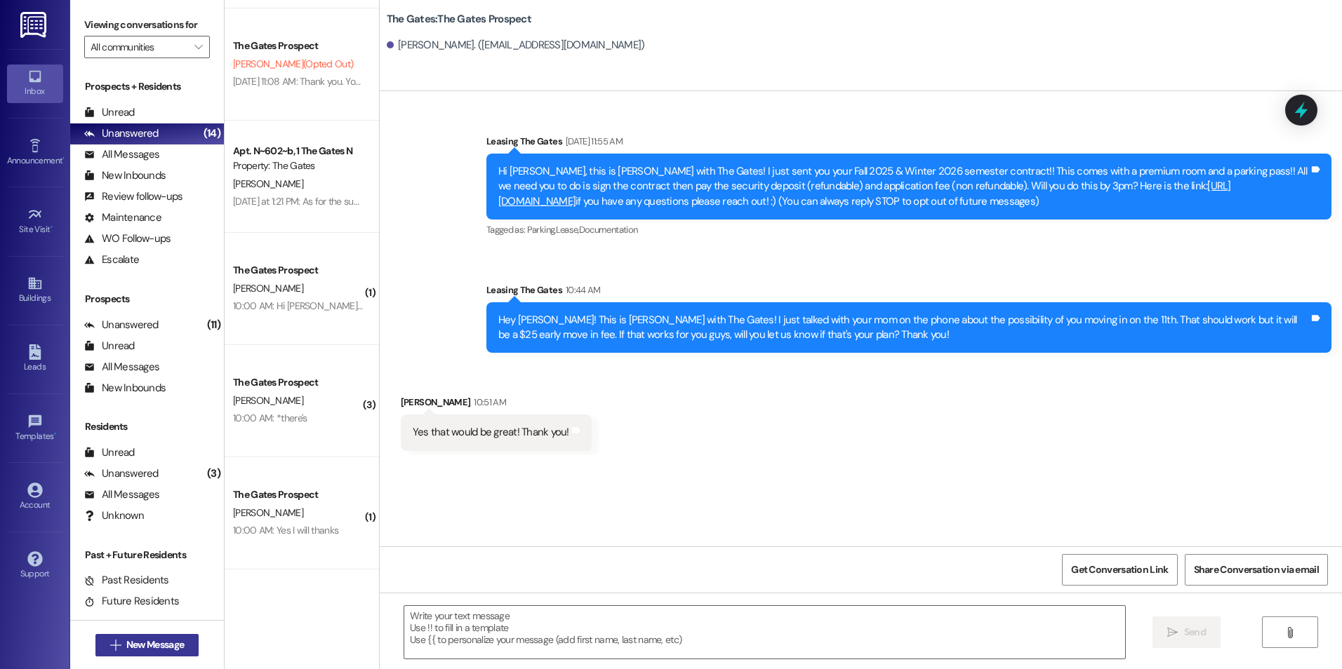
click at [162, 645] on span "New Message" at bounding box center [155, 645] width 58 height 15
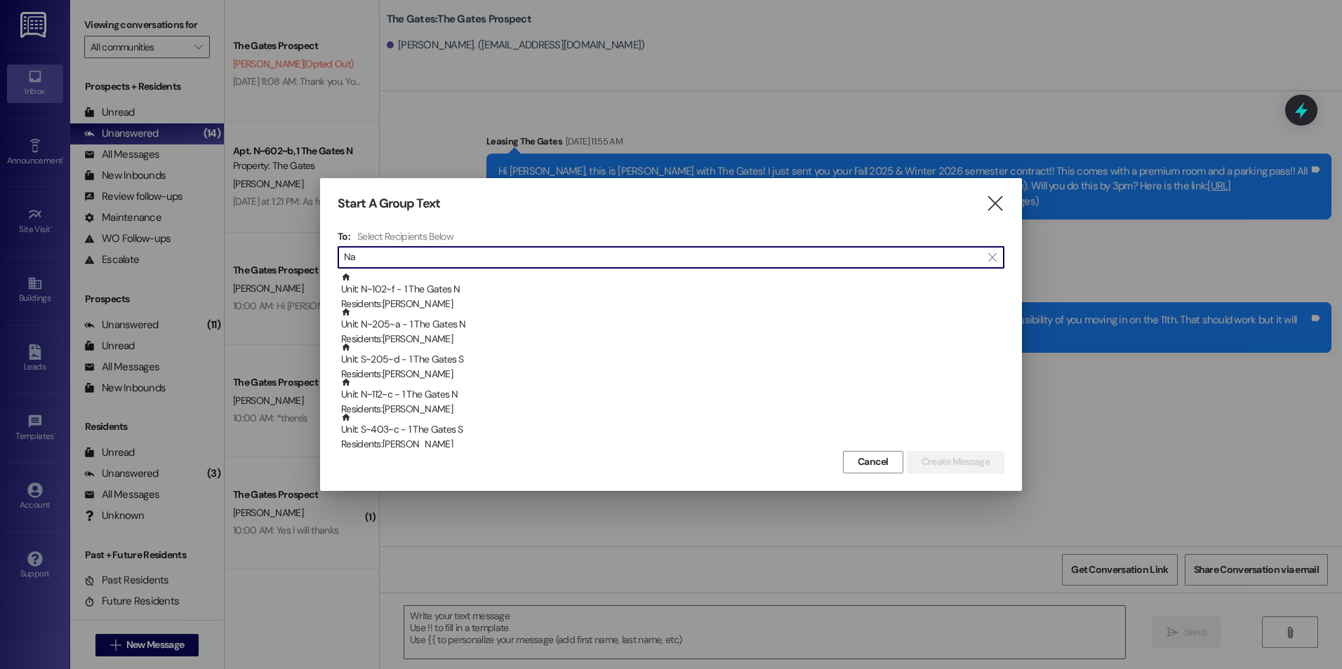
type input "N"
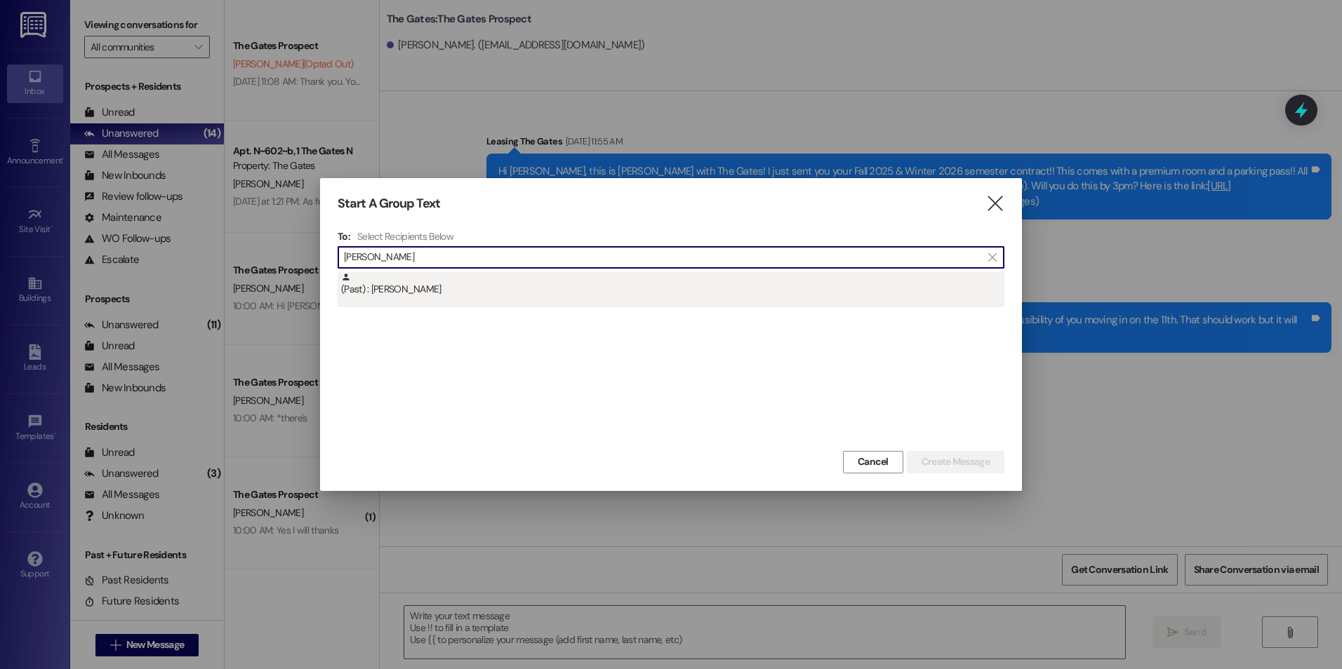
type input "kylie hawkins"
click at [438, 284] on div "(Past) : Kylie Hawkins" at bounding box center [672, 284] width 663 height 25
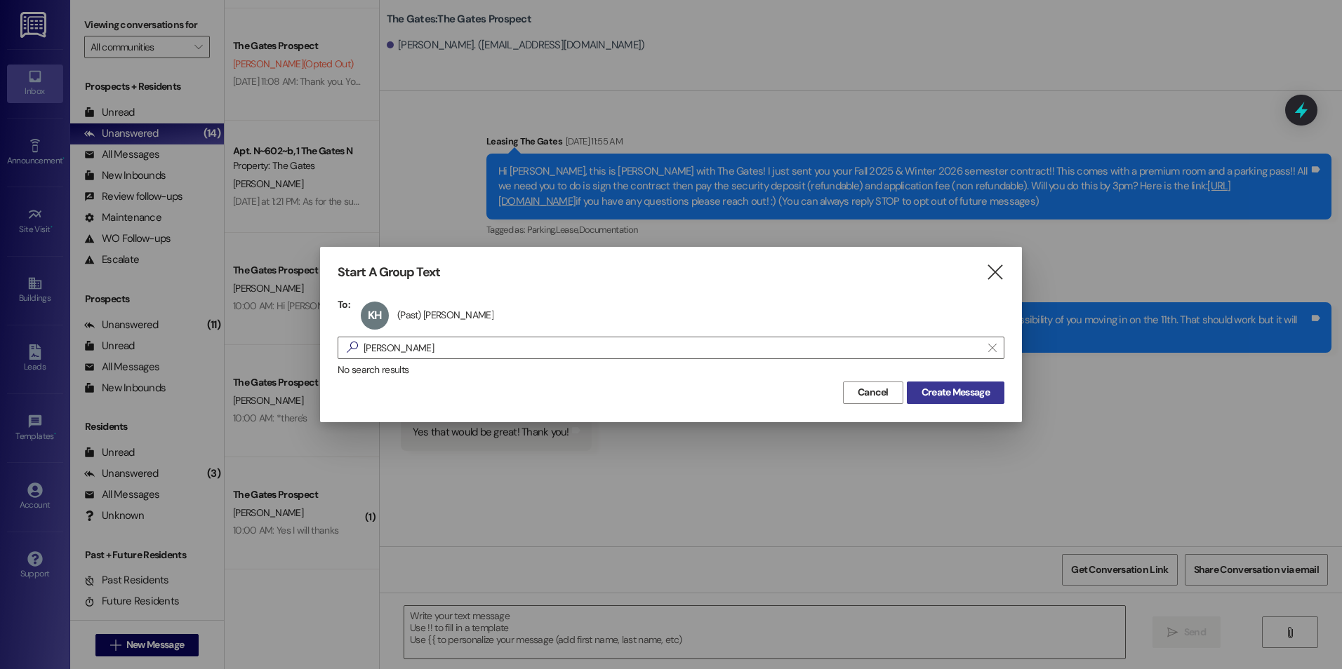
click at [946, 392] on span "Create Message" at bounding box center [955, 392] width 68 height 15
